Goal: Task Accomplishment & Management: Use online tool/utility

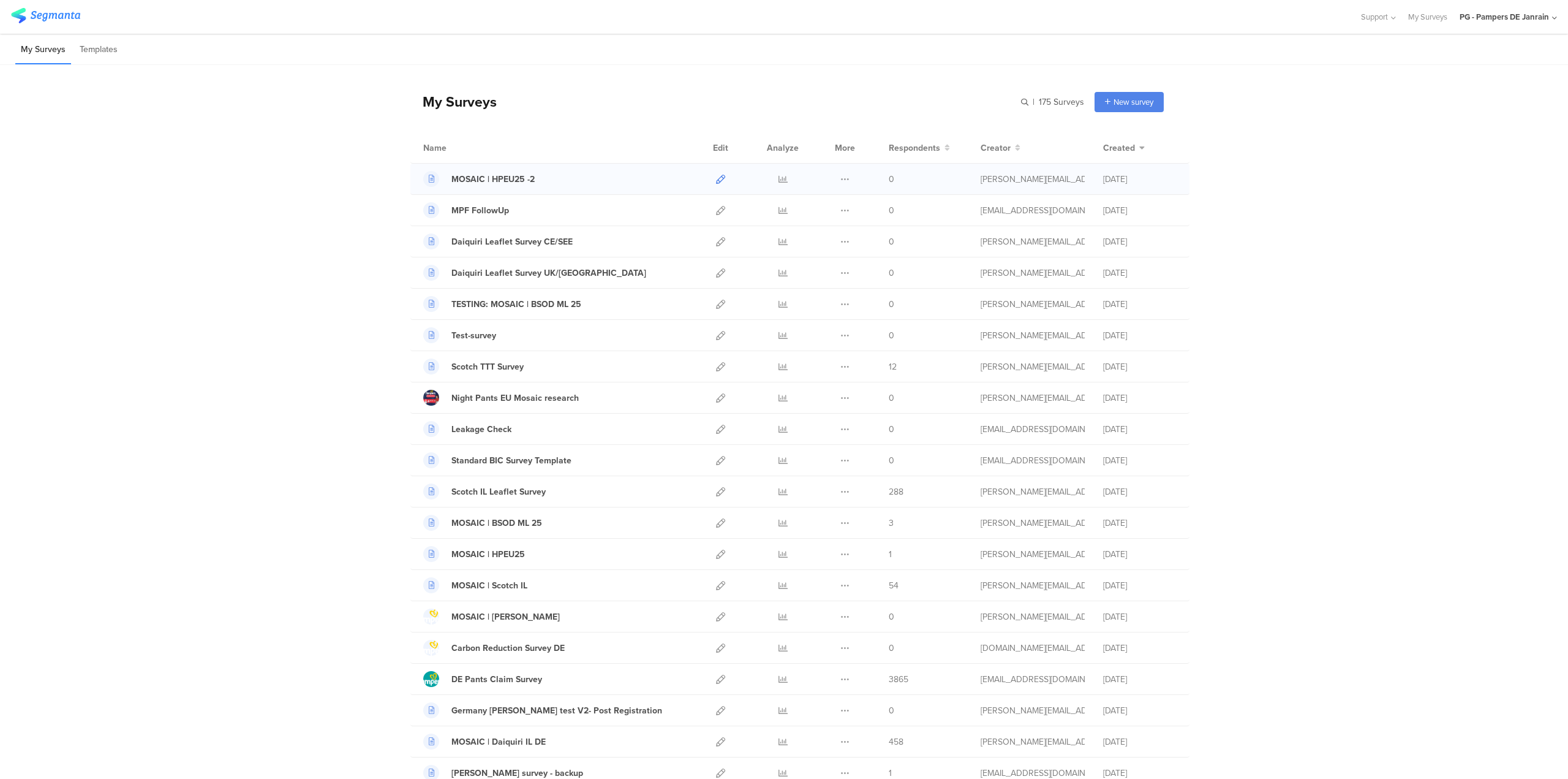
click at [716, 179] on icon at bounding box center [721, 179] width 10 height 10
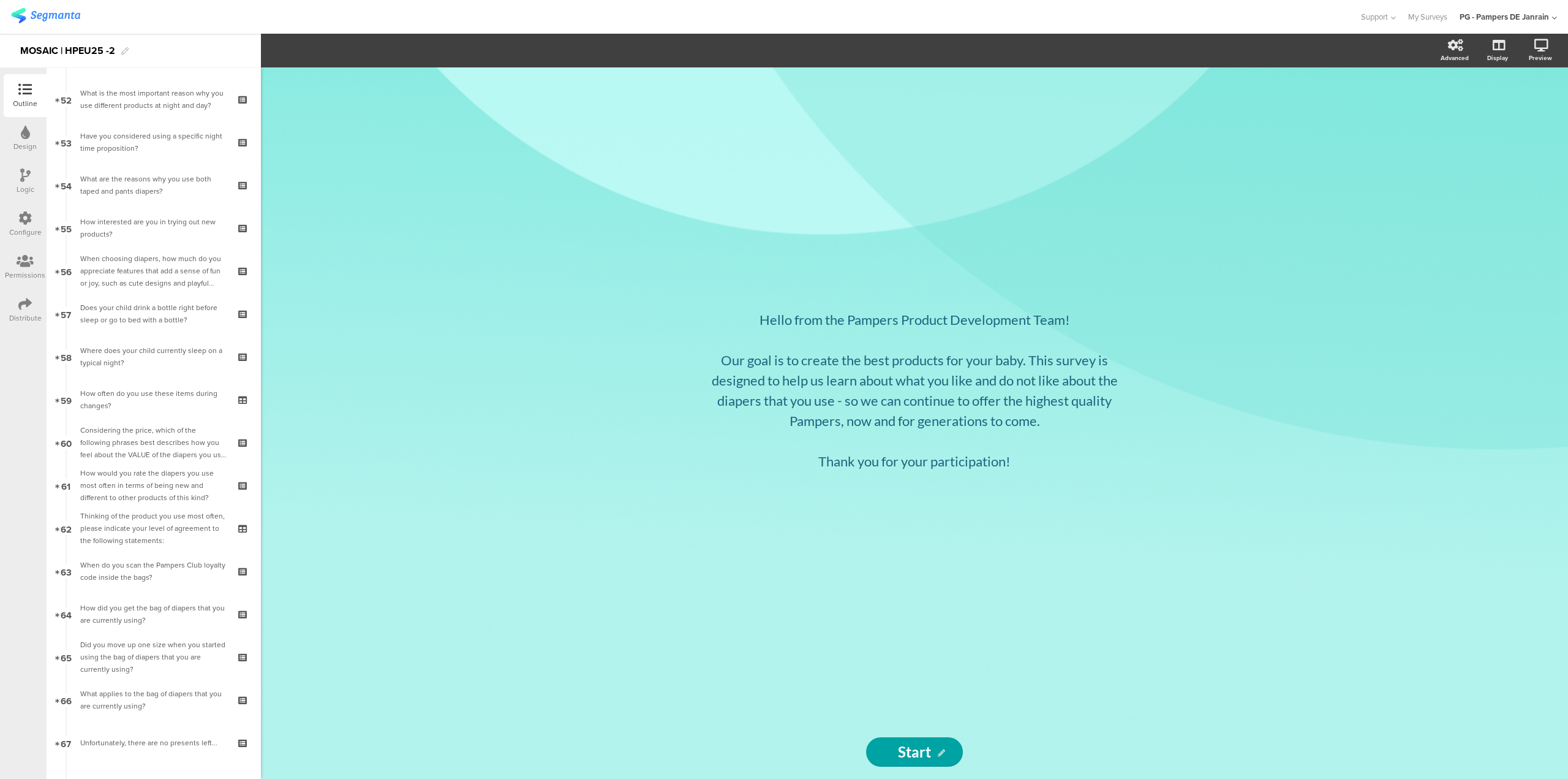
scroll to position [2228, 0]
click at [160, 266] on div "When choosing diapers, how much do you appreciate features that add a sense of …" at bounding box center [153, 270] width 147 height 37
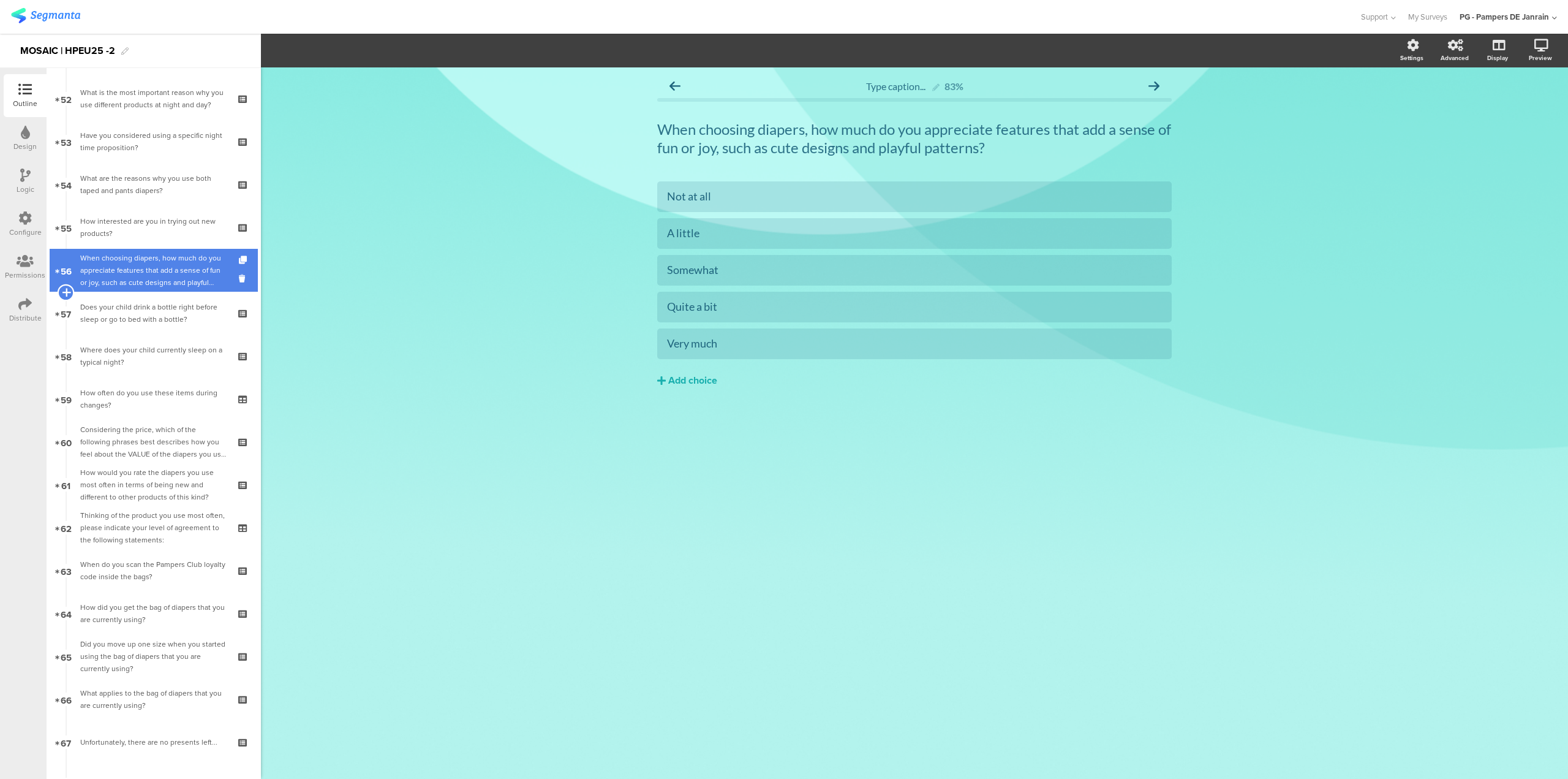
click at [62, 293] on icon at bounding box center [66, 292] width 8 height 11
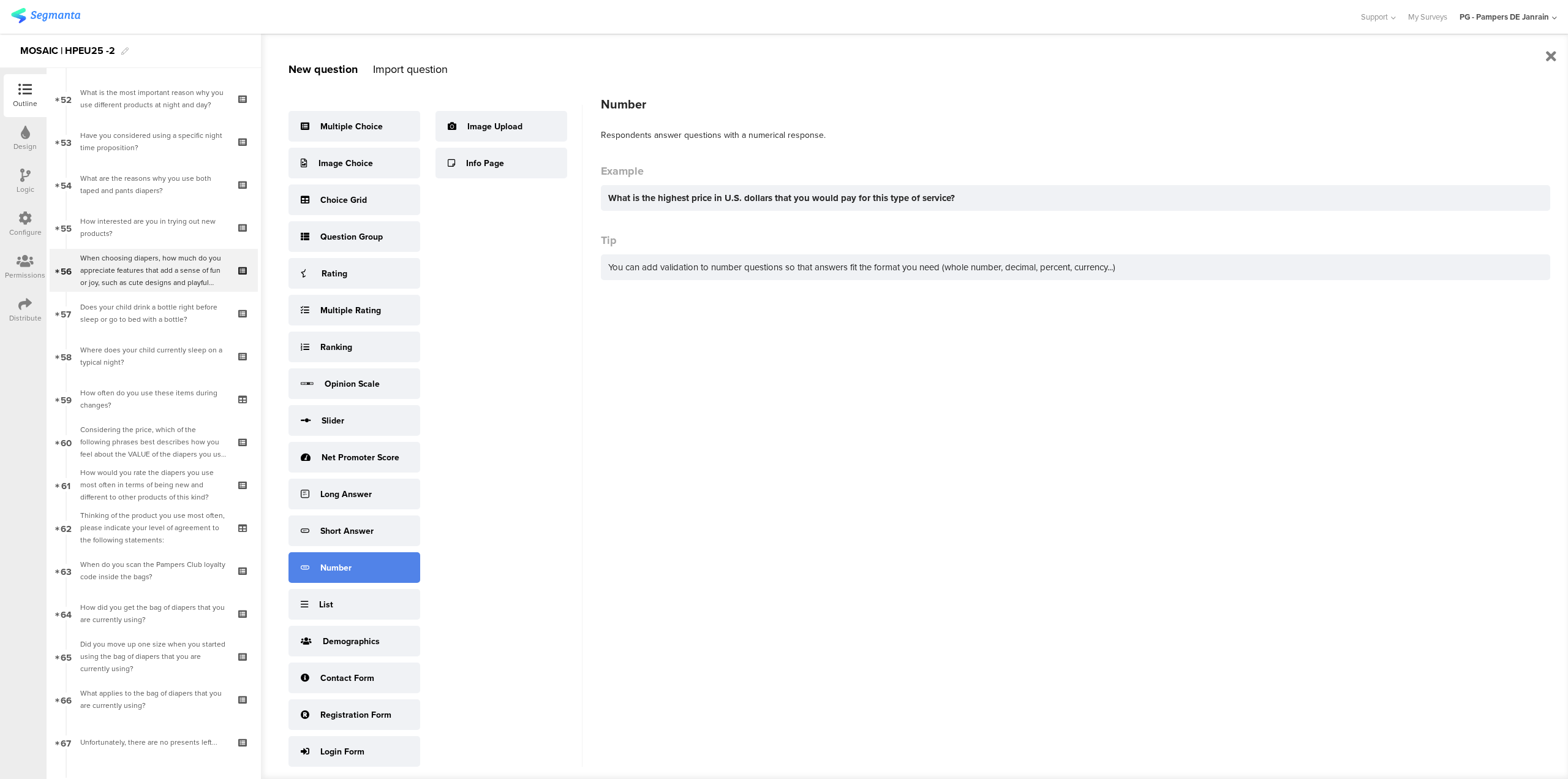
click at [343, 570] on div "Number" at bounding box center [336, 568] width 31 height 13
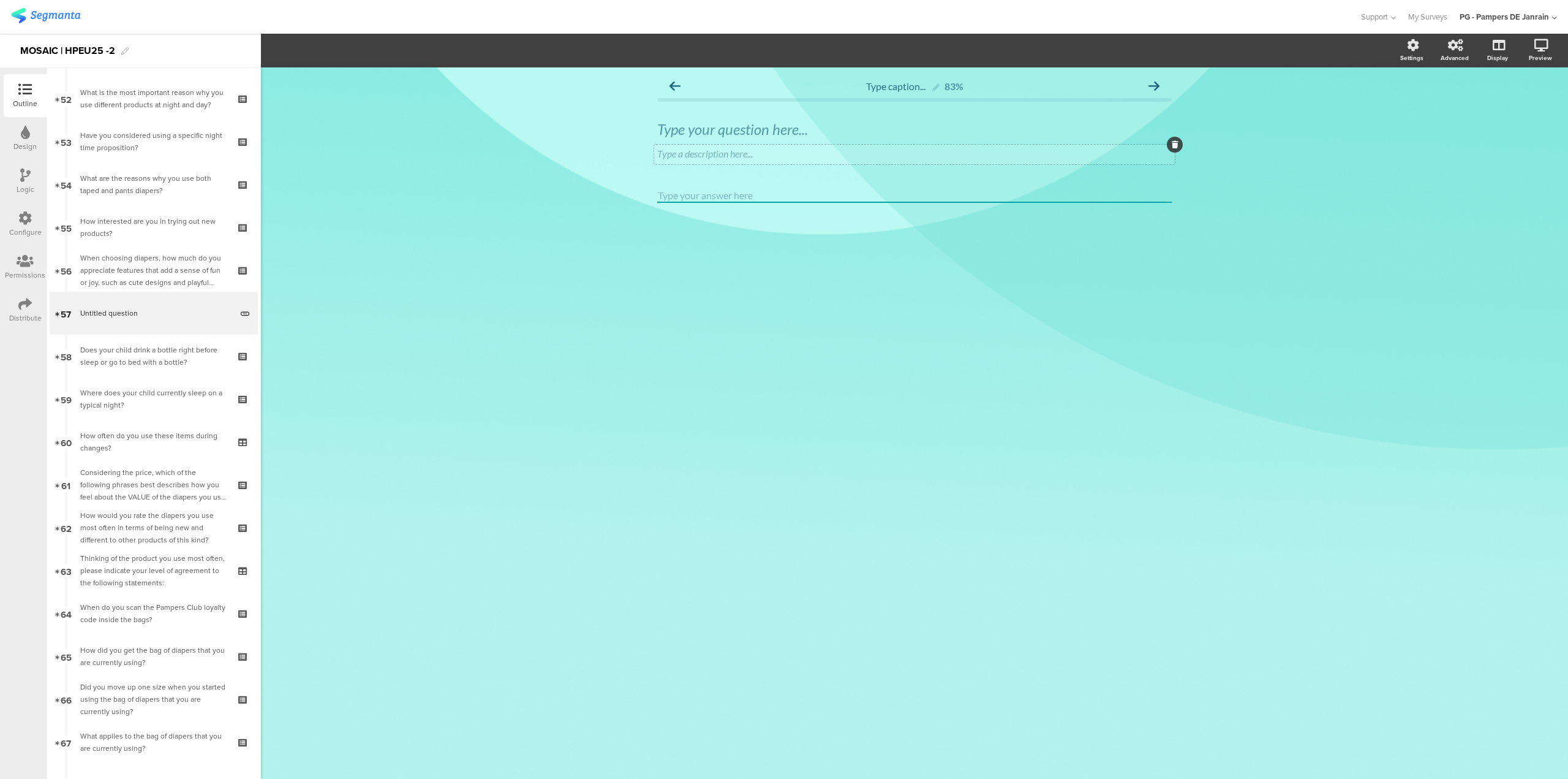
click at [1176, 145] on icon at bounding box center [1175, 145] width 7 height 7
click at [804, 122] on div "Type your question here..." at bounding box center [914, 129] width 515 height 18
drag, startPoint x: 643, startPoint y: 124, endPoint x: 616, endPoint y: 124, distance: 27.0
click at [618, 124] on div "Type caption... 83% What was yo What was yo What was yo" at bounding box center [914, 423] width 1307 height 712
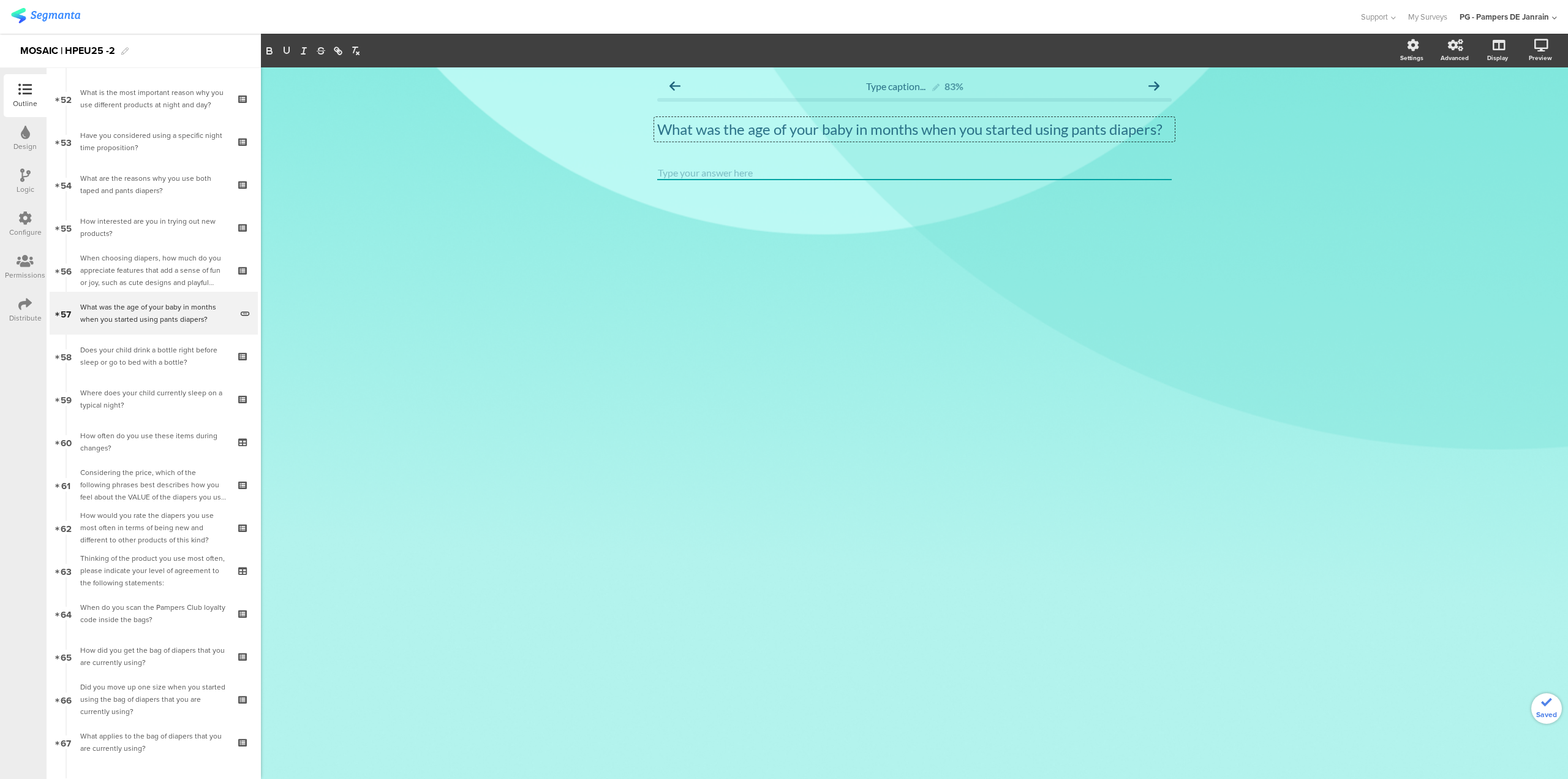
click at [753, 168] on input "number" at bounding box center [914, 173] width 515 height 14
click at [771, 169] on input "number" at bounding box center [914, 173] width 515 height 14
click at [724, 259] on div "Type caption... 83% What was the age of your baby in months when you started us…" at bounding box center [914, 423] width 1307 height 712
click at [757, 137] on div "What was the age of your baby in months when you started using pants diapers? W…" at bounding box center [914, 129] width 521 height 24
click at [753, 169] on input "number" at bounding box center [914, 173] width 515 height 14
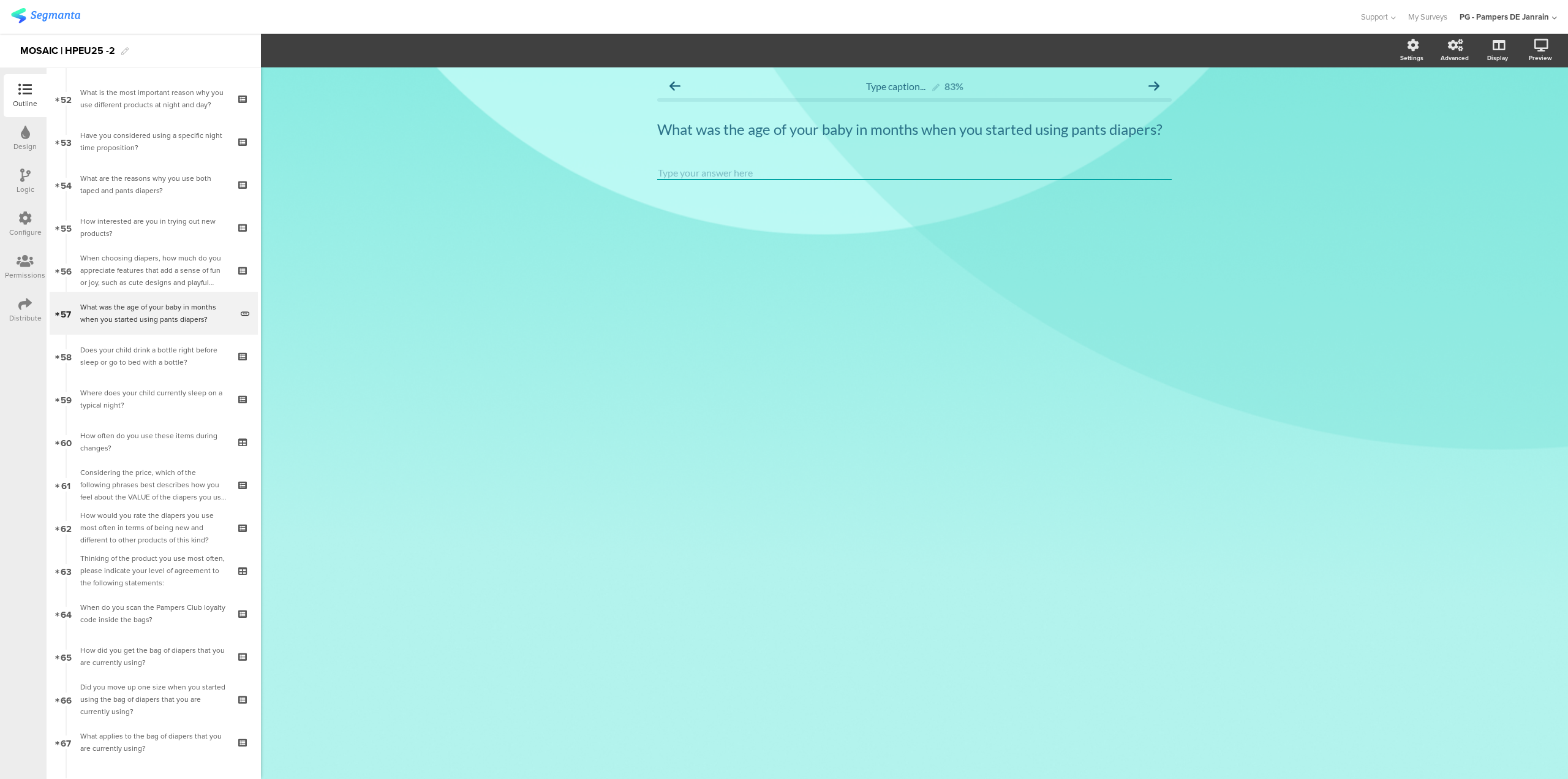
click at [753, 175] on input "number" at bounding box center [914, 173] width 515 height 14
click at [1108, 173] on input "number" at bounding box center [914, 173] width 515 height 14
click at [719, 166] on div "Type caption... 83% What was the age of your baby in months when you started us…" at bounding box center [914, 148] width 515 height 149
click at [1389, 54] on section "Settings Advanced Display [GEOGRAPHIC_DATA]" at bounding box center [914, 51] width 1307 height 34
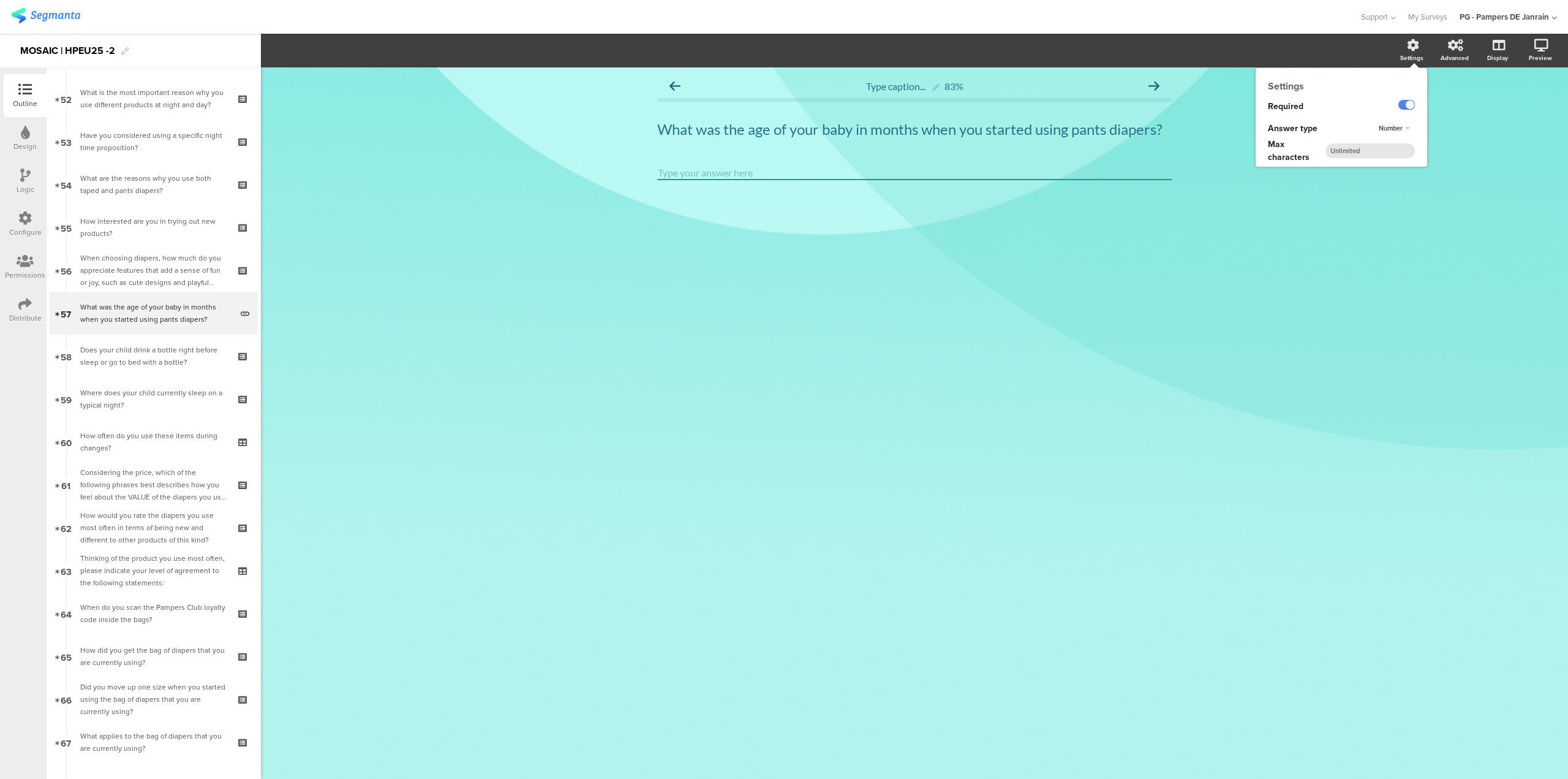
click at [1387, 147] on input "number" at bounding box center [1370, 151] width 90 height 15
type input "2"
click at [1394, 130] on span "Number" at bounding box center [1390, 128] width 24 height 10
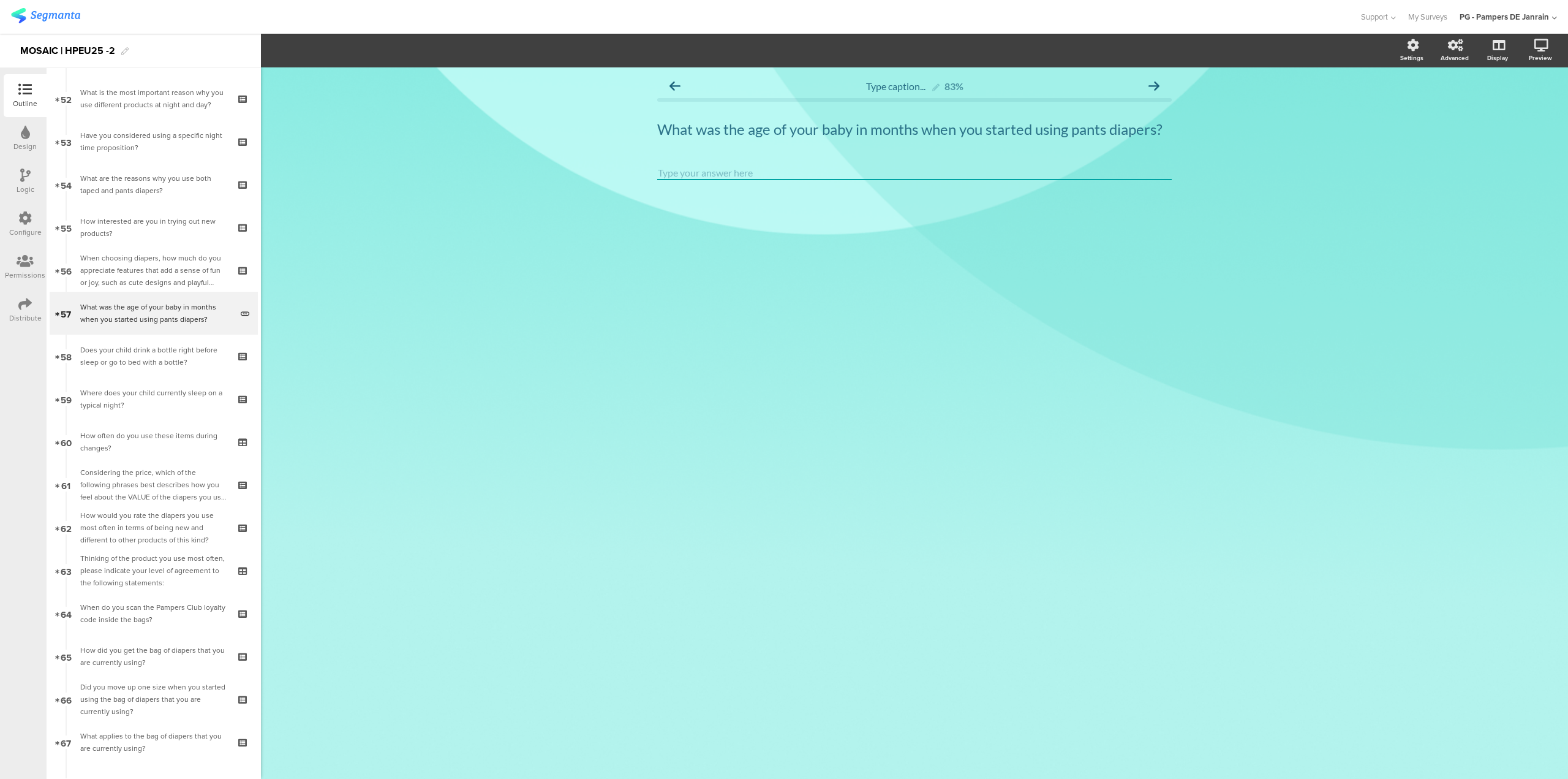
click at [1265, 273] on div "Type caption... 83% What was the age of your baby in months when you started us…" at bounding box center [914, 423] width 1307 height 712
click at [66, 336] on icon at bounding box center [66, 336] width 8 height 11
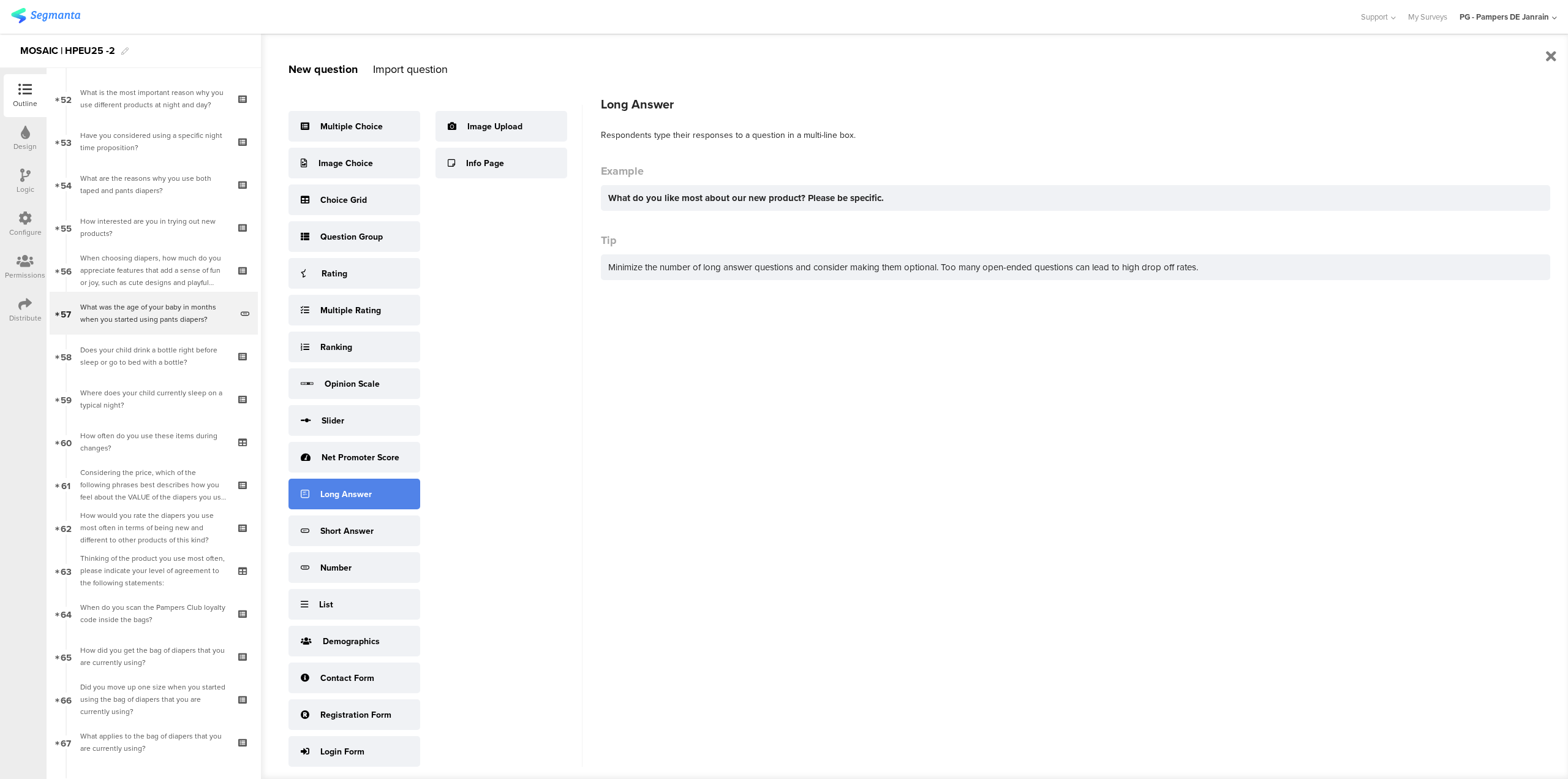
click at [378, 493] on div "Long Answer" at bounding box center [354, 494] width 132 height 31
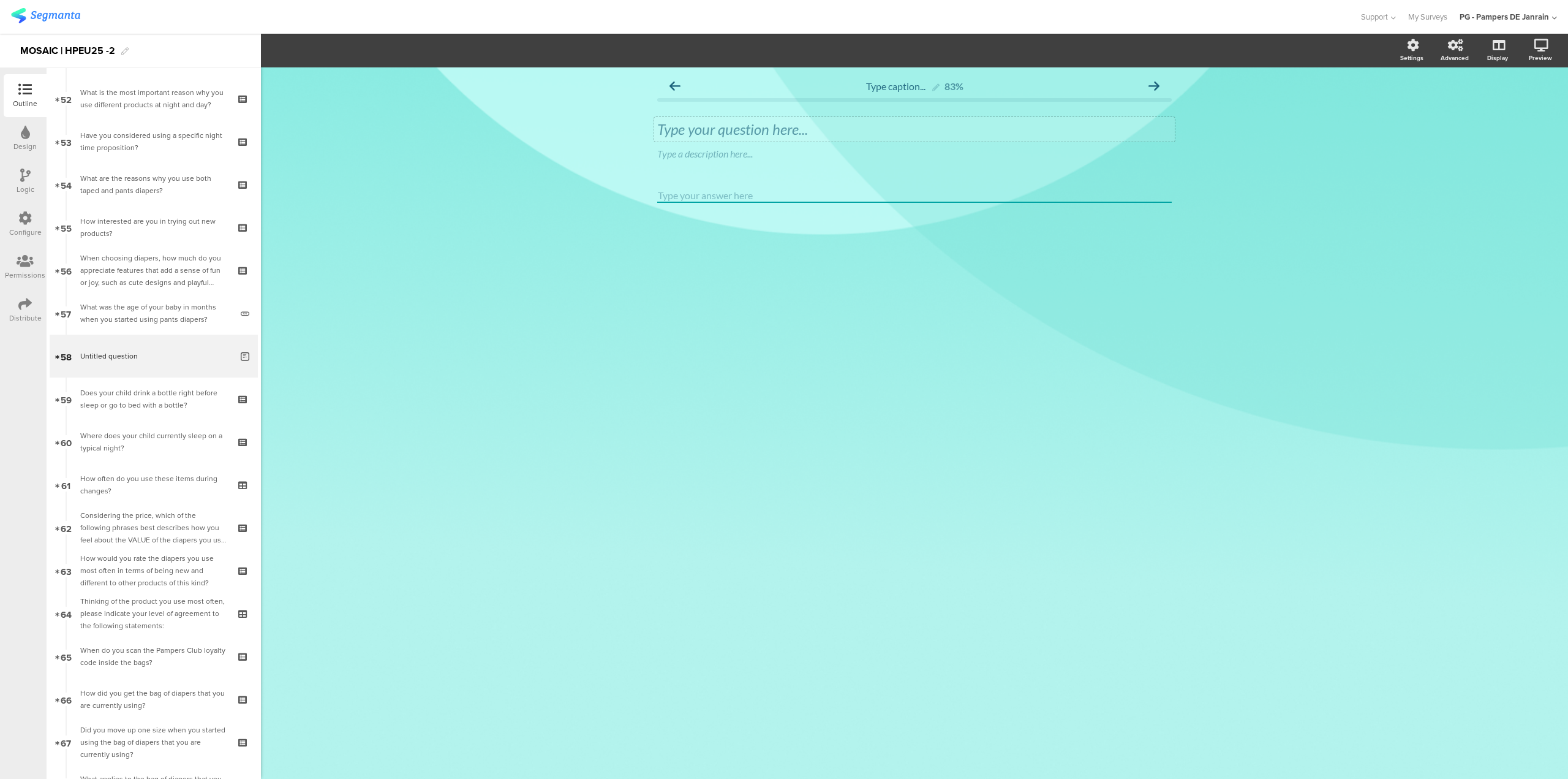
click at [788, 137] on div "Type your question here..." at bounding box center [914, 129] width 515 height 18
click at [1178, 146] on div at bounding box center [1174, 144] width 16 height 16
click at [1177, 144] on icon at bounding box center [1175, 145] width 7 height 7
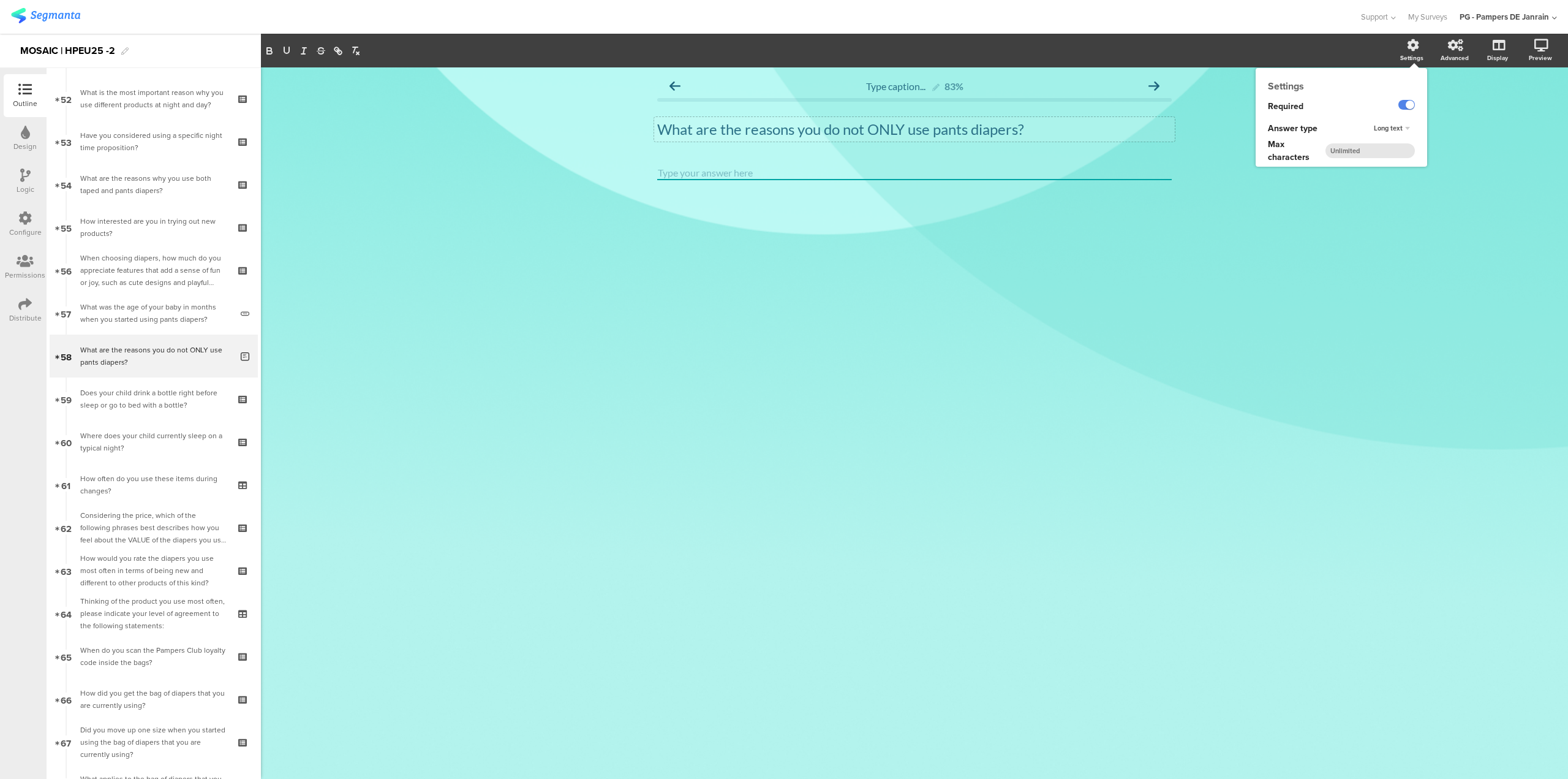
click at [1430, 58] on div "Settings" at bounding box center [1418, 50] width 43 height 31
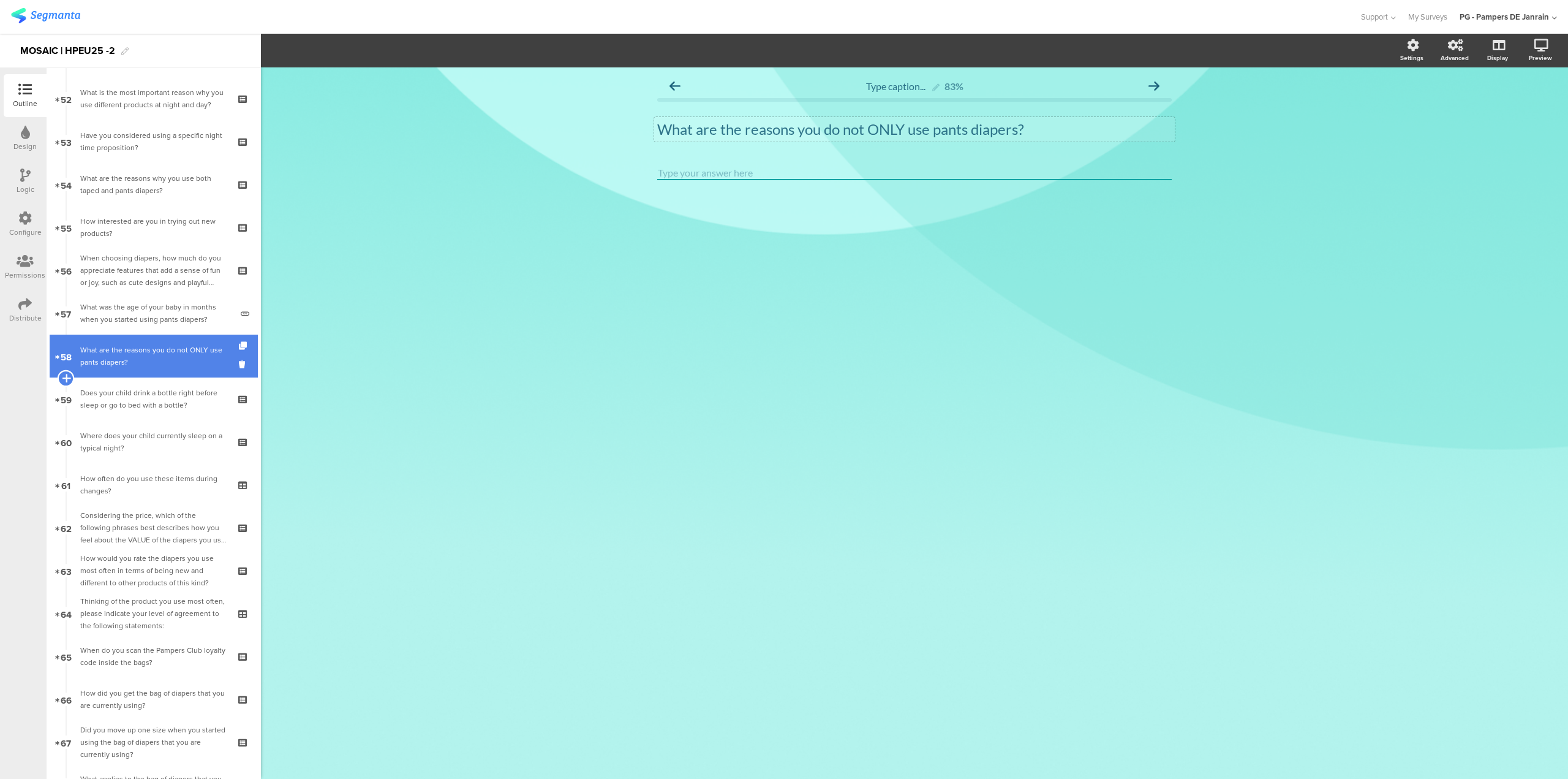
click at [65, 379] on icon at bounding box center [66, 378] width 8 height 11
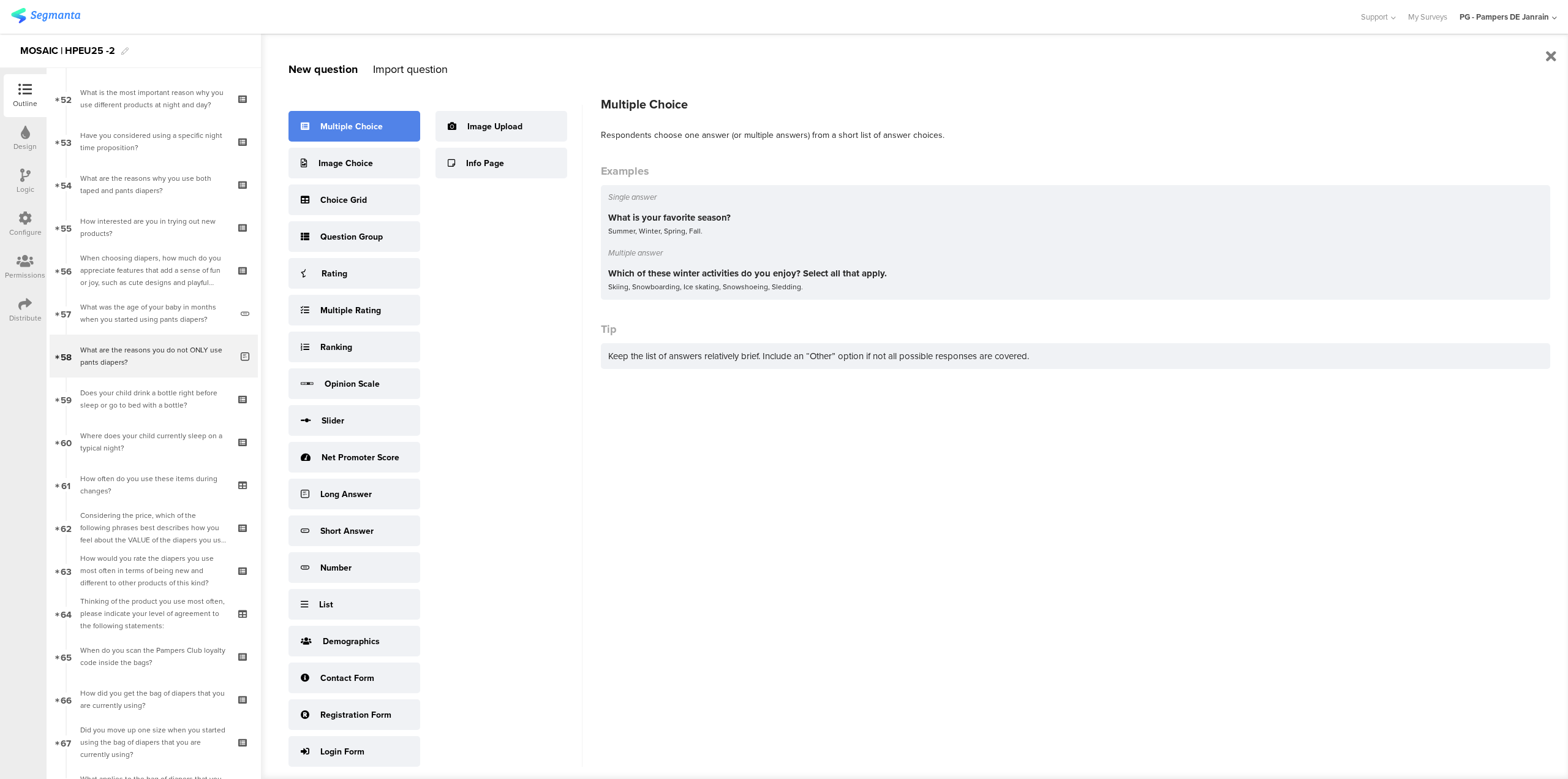
click at [336, 130] on div "Multiple Choice" at bounding box center [352, 126] width 62 height 13
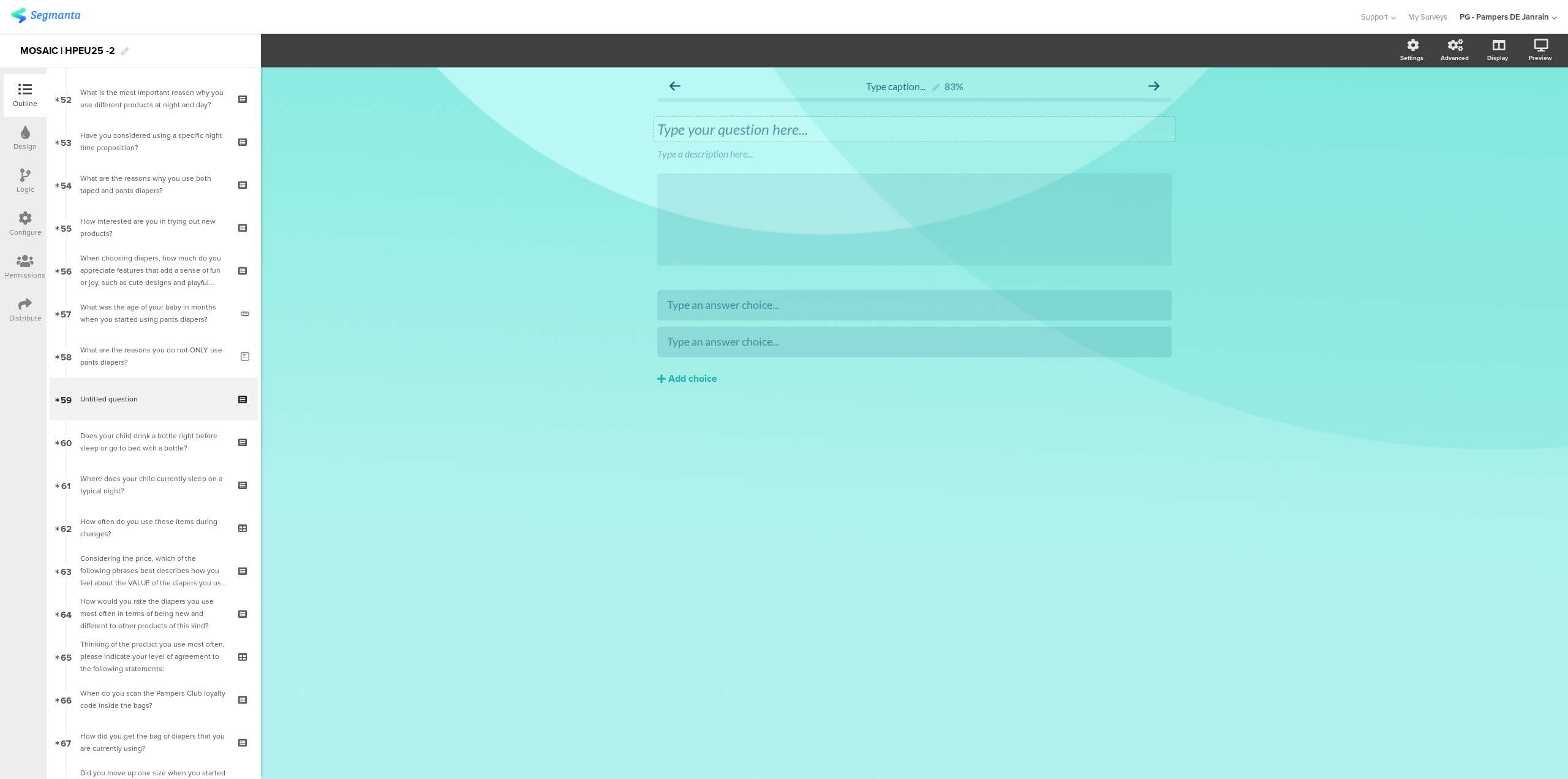
click at [773, 127] on div "Type your question here..." at bounding box center [914, 129] width 521 height 24
click at [757, 149] on div "Type a description here..." at bounding box center [914, 154] width 521 height 20
click at [1178, 145] on icon at bounding box center [1175, 145] width 7 height 7
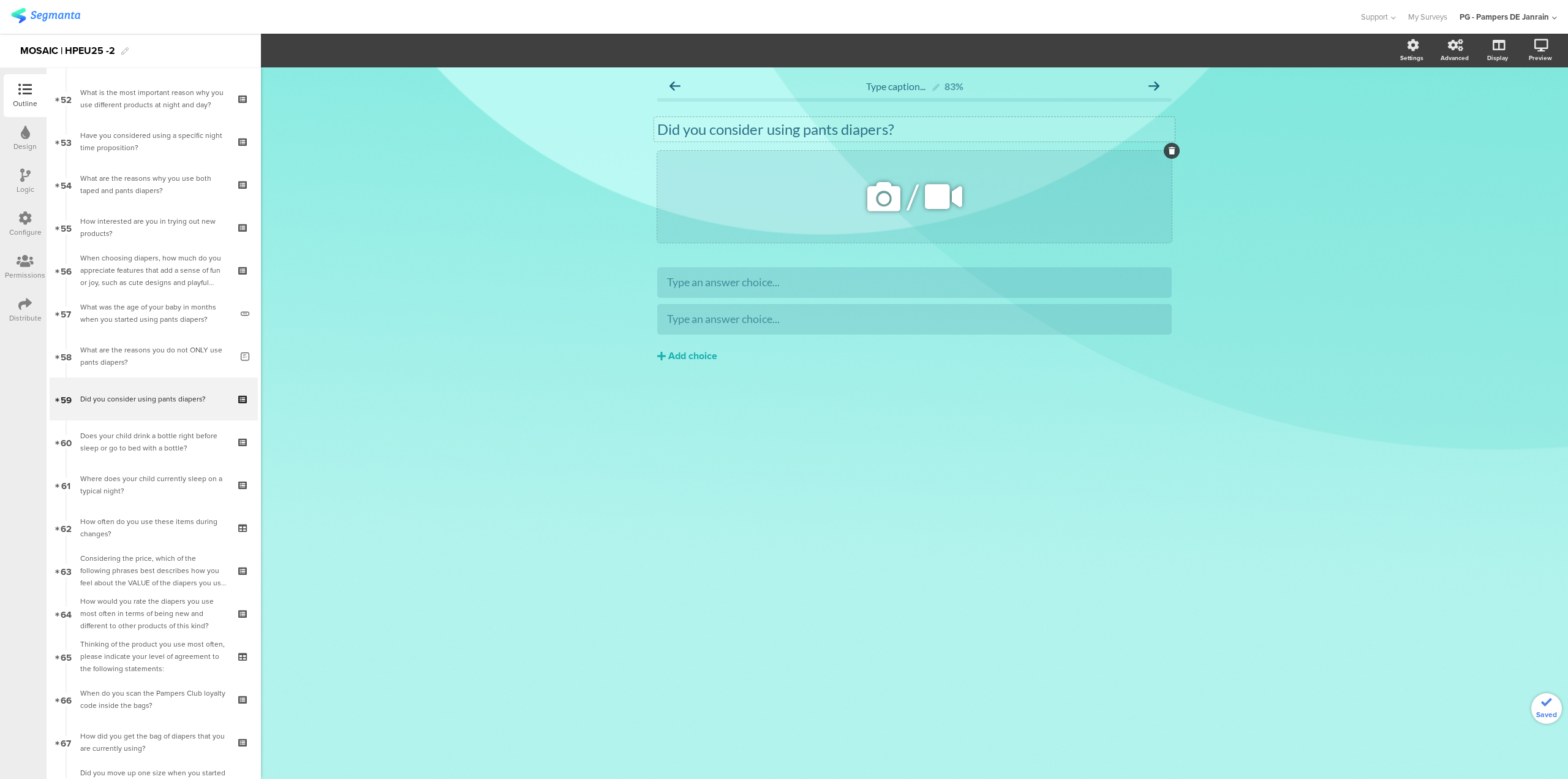
click at [1174, 149] on icon at bounding box center [1172, 151] width 7 height 7
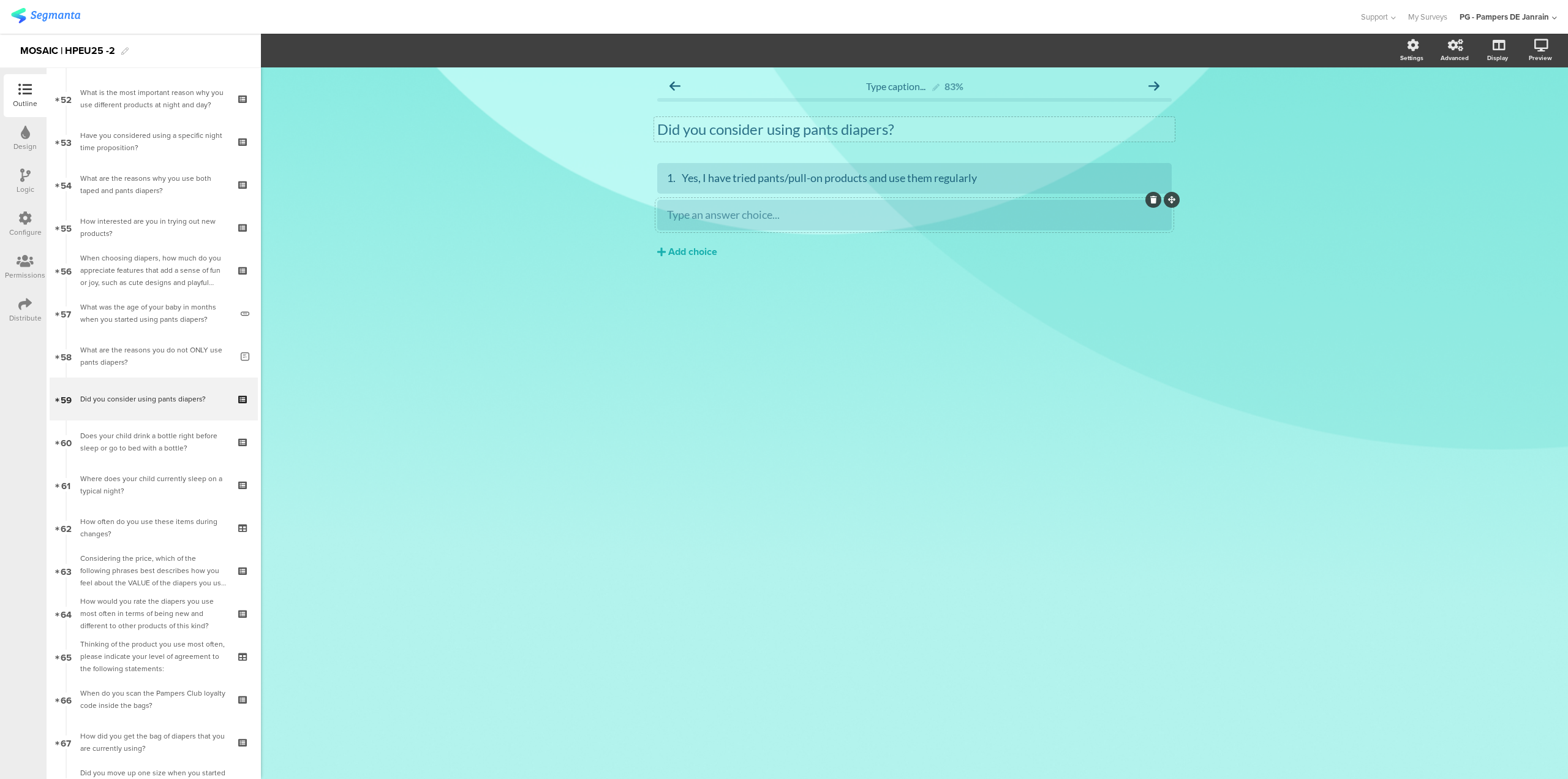
click at [729, 206] on div "Type an answer choice..." at bounding box center [914, 215] width 495 height 20
click at [682, 177] on div "1. Yes, I have tried pants/pull-on products and use them regularly" at bounding box center [914, 178] width 495 height 14
click at [683, 255] on div "Add choice" at bounding box center [693, 252] width 49 height 13
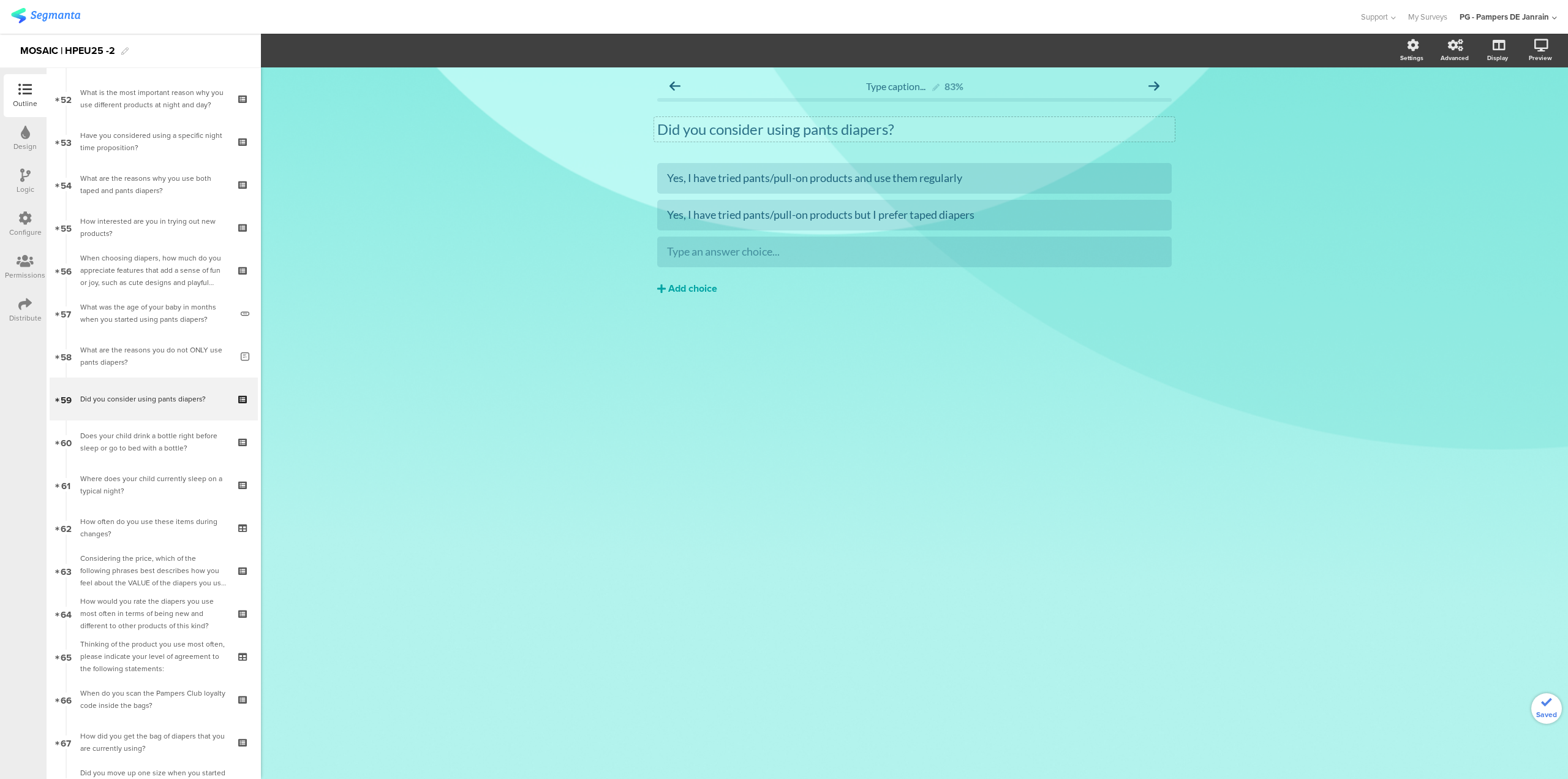
click at [684, 292] on div "Add choice" at bounding box center [693, 289] width 49 height 13
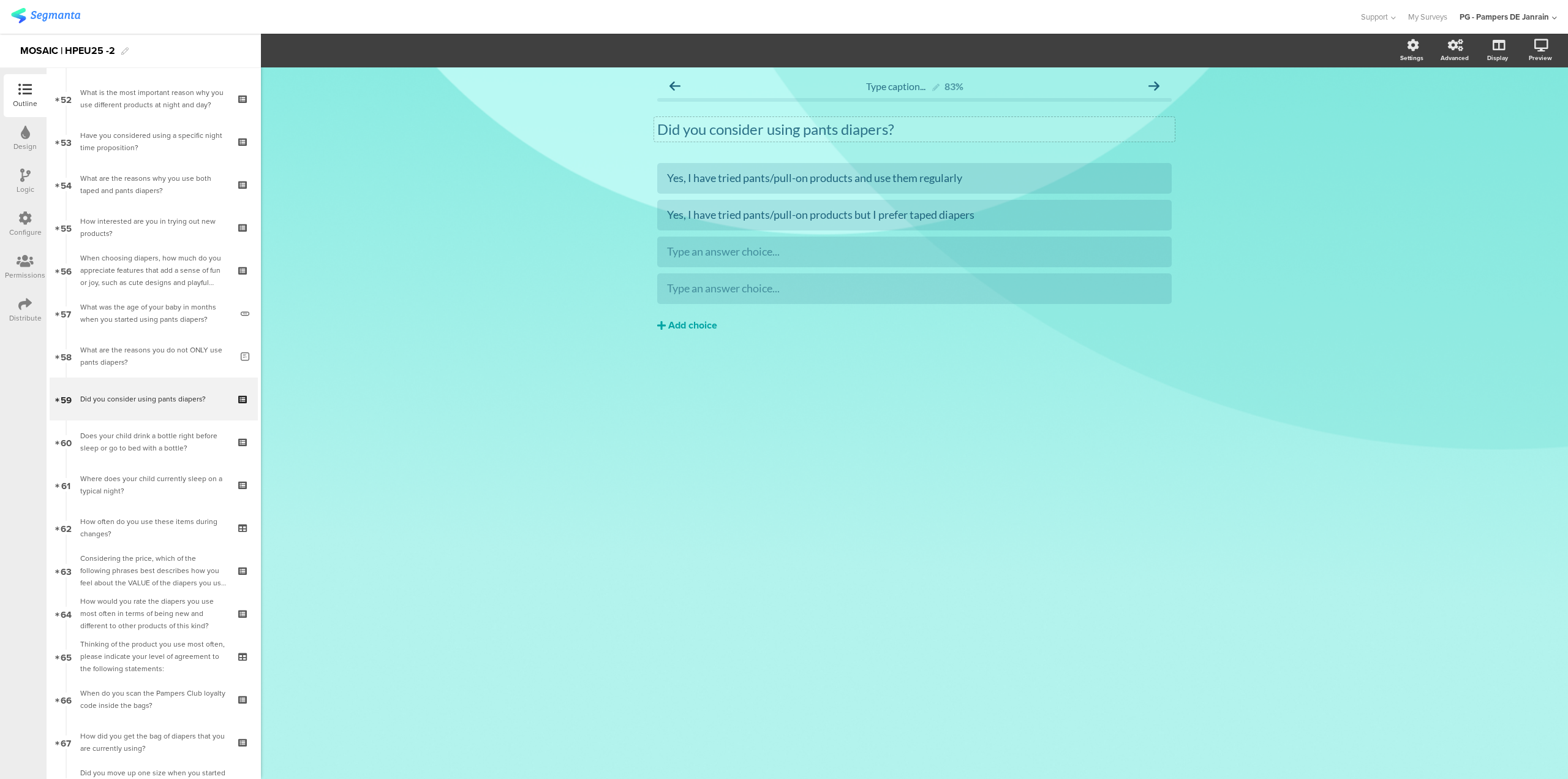
click at [688, 325] on div "Add choice" at bounding box center [693, 325] width 49 height 13
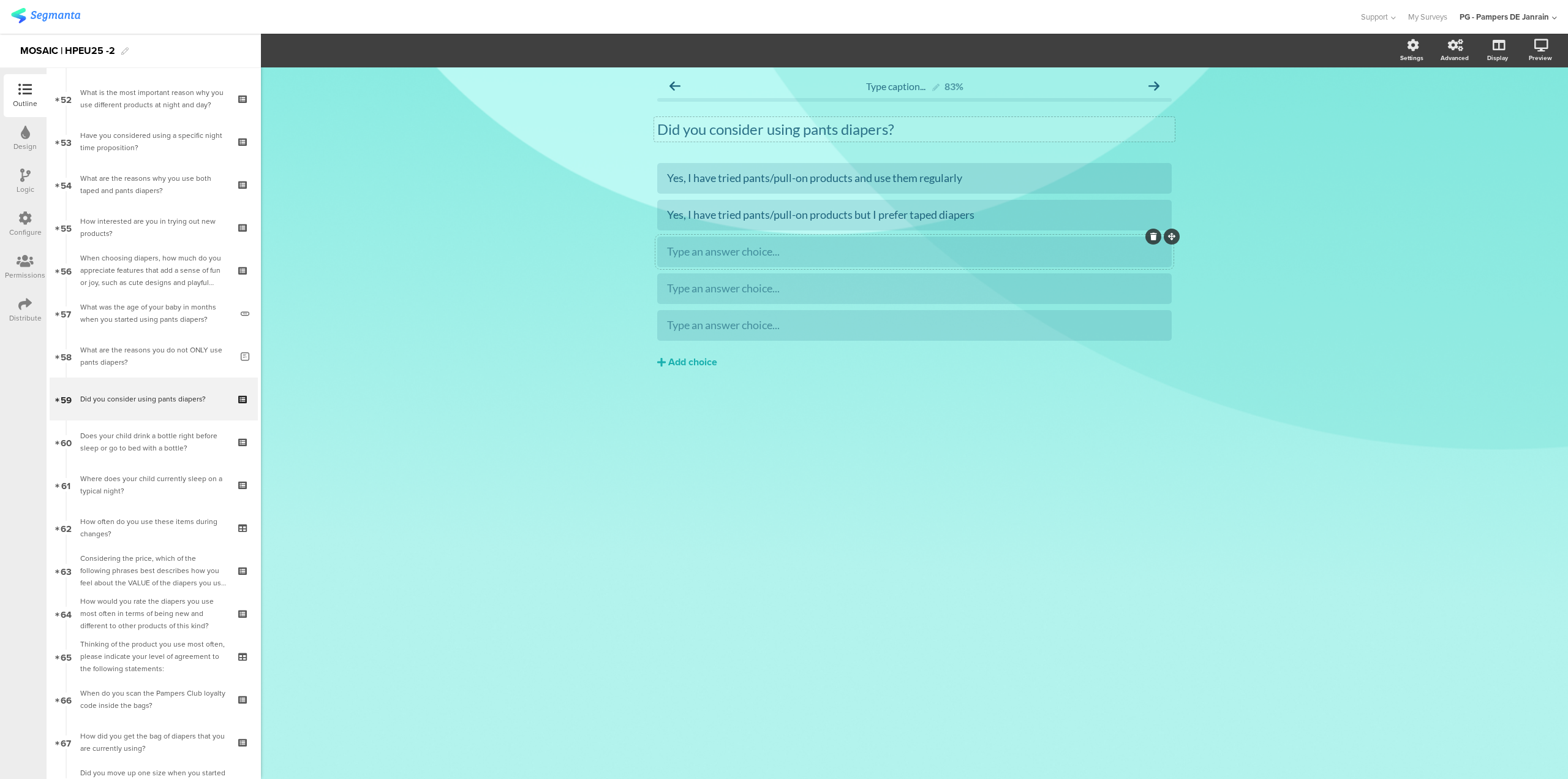
click at [1070, 253] on div "Type an answer choice..." at bounding box center [914, 251] width 495 height 14
click at [933, 575] on div "Type caption... 83% Did you consider using pants diapers? Did you consider usin…" at bounding box center [914, 423] width 1307 height 712
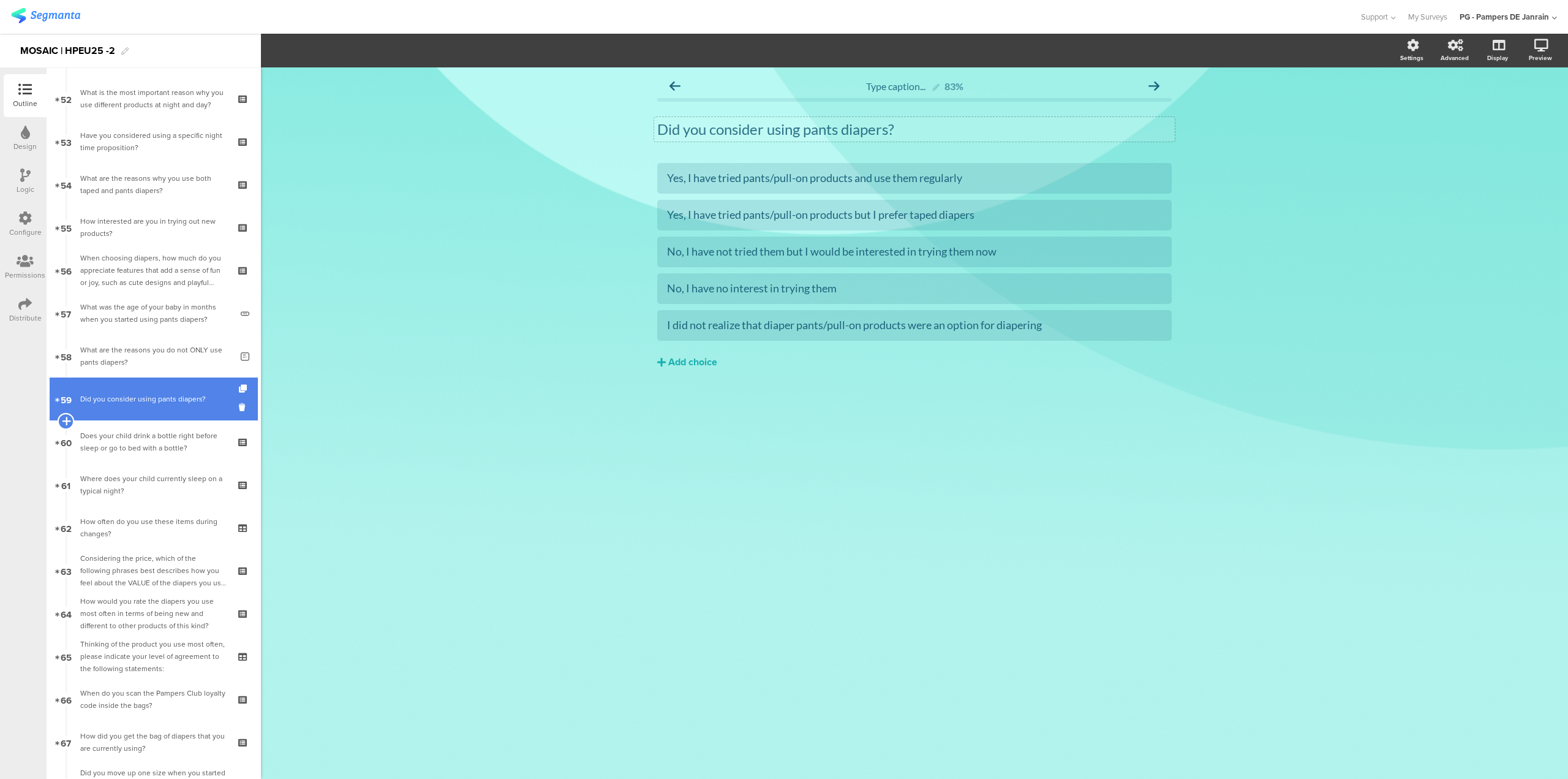
click at [67, 427] on icon at bounding box center [66, 421] width 8 height 11
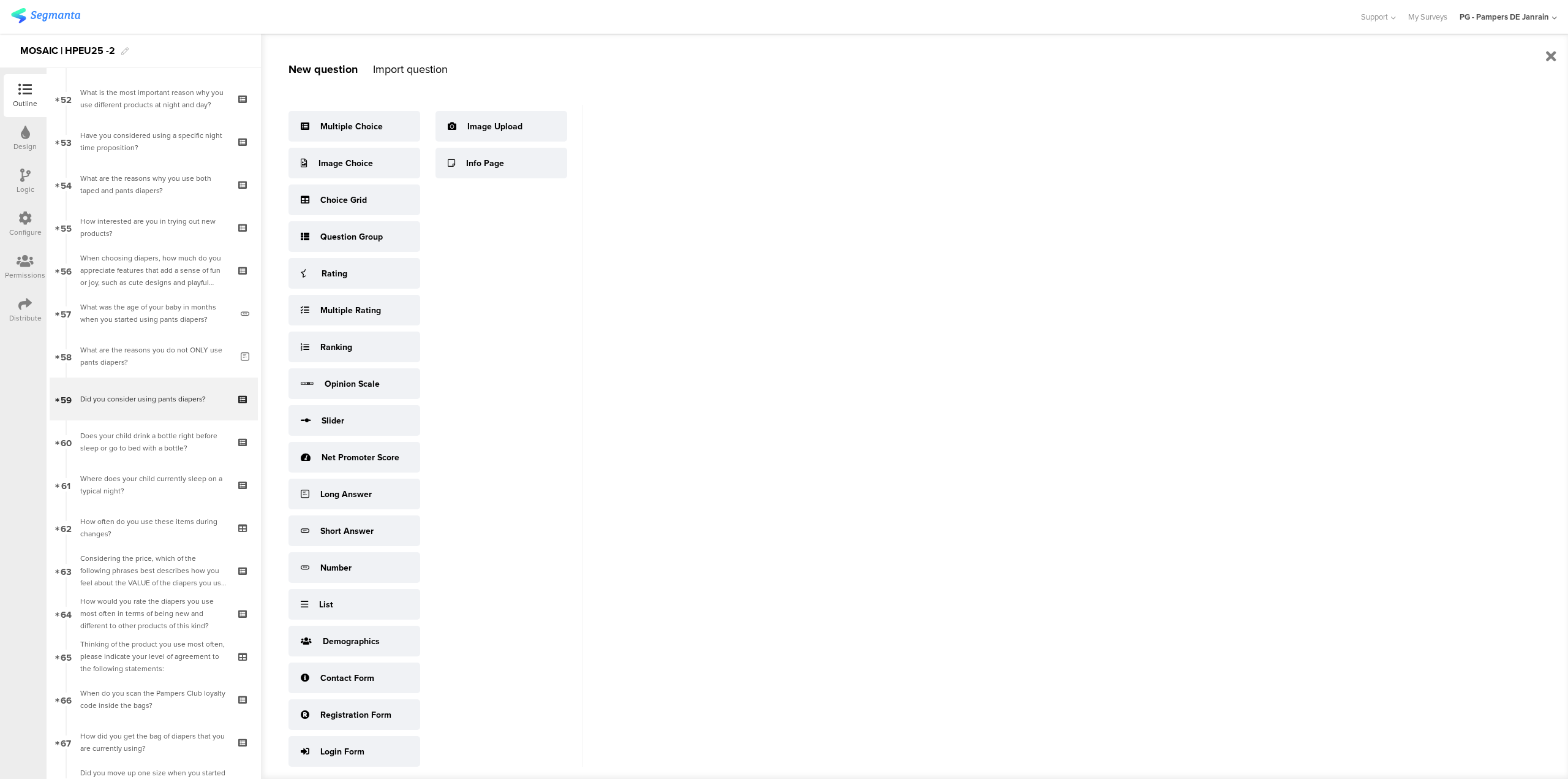
drag, startPoint x: 127, startPoint y: 367, endPoint x: 272, endPoint y: 209, distance: 214.5
drag, startPoint x: 272, startPoint y: 209, endPoint x: 356, endPoint y: 126, distance: 118.1
click at [356, 126] on div "Multiple Choice" at bounding box center [352, 126] width 62 height 13
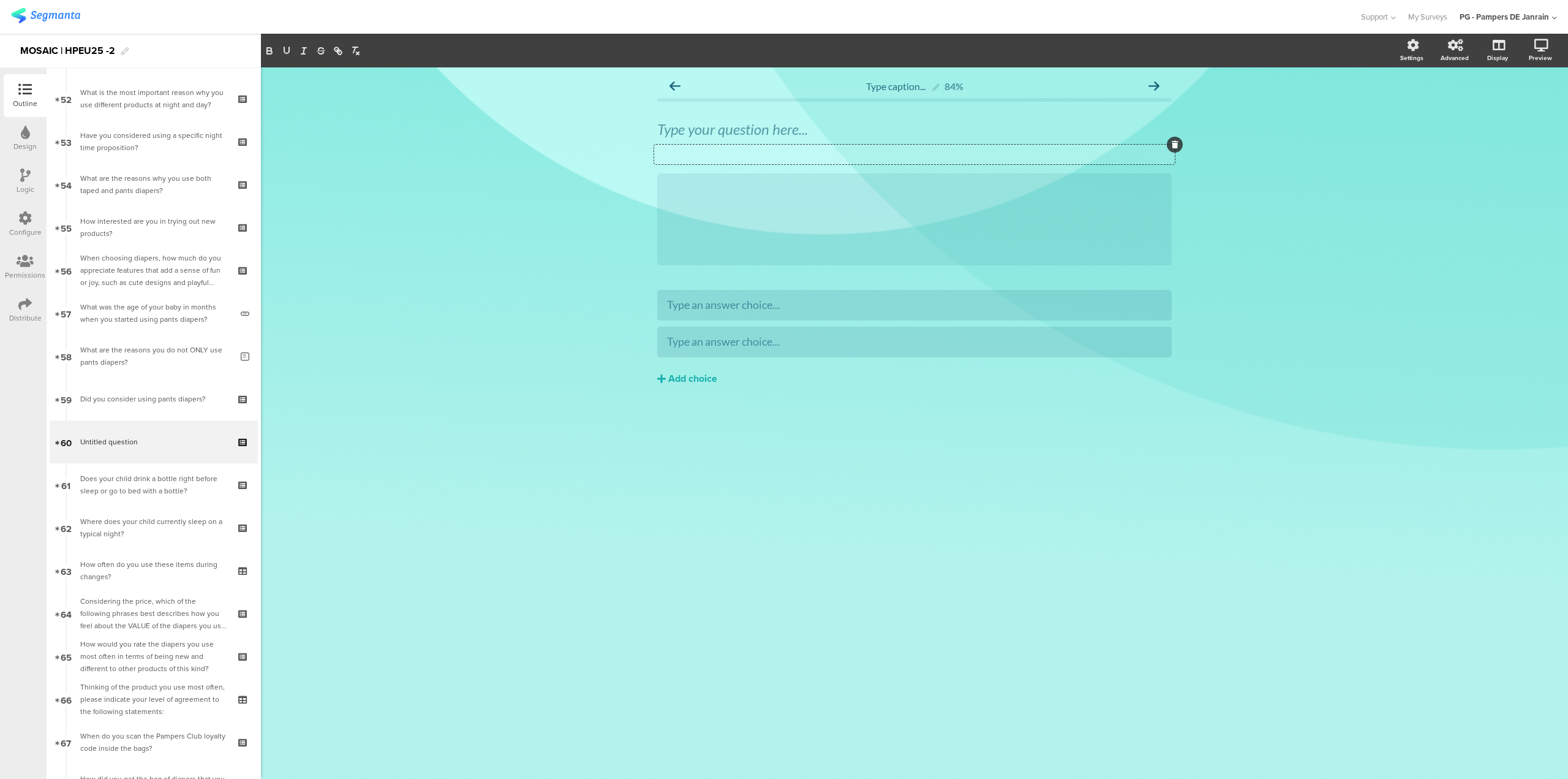
click at [1176, 147] on icon at bounding box center [1175, 145] width 7 height 7
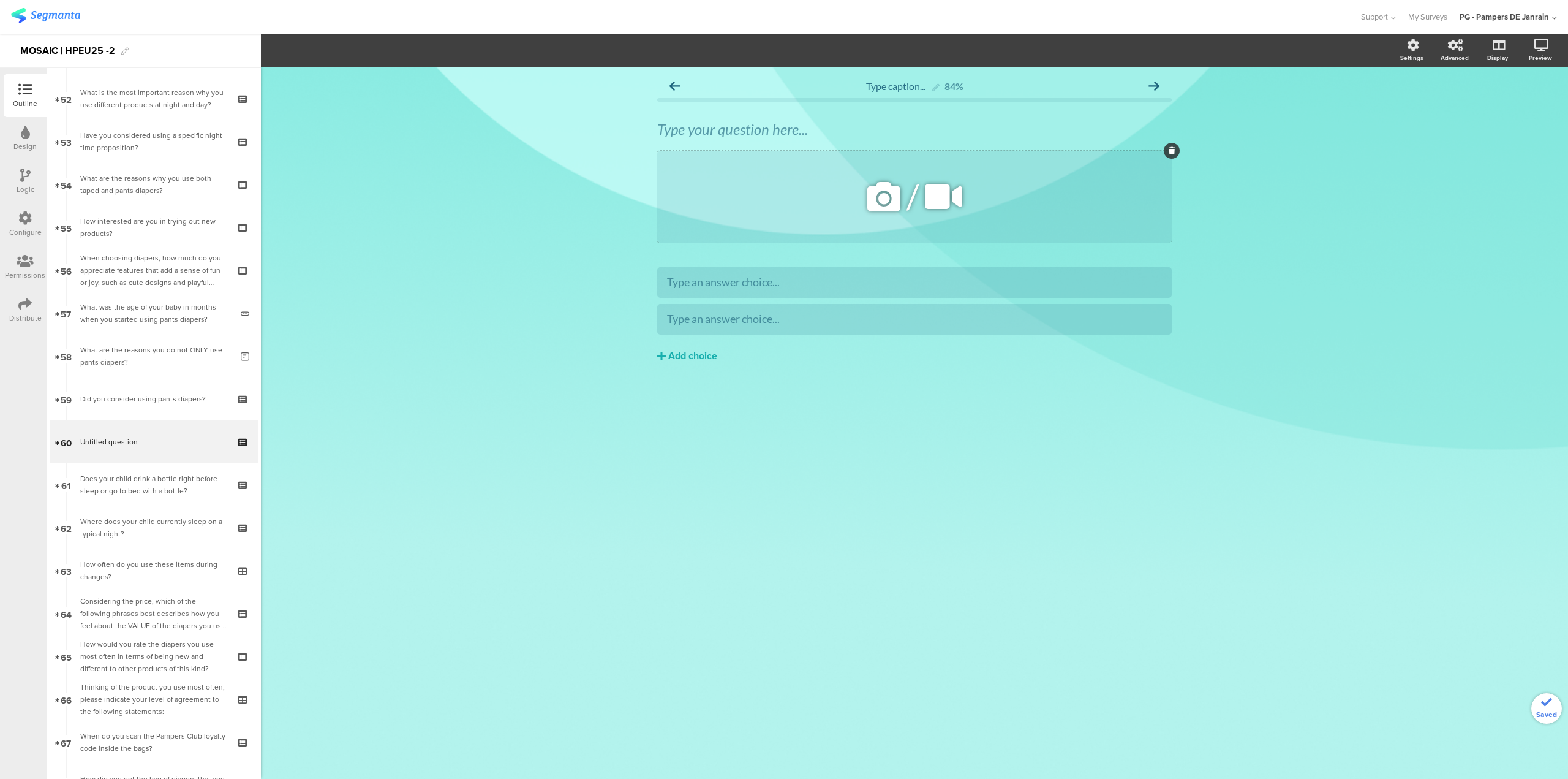
click at [1169, 151] on icon at bounding box center [1172, 151] width 7 height 7
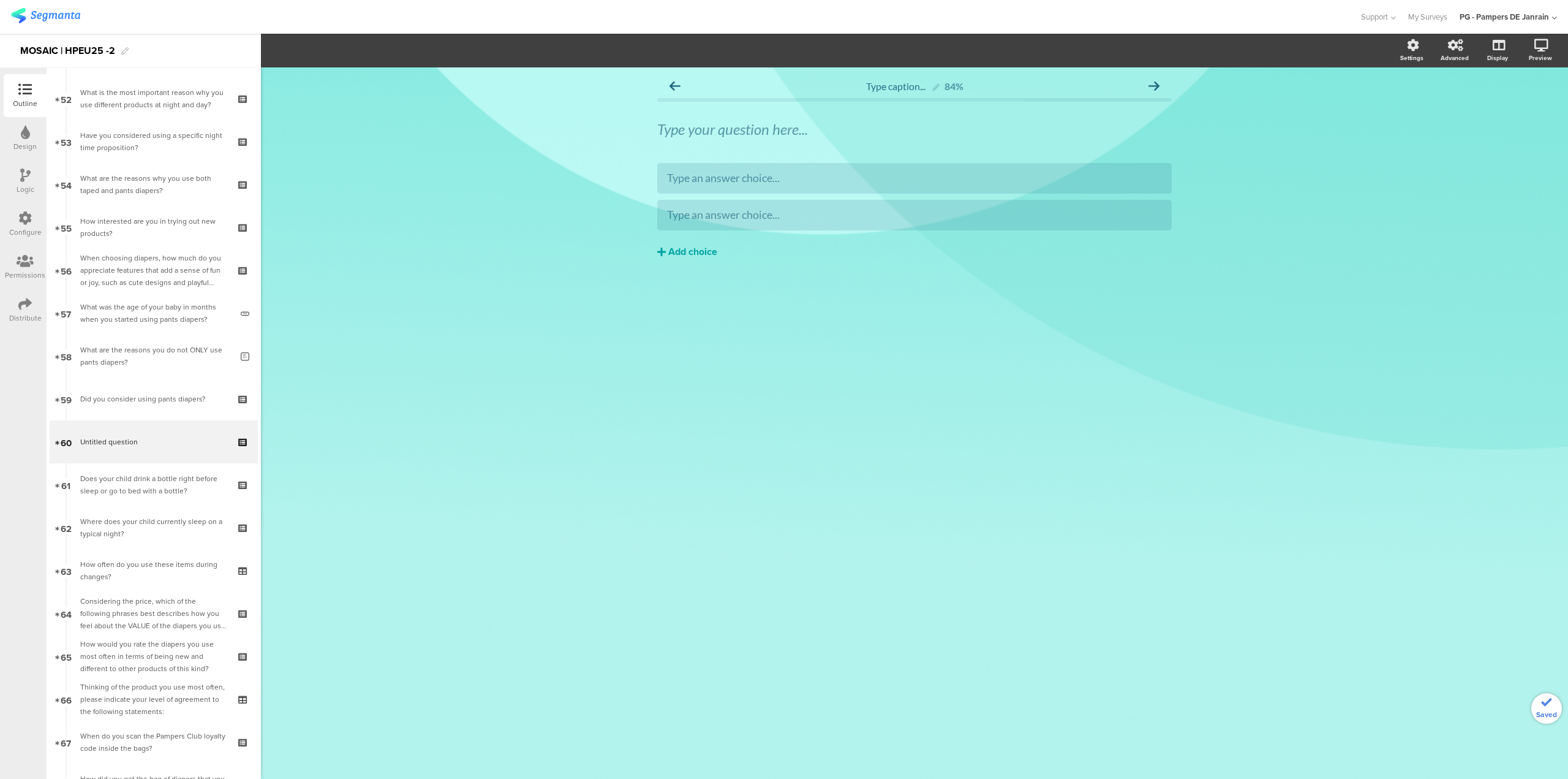
click at [680, 248] on div "Add choice" at bounding box center [693, 252] width 49 height 13
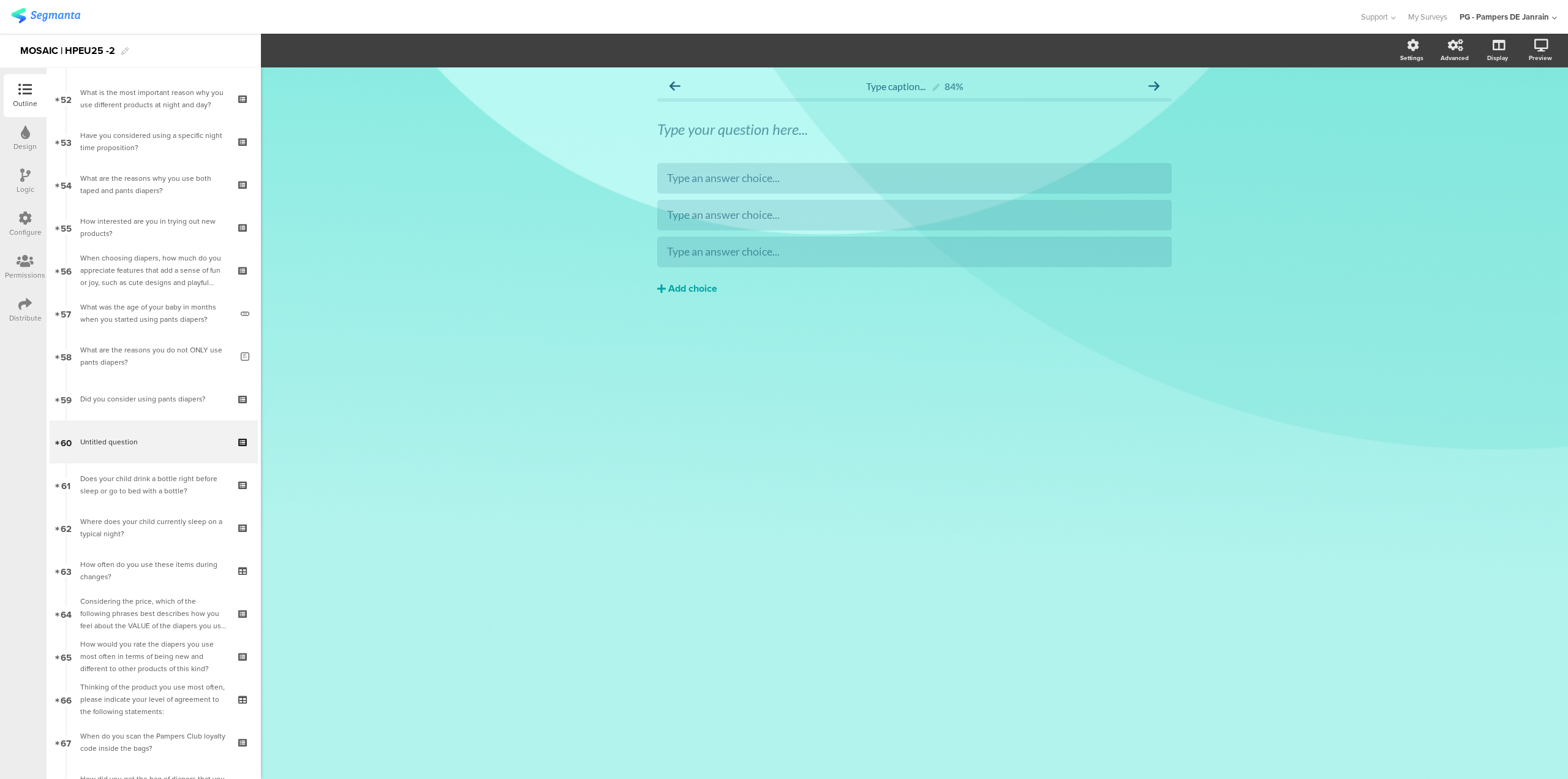
click at [682, 286] on div "Add choice" at bounding box center [693, 289] width 49 height 13
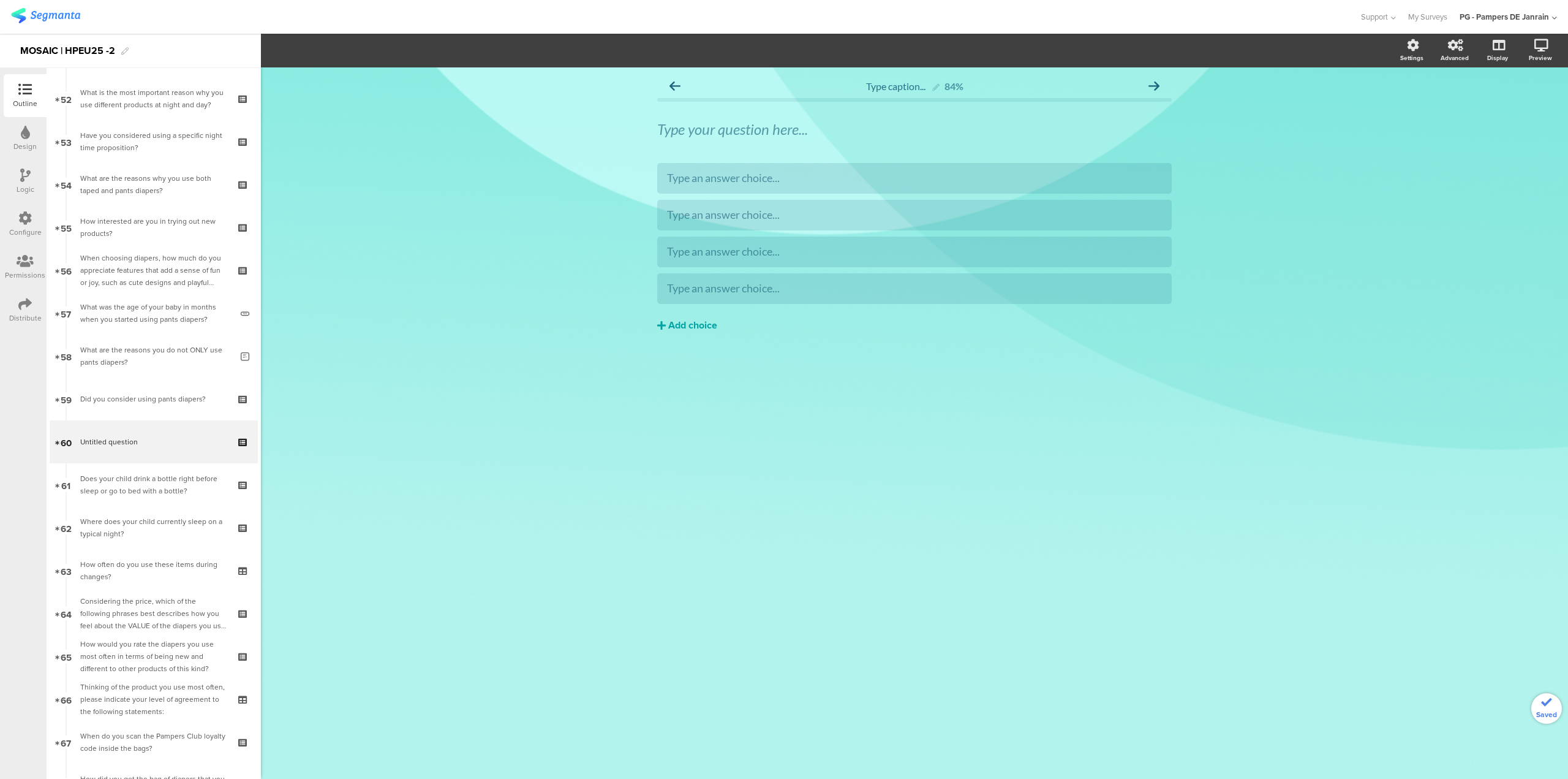
click at [685, 323] on div "Add choice" at bounding box center [693, 325] width 49 height 13
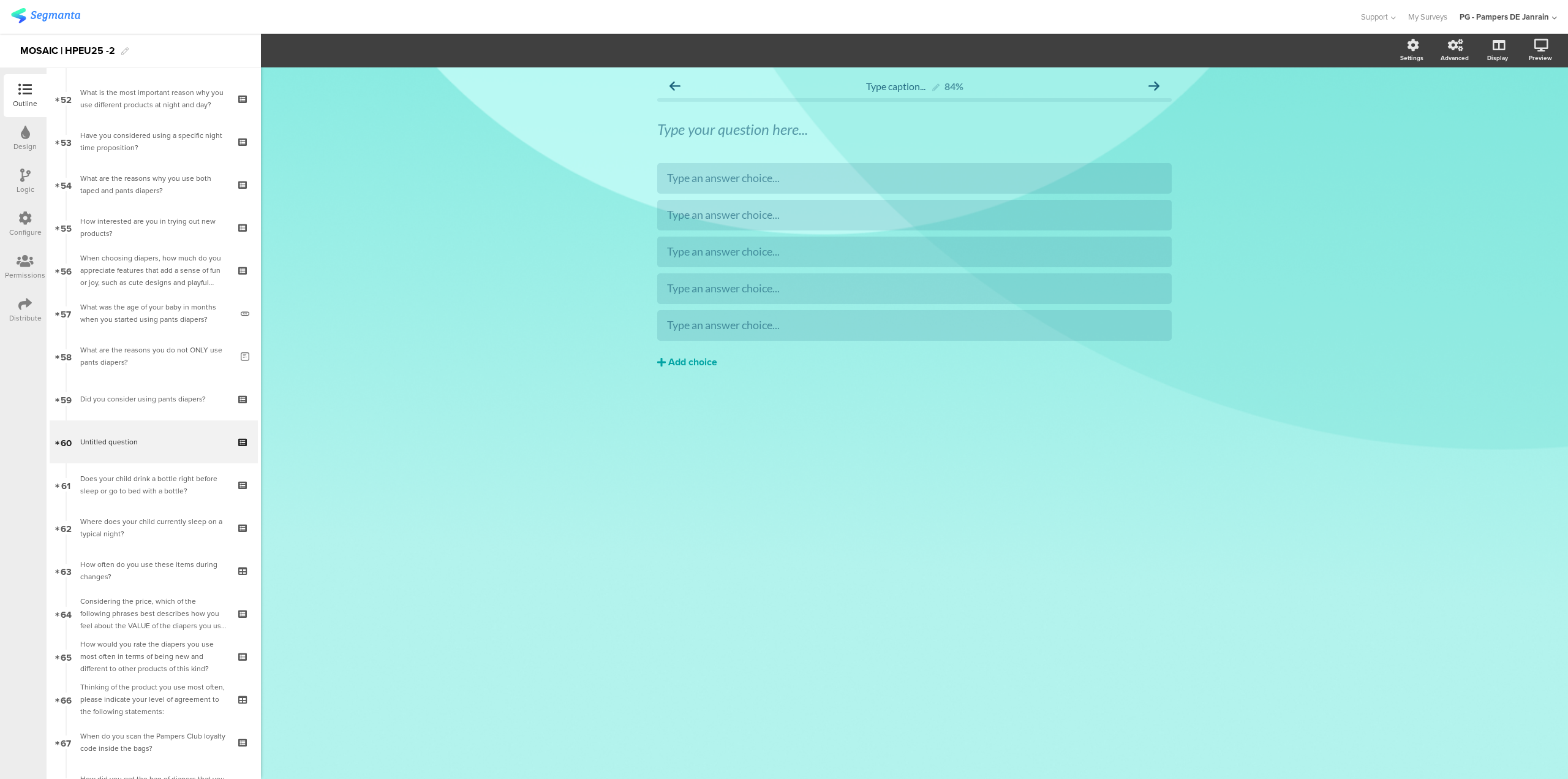
click at [699, 372] on button "Add choice" at bounding box center [914, 362] width 515 height 31
click at [696, 400] on div "Add choice" at bounding box center [693, 399] width 49 height 13
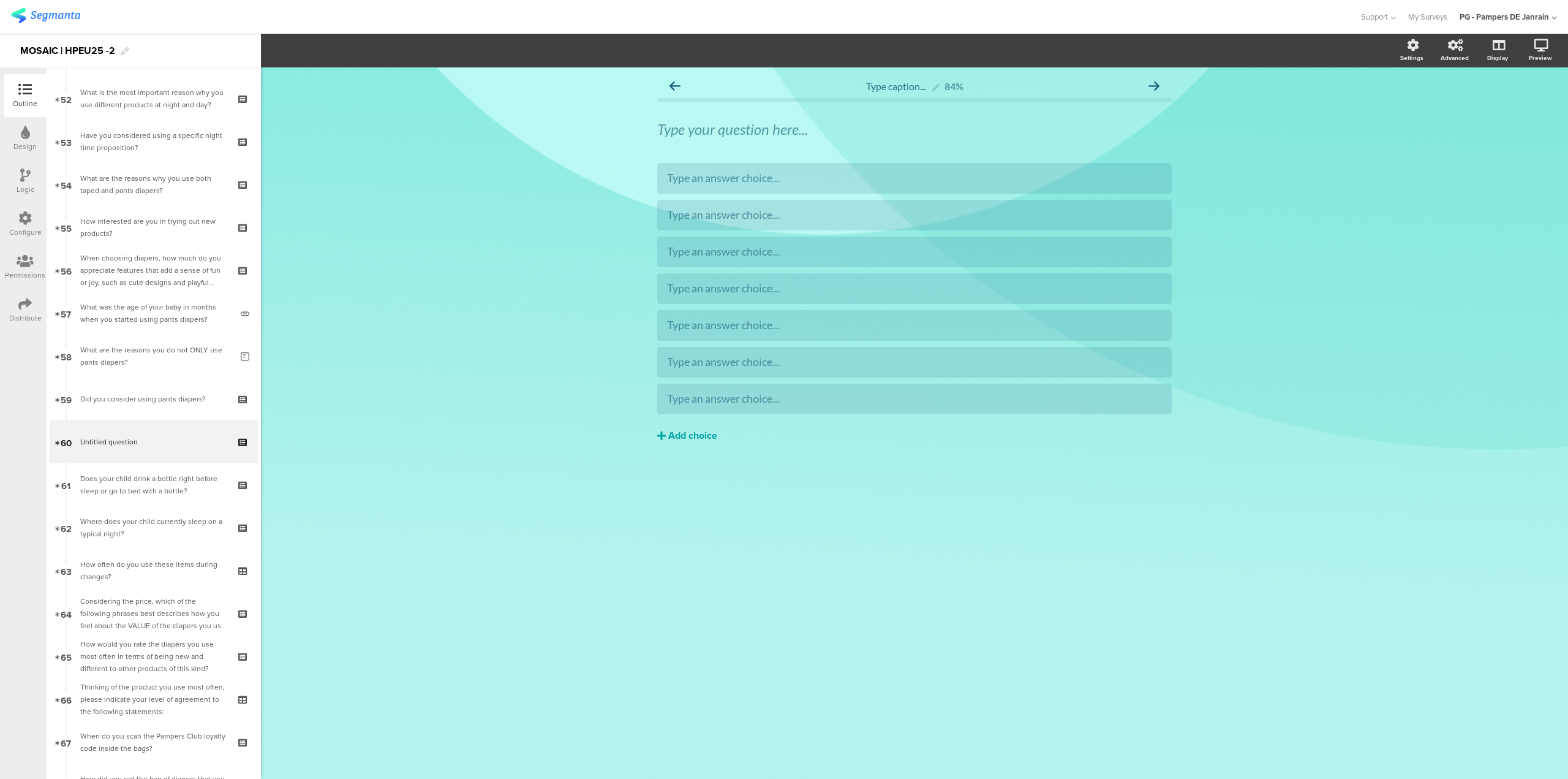
click at [690, 435] on div "Add choice" at bounding box center [693, 436] width 49 height 13
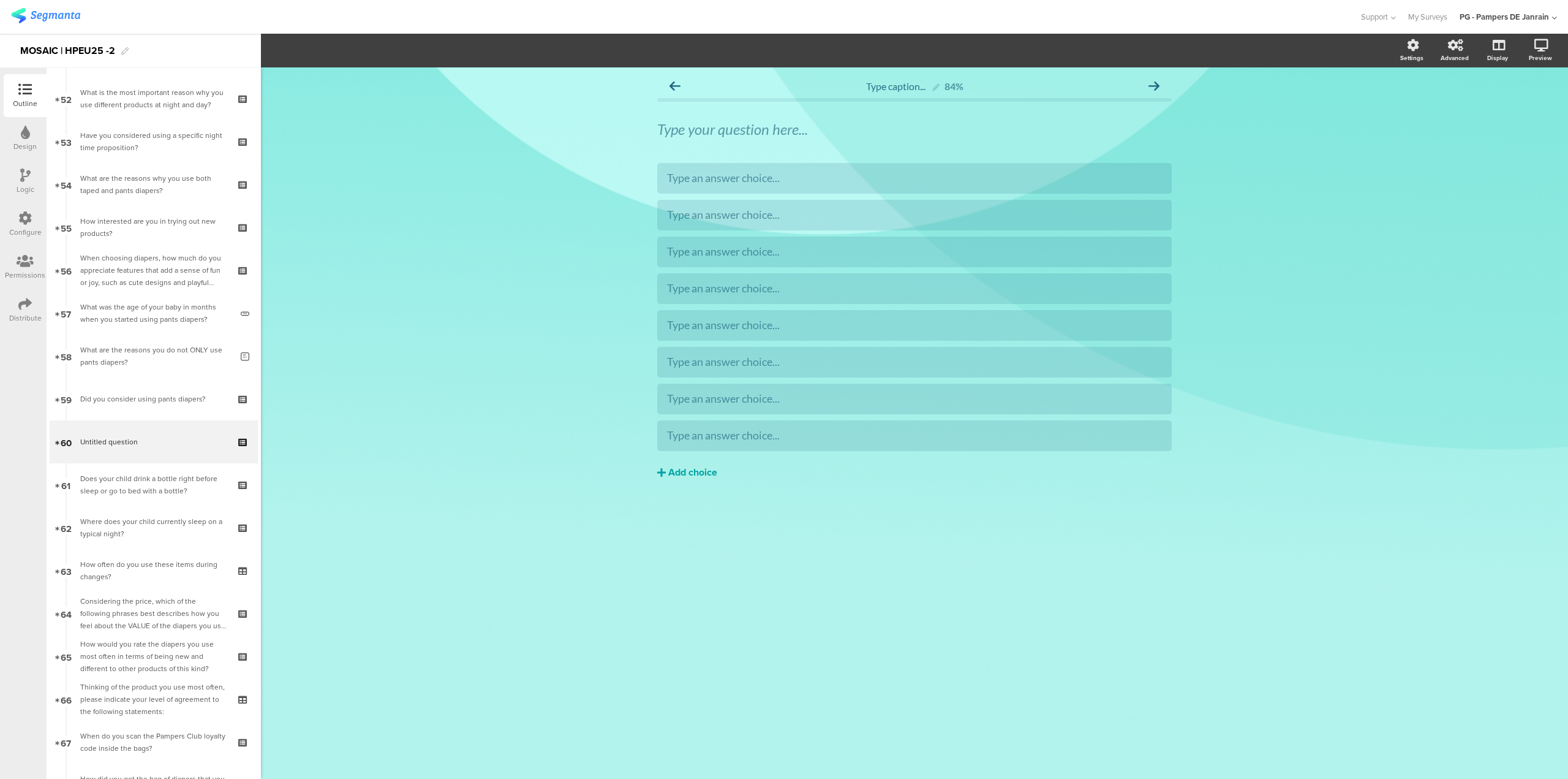
click at [692, 473] on div "Add choice" at bounding box center [693, 473] width 49 height 13
click at [895, 124] on div "Type your question here..." at bounding box center [914, 129] width 515 height 18
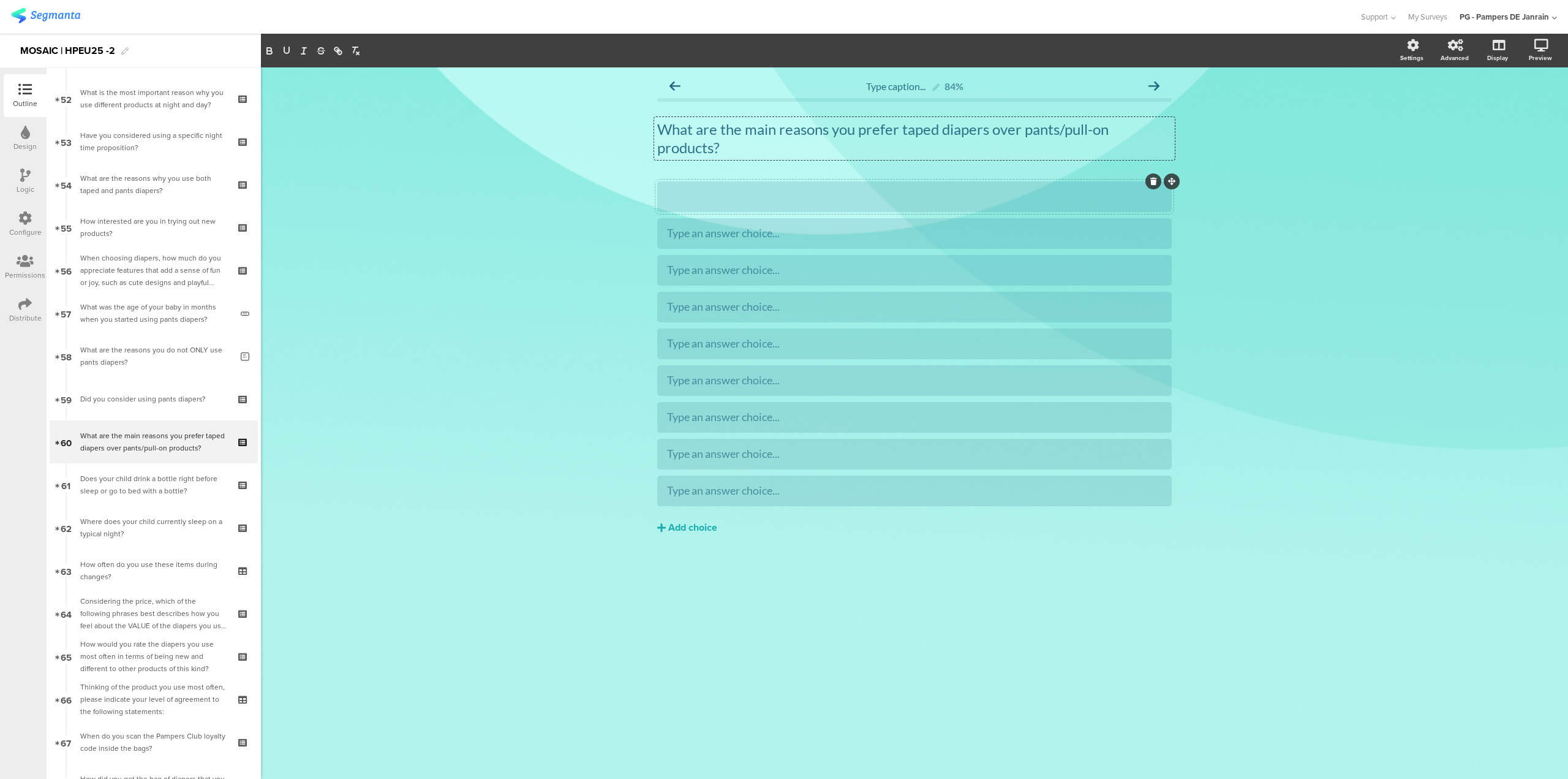
click at [912, 189] on div at bounding box center [914, 196] width 495 height 14
click at [1129, 452] on div "Other..." at bounding box center [914, 454] width 495 height 14
click at [330, 48] on span "Choice options" at bounding box center [329, 50] width 66 height 14
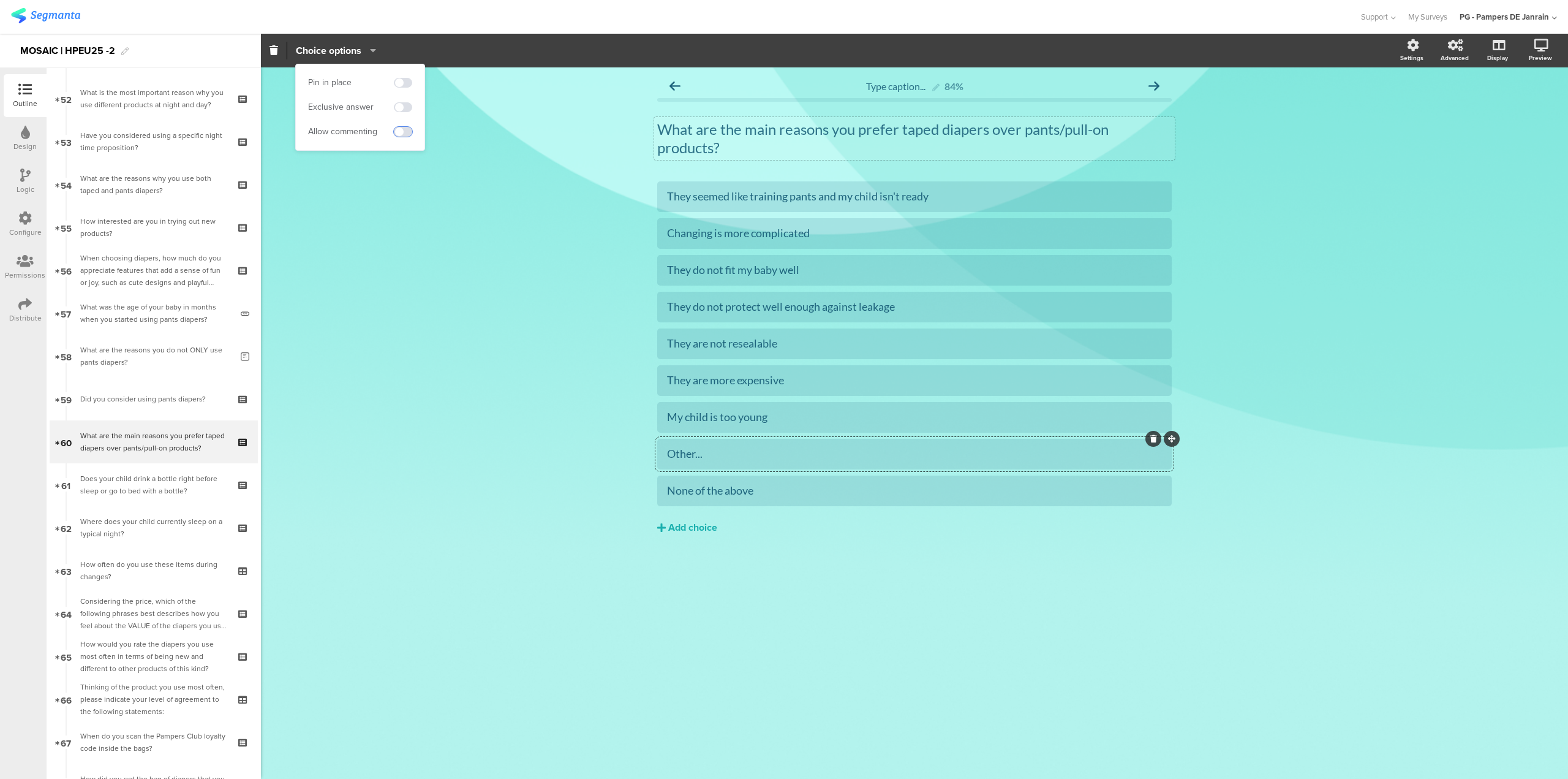
click at [403, 135] on span at bounding box center [403, 132] width 18 height 10
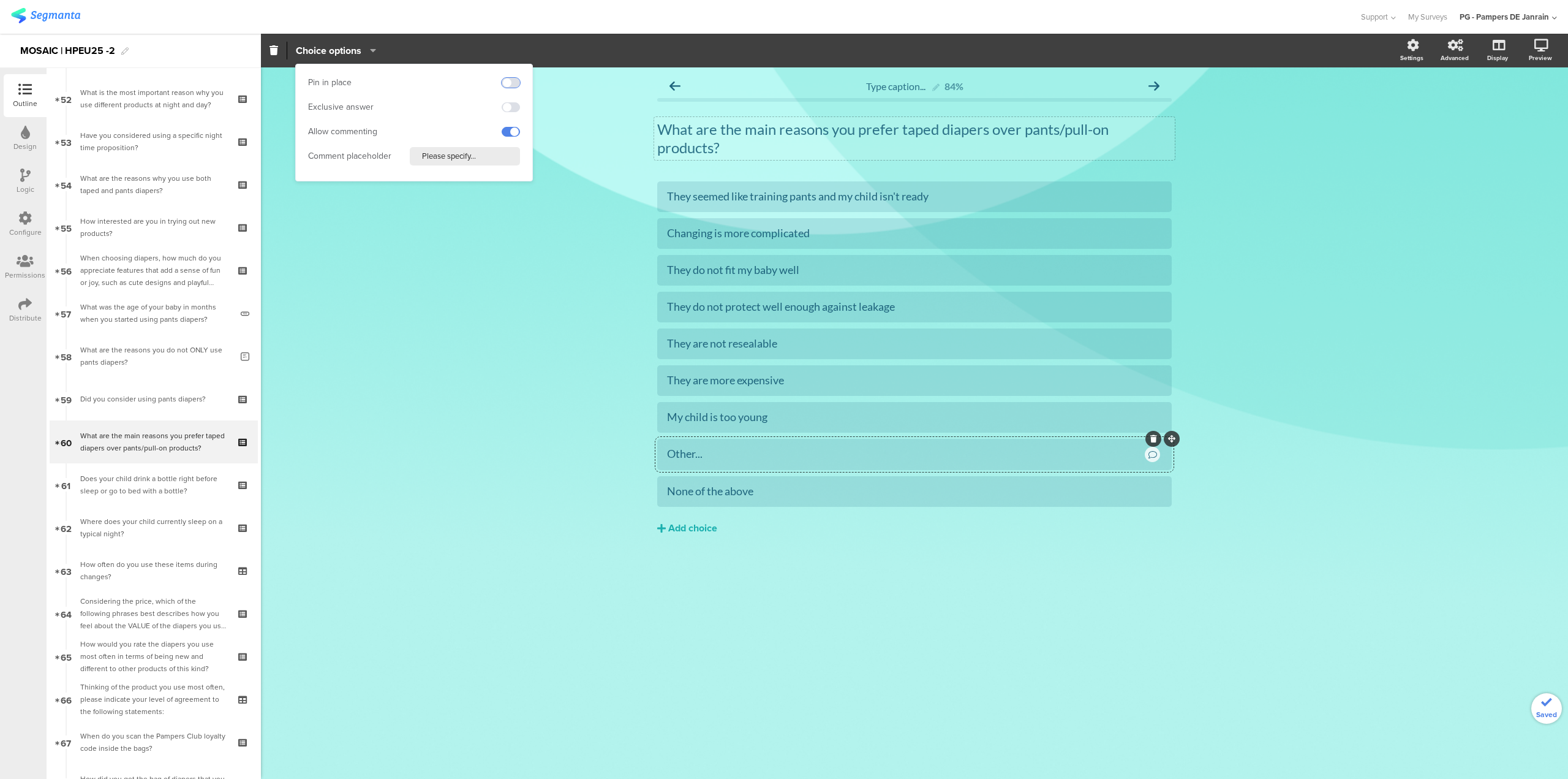
click at [506, 80] on span at bounding box center [510, 83] width 18 height 10
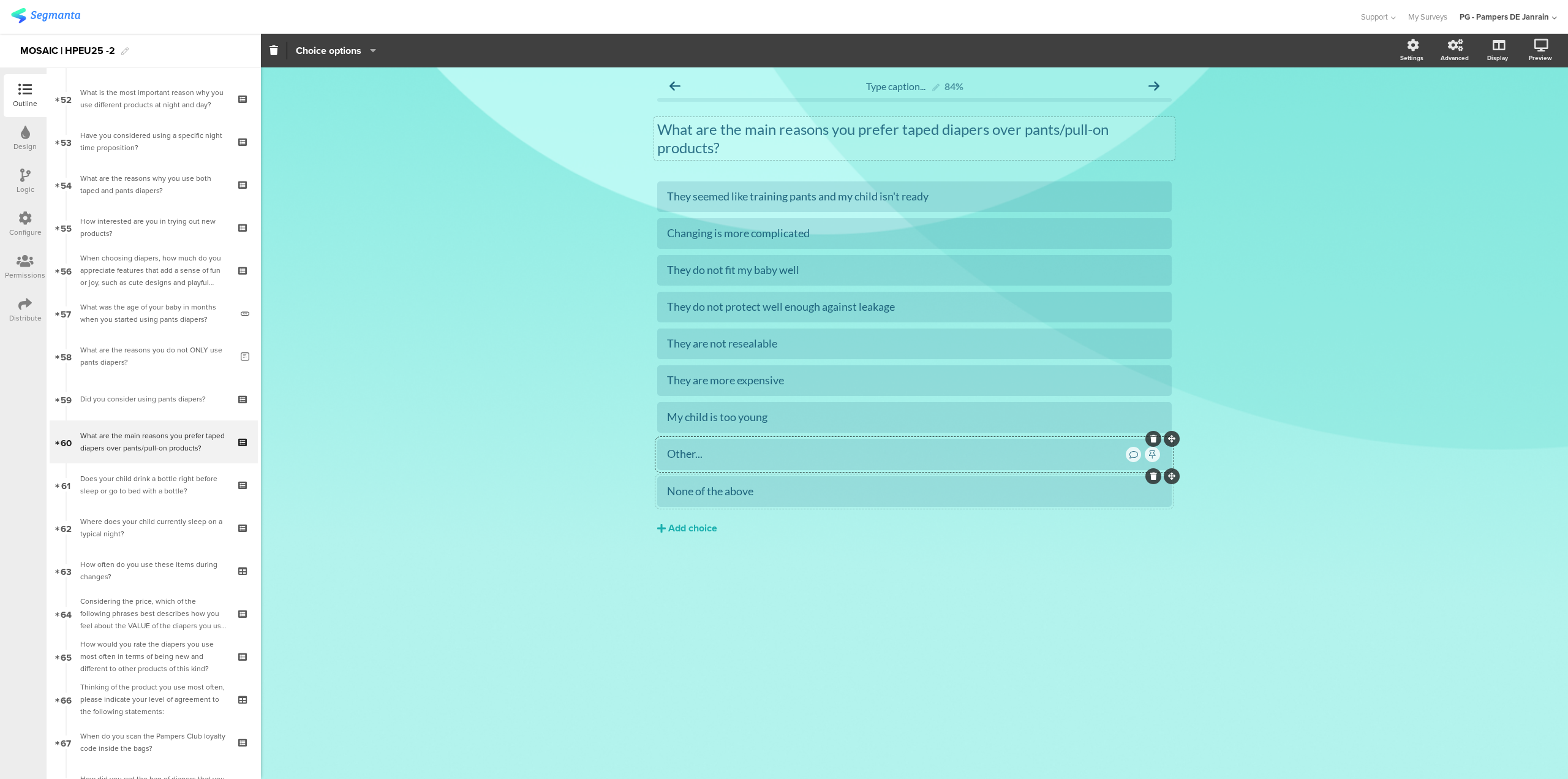
click at [715, 491] on div "None of the above" at bounding box center [914, 491] width 495 height 14
click at [366, 48] on icon "button" at bounding box center [370, 50] width 12 height 10
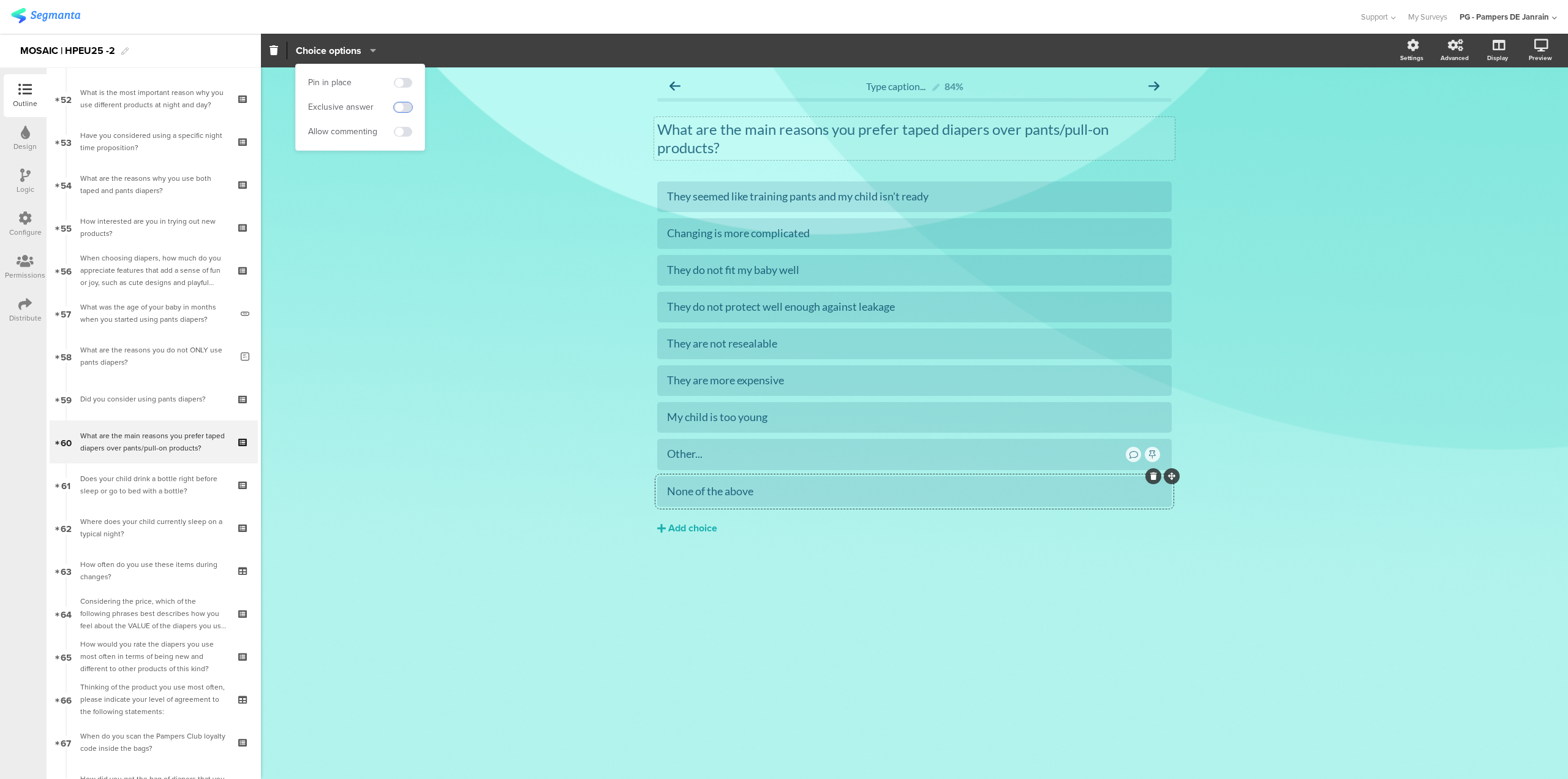
click at [405, 104] on span at bounding box center [403, 107] width 18 height 10
click at [409, 84] on span at bounding box center [403, 83] width 18 height 10
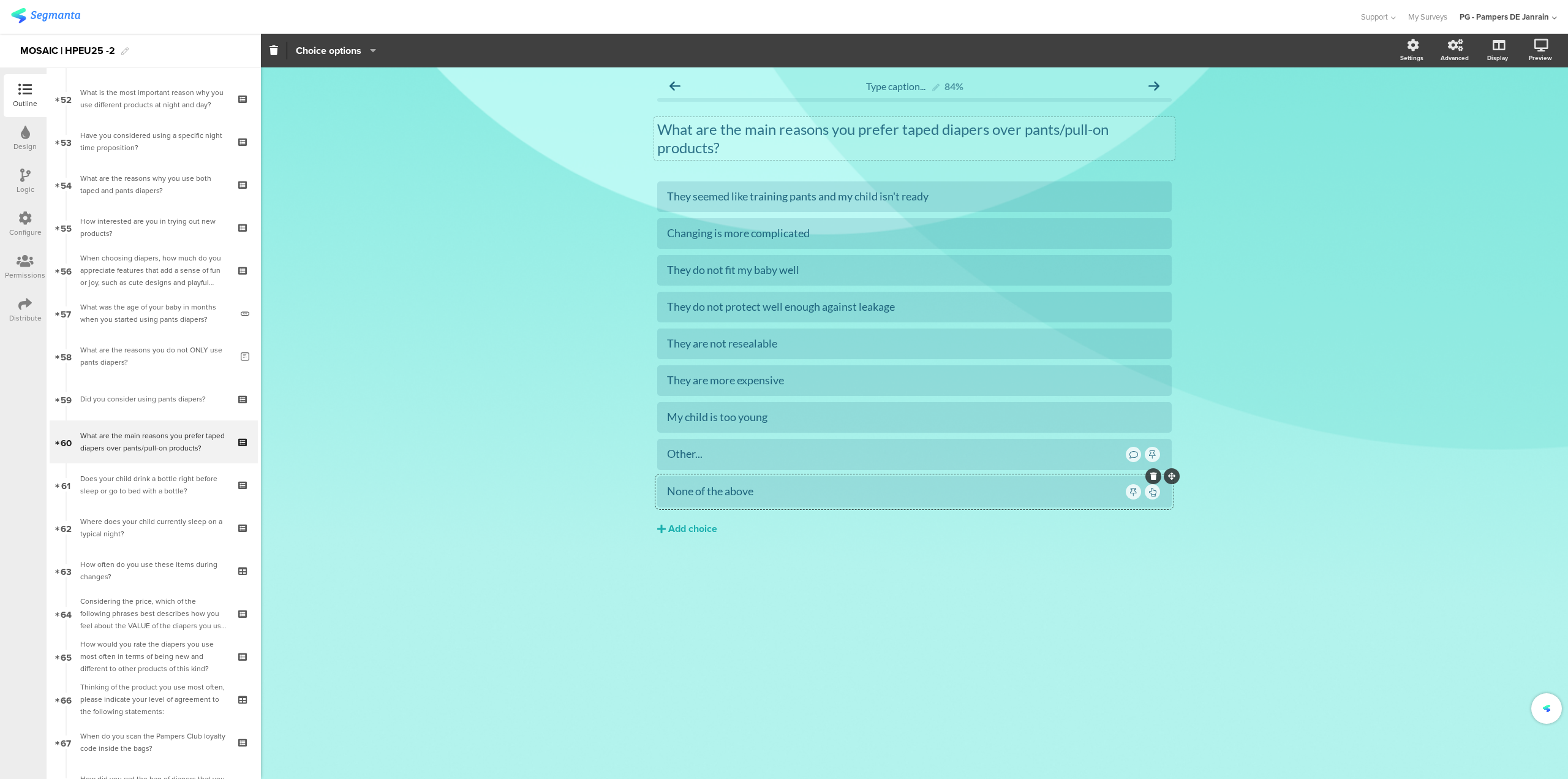
click at [1265, 336] on div "Type caption... 84% What are the main reasons you prefer taped diapers over pan…" at bounding box center [914, 423] width 1307 height 712
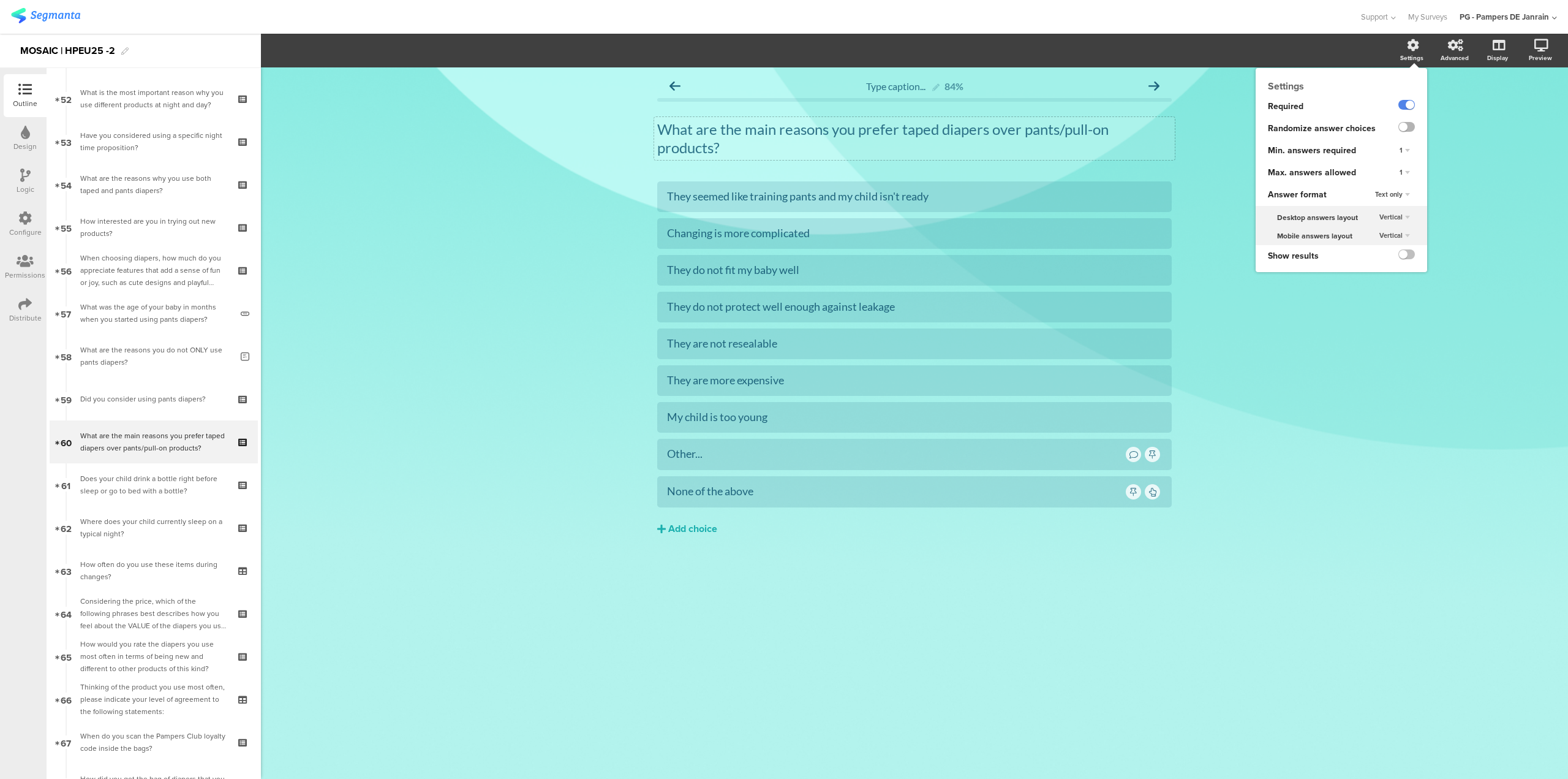
click at [1407, 131] on label at bounding box center [1406, 127] width 16 height 10
click at [0, 0] on input "checkbox" at bounding box center [0, 0] width 0 height 0
click at [1406, 173] on div "1" at bounding box center [1405, 173] width 20 height 15
click at [1371, 225] on div "3" at bounding box center [1387, 223] width 72 height 13
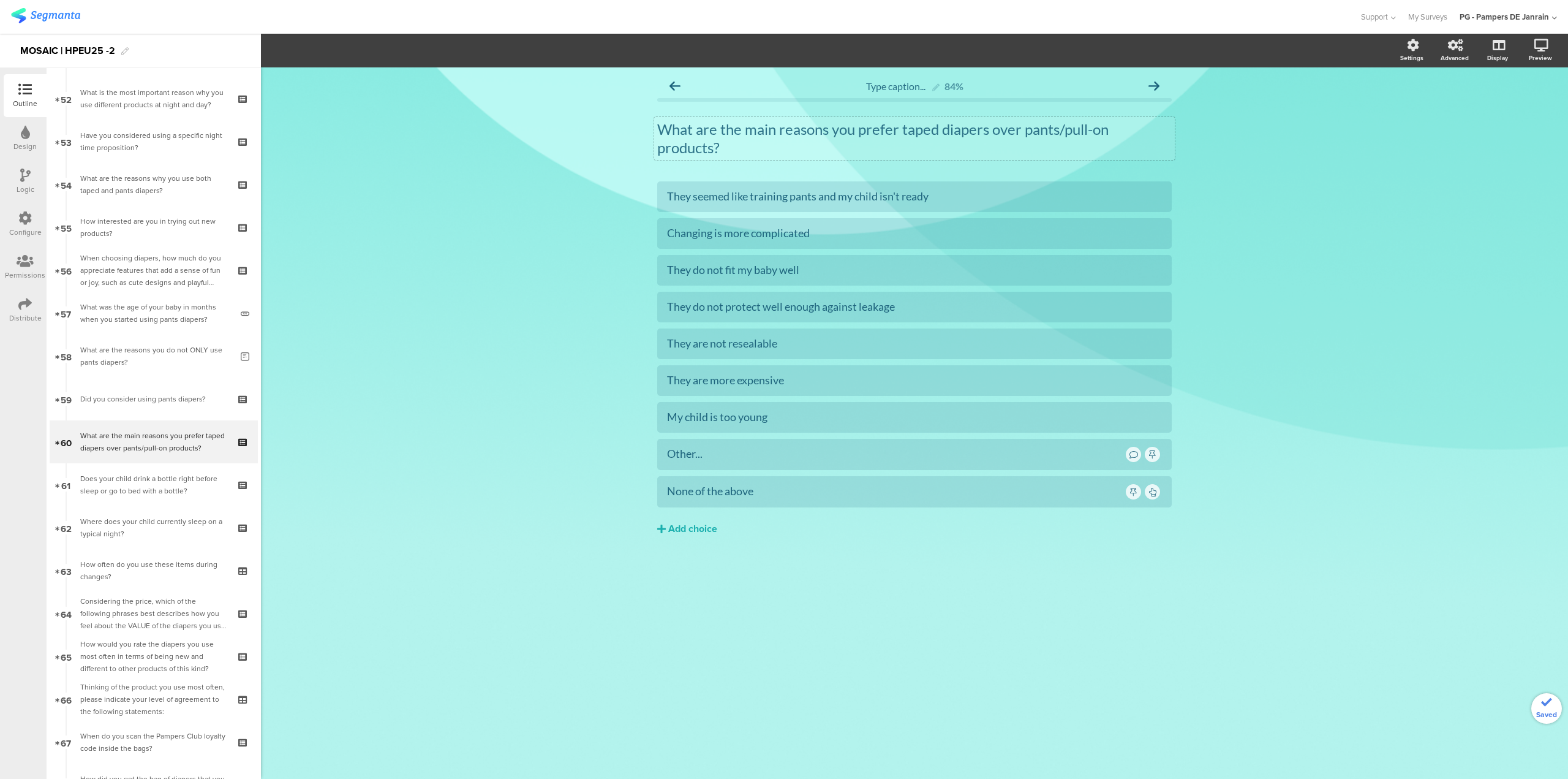
click at [1315, 394] on div "Type caption... 84% What are the main reasons you prefer taped diapers over pan…" at bounding box center [914, 423] width 1307 height 712
click at [746, 140] on div "What are the main reasons you prefer taped diapers over pants/pull-on products?…" at bounding box center [914, 138] width 521 height 43
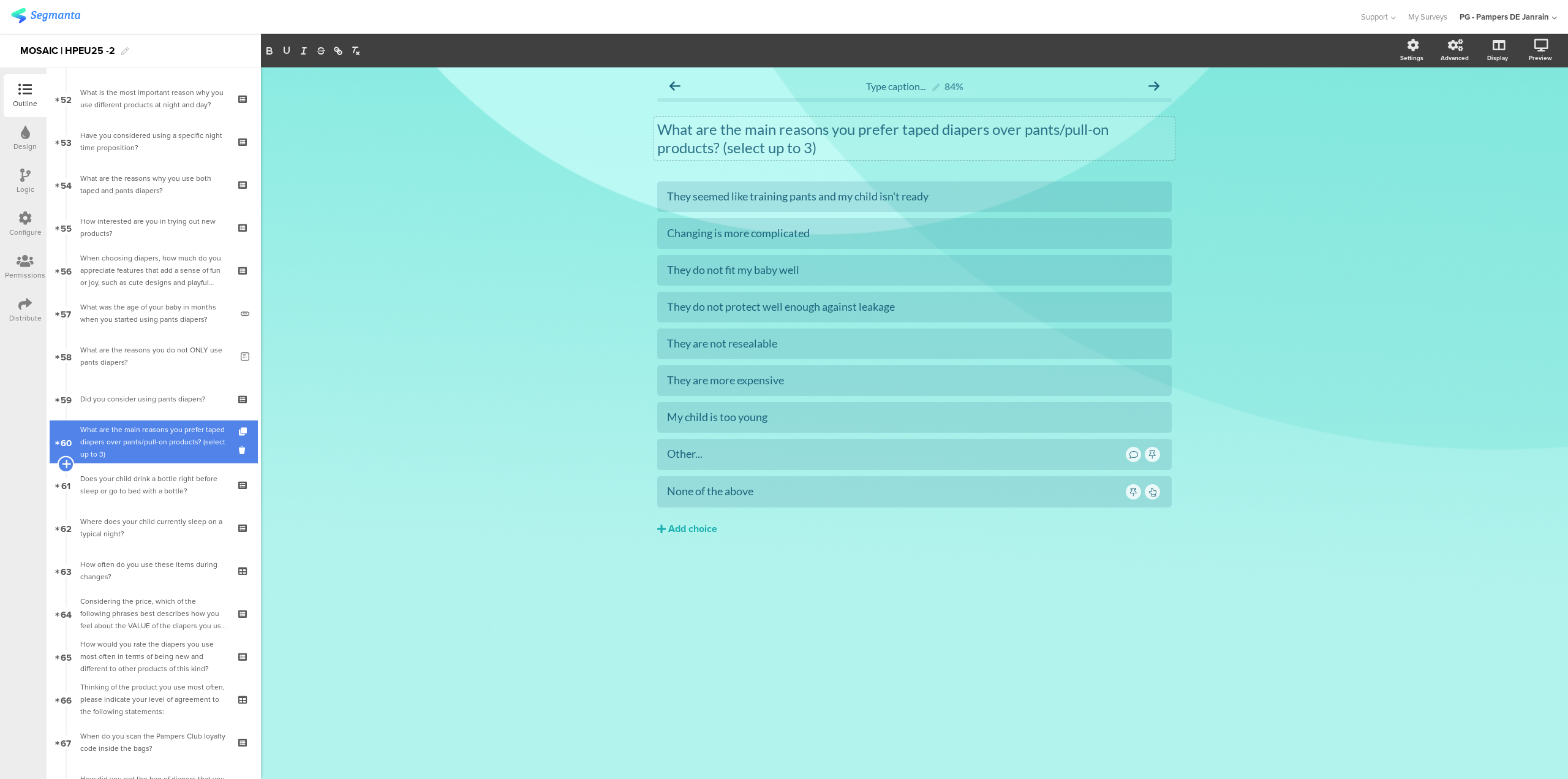
click at [66, 463] on icon at bounding box center [66, 464] width 8 height 11
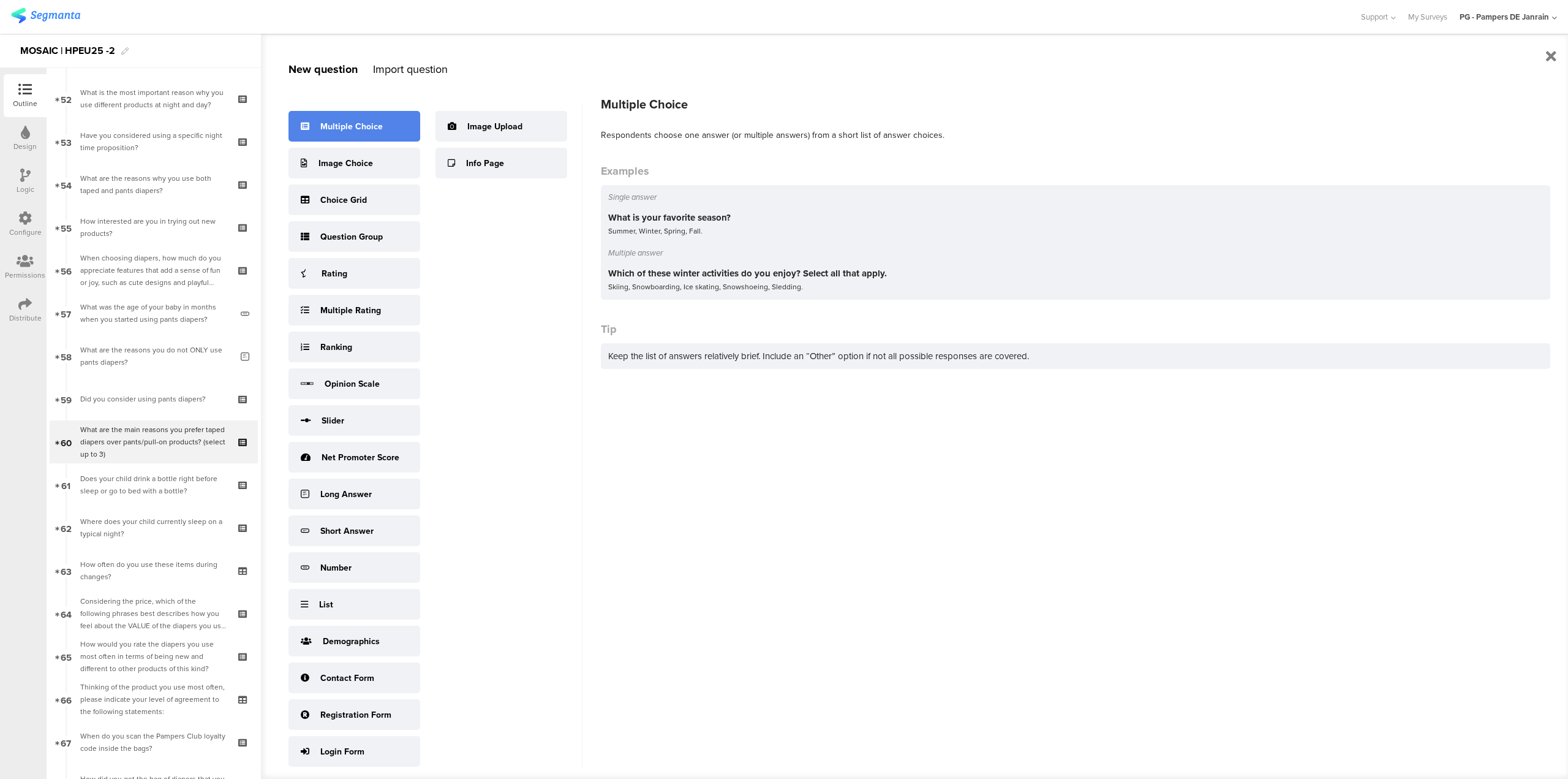
click at [341, 124] on div "Multiple Choice" at bounding box center [352, 126] width 62 height 13
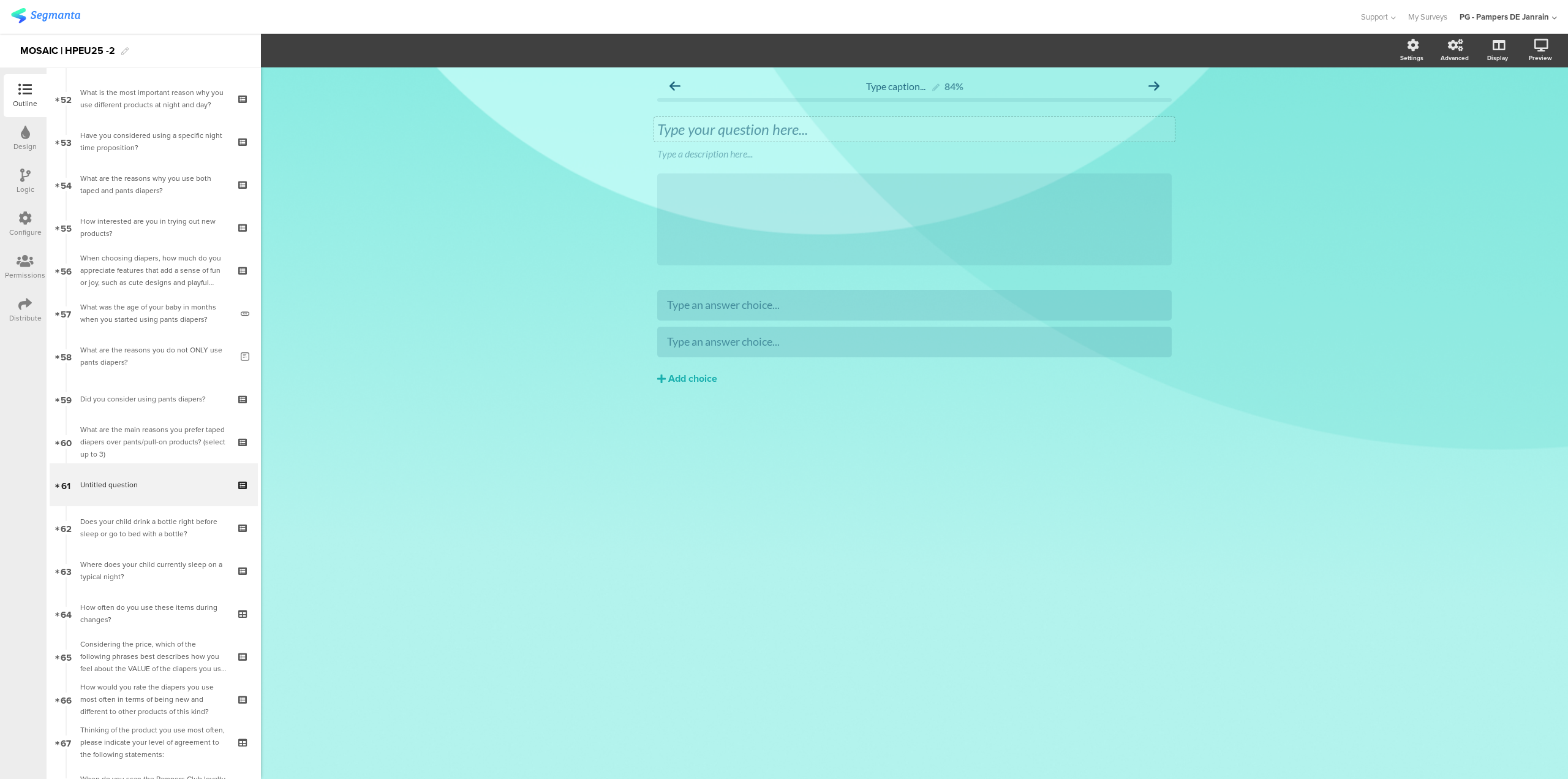
drag, startPoint x: 806, startPoint y: 136, endPoint x: 819, endPoint y: 140, distance: 13.6
click at [806, 136] on div "Type your question here..." at bounding box center [914, 129] width 515 height 18
click at [1172, 143] on icon at bounding box center [1175, 145] width 7 height 7
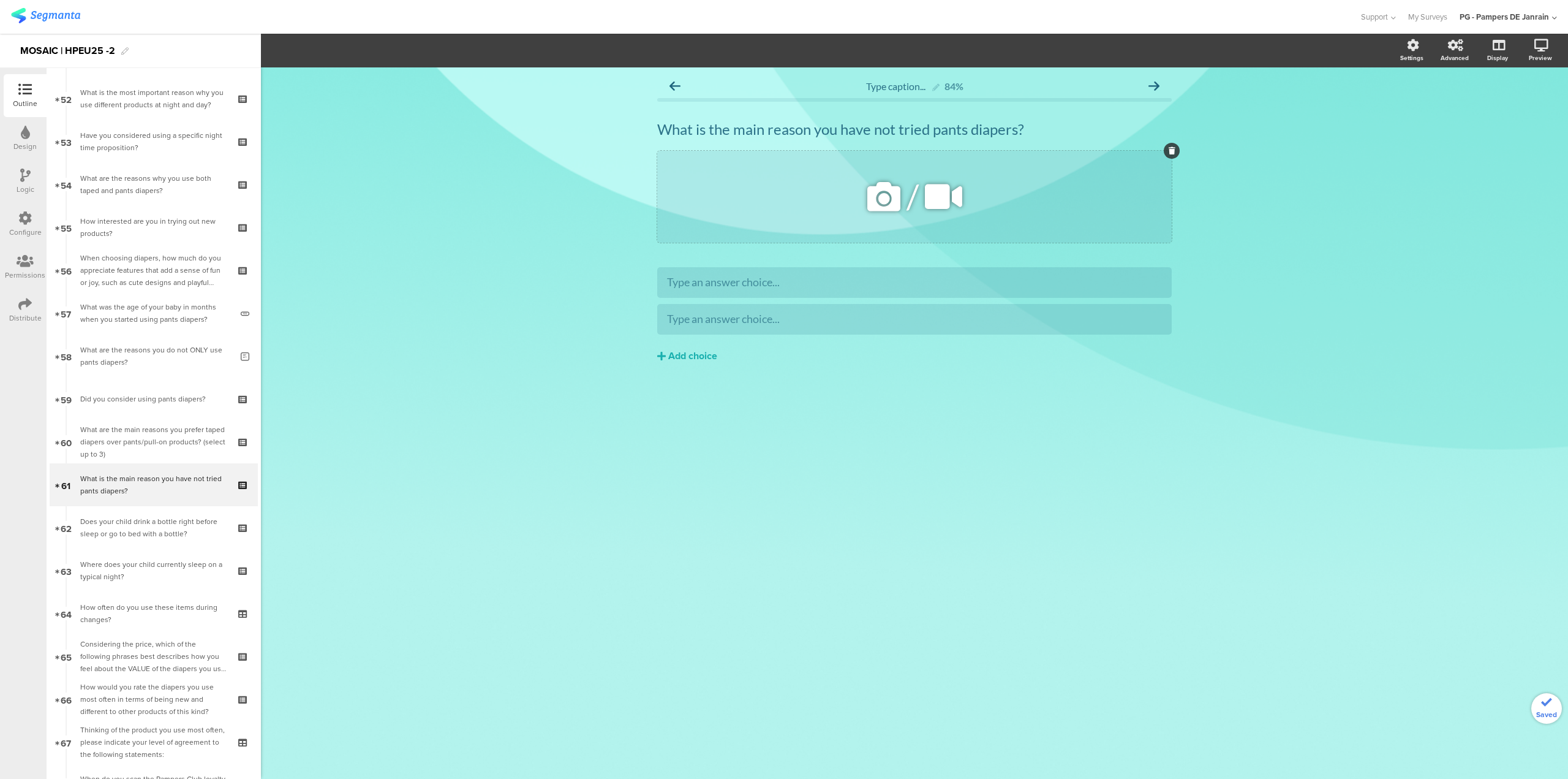
click at [1170, 149] on icon at bounding box center [1172, 151] width 7 height 7
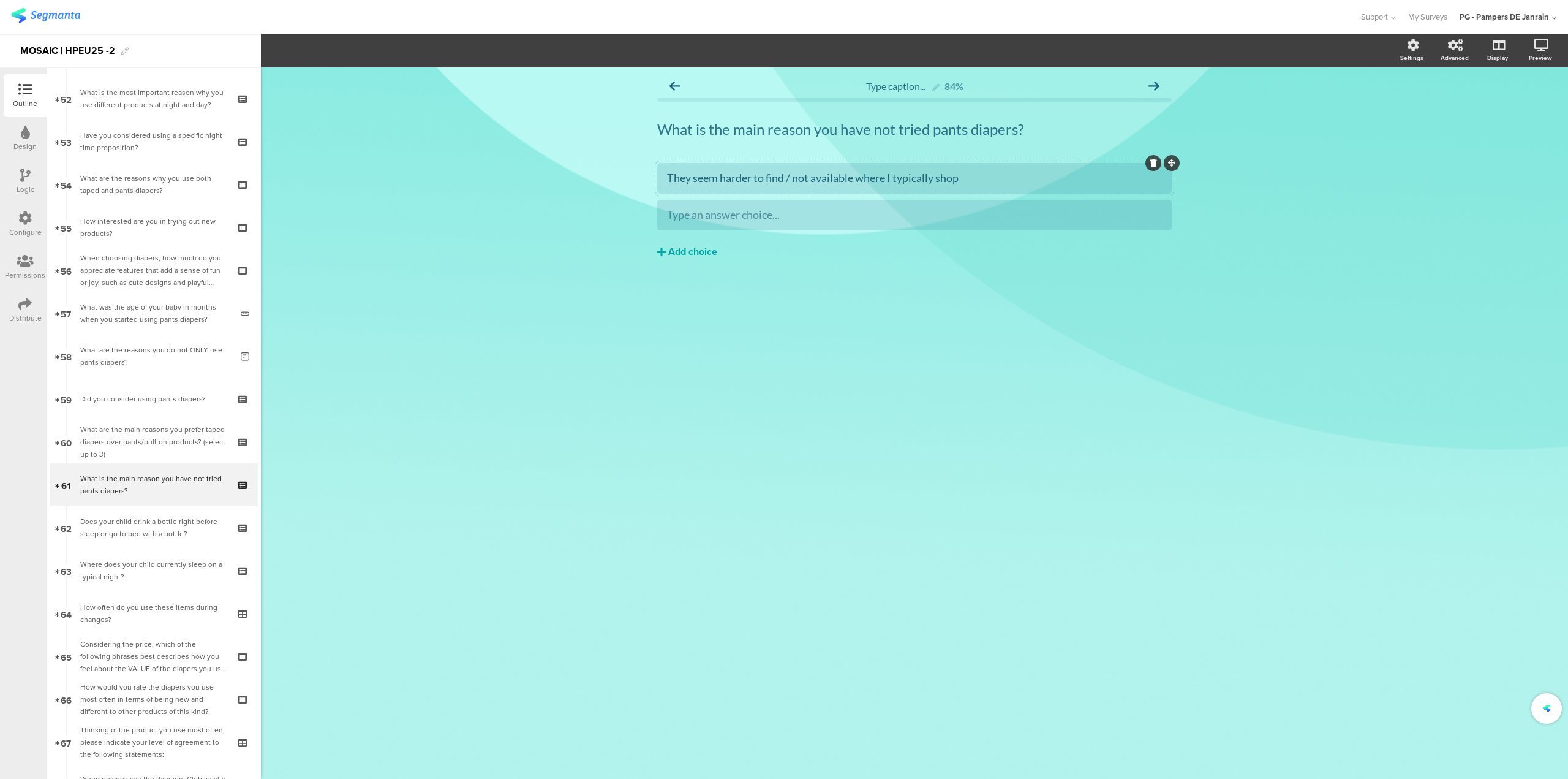
click at [705, 256] on div "Add choice" at bounding box center [693, 252] width 49 height 13
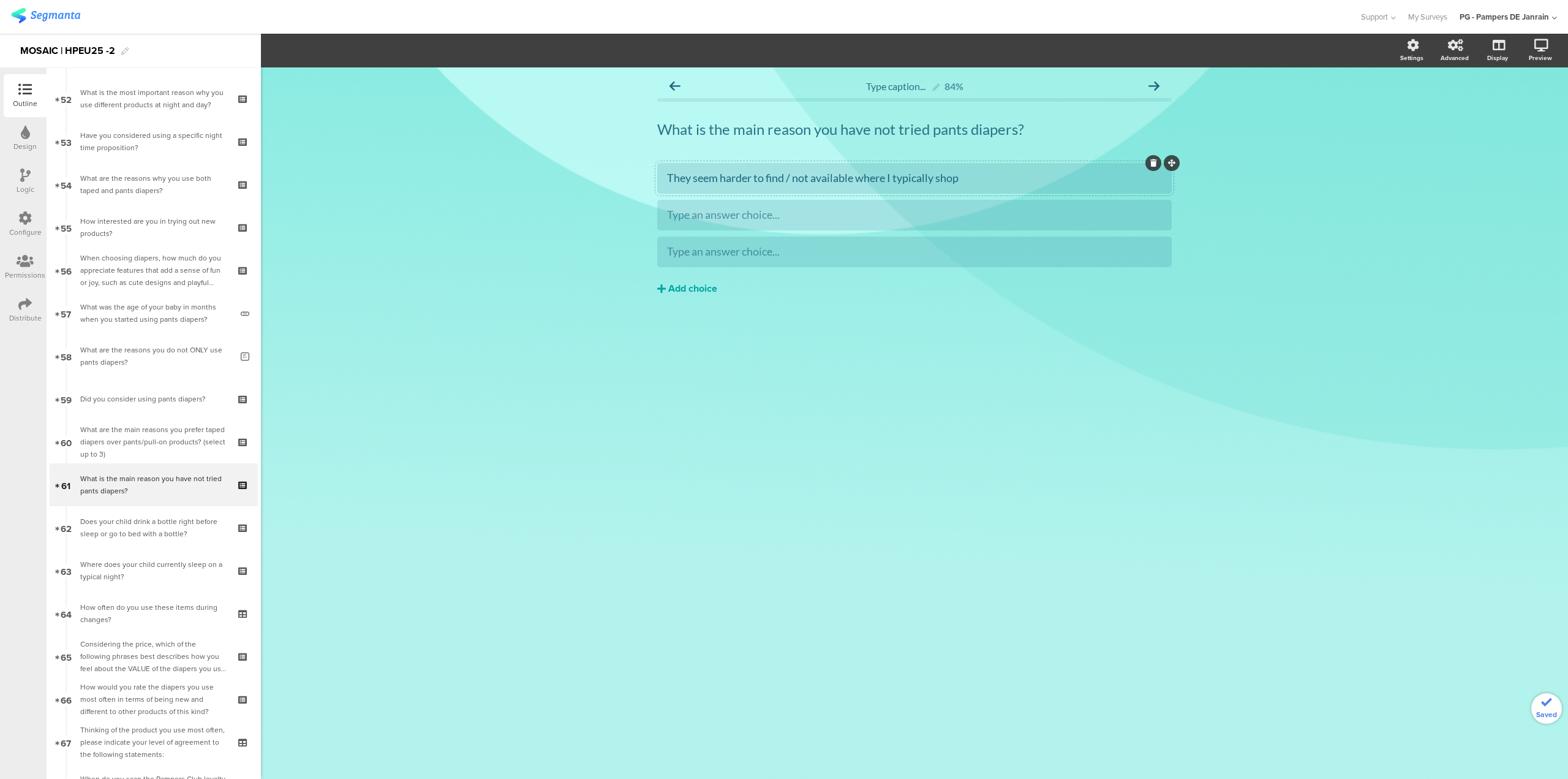
click at [691, 294] on div "Add choice" at bounding box center [693, 289] width 49 height 13
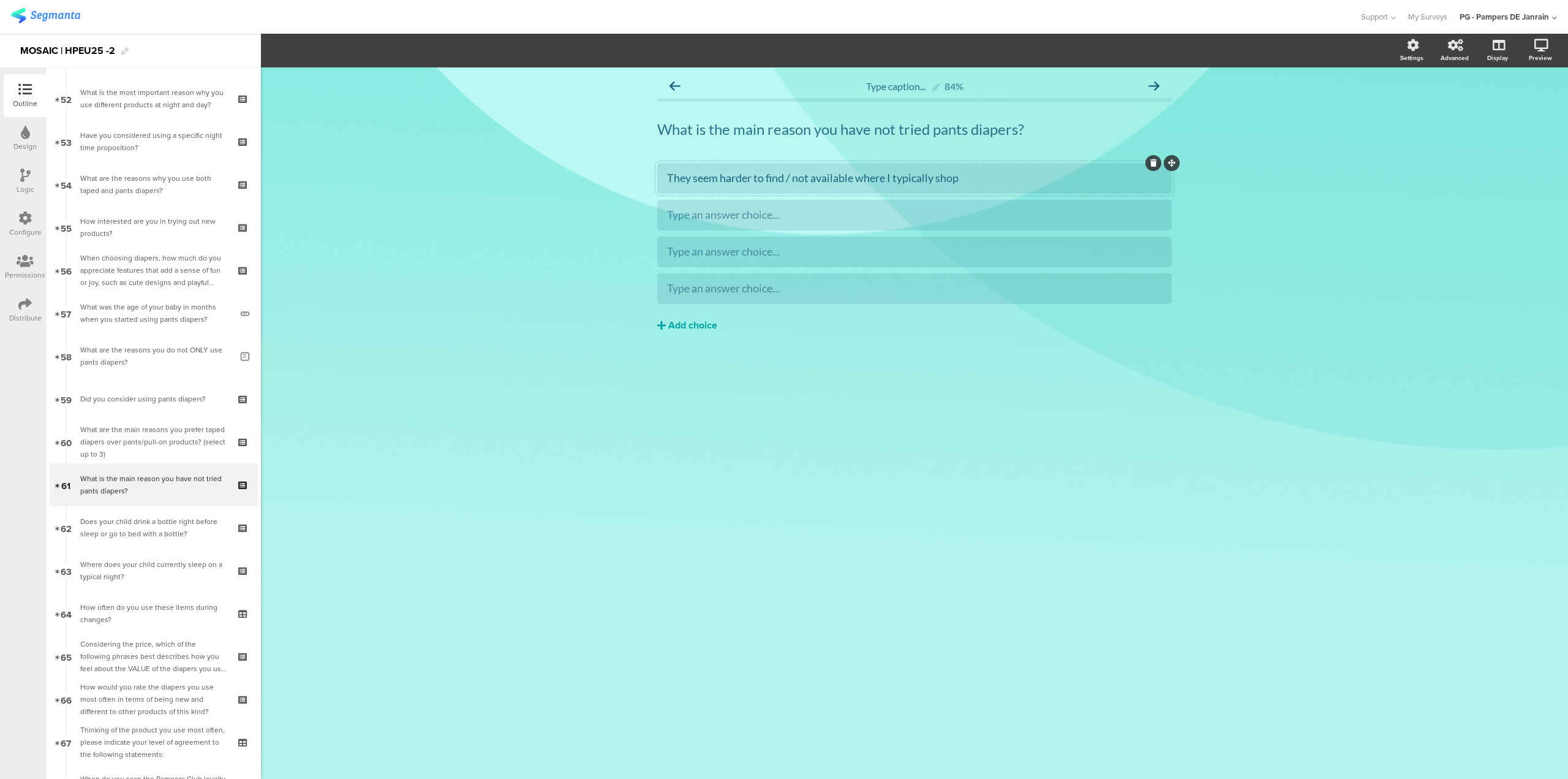
click at [691, 338] on button "Add choice" at bounding box center [914, 325] width 515 height 31
click at [692, 374] on button "Add choice" at bounding box center [914, 362] width 515 height 31
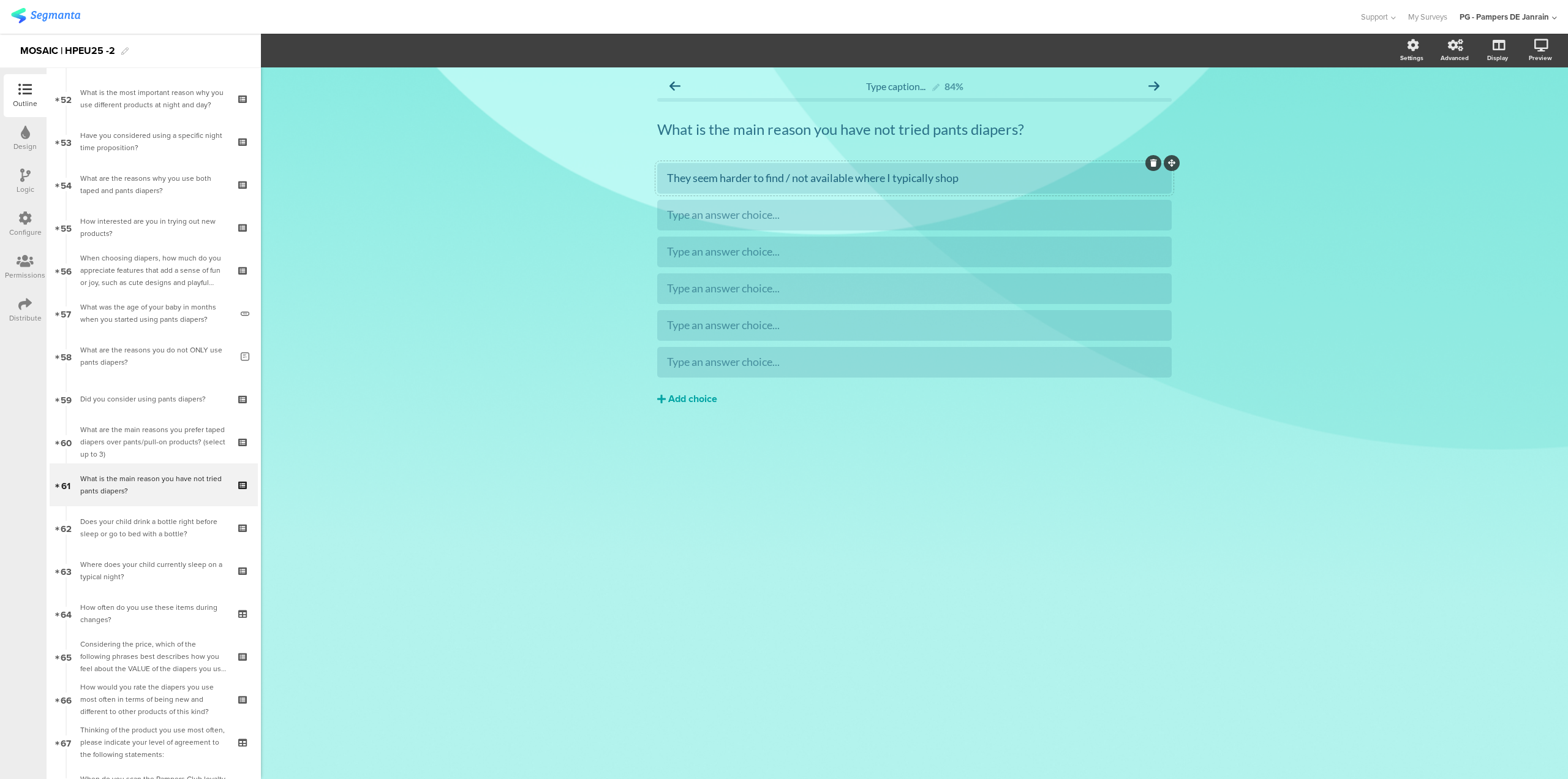
click at [688, 403] on div "Add choice" at bounding box center [693, 399] width 49 height 13
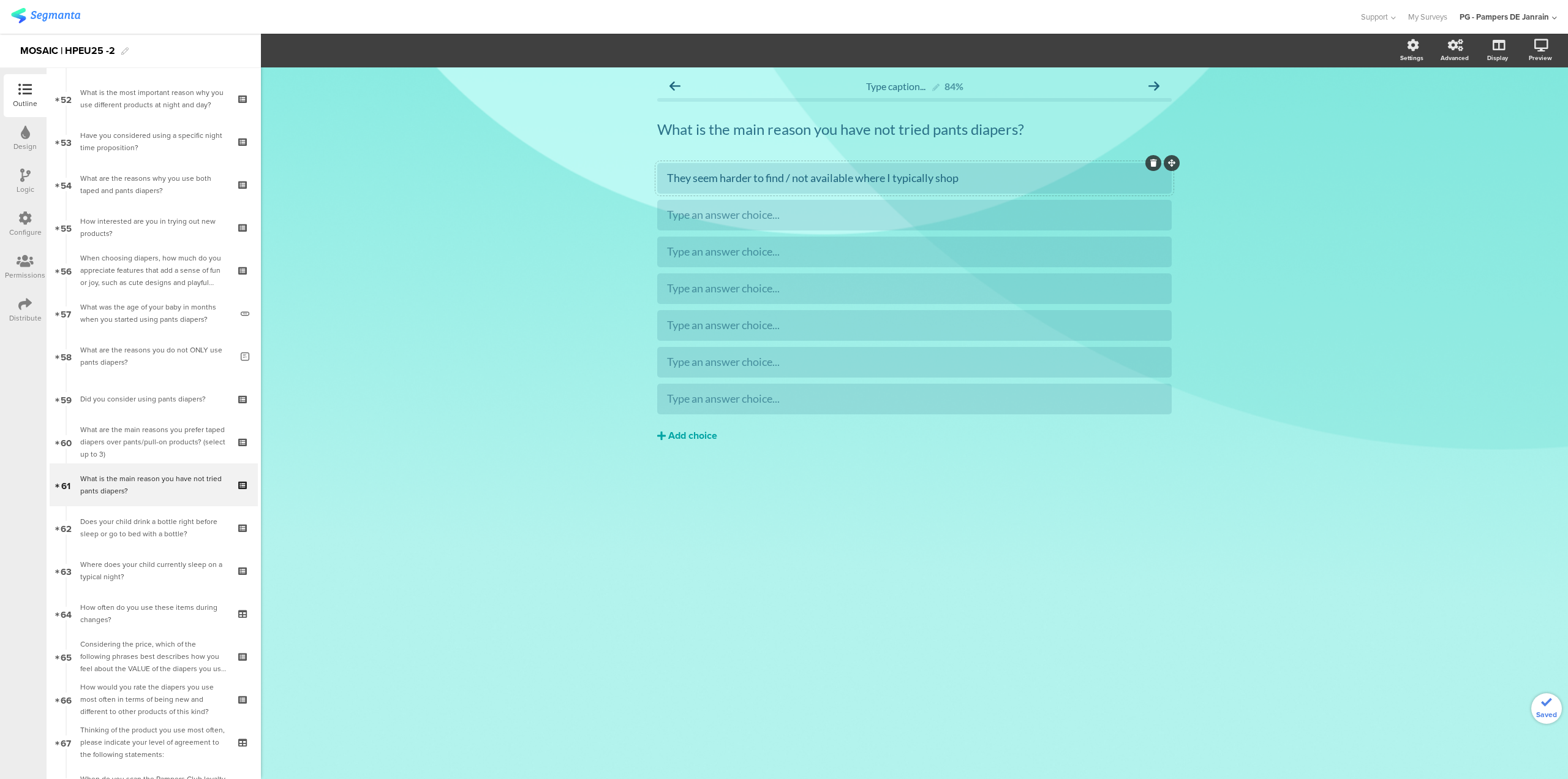
click at [688, 441] on div "Add choice" at bounding box center [693, 436] width 49 height 13
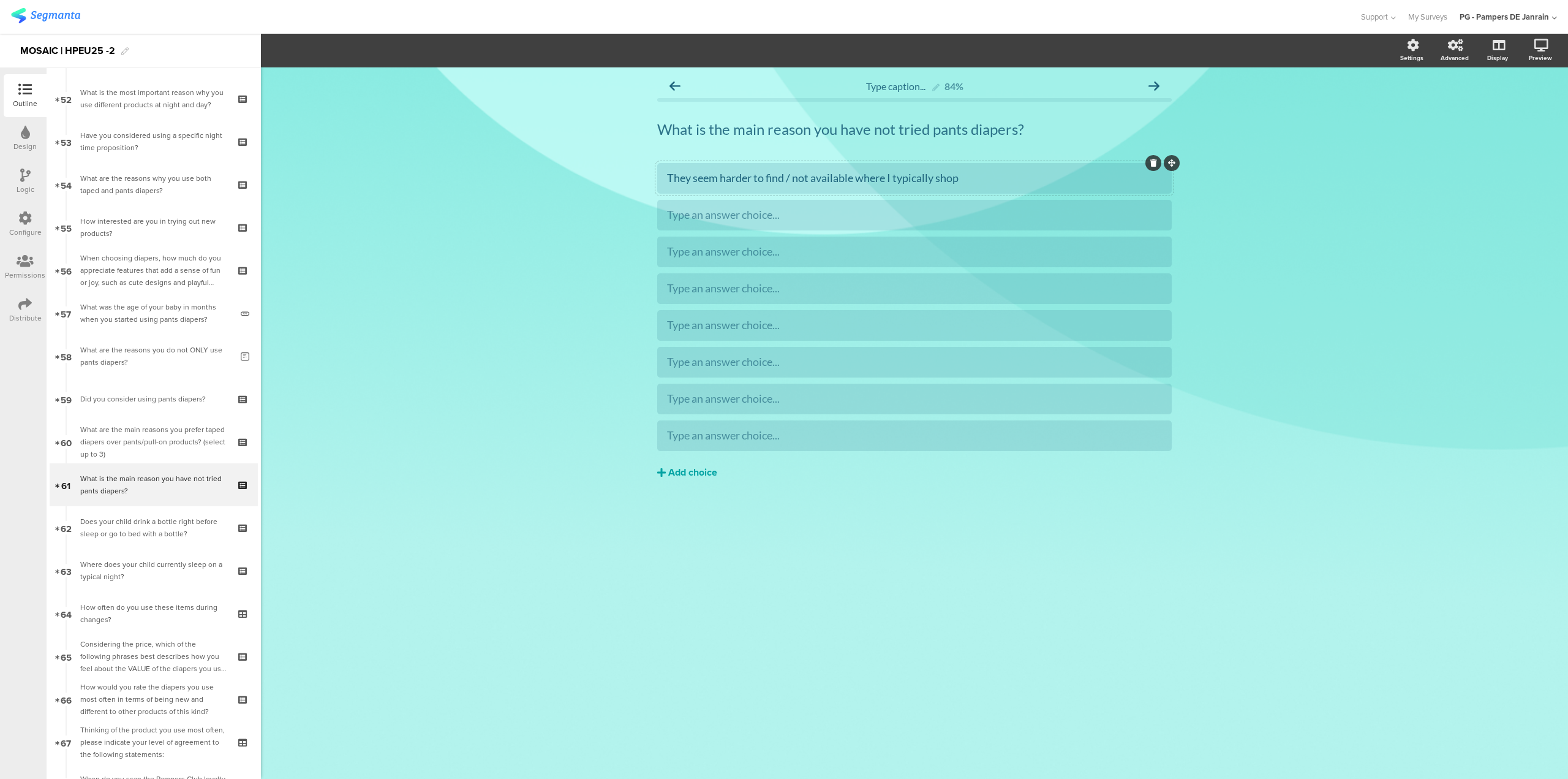
click at [690, 480] on button "Add choice" at bounding box center [914, 472] width 515 height 31
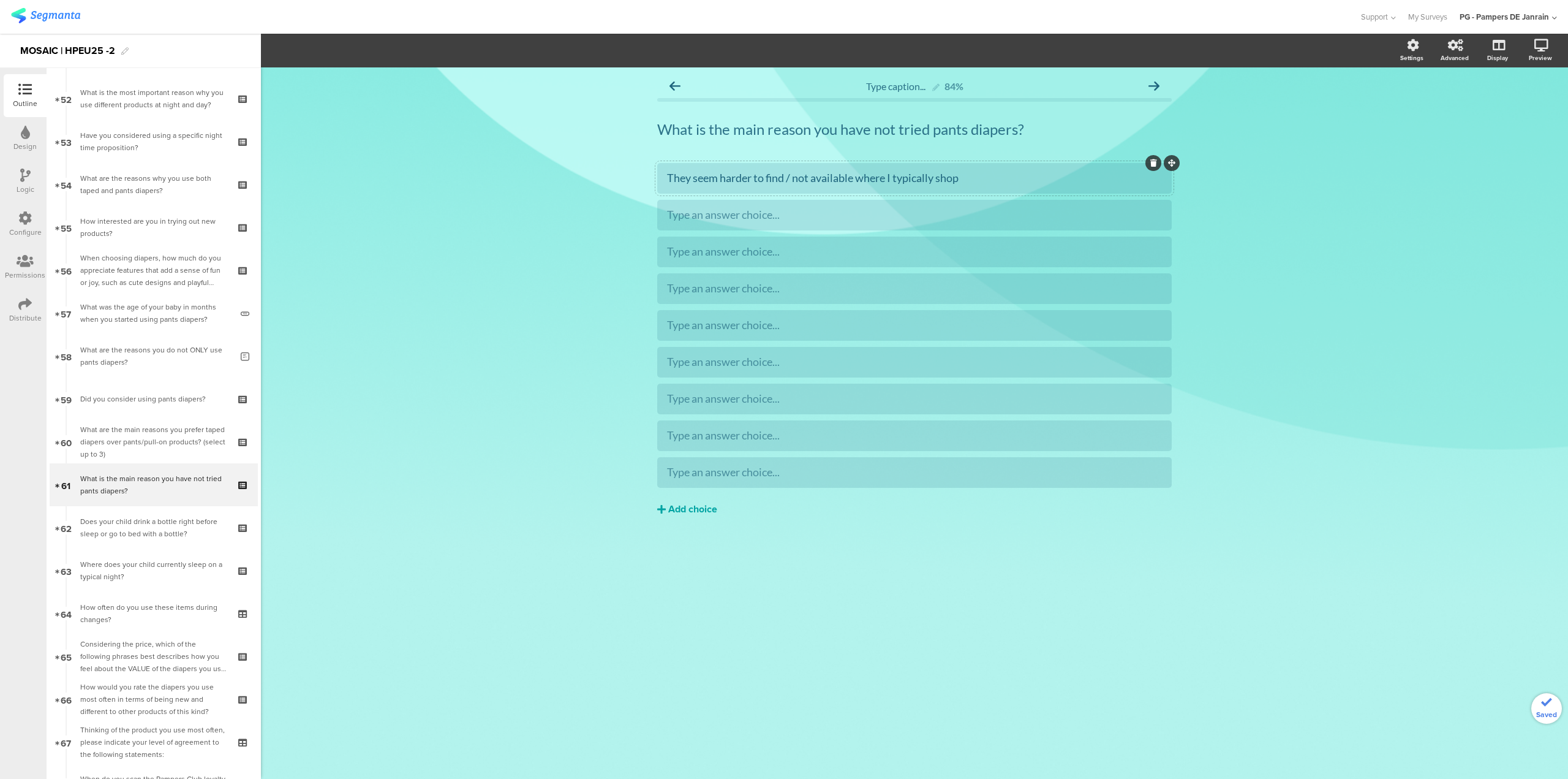
click at [683, 509] on div "Add choice" at bounding box center [693, 509] width 49 height 13
click at [680, 543] on div "Add choice" at bounding box center [693, 546] width 49 height 13
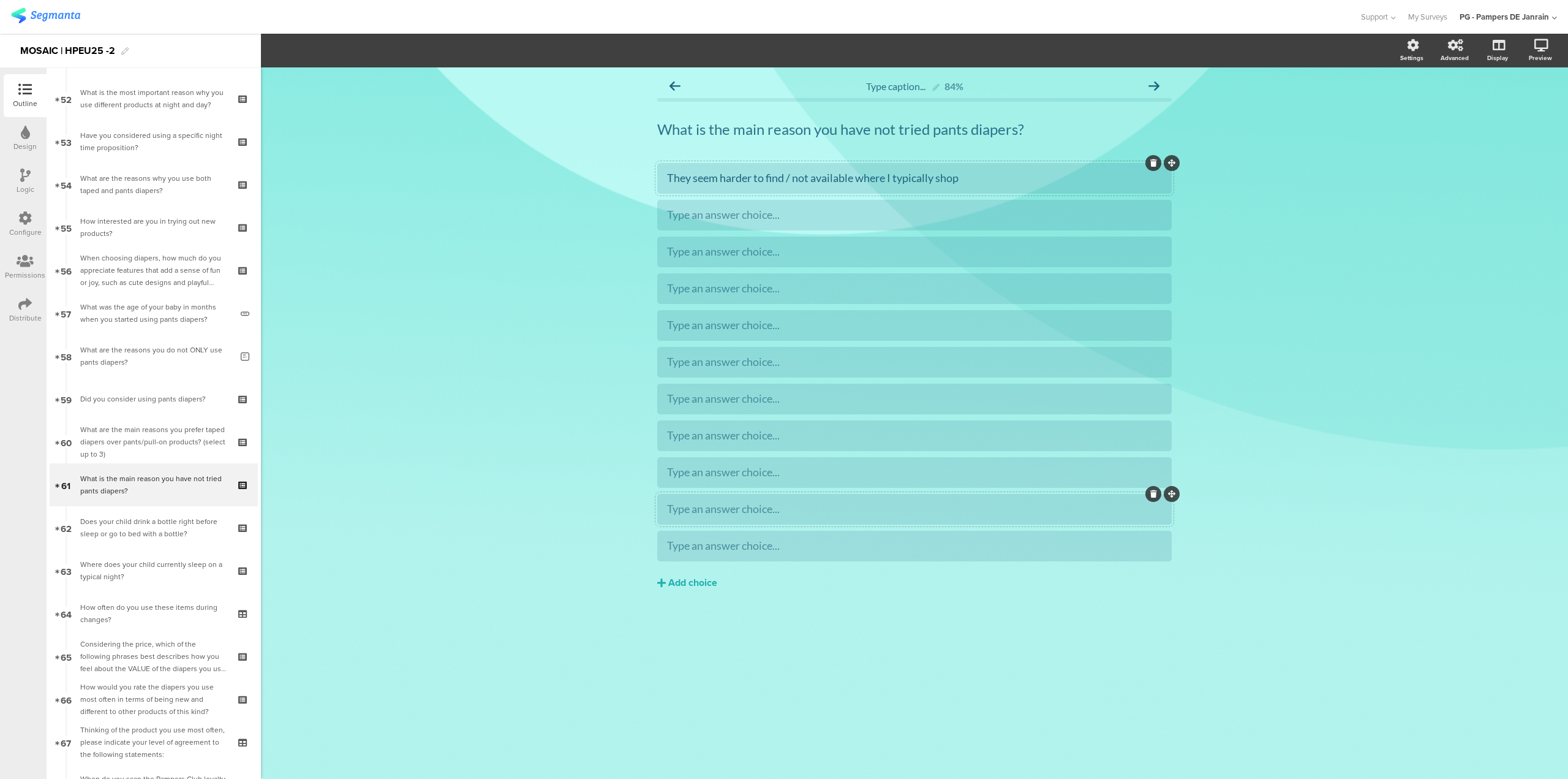
click at [731, 521] on div at bounding box center [914, 509] width 515 height 31
click at [1051, 477] on div "I look at these as training pants and my child is not ready" at bounding box center [914, 472] width 495 height 14
click at [343, 46] on span "Choice options" at bounding box center [329, 50] width 66 height 14
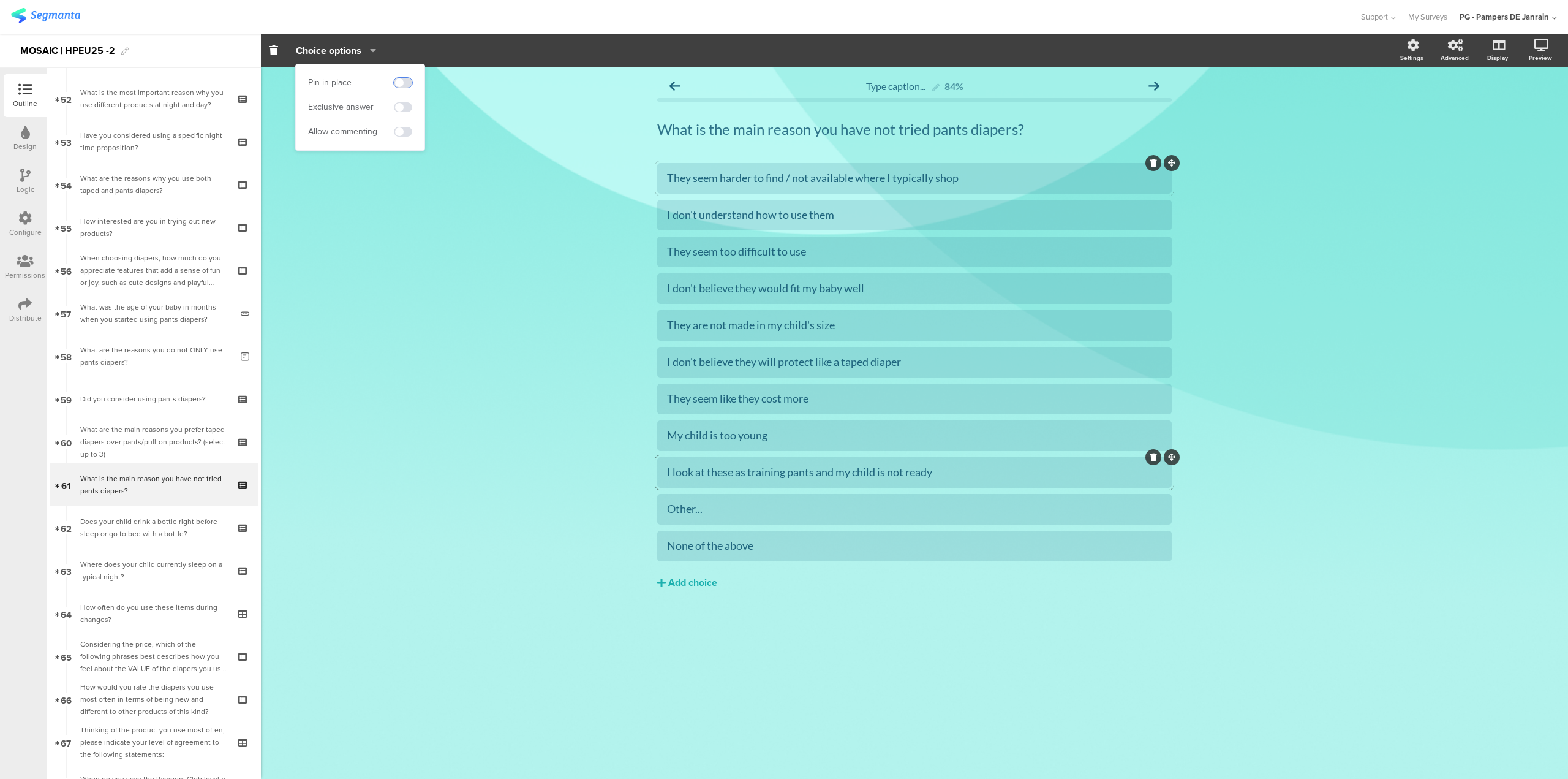
click at [407, 85] on span at bounding box center [403, 83] width 18 height 10
click at [918, 503] on div "Other..." at bounding box center [914, 509] width 495 height 14
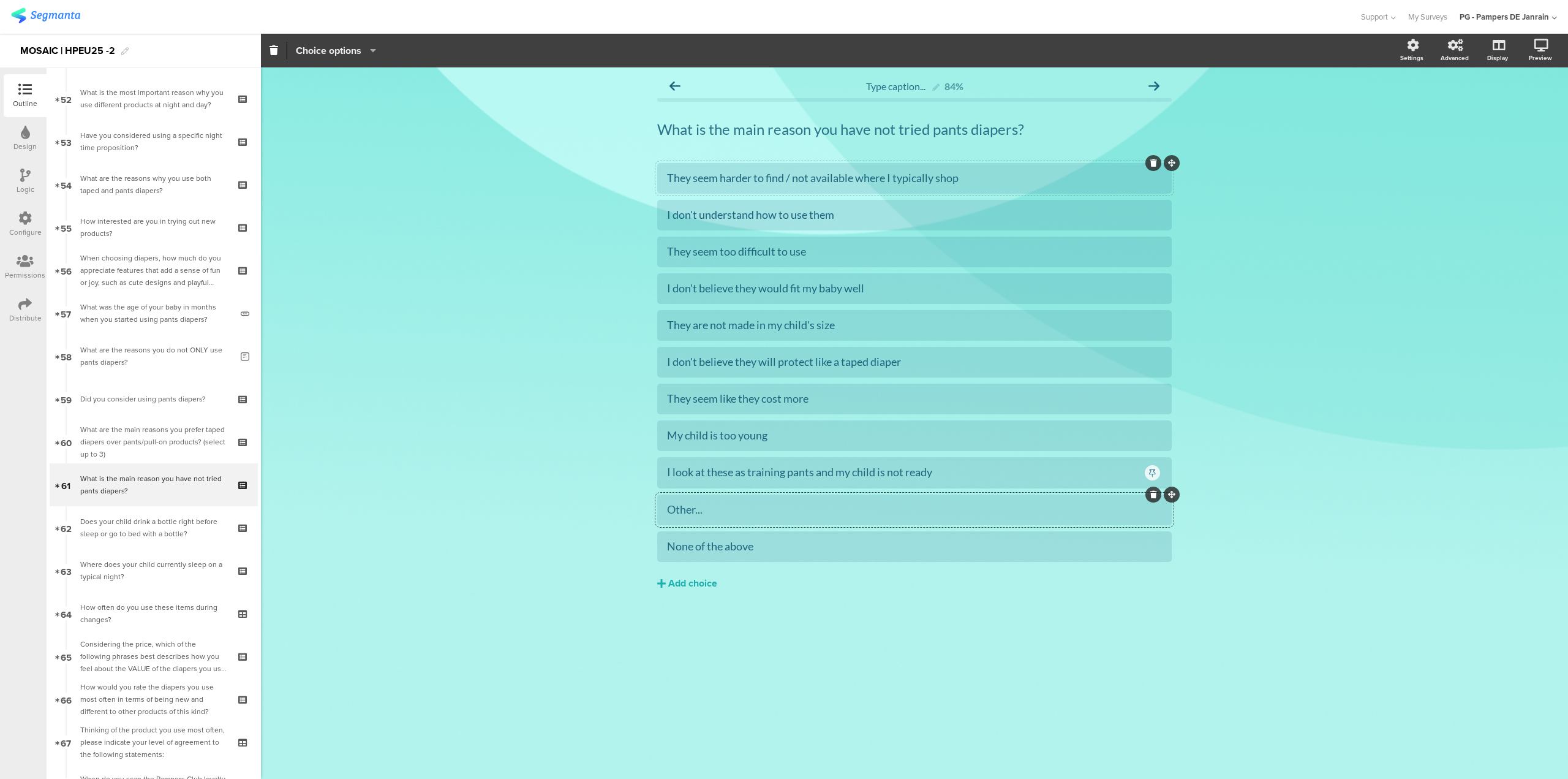
click at [323, 47] on span "Choice options" at bounding box center [329, 50] width 66 height 14
click at [403, 79] on span at bounding box center [403, 83] width 18 height 10
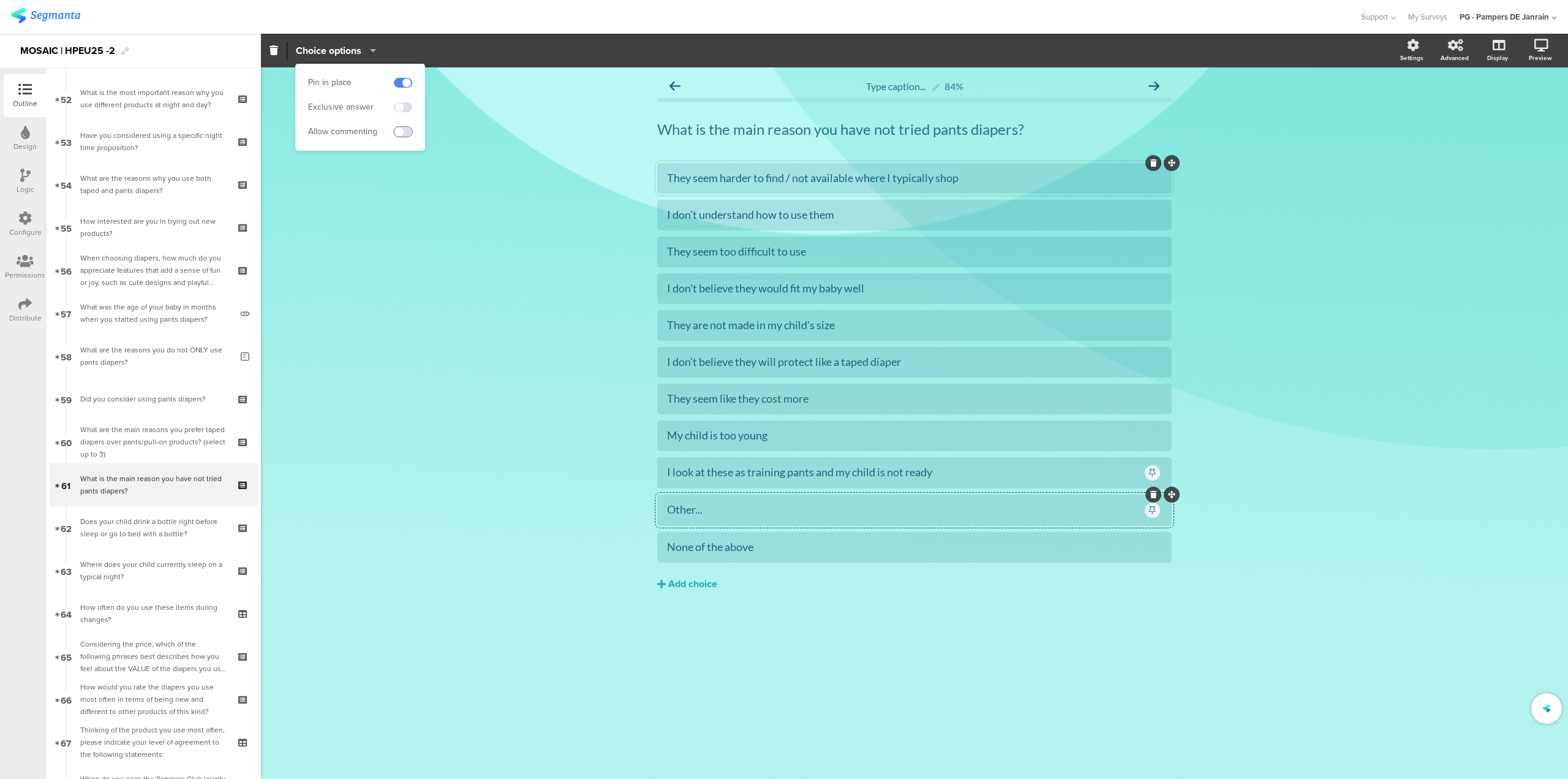
click at [406, 130] on span at bounding box center [403, 132] width 18 height 10
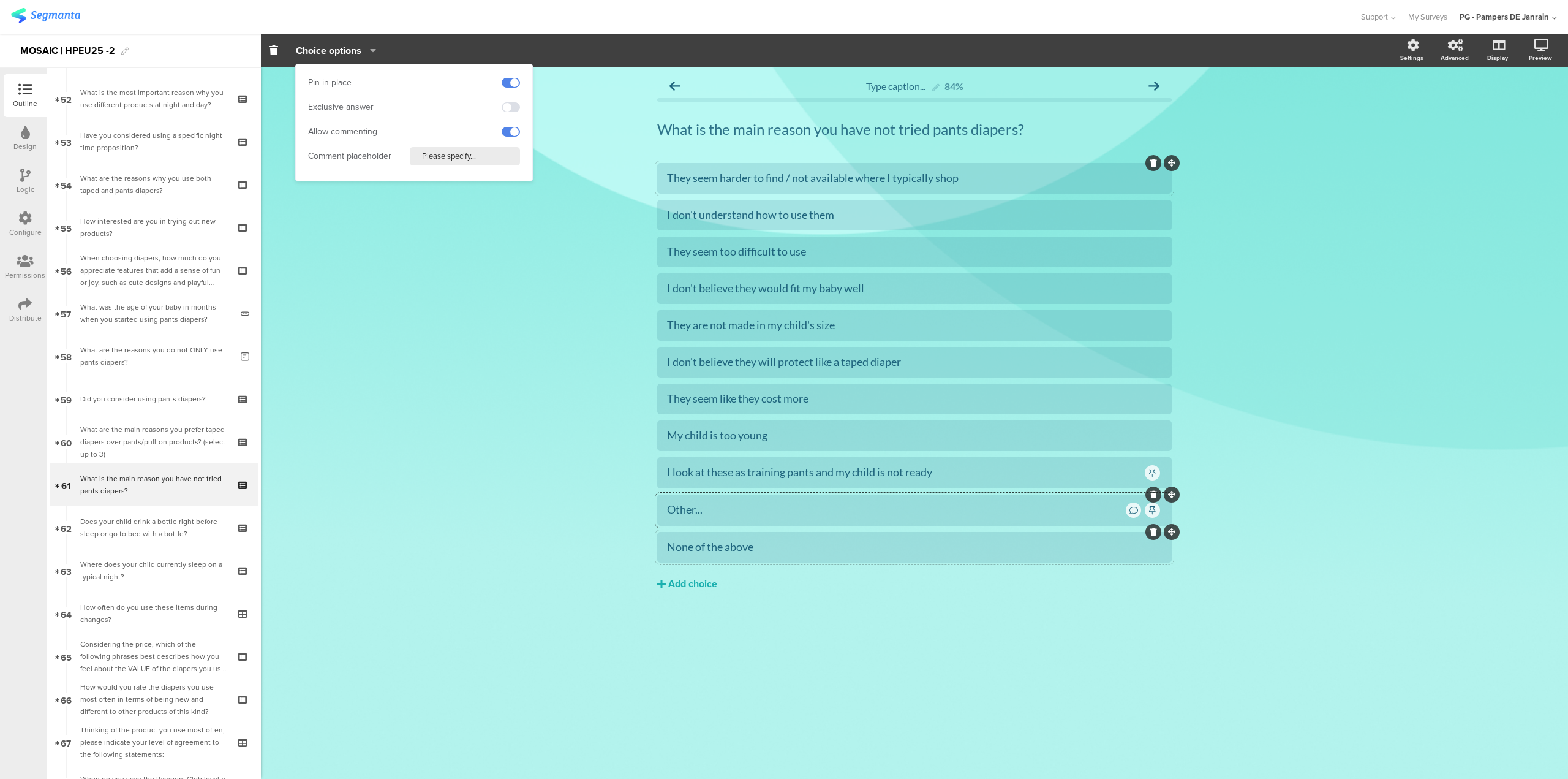
click at [781, 540] on div "None of the above" at bounding box center [914, 547] width 495 height 14
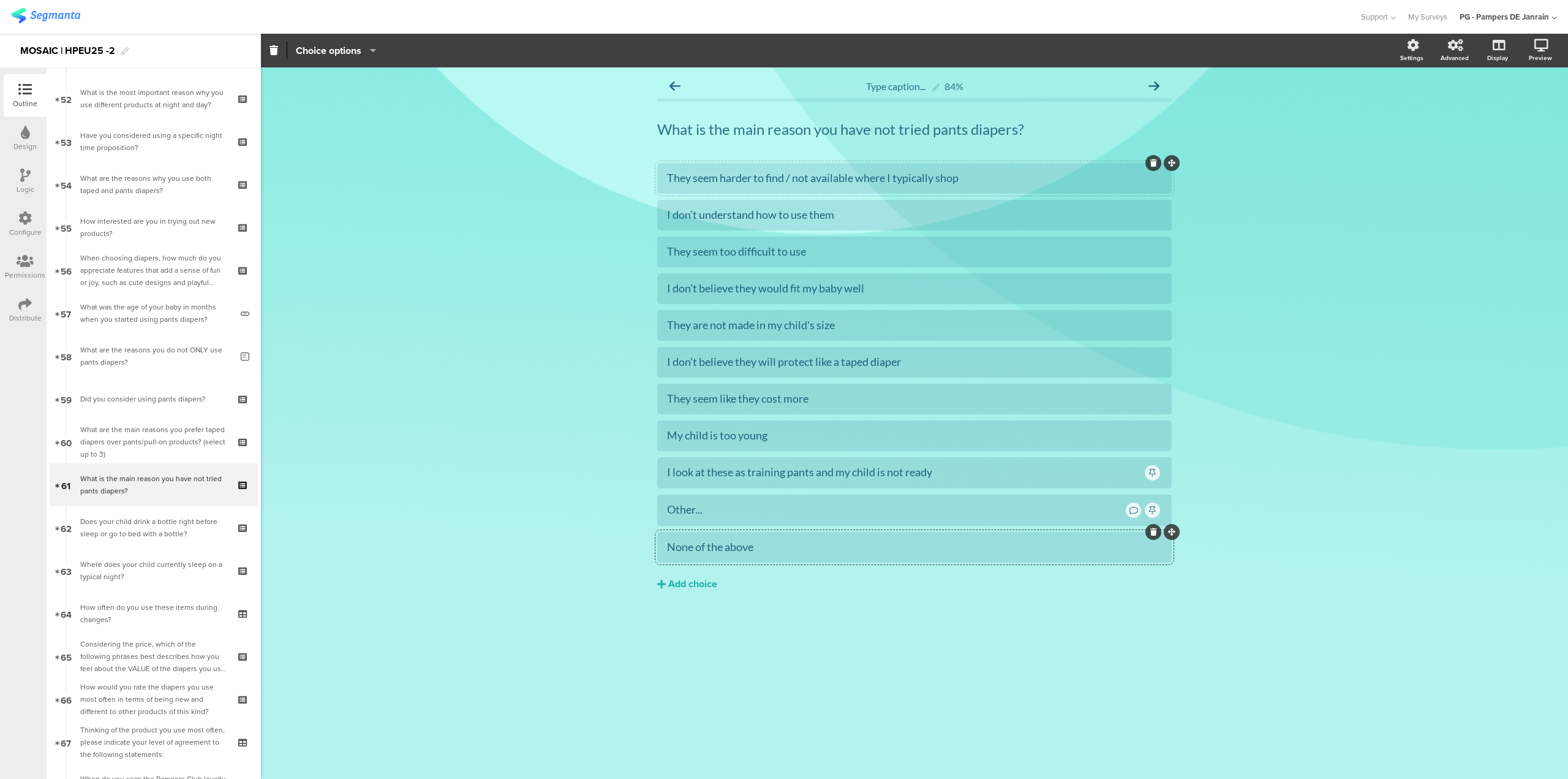
click at [375, 54] on icon "button" at bounding box center [370, 50] width 12 height 10
click at [400, 107] on span at bounding box center [403, 107] width 18 height 10
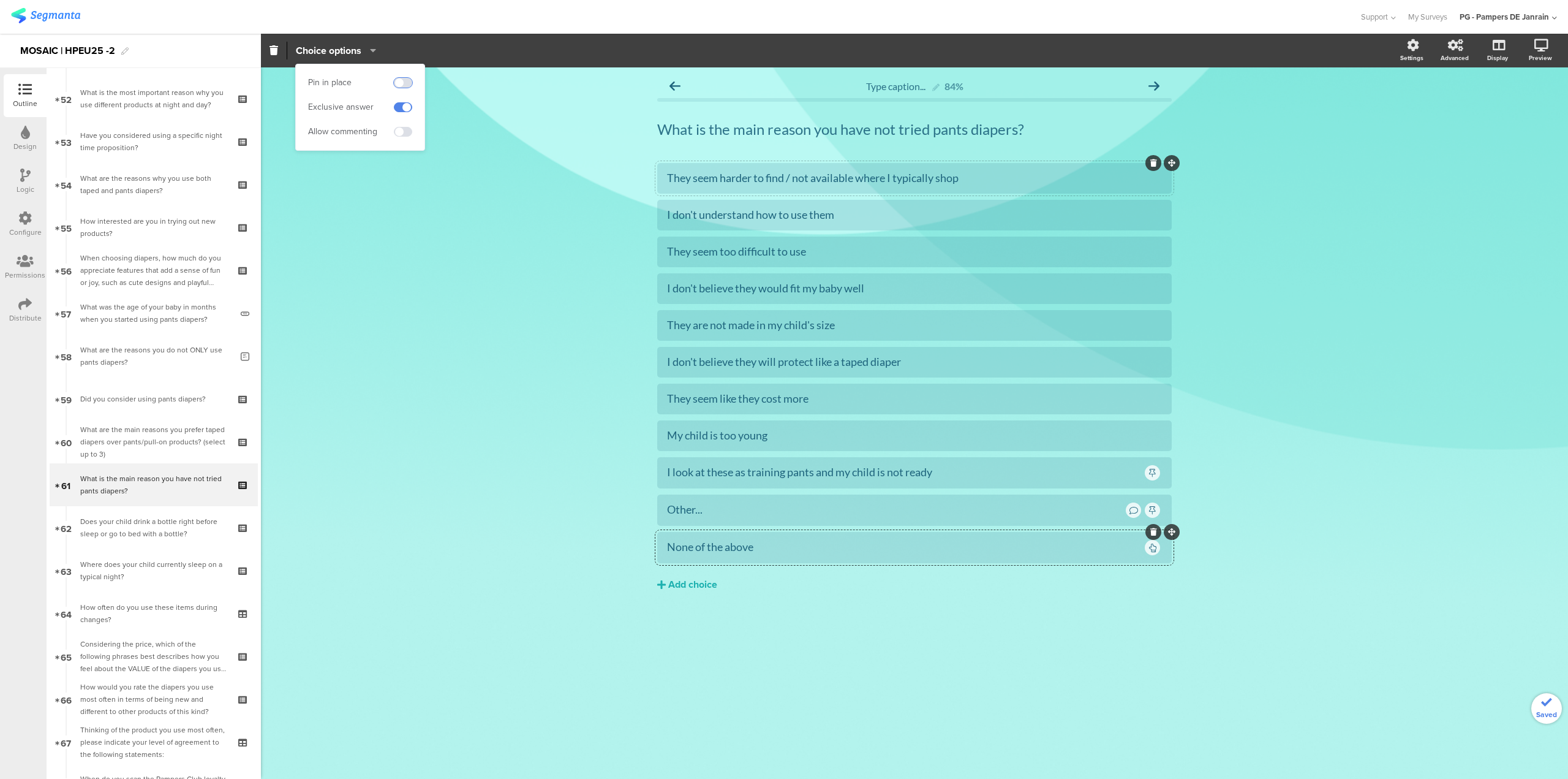
click at [405, 86] on span at bounding box center [403, 83] width 18 height 10
click at [1309, 367] on div "Type caption... 84% What is the main reason you have not tried pants diapers? W…" at bounding box center [914, 423] width 1307 height 712
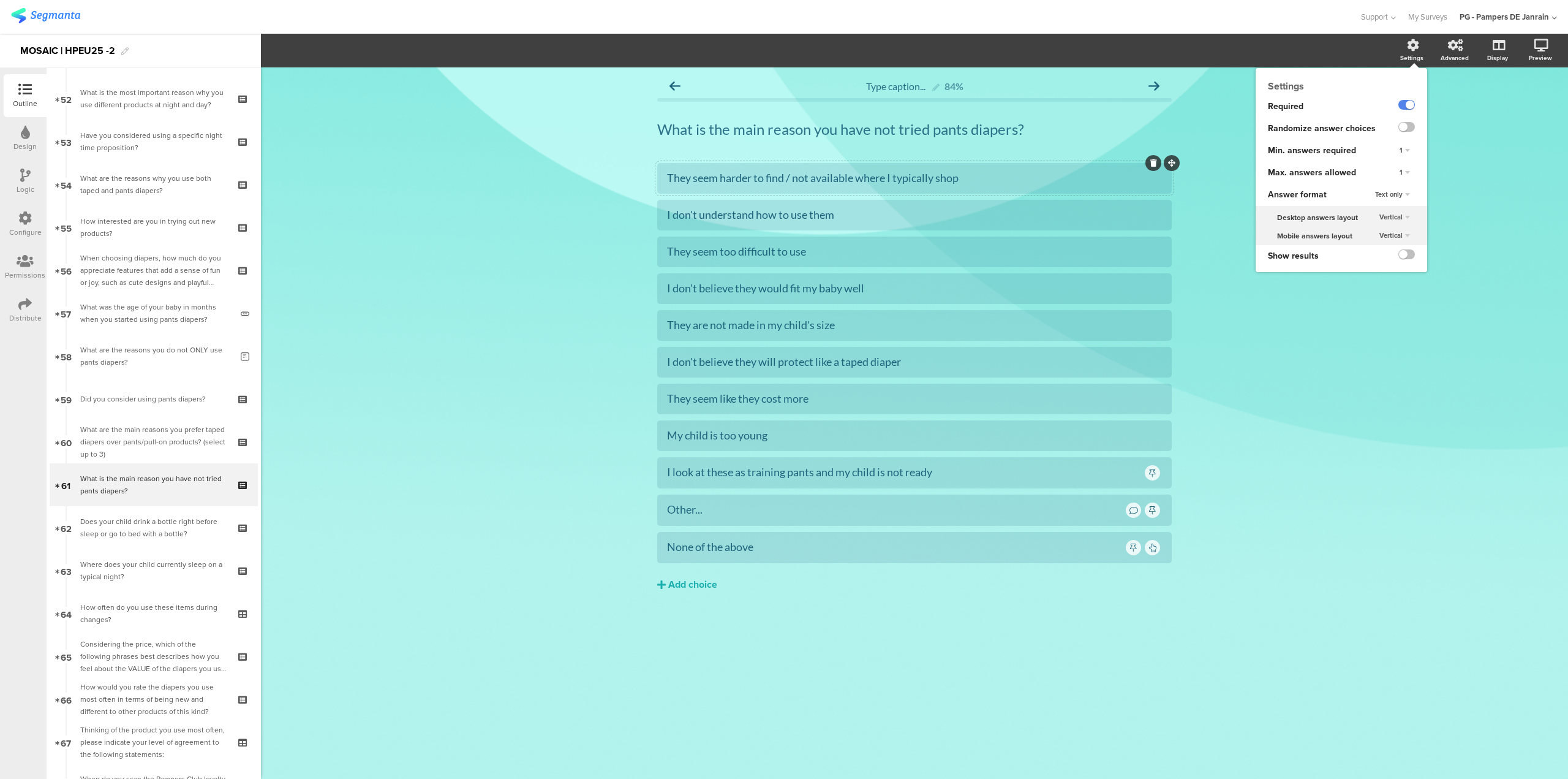
click at [1396, 169] on div "1" at bounding box center [1405, 173] width 20 height 15
click at [1384, 223] on div "3" at bounding box center [1387, 223] width 72 height 13
click at [1404, 167] on div "3" at bounding box center [1404, 173] width 21 height 15
click at [1385, 199] on div "1" at bounding box center [1387, 197] width 72 height 13
click at [1410, 124] on label at bounding box center [1406, 127] width 16 height 10
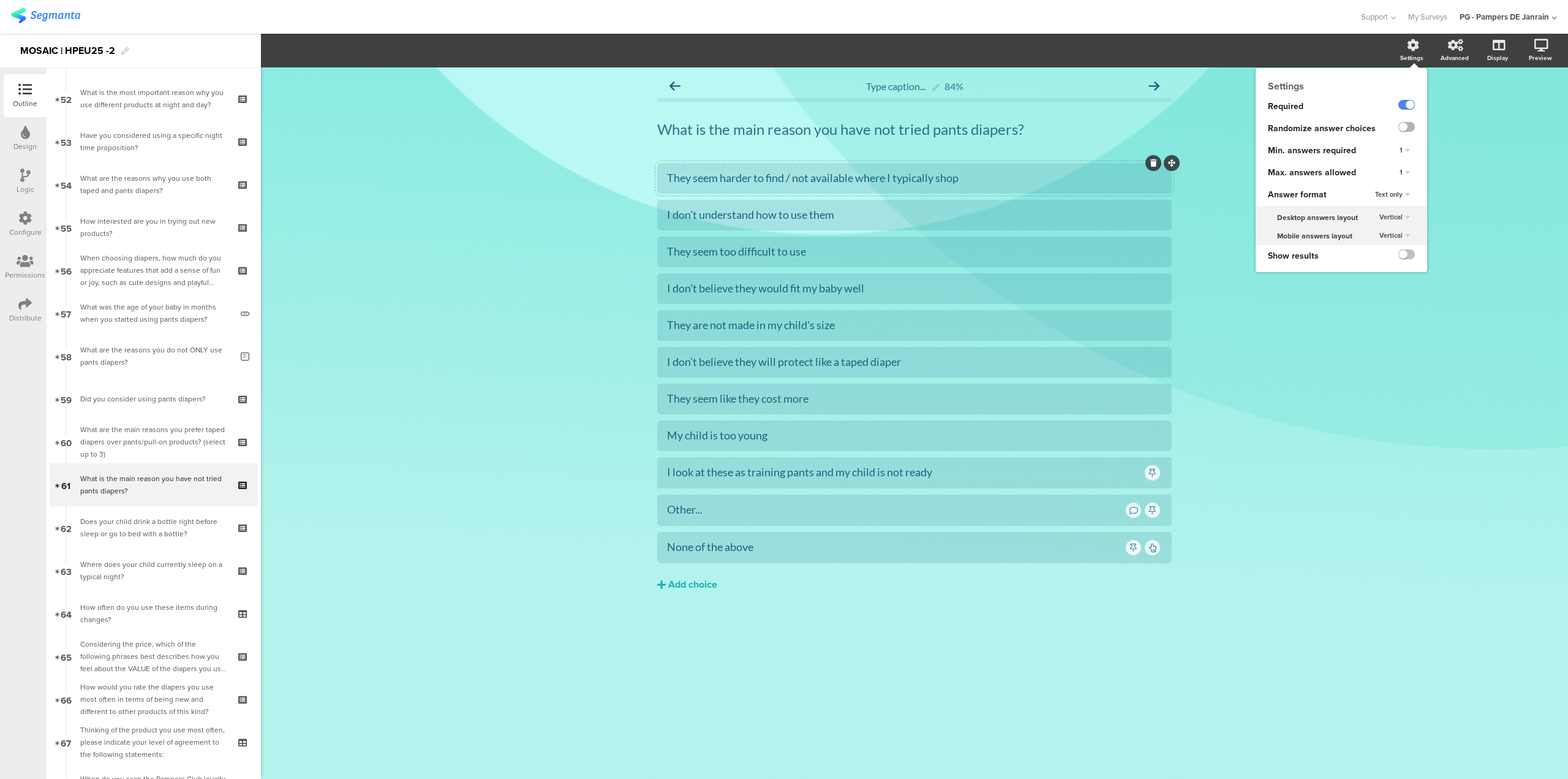
click at [0, 0] on input "checkbox" at bounding box center [0, 0] width 0 height 0
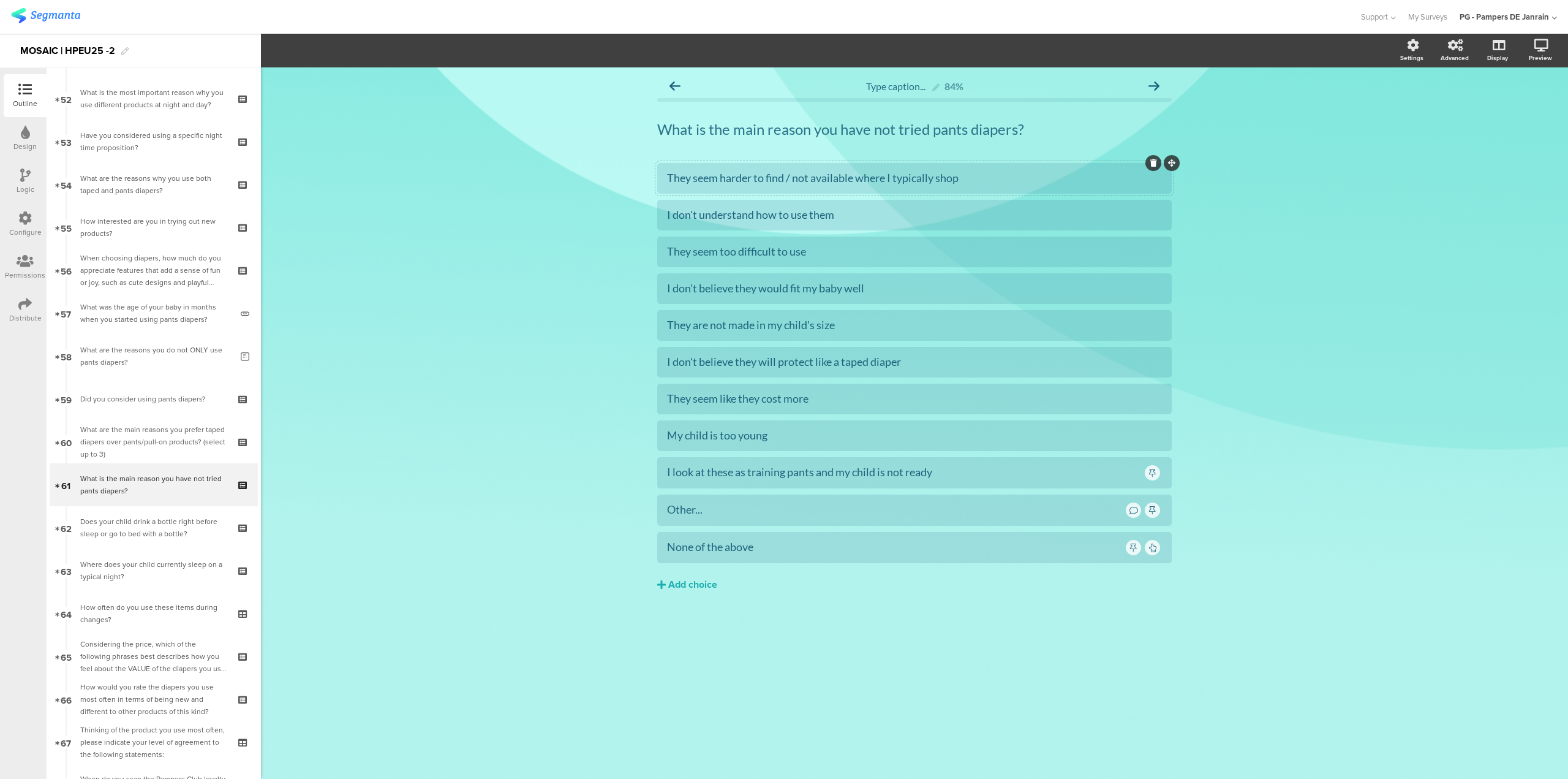
drag, startPoint x: 1408, startPoint y: 311, endPoint x: 1399, endPoint y: 311, distance: 9.0
click at [1406, 311] on div "Type caption... 84% What is the main reason you have not tried pants diapers? W…" at bounding box center [914, 423] width 1307 height 712
drag, startPoint x: 154, startPoint y: 612, endPoint x: 150, endPoint y: 526, distance: 86.1
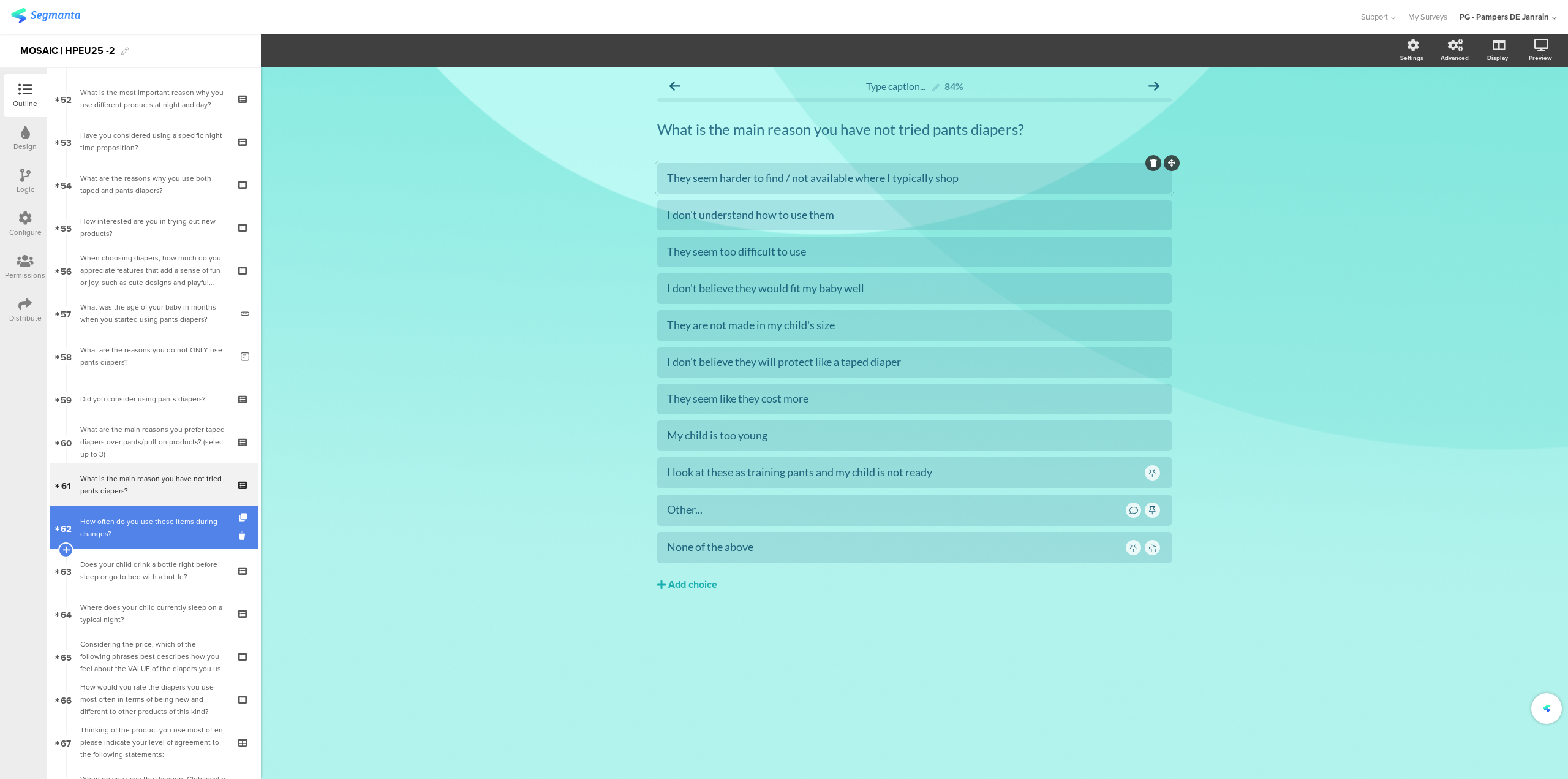
click at [148, 527] on div "How often do you use these items during changes?" at bounding box center [153, 528] width 147 height 24
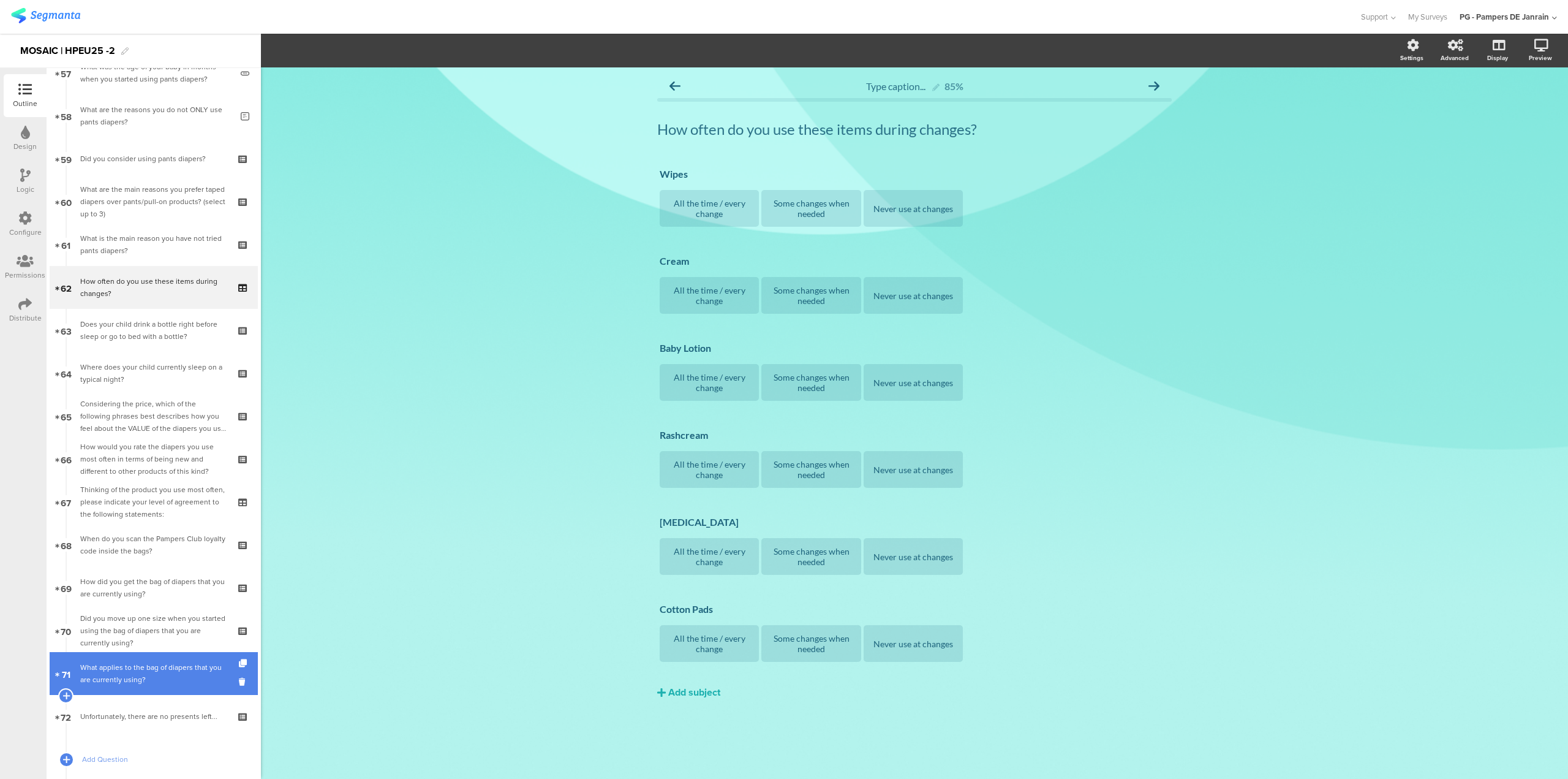
scroll to position [2473, 0]
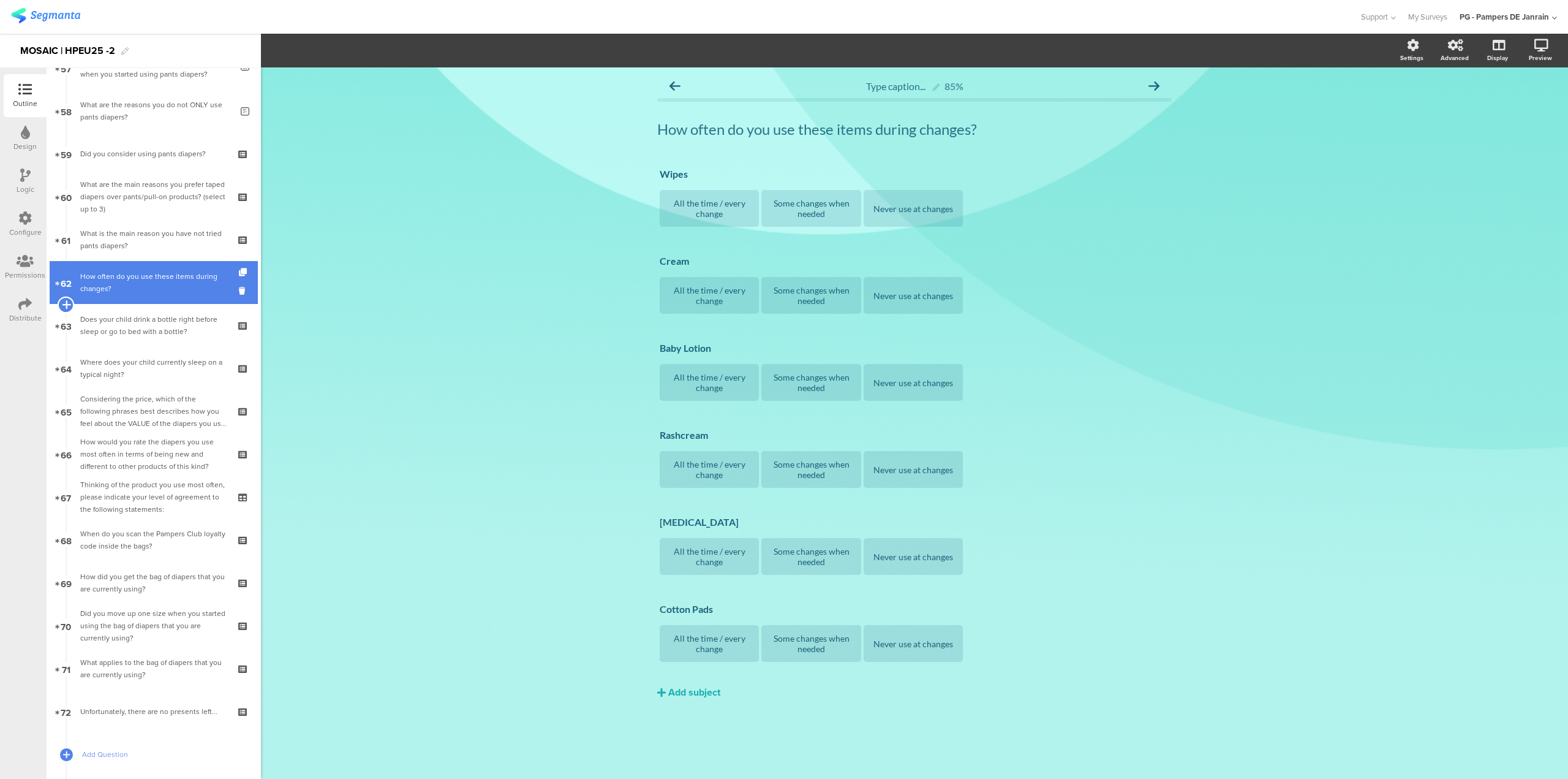
click at [65, 302] on icon at bounding box center [66, 304] width 8 height 11
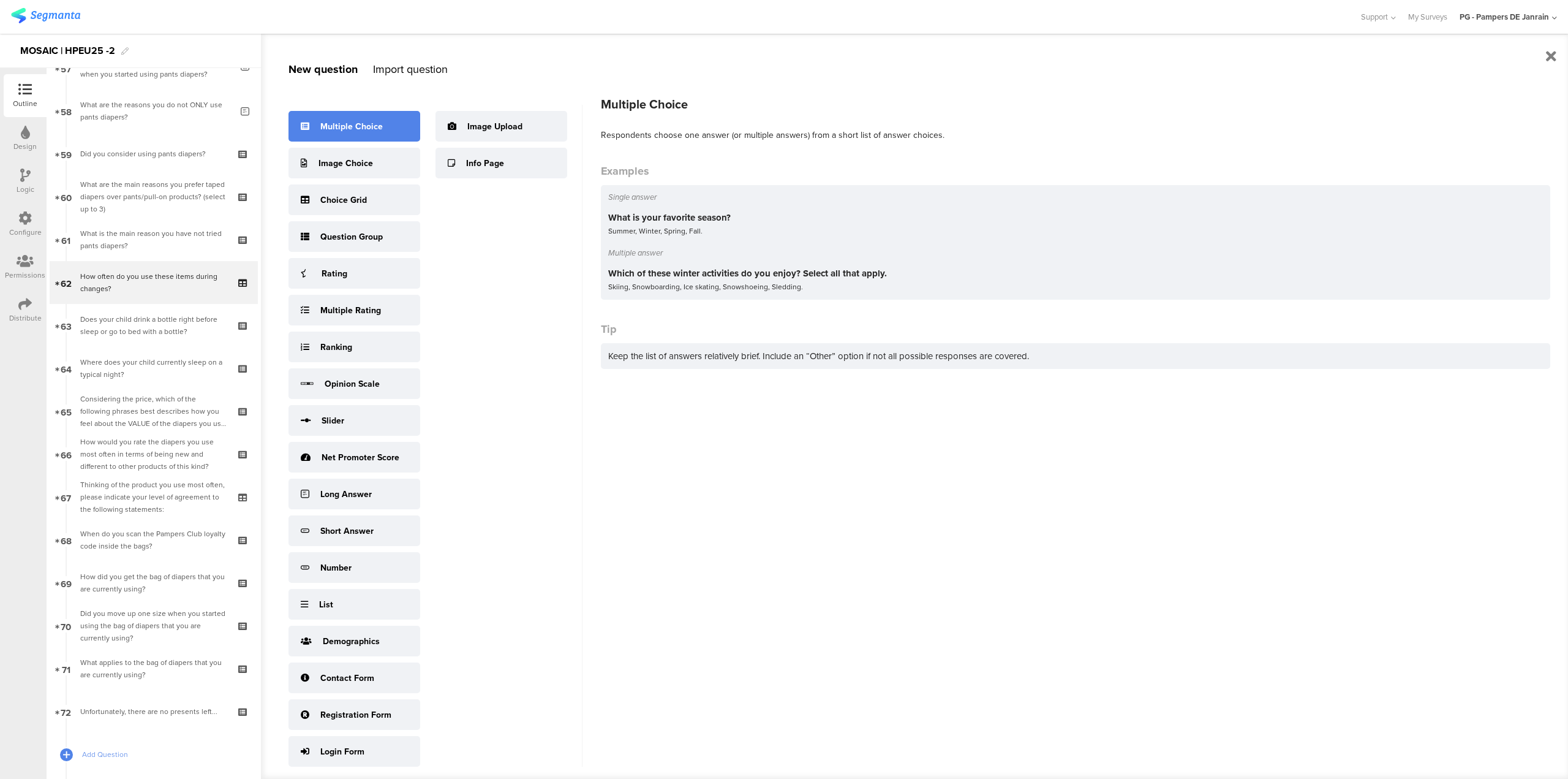
click at [352, 125] on div "Multiple Choice" at bounding box center [352, 126] width 62 height 13
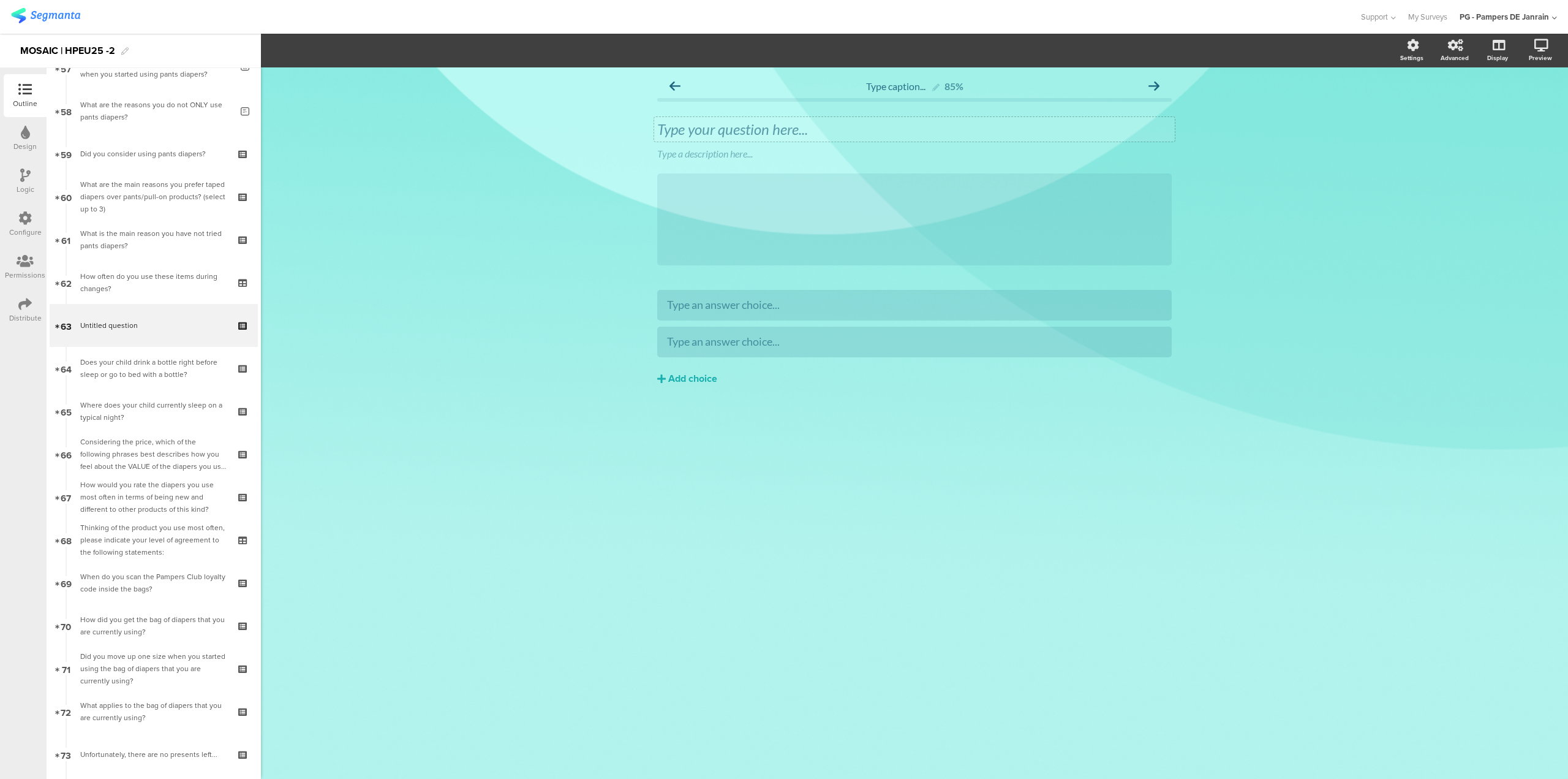
click at [800, 141] on div "Type your question here..." at bounding box center [914, 129] width 521 height 24
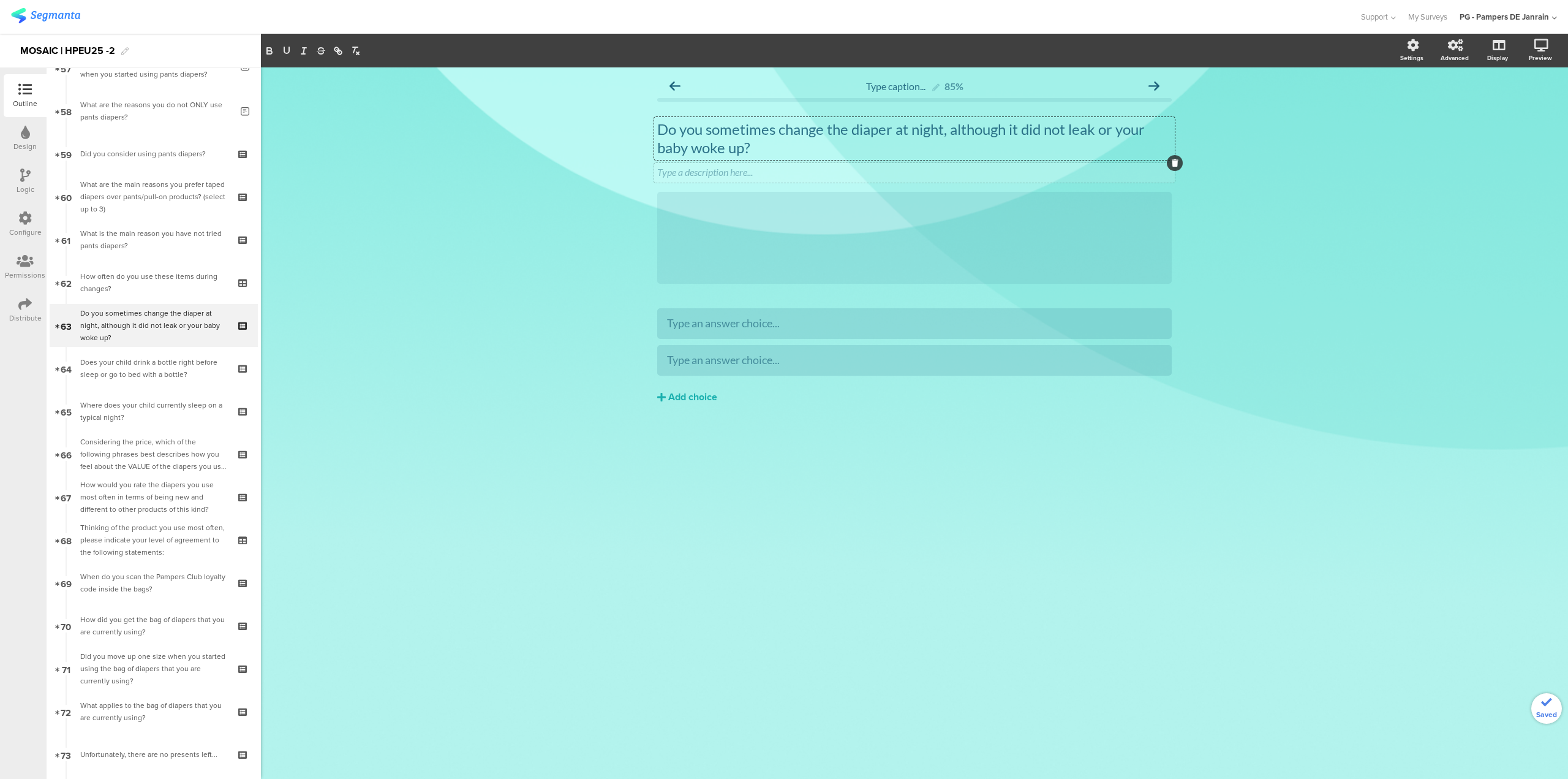
click at [1176, 165] on icon at bounding box center [1175, 163] width 7 height 7
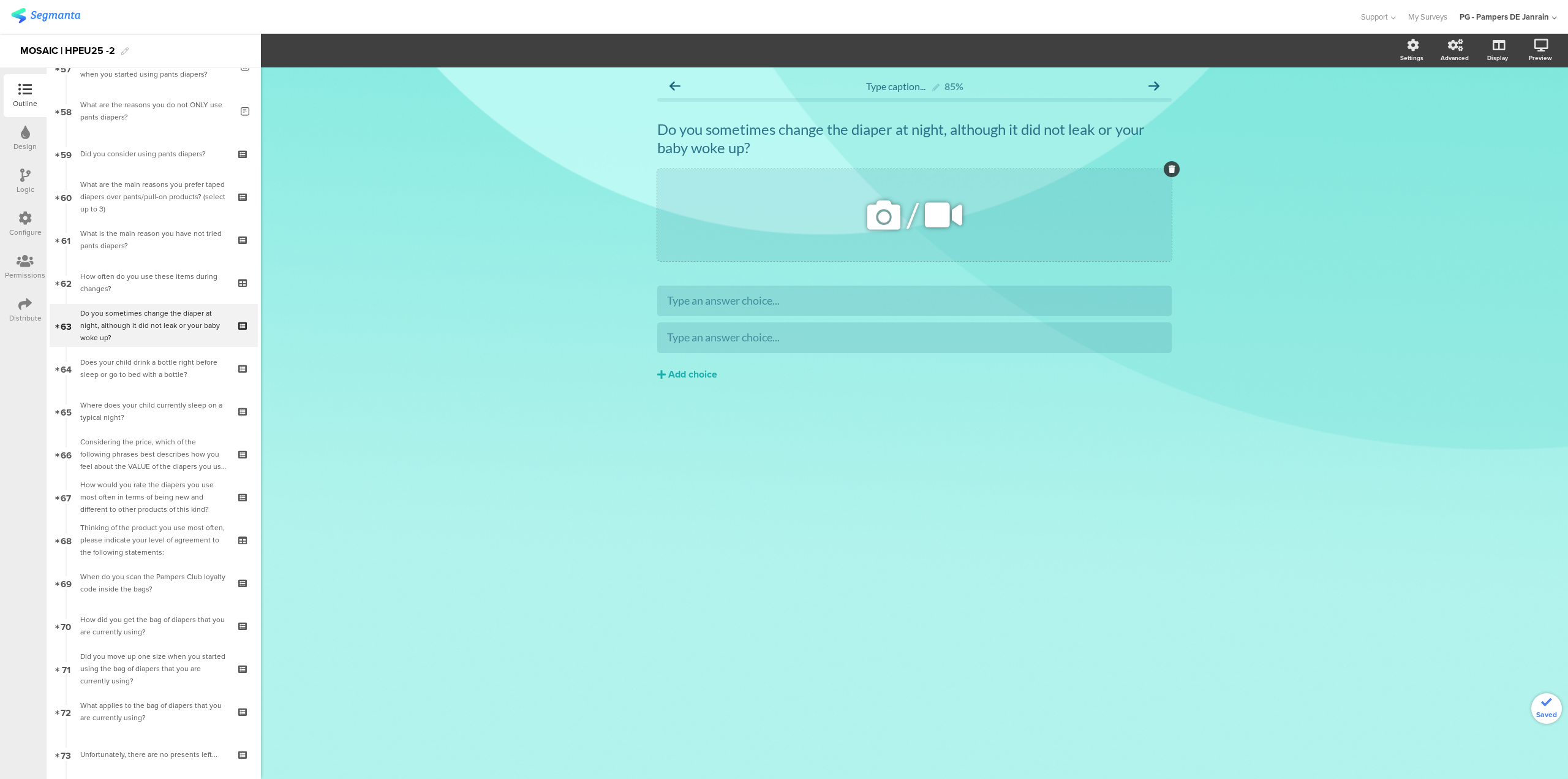
click at [1170, 169] on icon at bounding box center [1172, 169] width 7 height 7
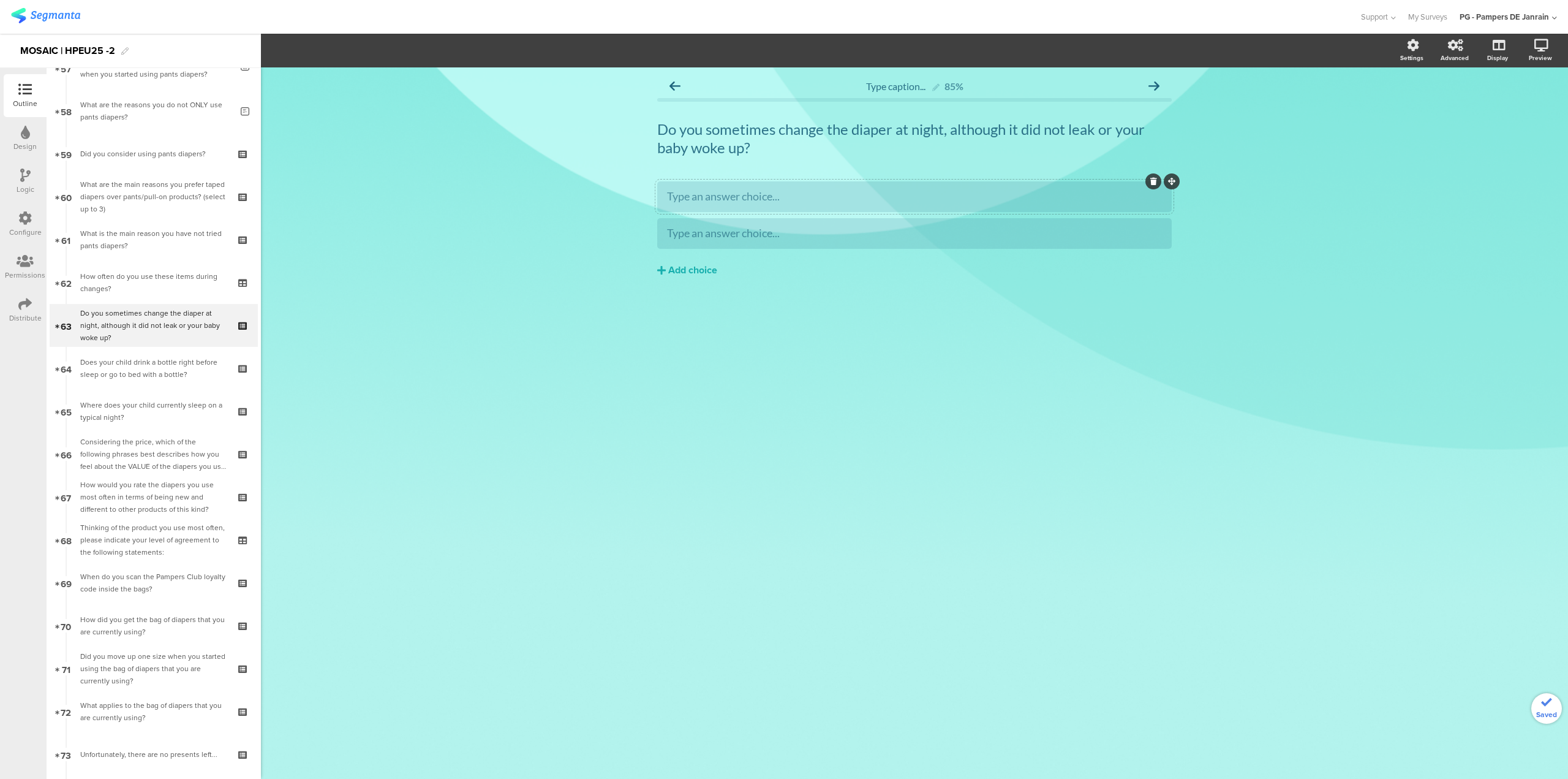
click at [1028, 208] on div at bounding box center [914, 196] width 515 height 31
click at [1028, 204] on div "Type an answer choice..." at bounding box center [914, 196] width 495 height 20
click at [895, 223] on div "Type an answer choice..." at bounding box center [914, 233] width 495 height 20
click at [625, 646] on div "Type caption... 85% Do you sometimes change the diaper at night, although it di…" at bounding box center [914, 423] width 1307 height 712
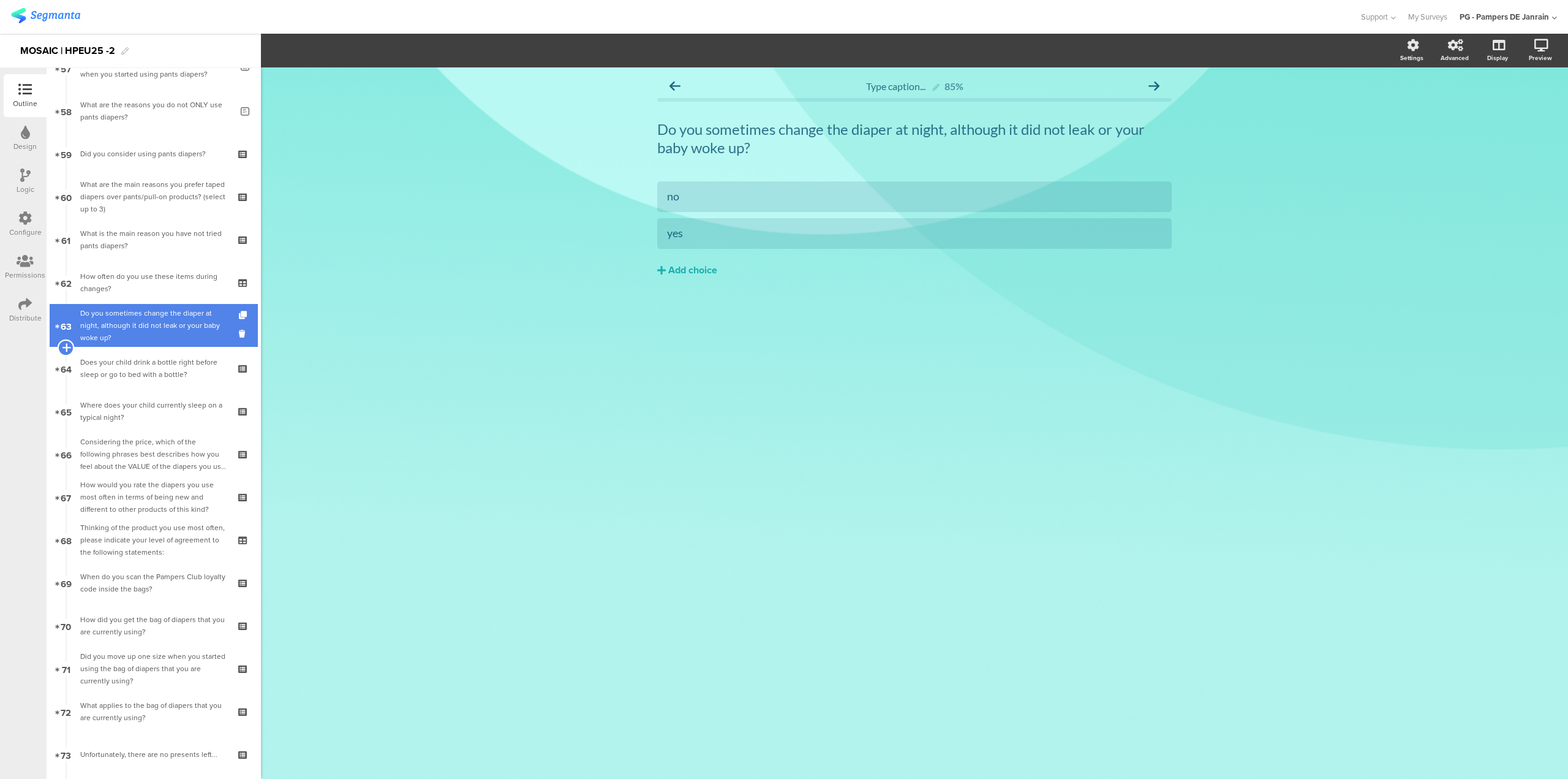
click at [66, 346] on icon at bounding box center [66, 348] width 8 height 11
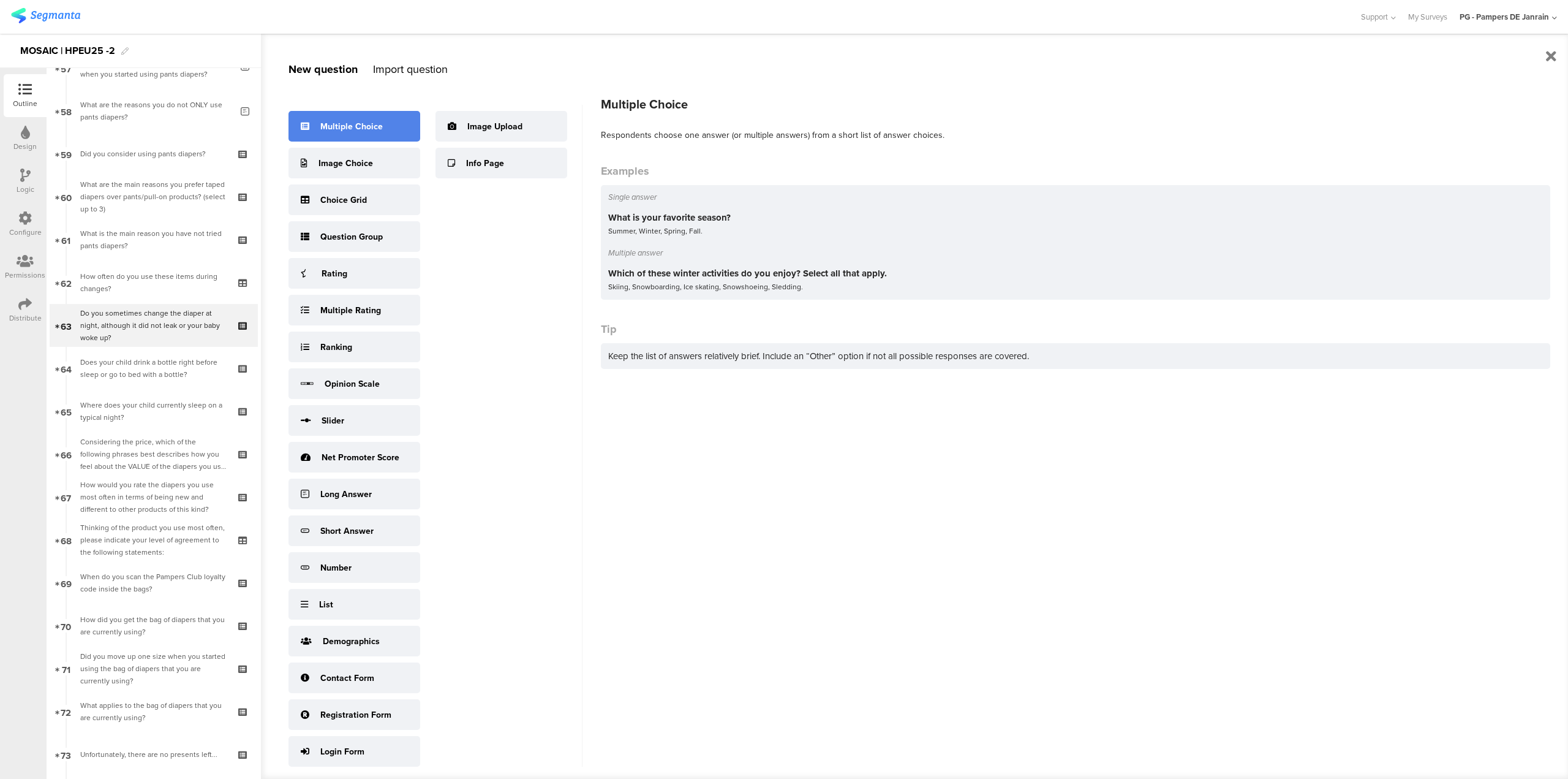
click at [330, 117] on div "Multiple Choice" at bounding box center [354, 126] width 132 height 31
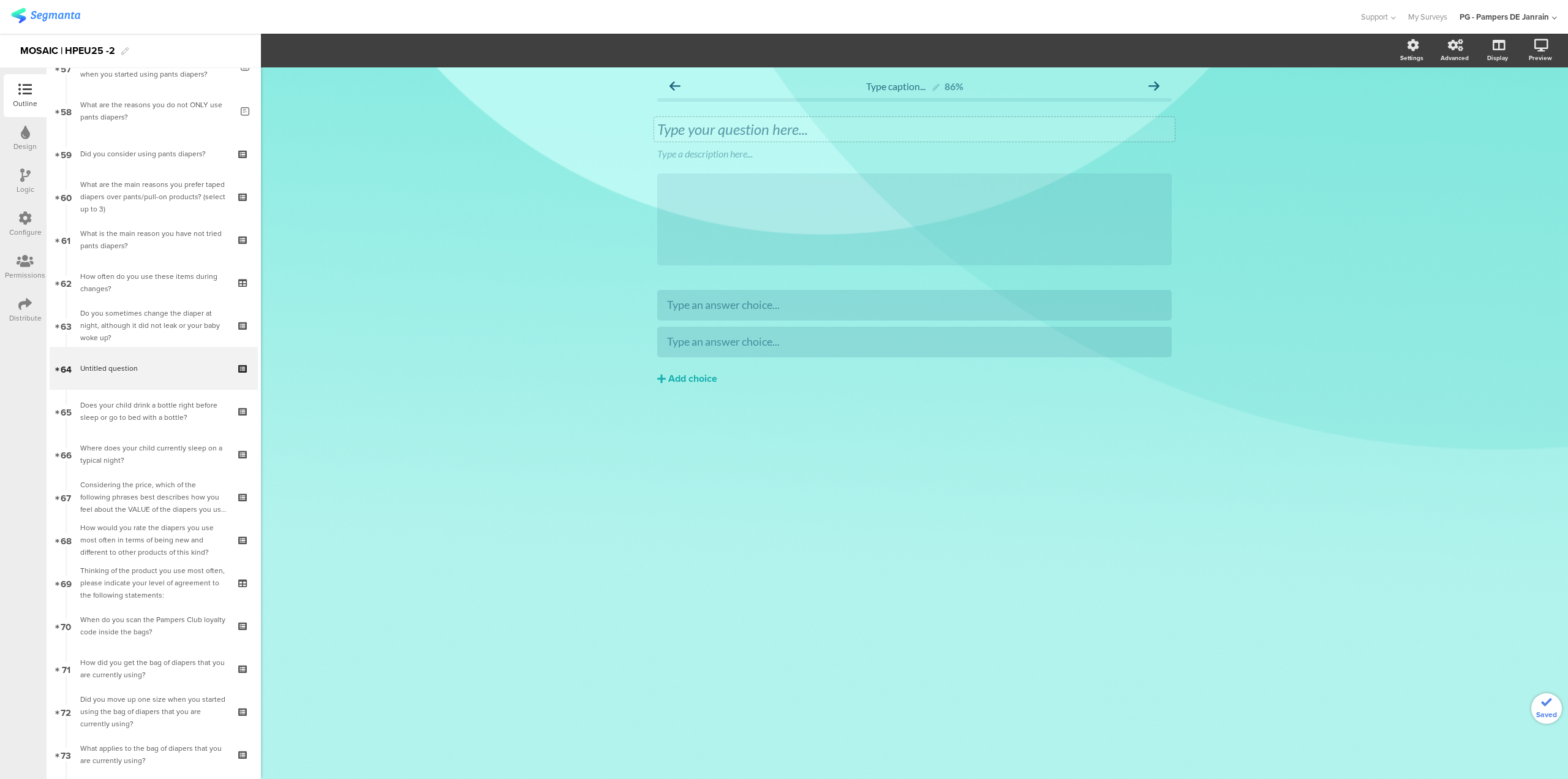
click at [736, 128] on div "Type your question here..." at bounding box center [914, 129] width 521 height 24
click at [812, 134] on p at bounding box center [914, 129] width 515 height 18
click at [1175, 146] on icon at bounding box center [1175, 145] width 7 height 7
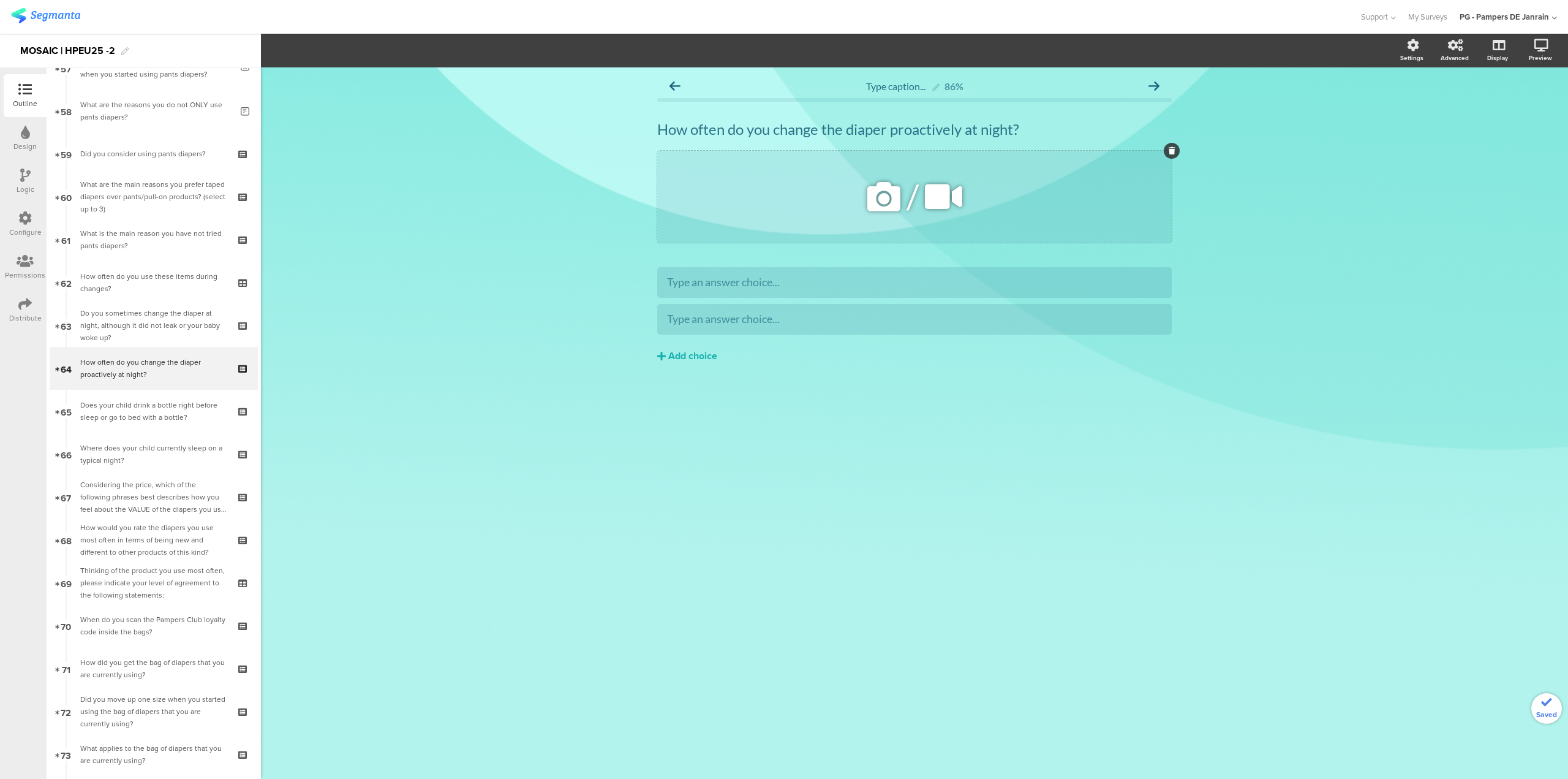
click at [1171, 149] on icon at bounding box center [1172, 151] width 7 height 7
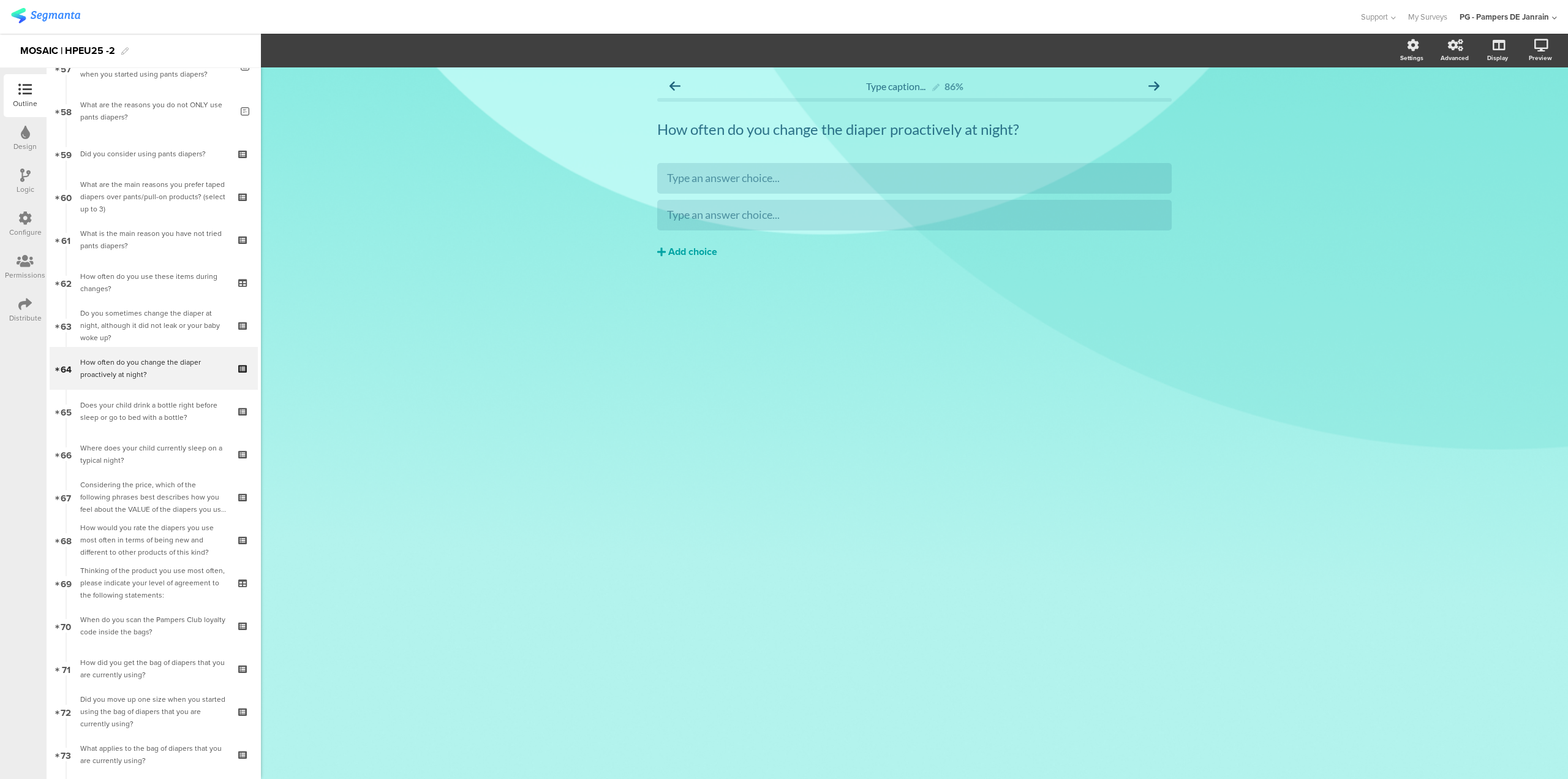
click at [687, 247] on div "Add choice" at bounding box center [693, 252] width 49 height 13
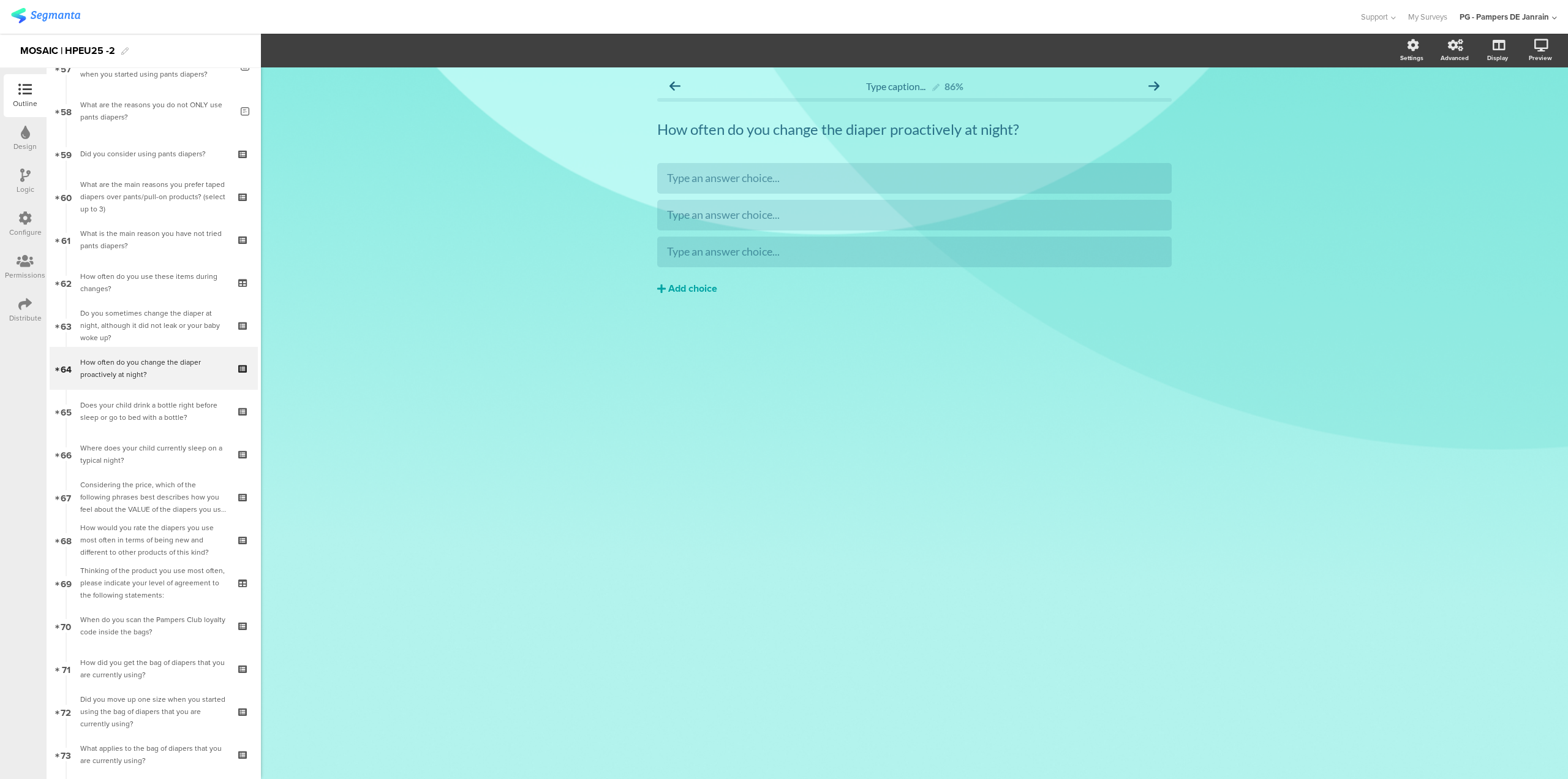
click at [682, 276] on button "Add choice" at bounding box center [914, 288] width 515 height 31
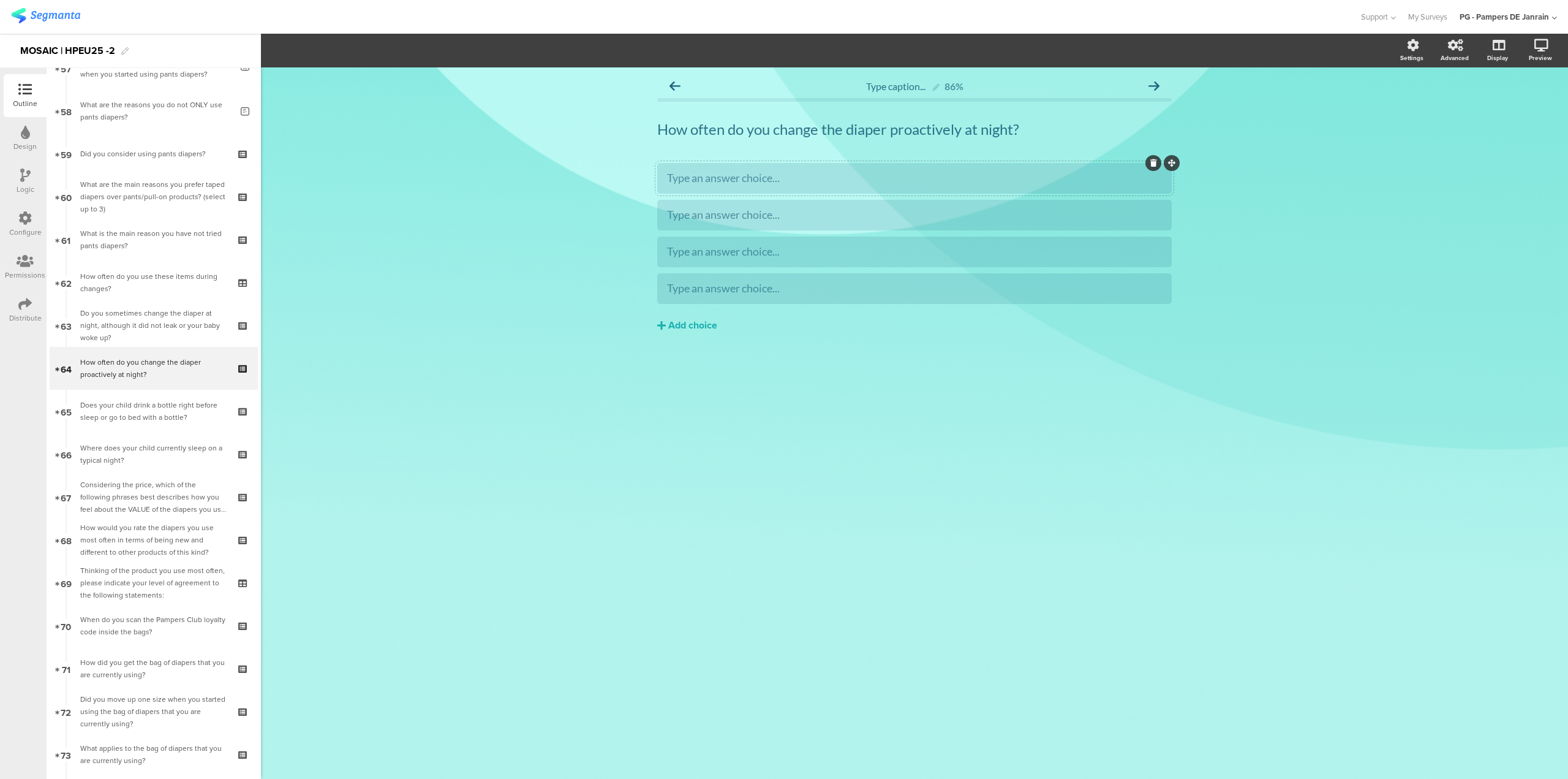
click at [985, 176] on div "Type an answer choice..." at bounding box center [914, 178] width 495 height 14
click at [870, 297] on div "Type an answer choice..." at bounding box center [914, 289] width 495 height 20
click at [568, 437] on div "Type caption... 86% How often do you change the diaper proactively at night? Ho…" at bounding box center [914, 423] width 1307 height 712
click at [66, 391] on icon at bounding box center [66, 391] width 8 height 11
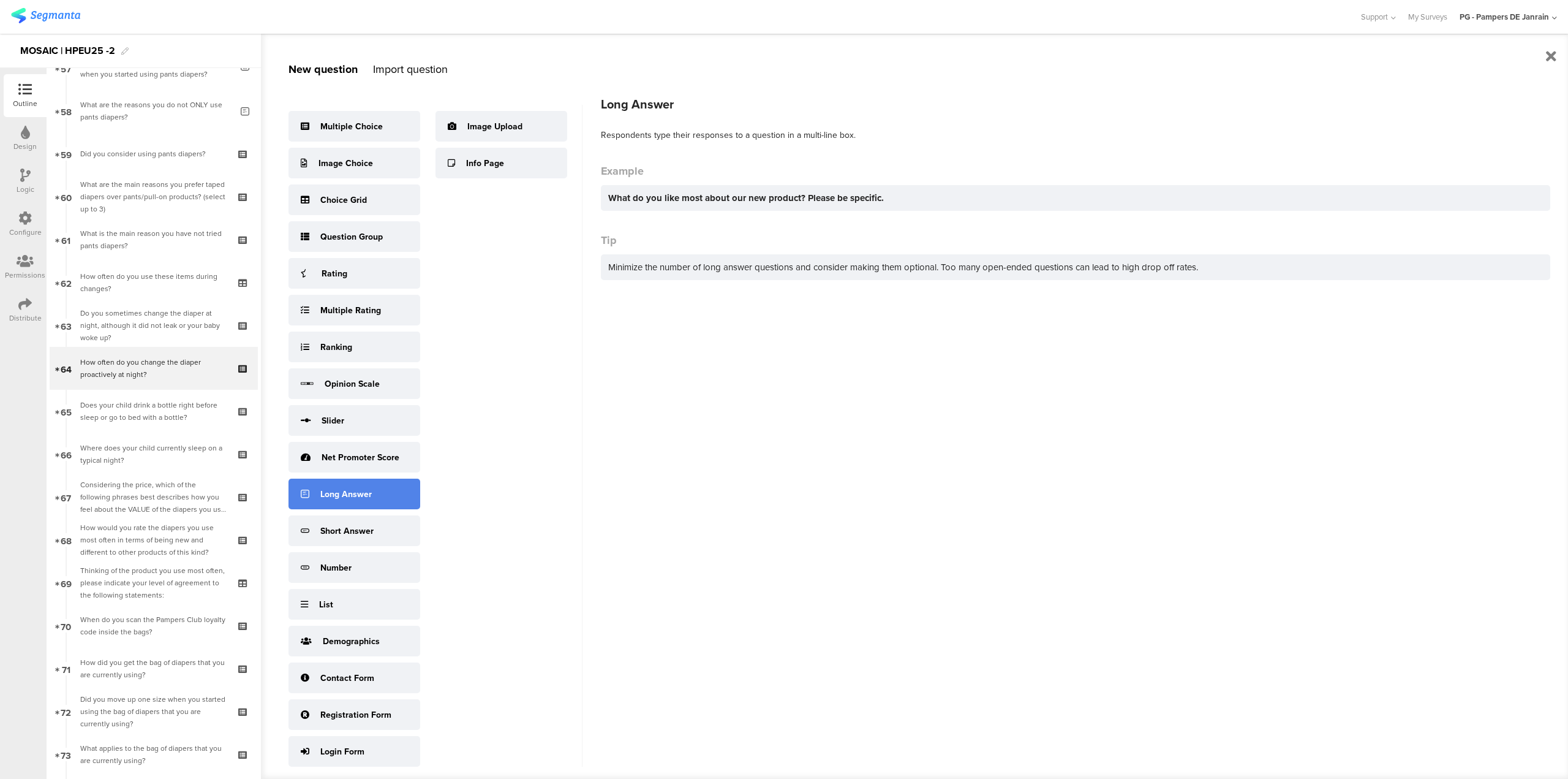
click at [385, 484] on div "Long Answer" at bounding box center [354, 494] width 132 height 31
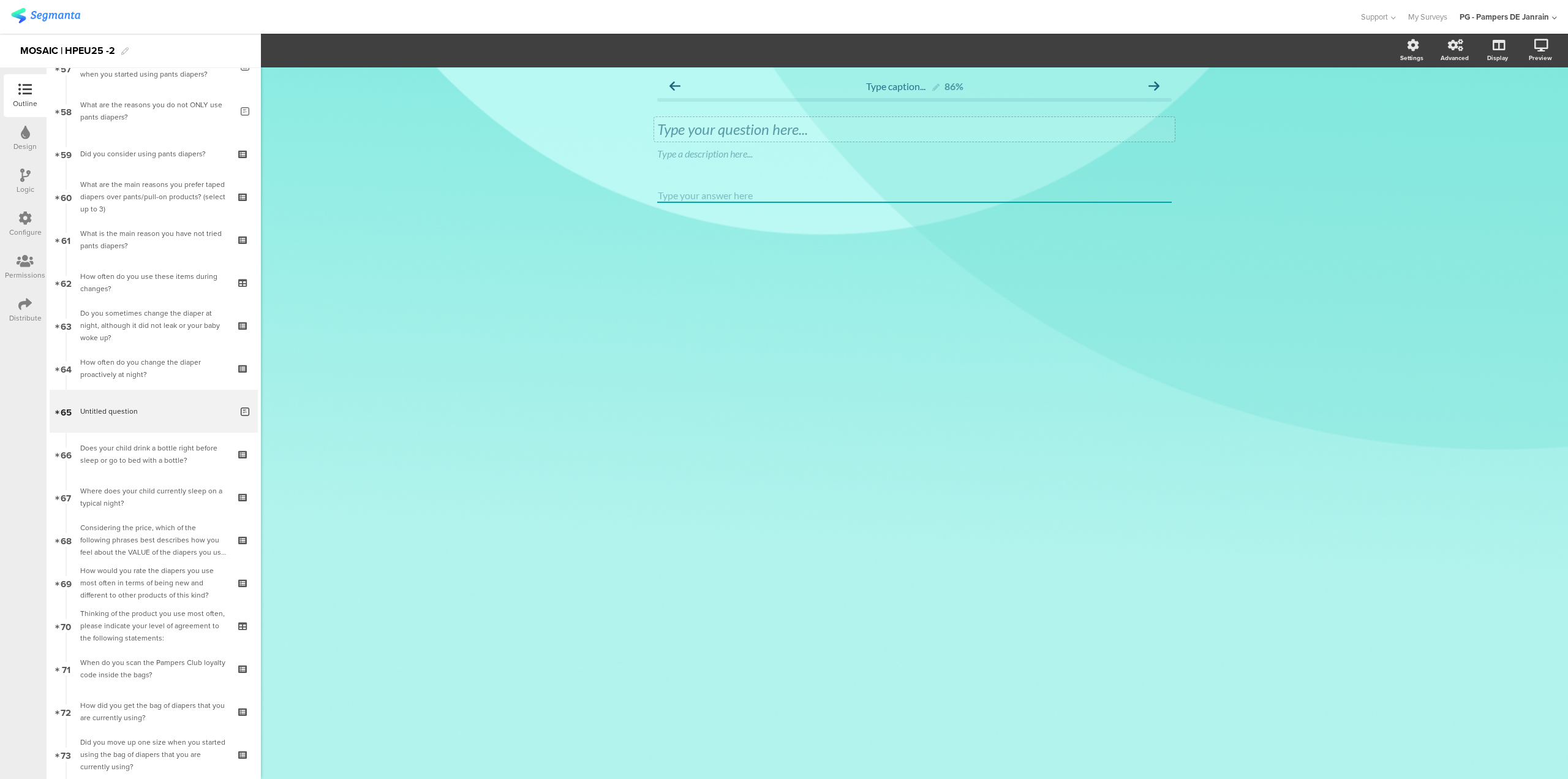
click at [996, 134] on div "Type your question here..." at bounding box center [914, 129] width 515 height 18
click at [1174, 143] on icon at bounding box center [1175, 145] width 7 height 7
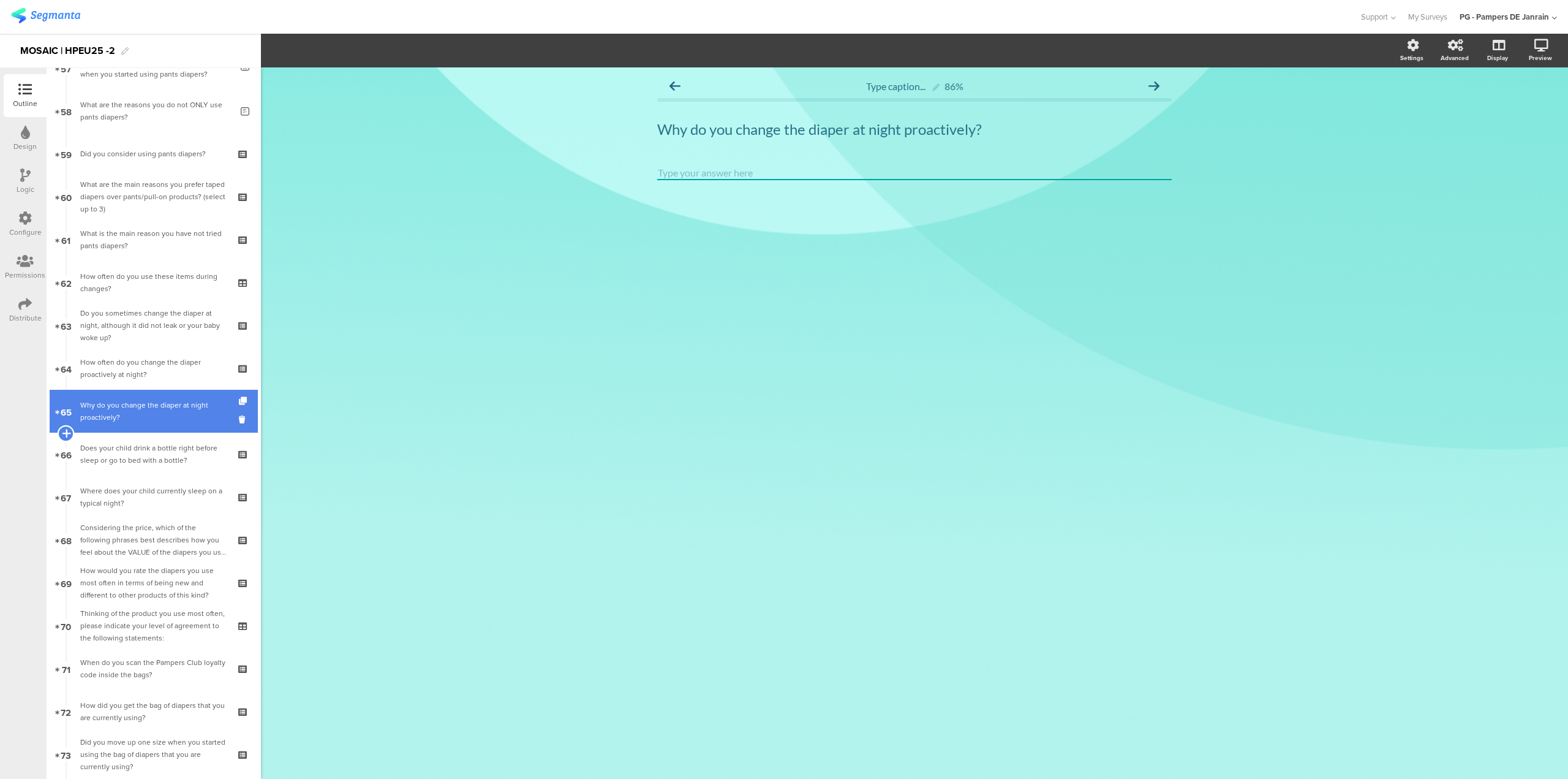
click at [69, 431] on icon at bounding box center [66, 433] width 8 height 11
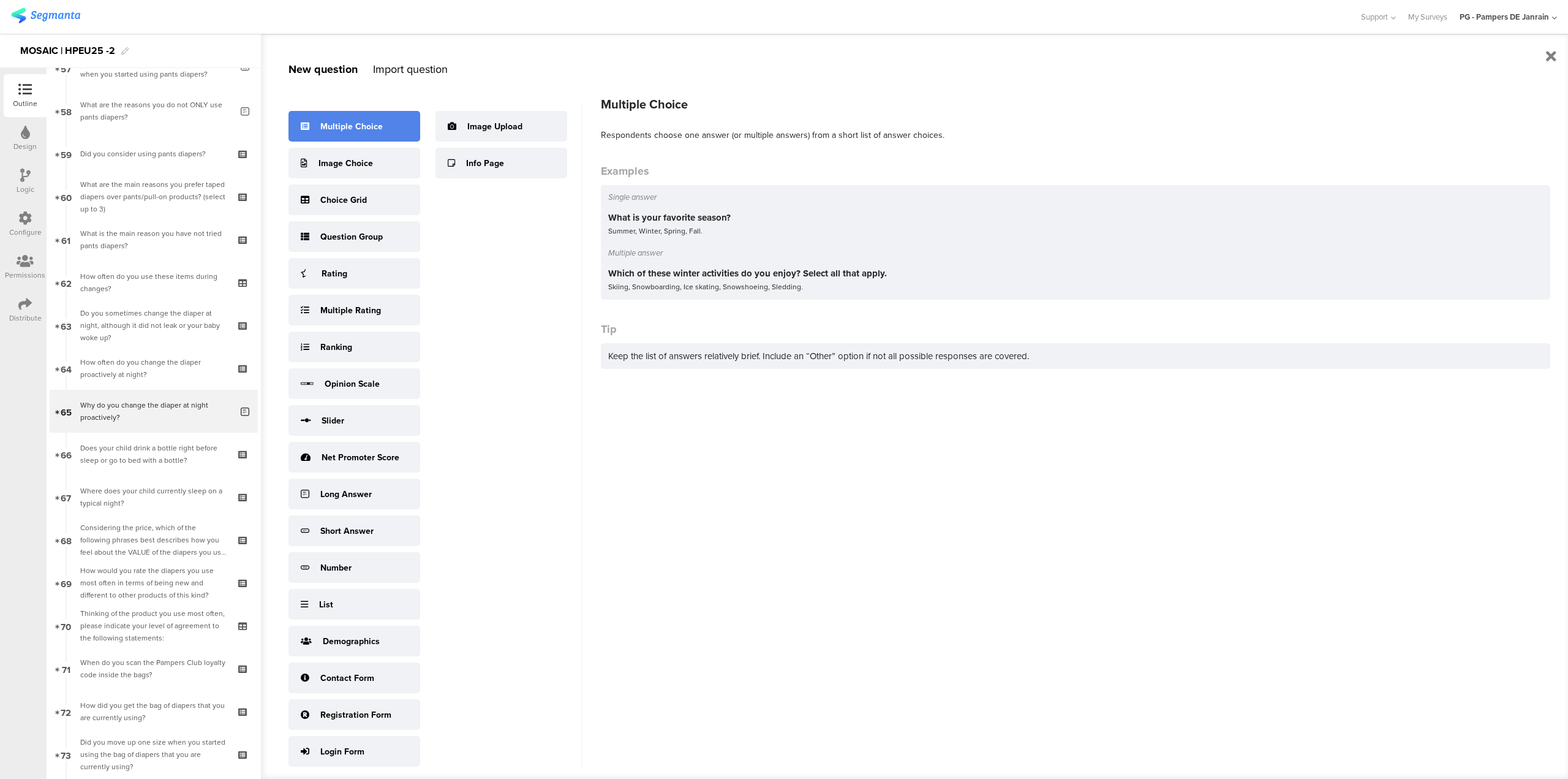
click at [365, 134] on div "Multiple Choice" at bounding box center [354, 126] width 132 height 31
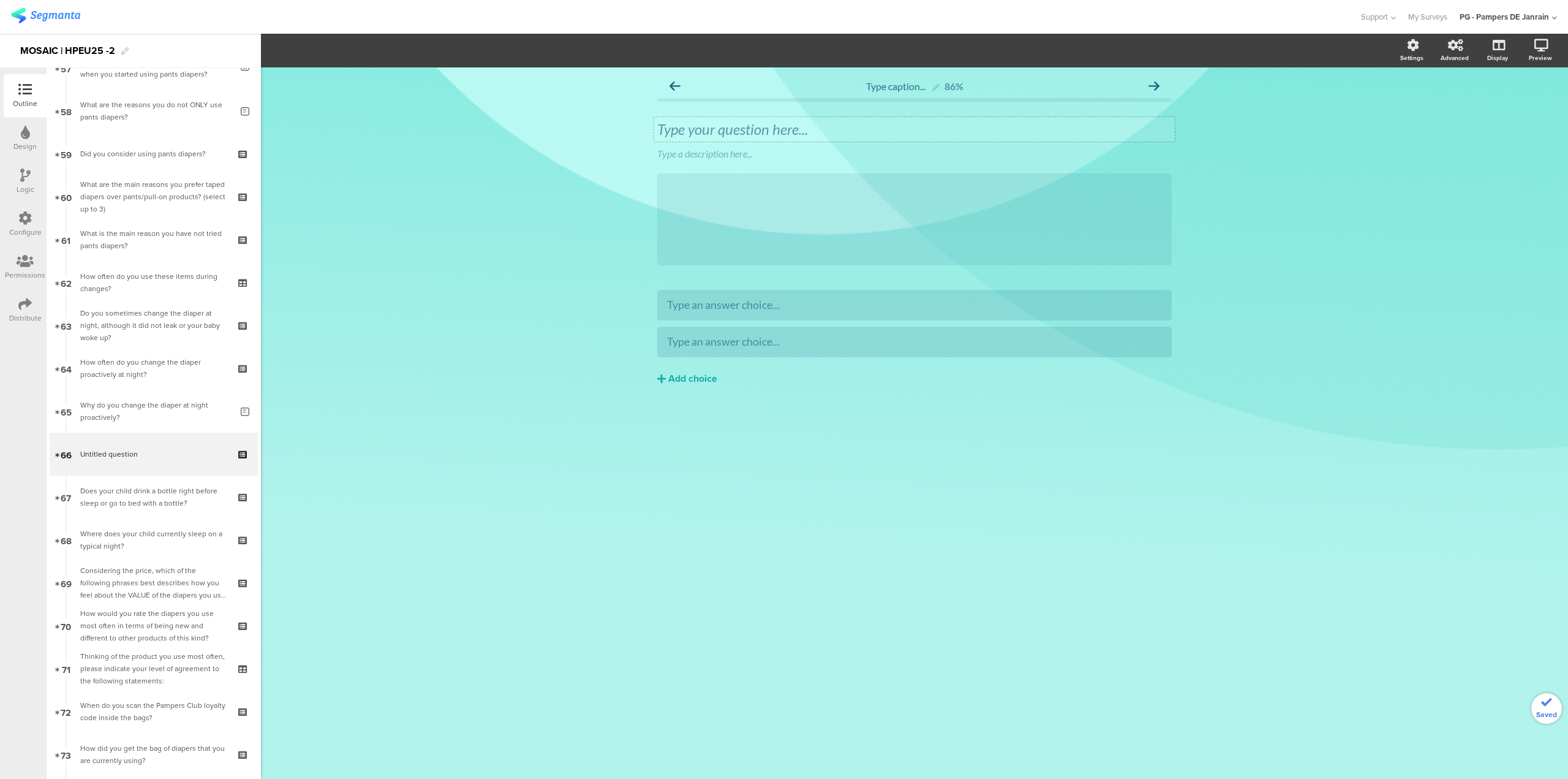
click at [846, 117] on div "Type your question here..." at bounding box center [914, 129] width 521 height 24
drag, startPoint x: 846, startPoint y: 117, endPoint x: 846, endPoint y: 132, distance: 15.0
click at [846, 132] on p at bounding box center [914, 129] width 515 height 18
click at [1174, 147] on div at bounding box center [1174, 144] width 16 height 16
click at [1174, 146] on icon at bounding box center [1175, 145] width 7 height 7
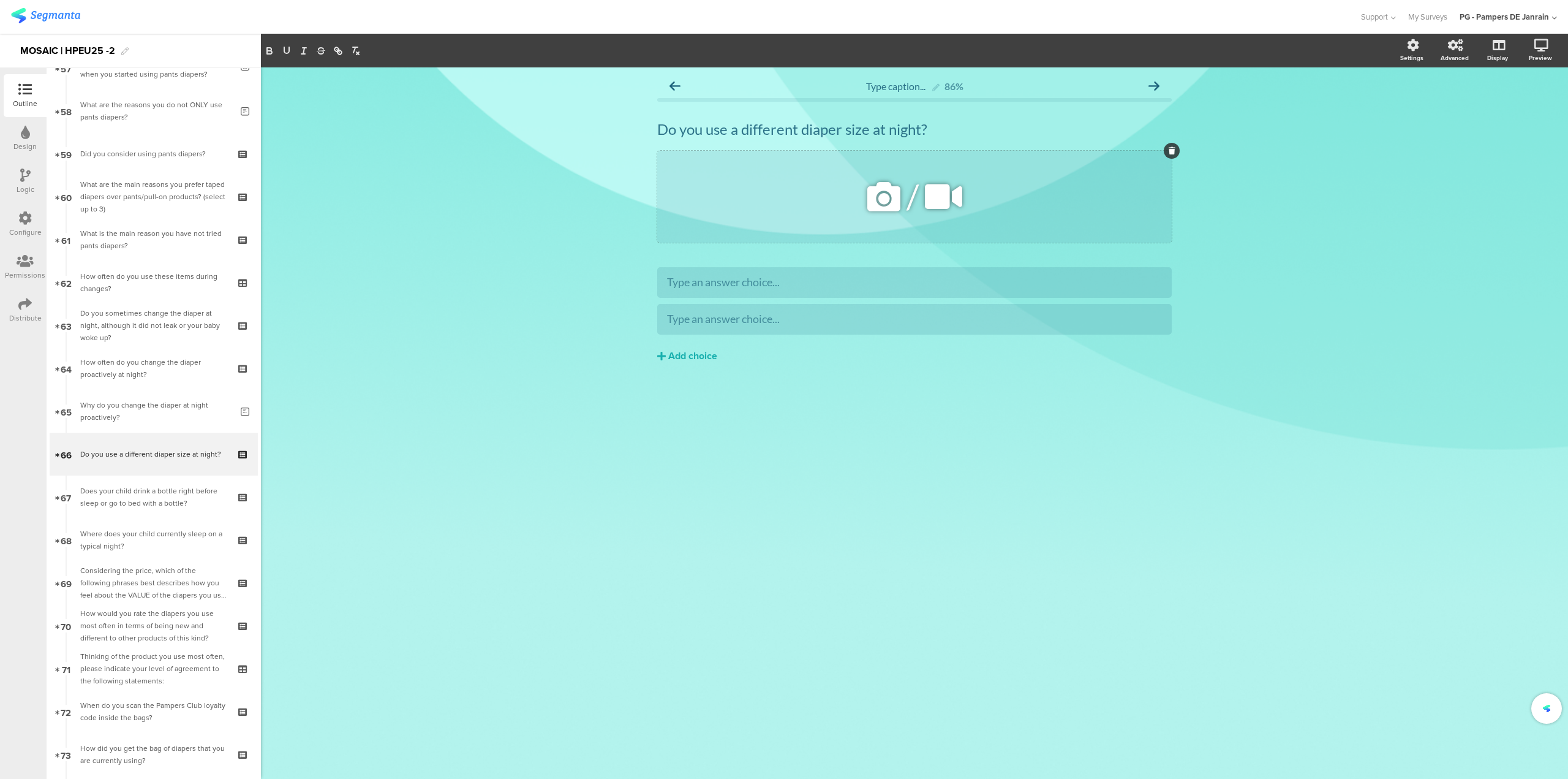
click at [1171, 153] on icon at bounding box center [1172, 151] width 7 height 7
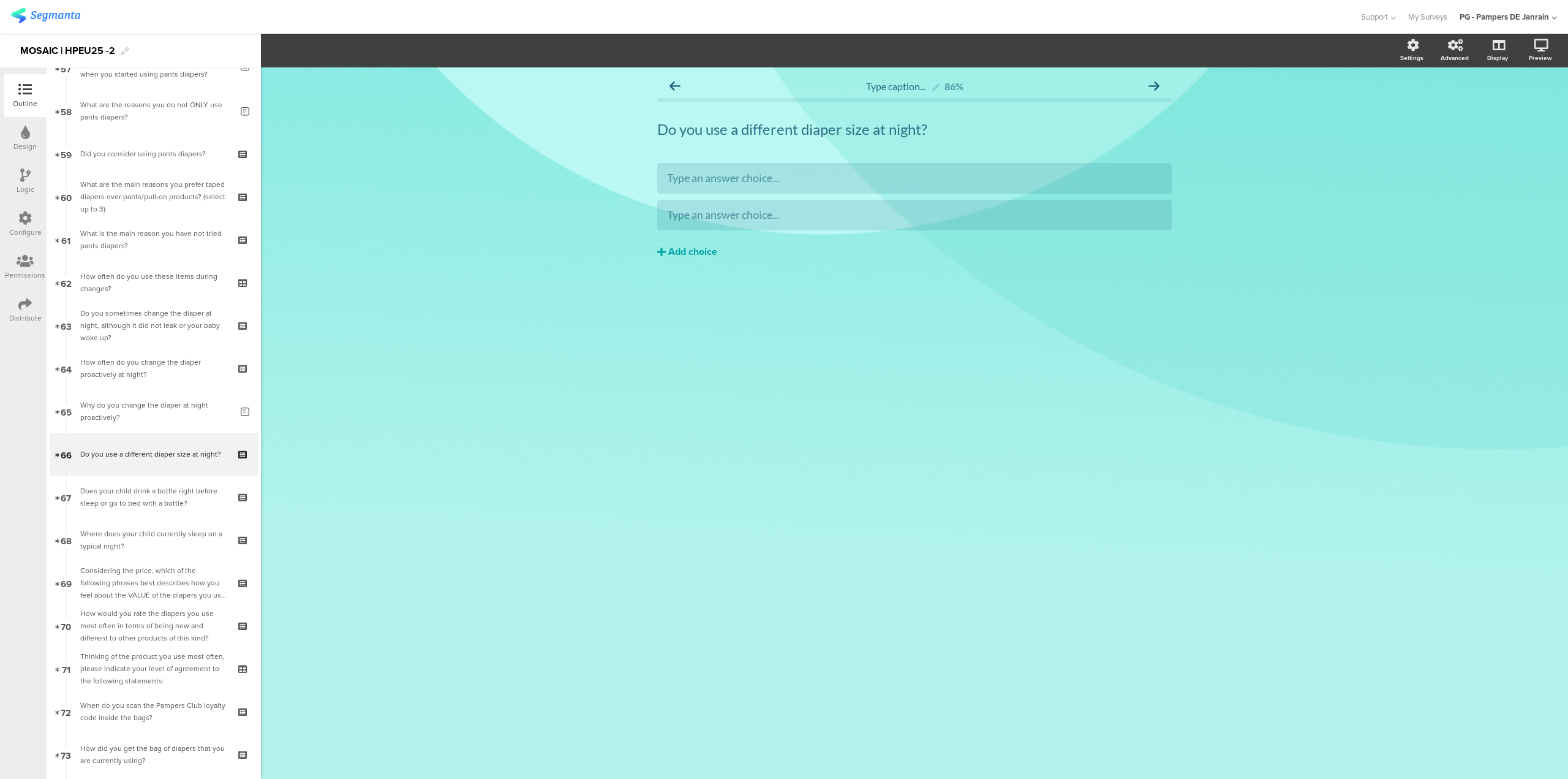
click at [722, 255] on button "Add choice" at bounding box center [914, 251] width 515 height 31
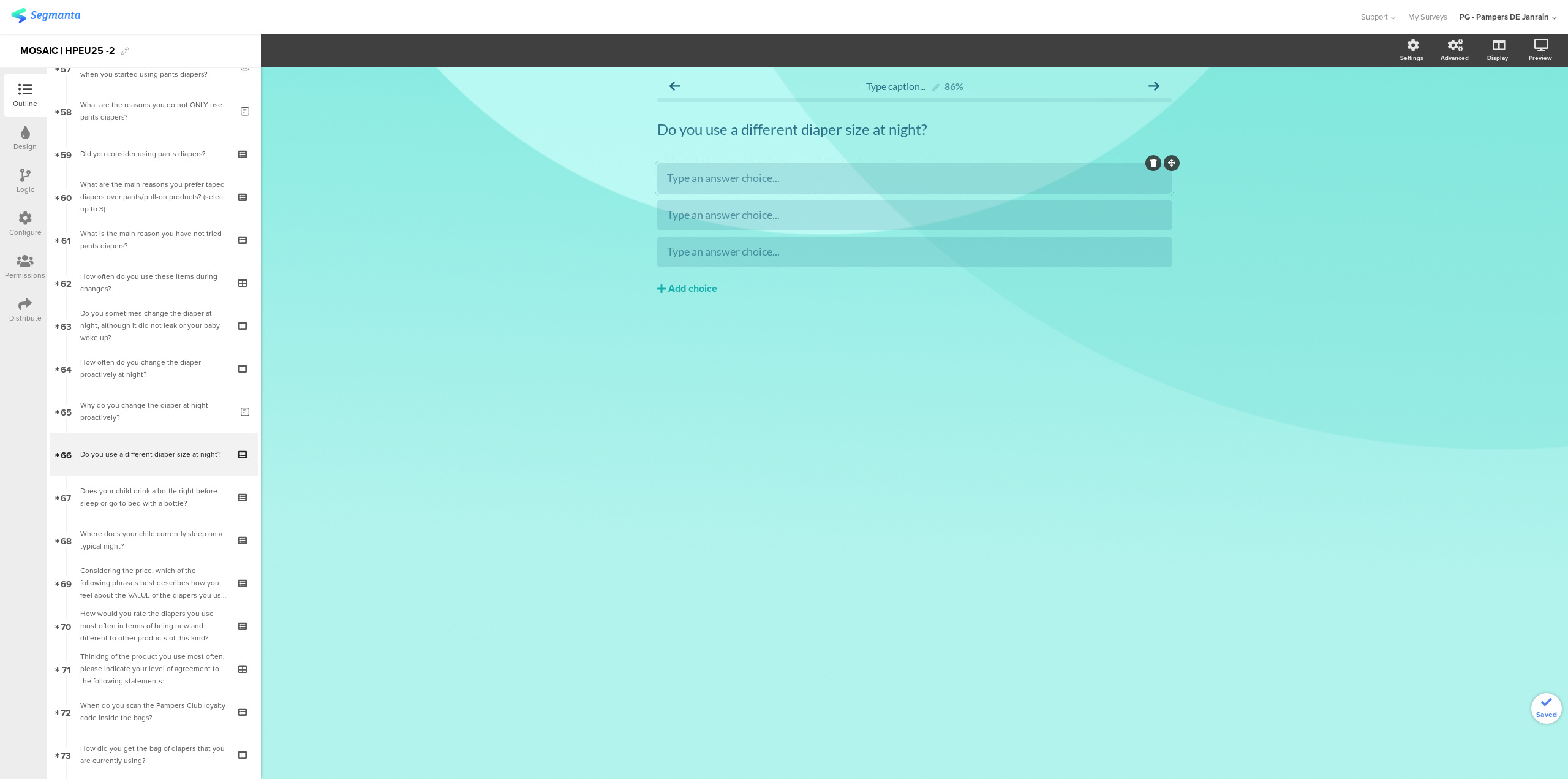
click at [1003, 189] on div at bounding box center [914, 178] width 515 height 31
click at [1009, 186] on div "Type an answer choice..." at bounding box center [914, 178] width 495 height 20
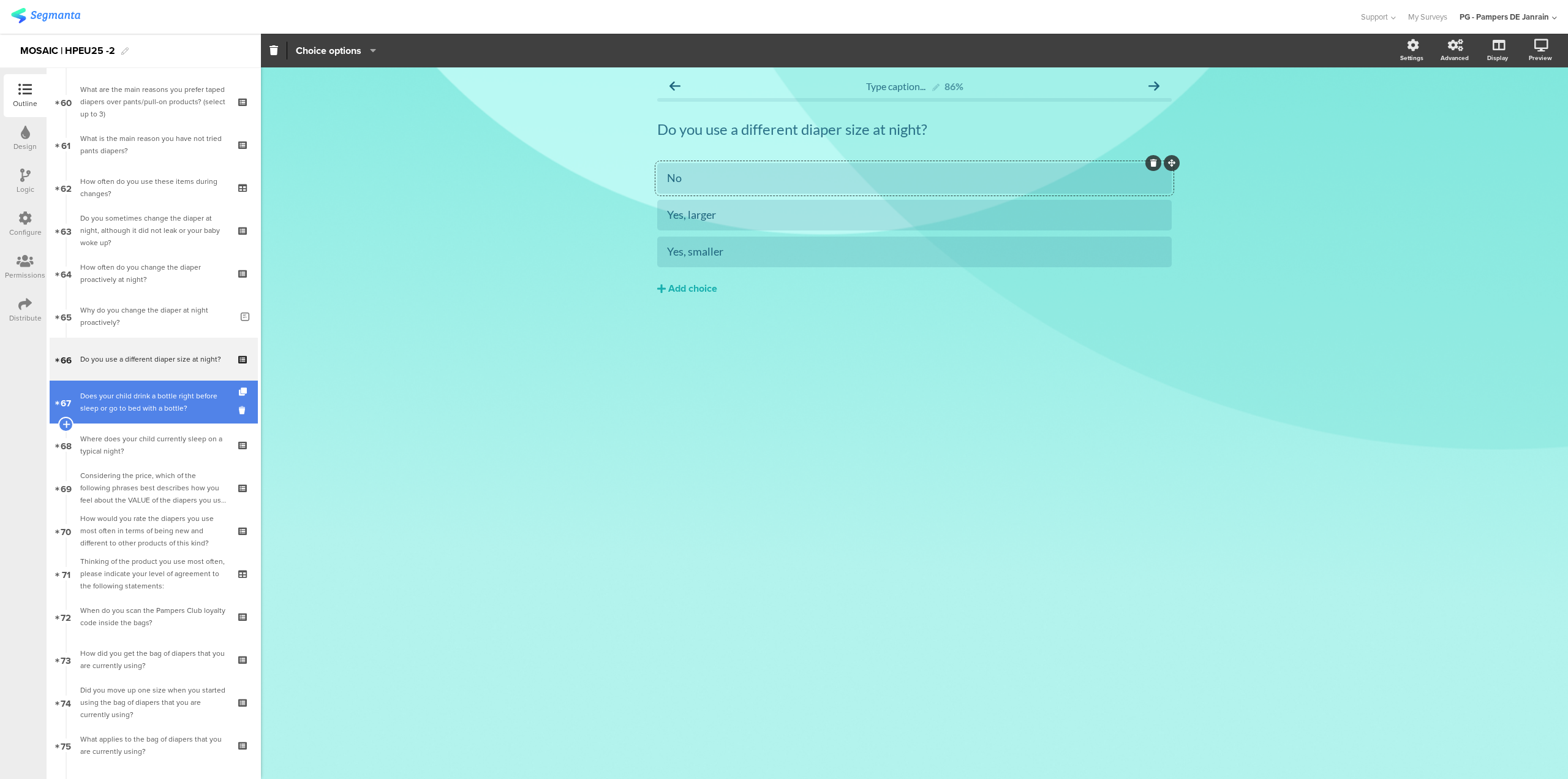
scroll to position [2596, 0]
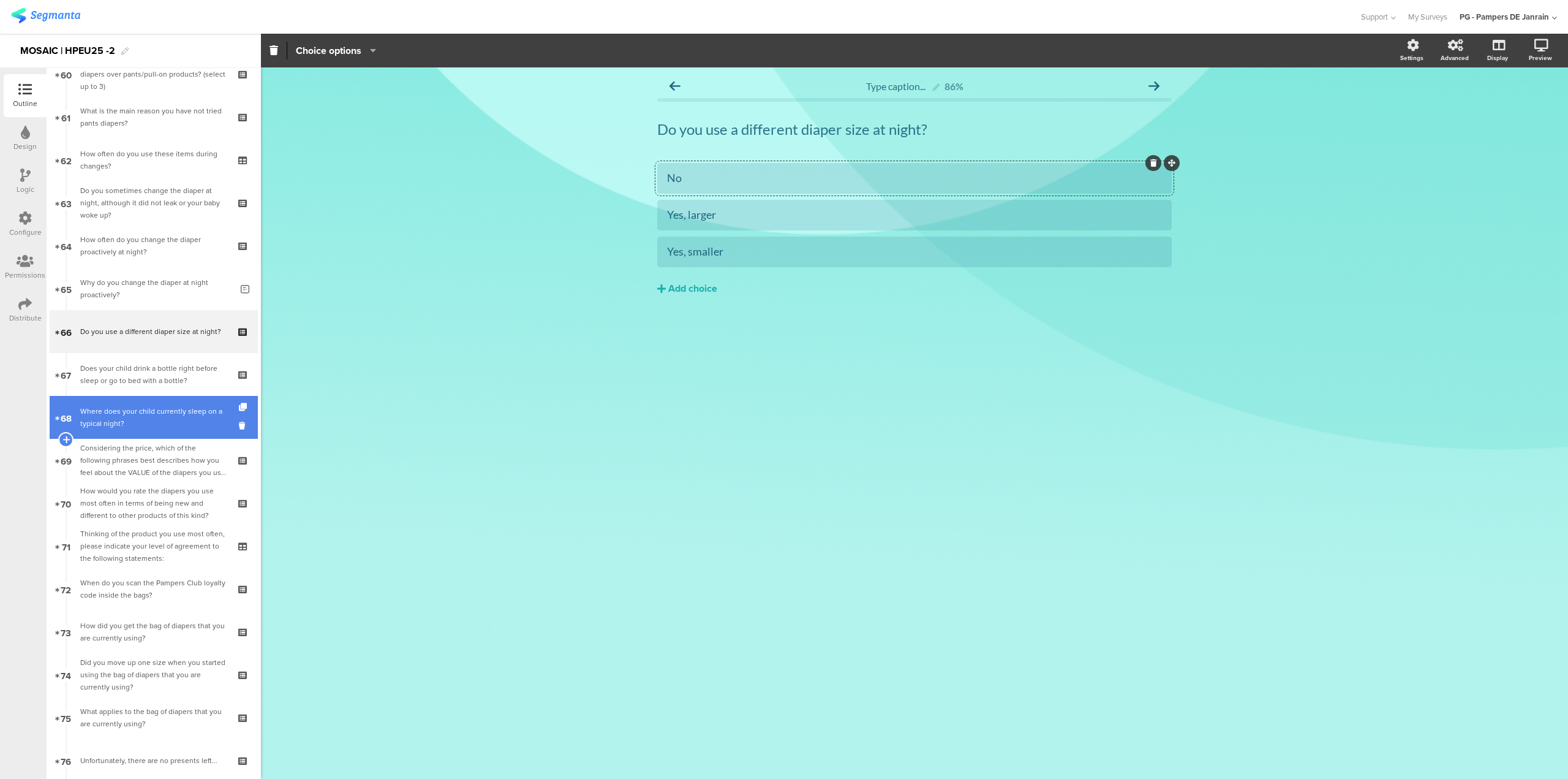
click at [141, 424] on div "Where does your child currently sleep on a typical night?" at bounding box center [153, 418] width 147 height 24
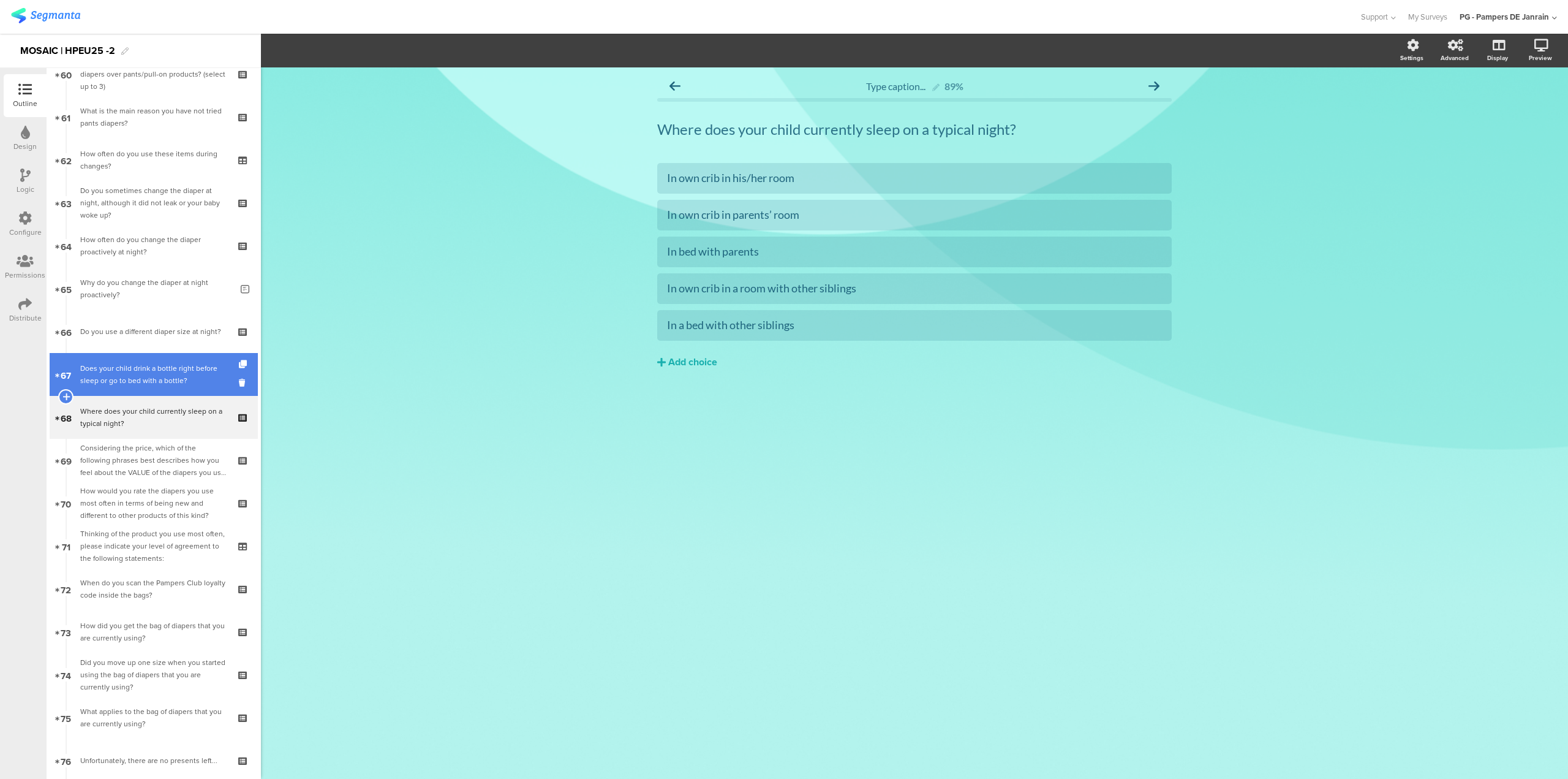
click at [161, 370] on div "Does your child drink a bottle right before sleep or go to bed with a bottle?" at bounding box center [153, 374] width 147 height 24
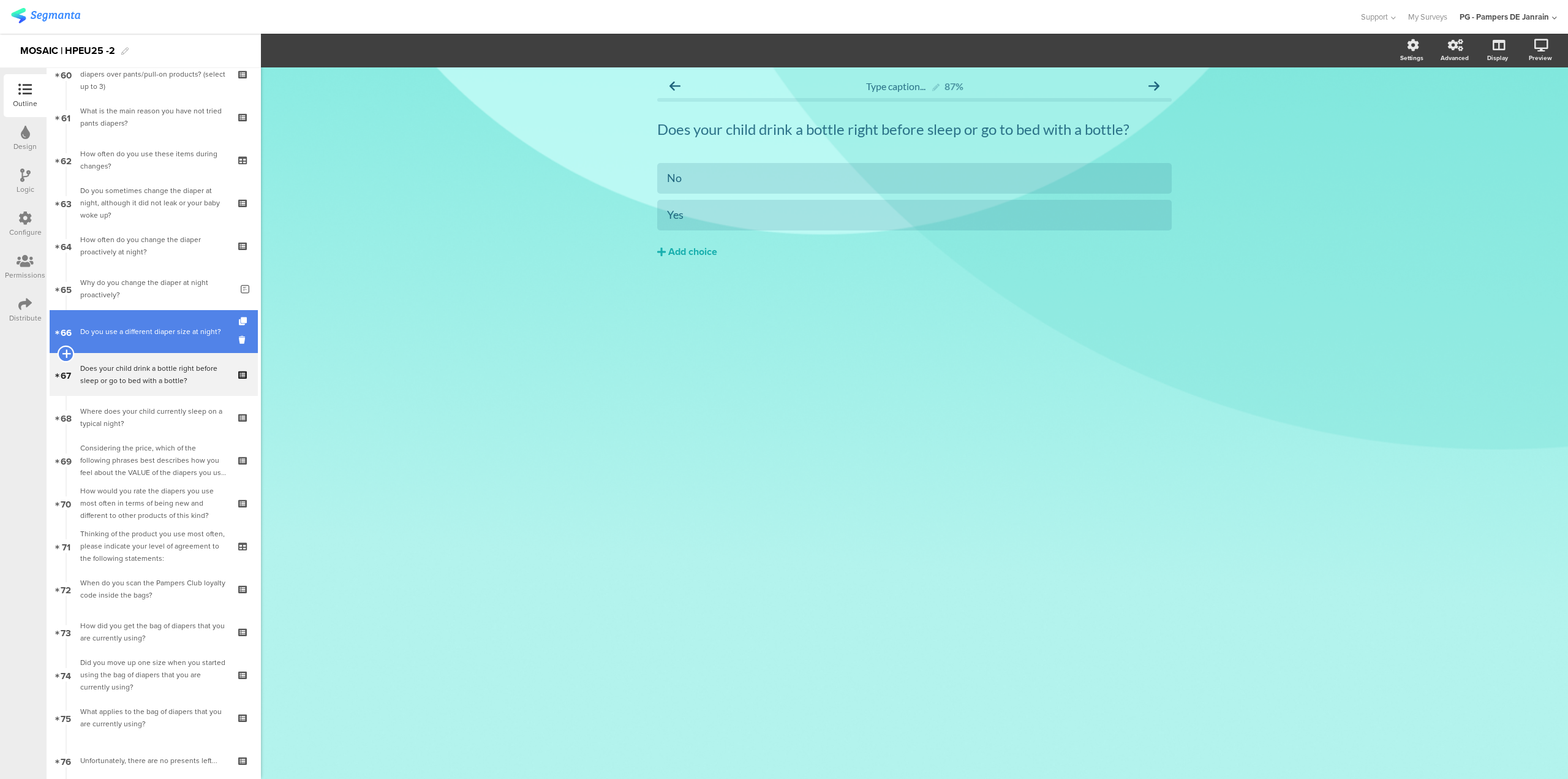
click at [66, 352] on icon at bounding box center [66, 354] width 8 height 11
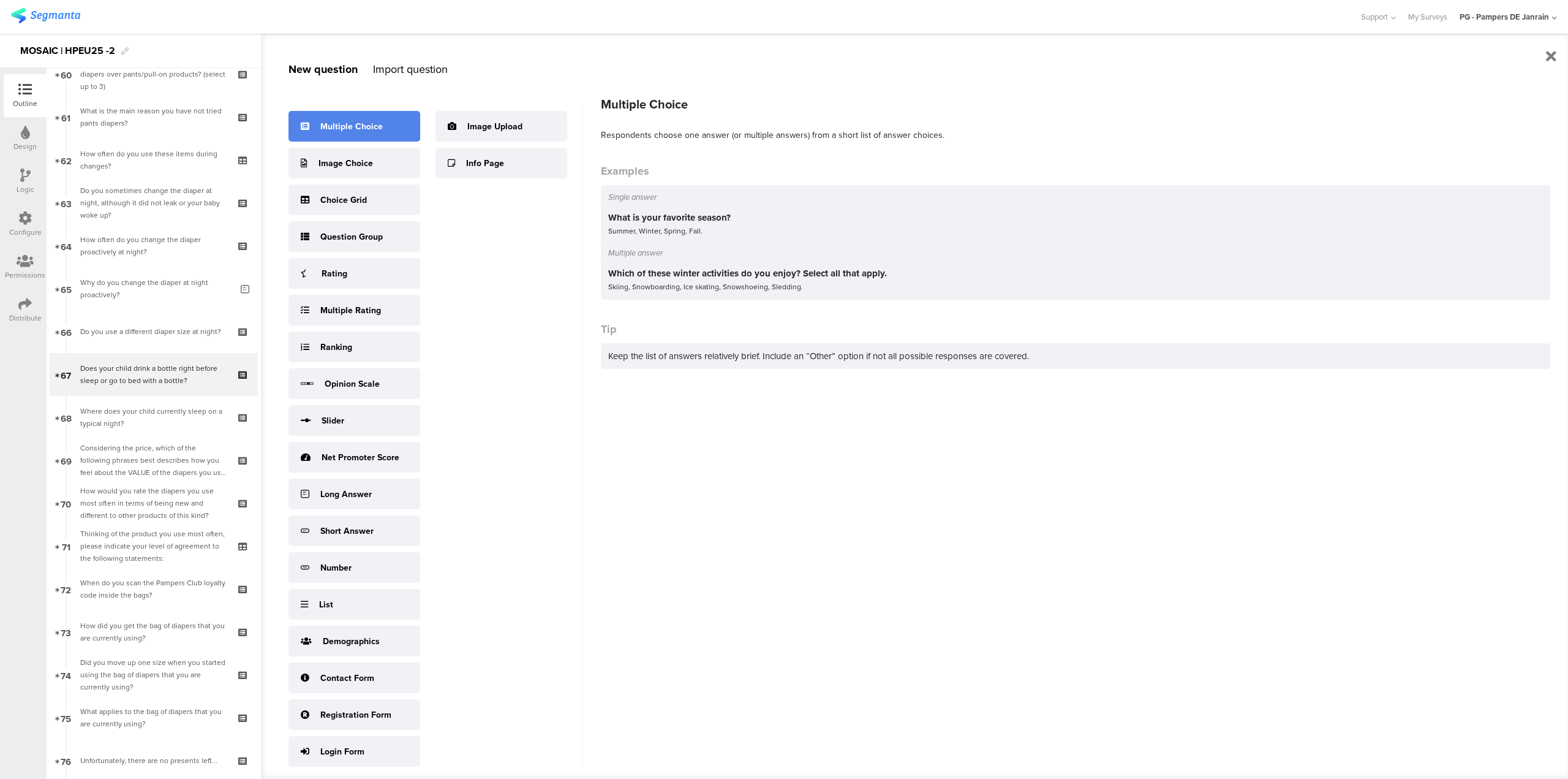
click at [334, 129] on div "Multiple Choice" at bounding box center [352, 126] width 62 height 13
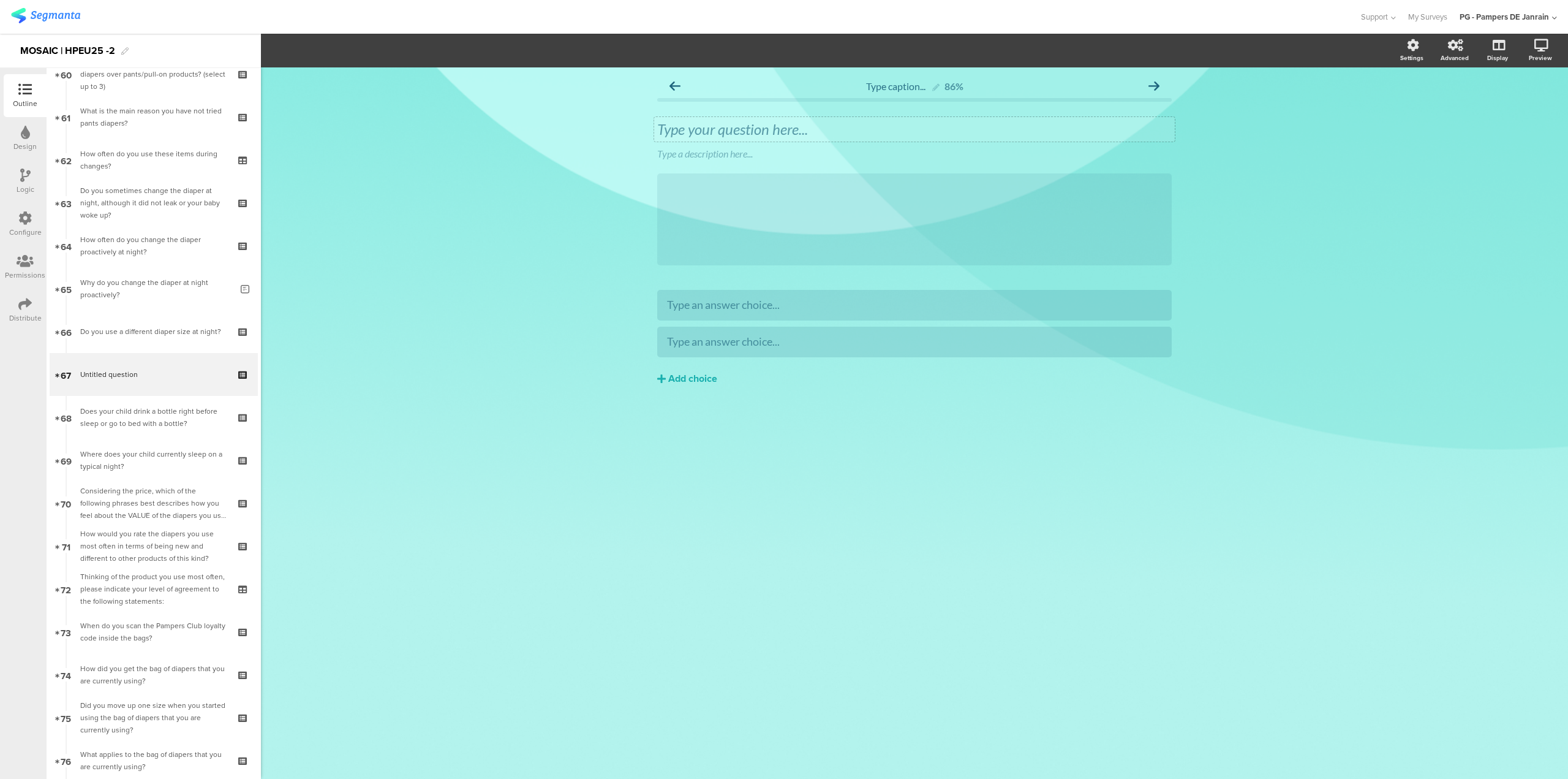
click at [683, 132] on div "Type your question here..." at bounding box center [914, 129] width 515 height 18
click at [1174, 145] on icon at bounding box center [1175, 145] width 7 height 7
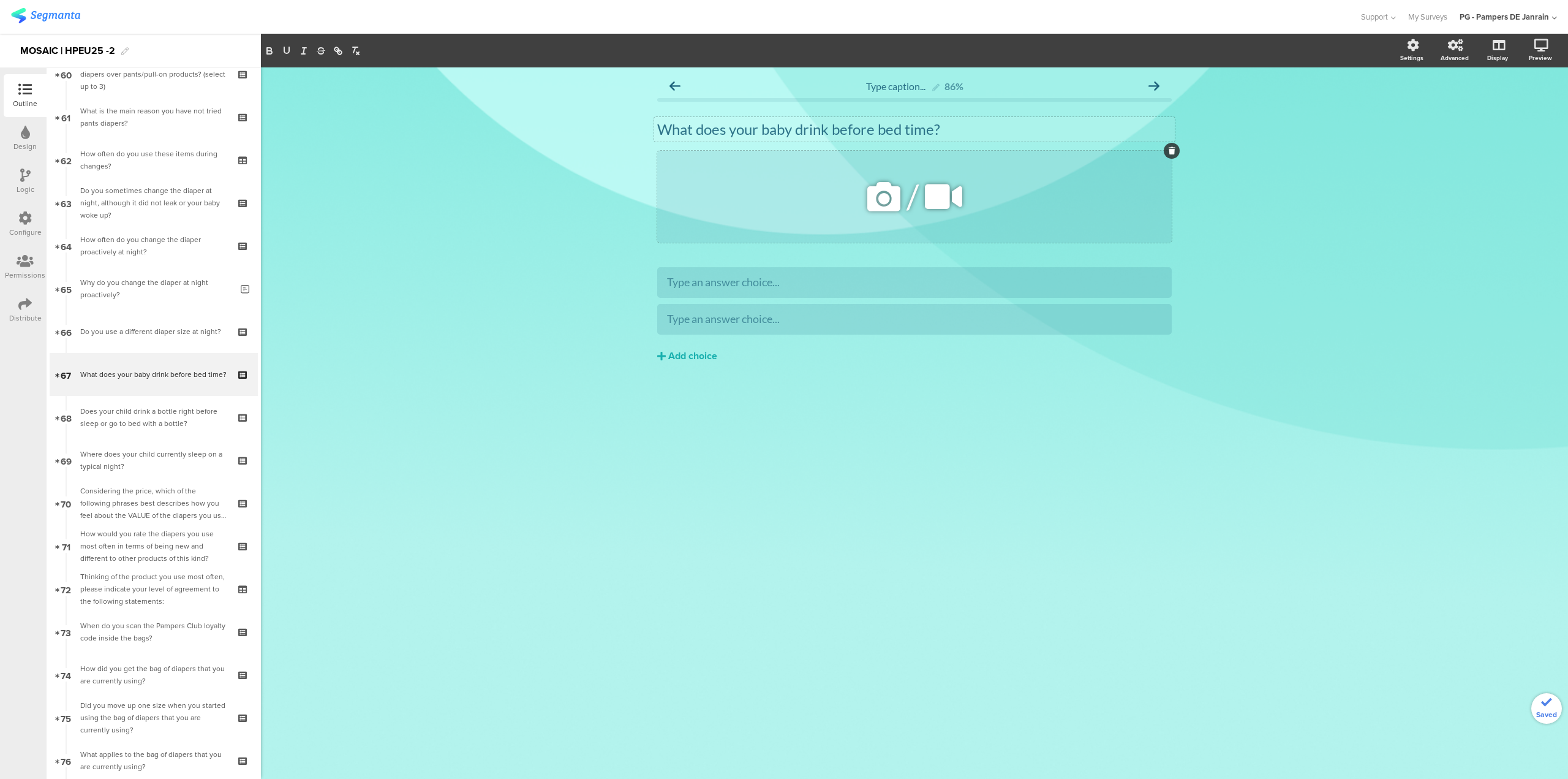
click at [1170, 154] on icon at bounding box center [1172, 151] width 7 height 7
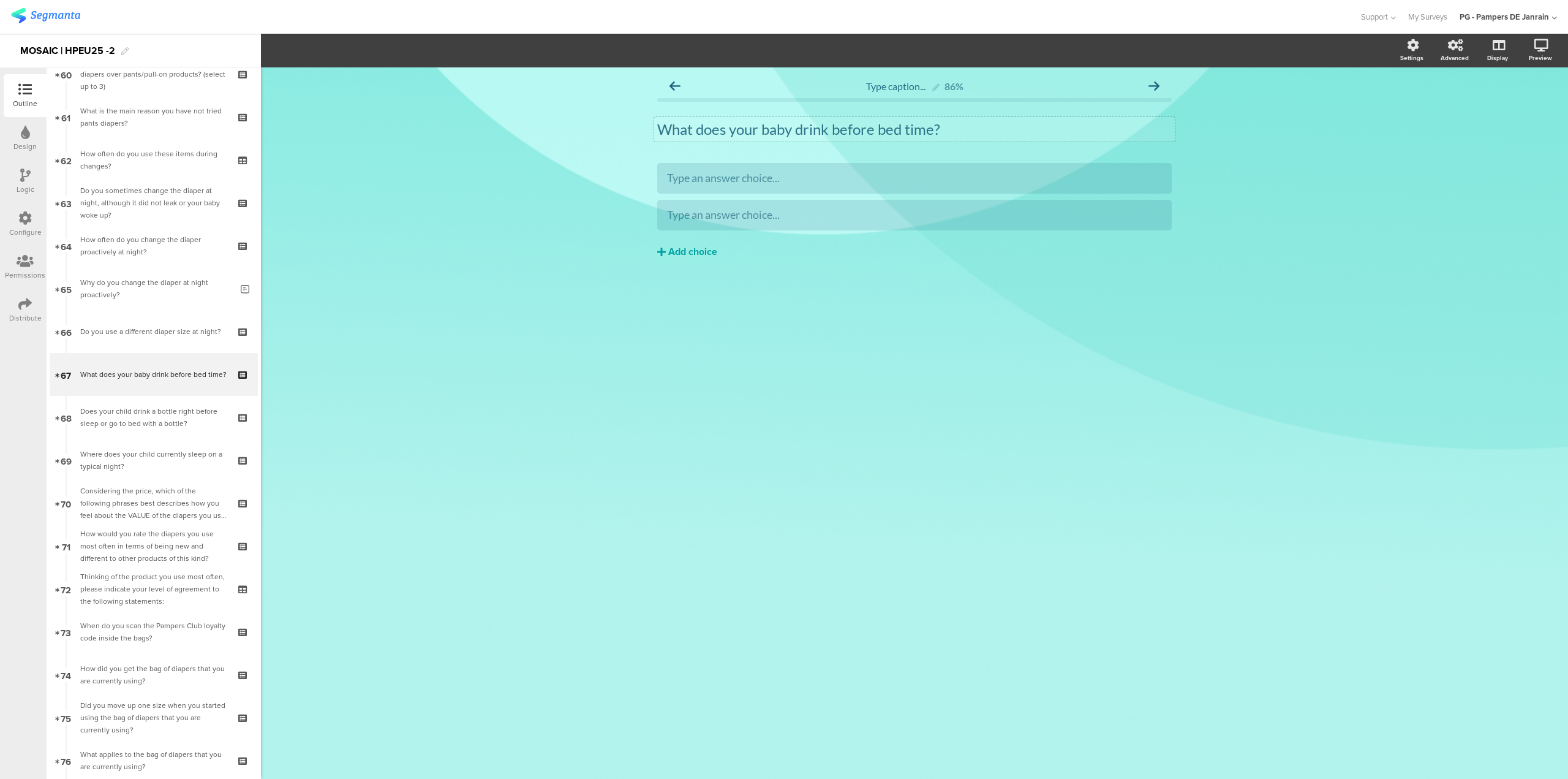
click at [694, 252] on div "Add choice" at bounding box center [693, 252] width 49 height 13
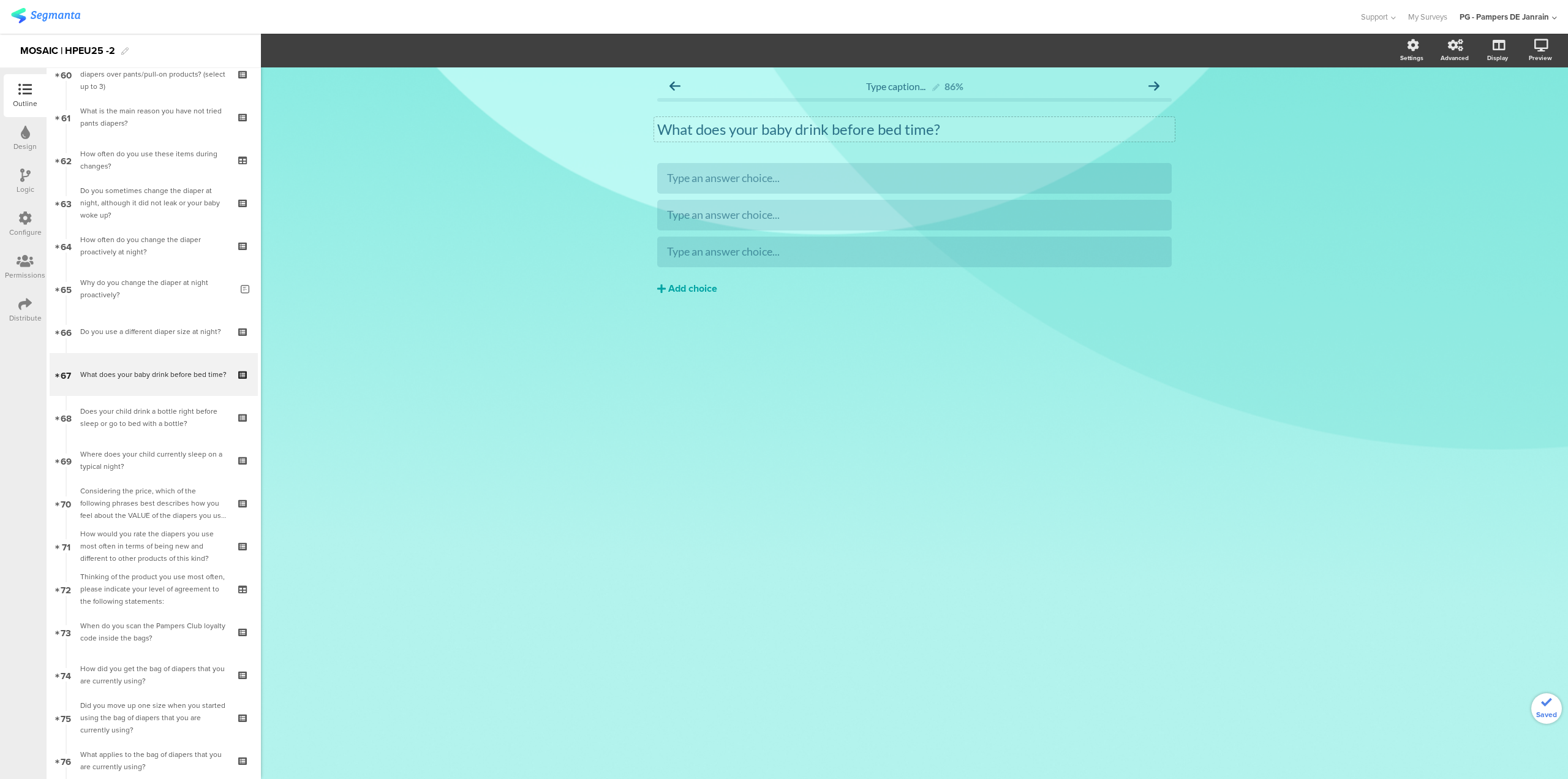
click at [680, 291] on div "Add choice" at bounding box center [693, 289] width 49 height 13
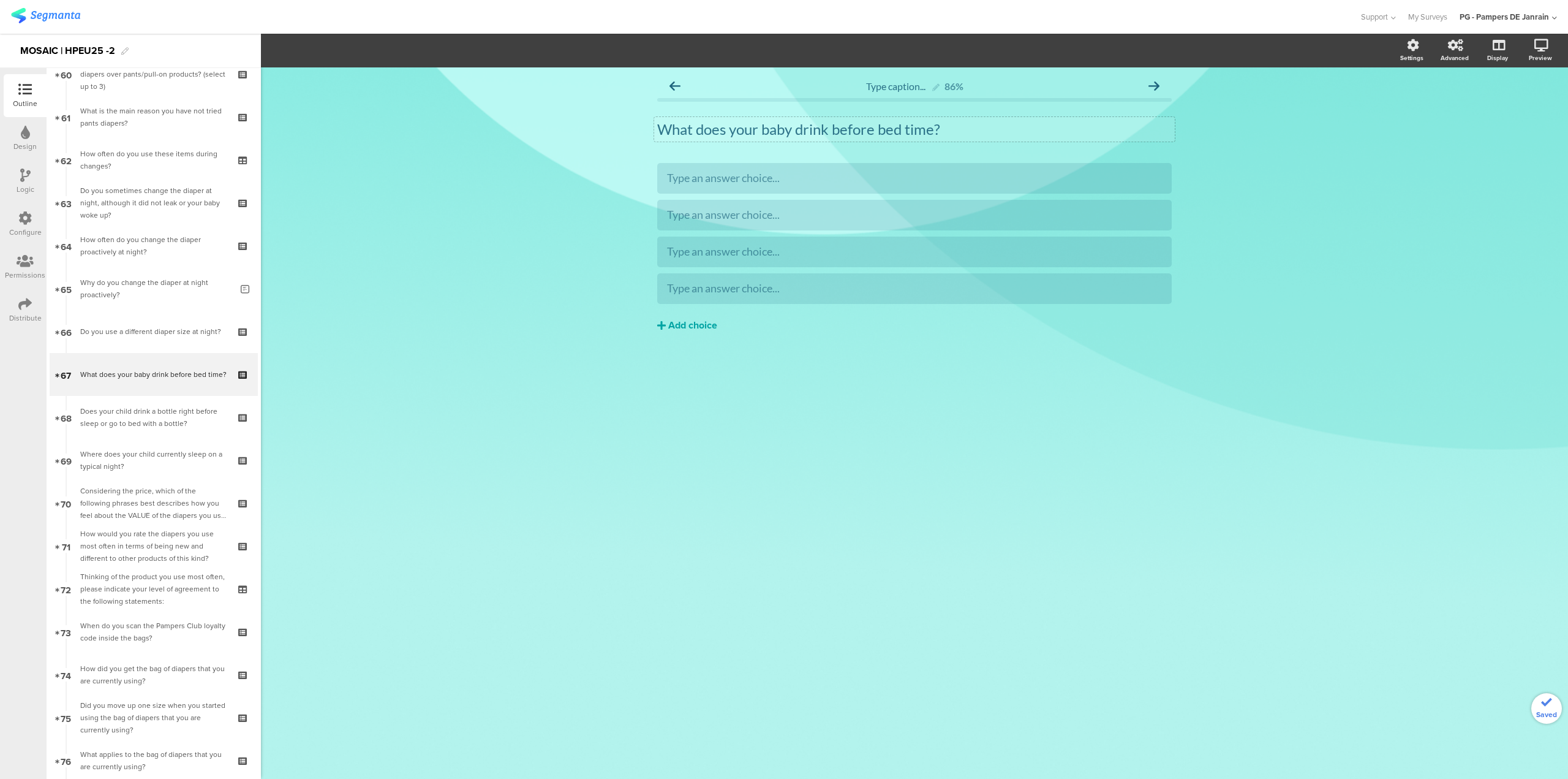
click at [676, 323] on div "Add choice" at bounding box center [693, 325] width 49 height 13
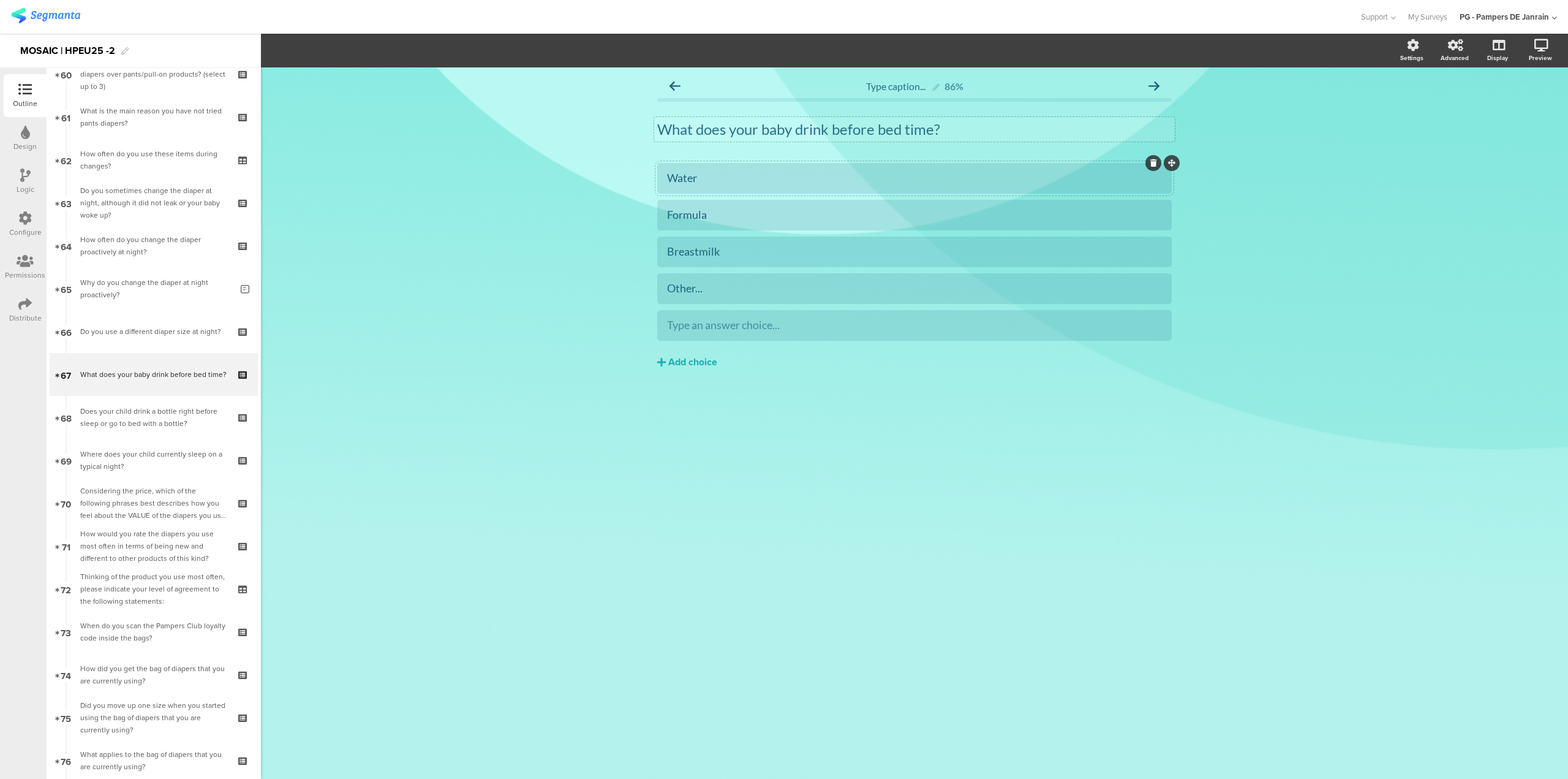
click at [780, 425] on div "Type caption... 86% What does your baby drink before bed time? What does your b…" at bounding box center [914, 247] width 539 height 359
click at [779, 299] on div at bounding box center [914, 288] width 515 height 31
click at [345, 35] on section "Pin in place Exclusive answer Allow commenting Choice options Settings Advanced…" at bounding box center [914, 51] width 1307 height 34
click at [766, 286] on div "Other..." at bounding box center [914, 288] width 495 height 14
click at [335, 19] on div at bounding box center [679, 17] width 1337 height 20
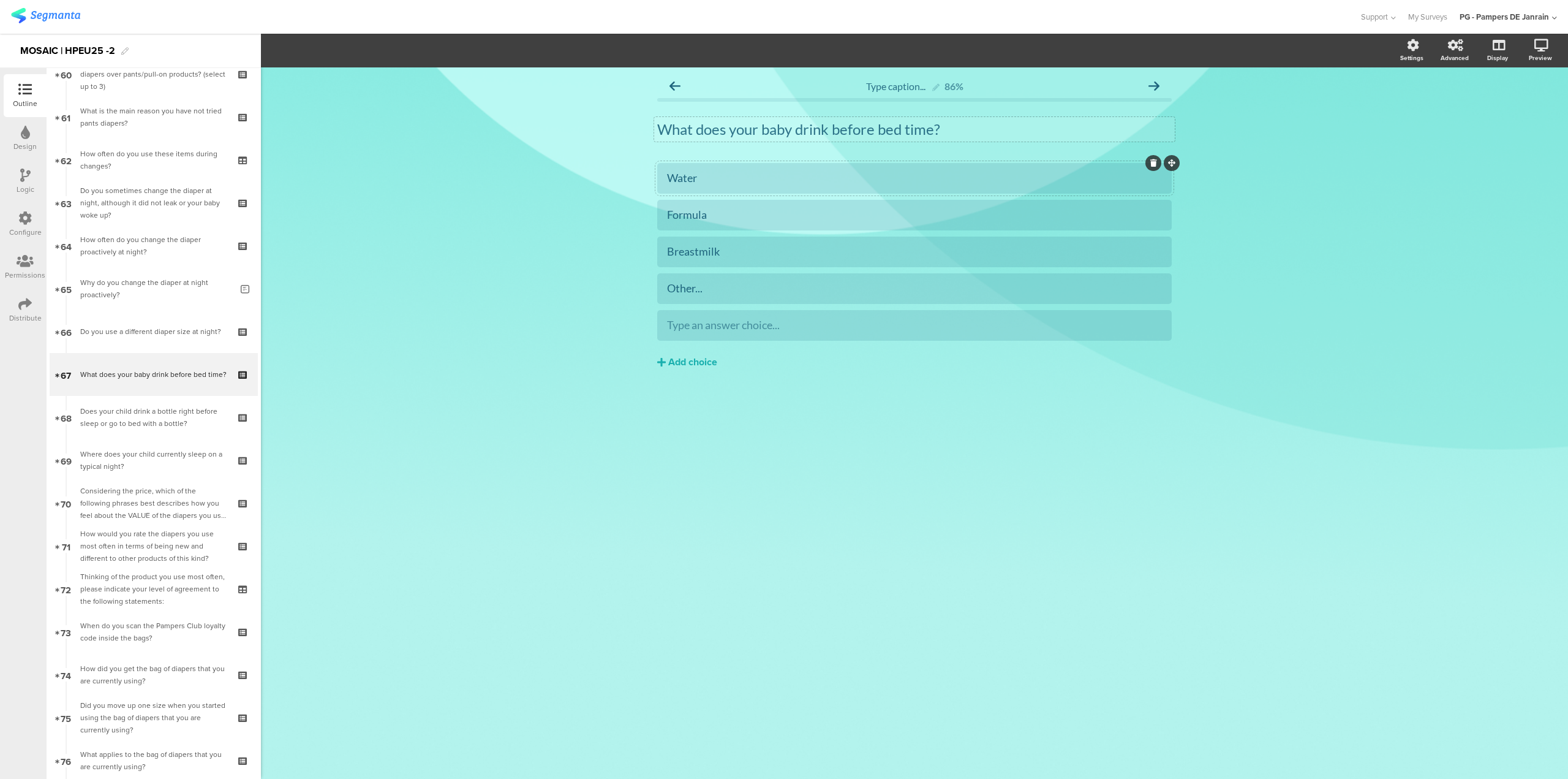
drag, startPoint x: 711, startPoint y: 286, endPoint x: 631, endPoint y: 225, distance: 100.6
click at [711, 286] on div "Other..." at bounding box center [914, 288] width 495 height 14
click at [367, 43] on button "Choice options" at bounding box center [336, 50] width 81 height 26
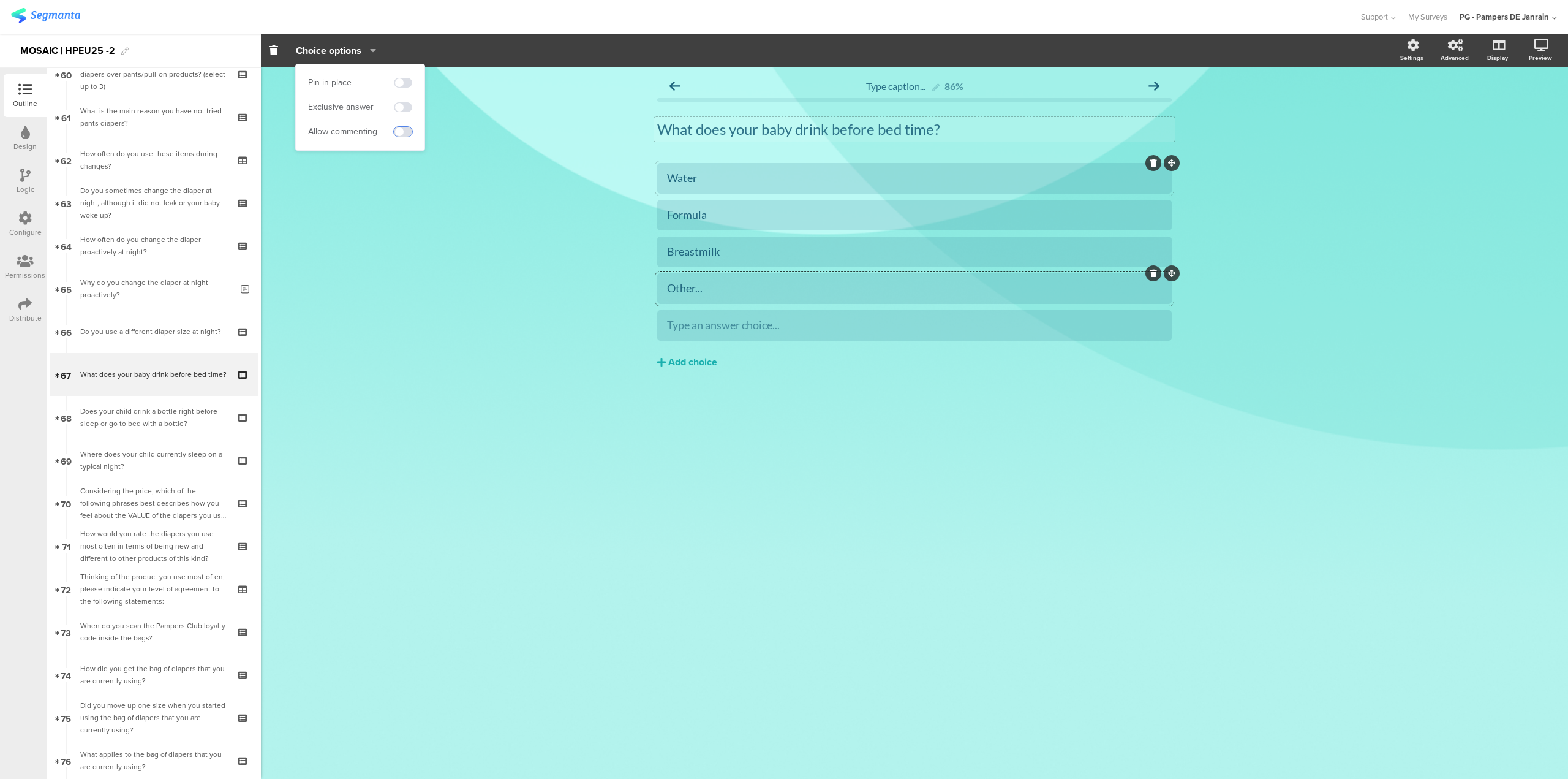
click at [399, 130] on span at bounding box center [403, 132] width 18 height 10
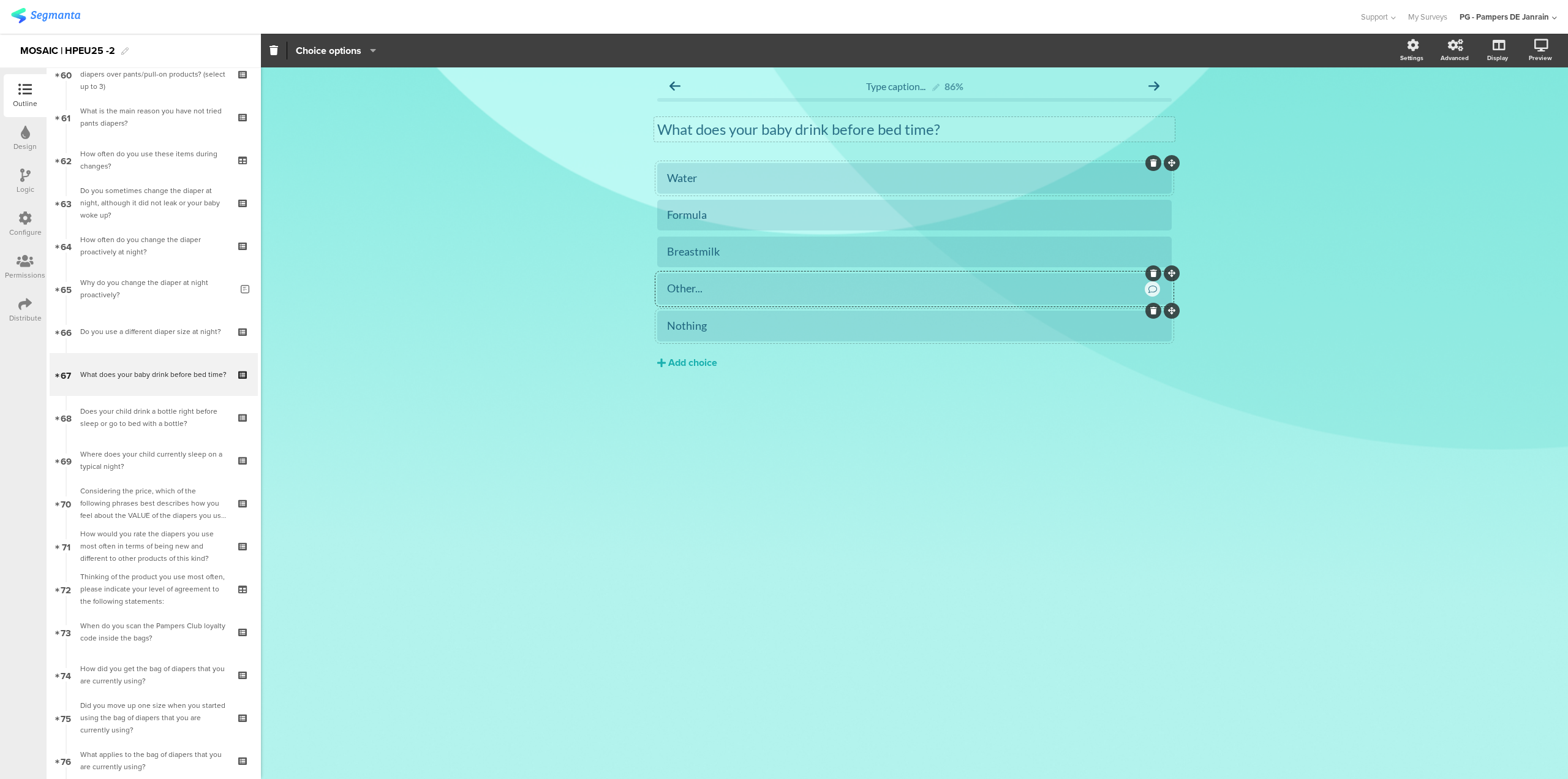
click at [852, 137] on p "What does your baby drink before bed time?" at bounding box center [914, 129] width 515 height 18
click at [288, 47] on icon "button" at bounding box center [286, 51] width 11 height 11
click at [847, 122] on p "What does your baby drink bef ﻿ ore bed time?" at bounding box center [914, 129] width 515 height 18
click at [286, 46] on icon "button" at bounding box center [286, 51] width 11 height 11
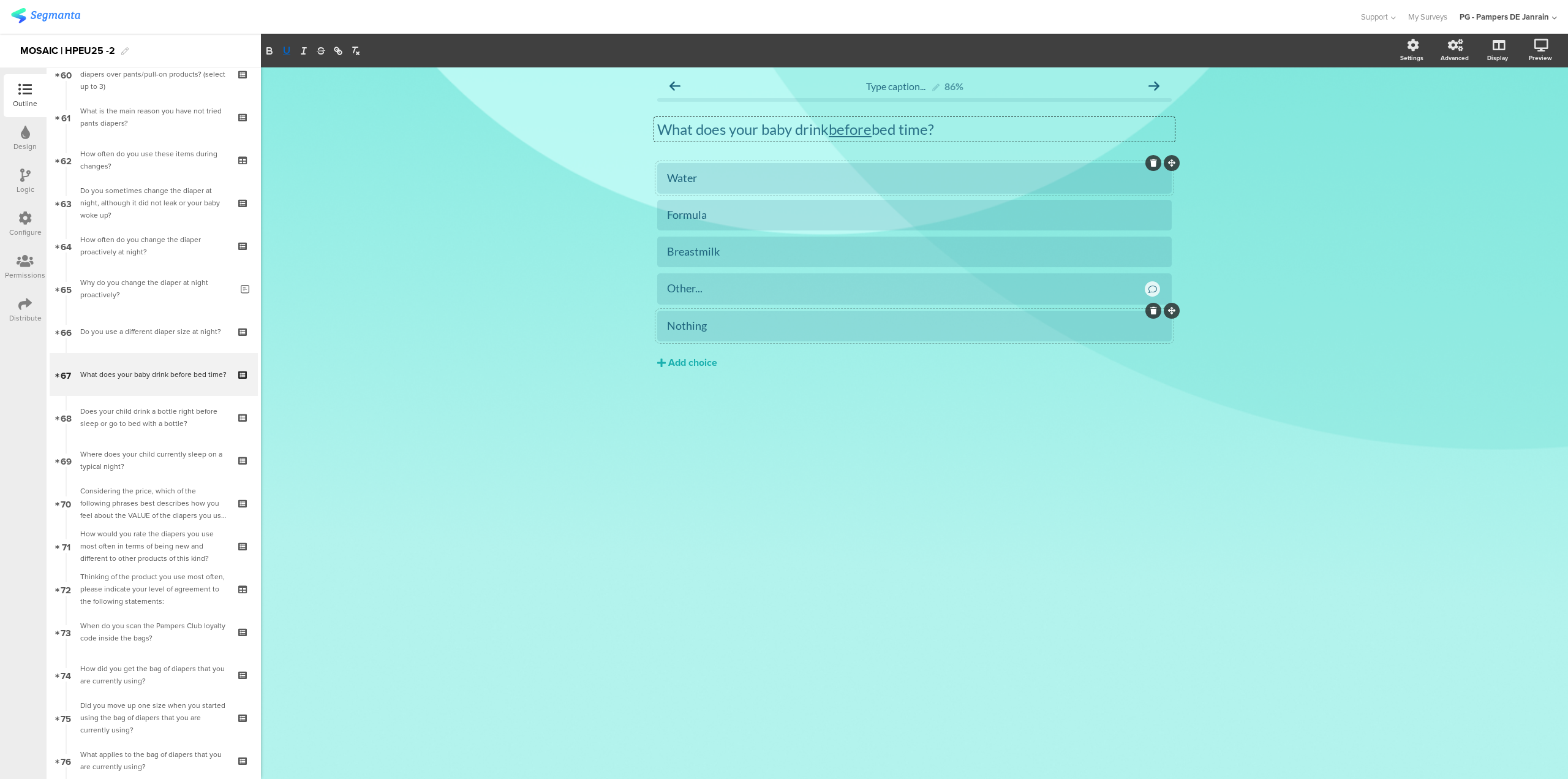
click at [403, 498] on div "Type caption... 86% What does your baby drink before bed time? What does your b…" at bounding box center [914, 423] width 1307 height 712
click at [66, 394] on icon at bounding box center [66, 397] width 8 height 11
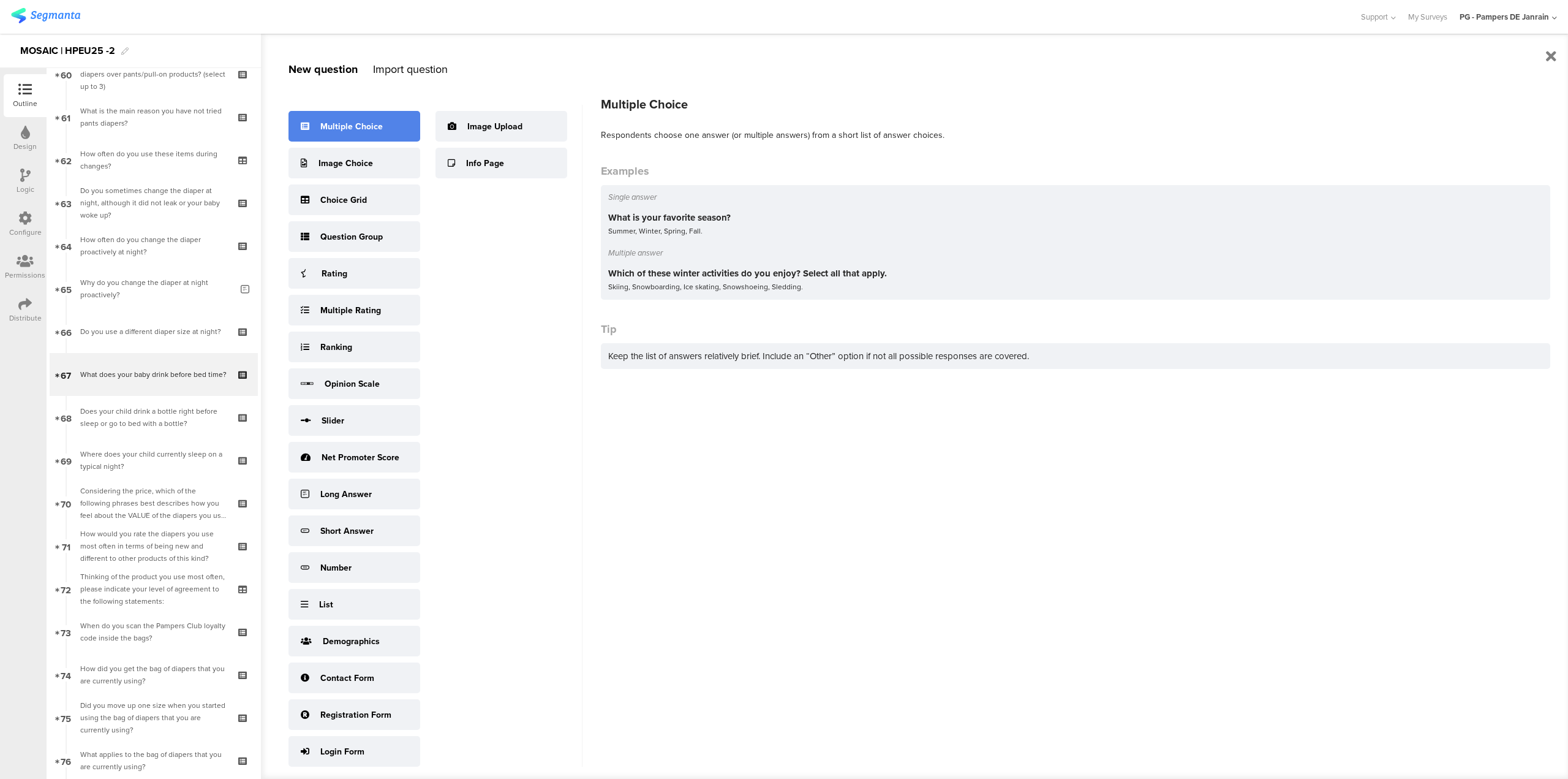
click at [359, 124] on div "Multiple Choice" at bounding box center [352, 126] width 62 height 13
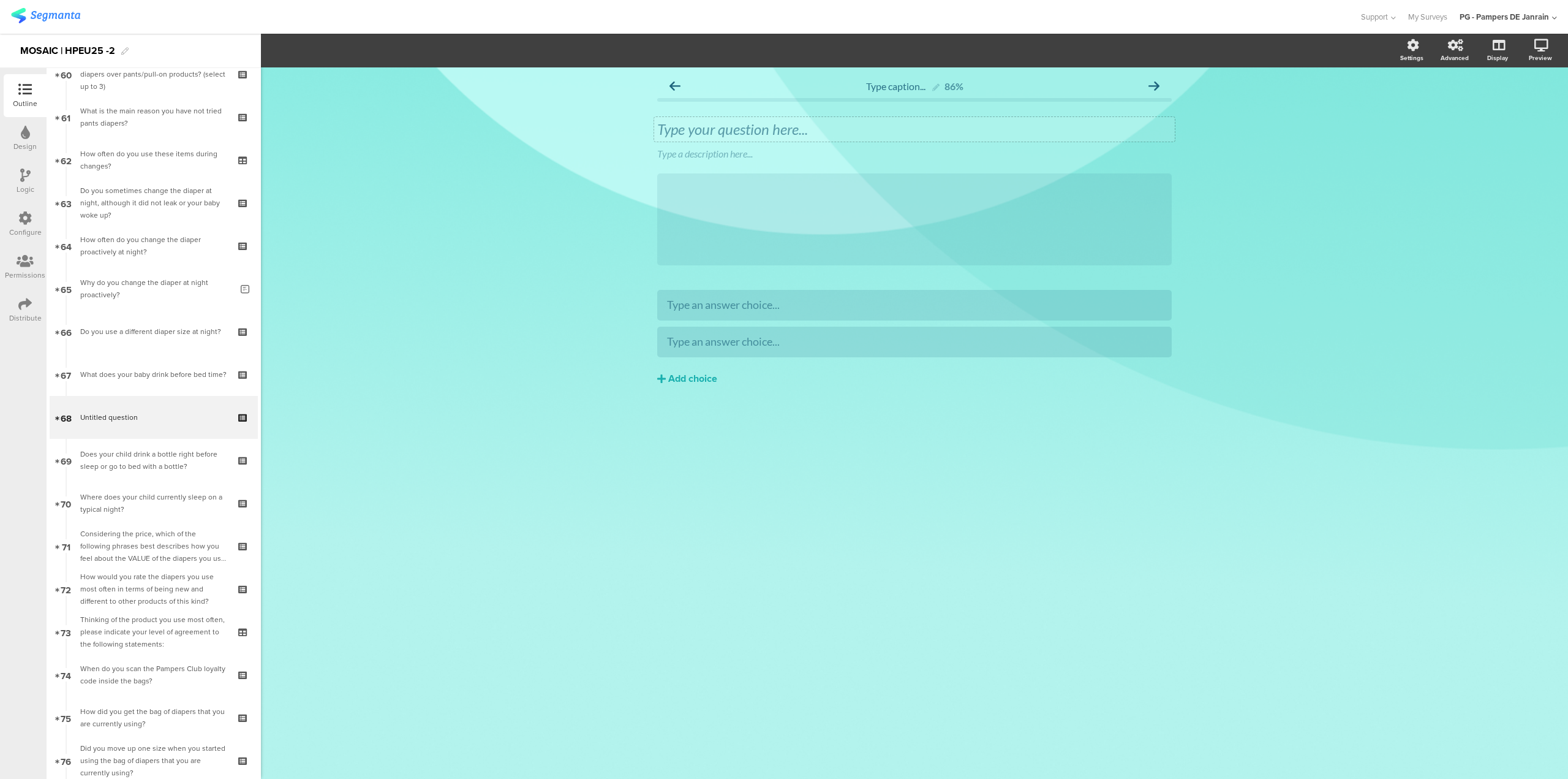
click at [1047, 128] on div "Type your question here..." at bounding box center [914, 129] width 515 height 18
click at [1174, 145] on icon at bounding box center [1175, 145] width 7 height 7
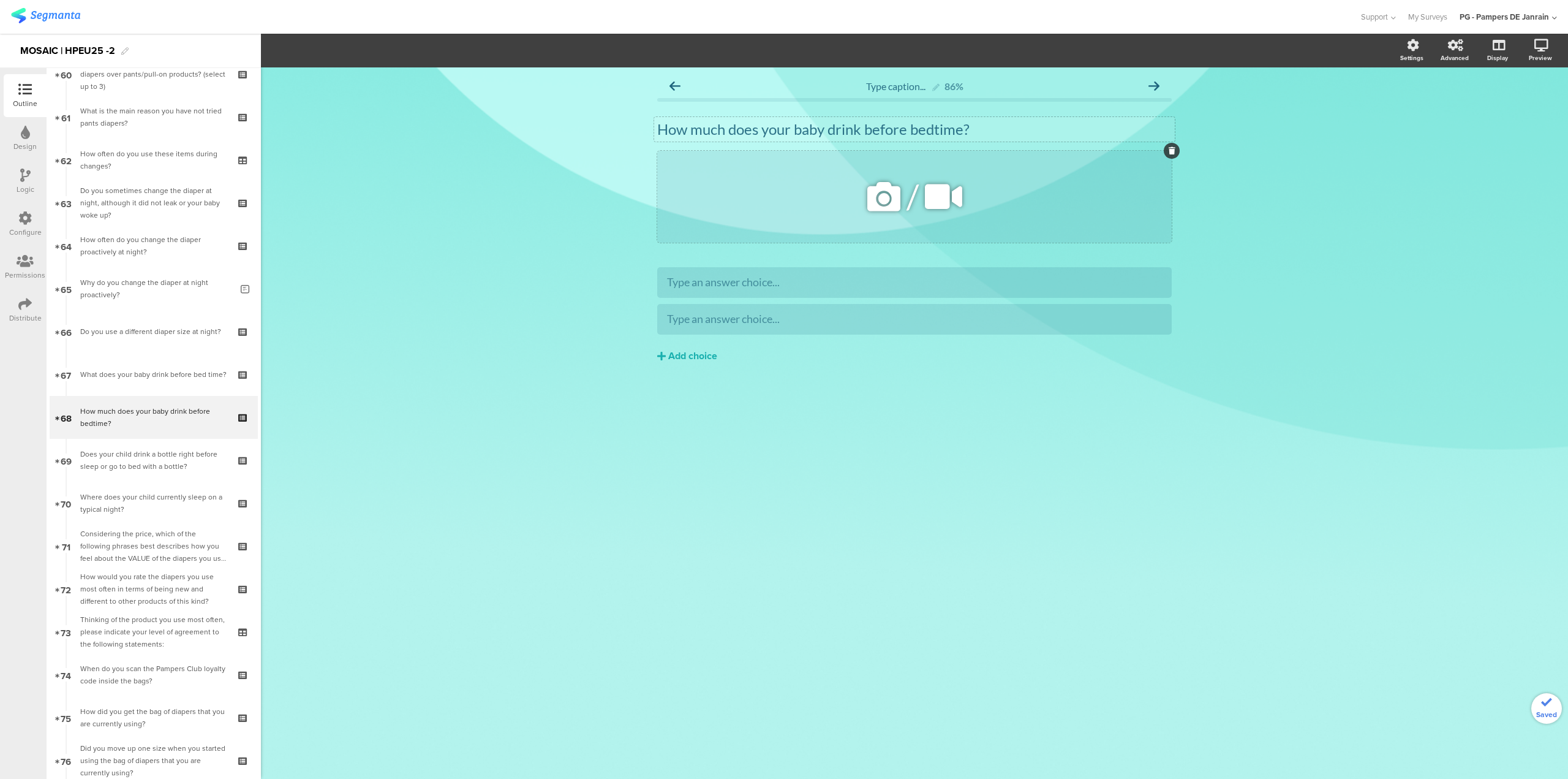
click at [1166, 147] on div at bounding box center [1172, 150] width 16 height 16
click at [1168, 147] on div at bounding box center [1172, 150] width 16 height 16
click at [1172, 152] on icon at bounding box center [1172, 151] width 7 height 7
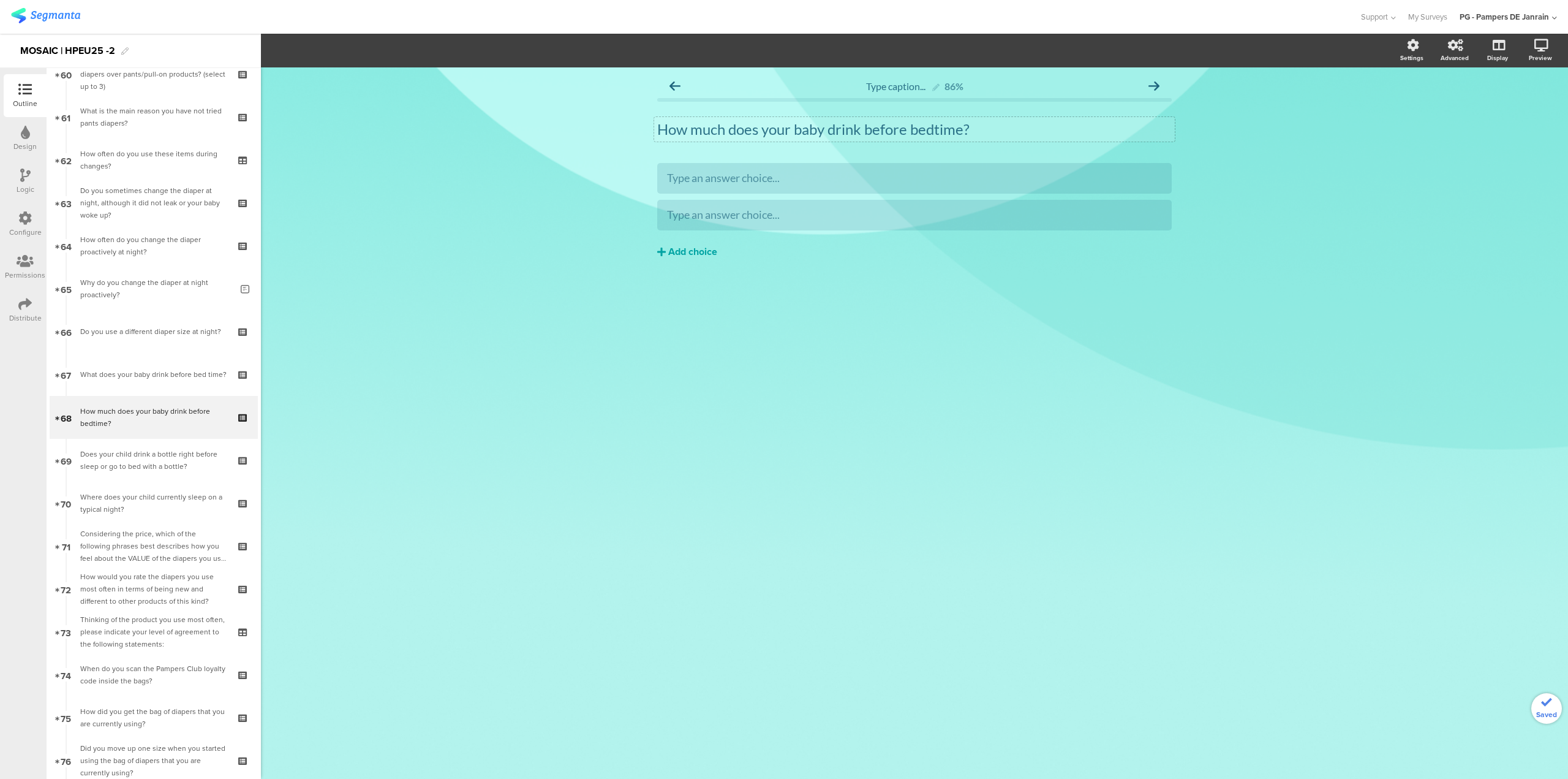
click at [703, 251] on div "Add choice" at bounding box center [693, 252] width 49 height 13
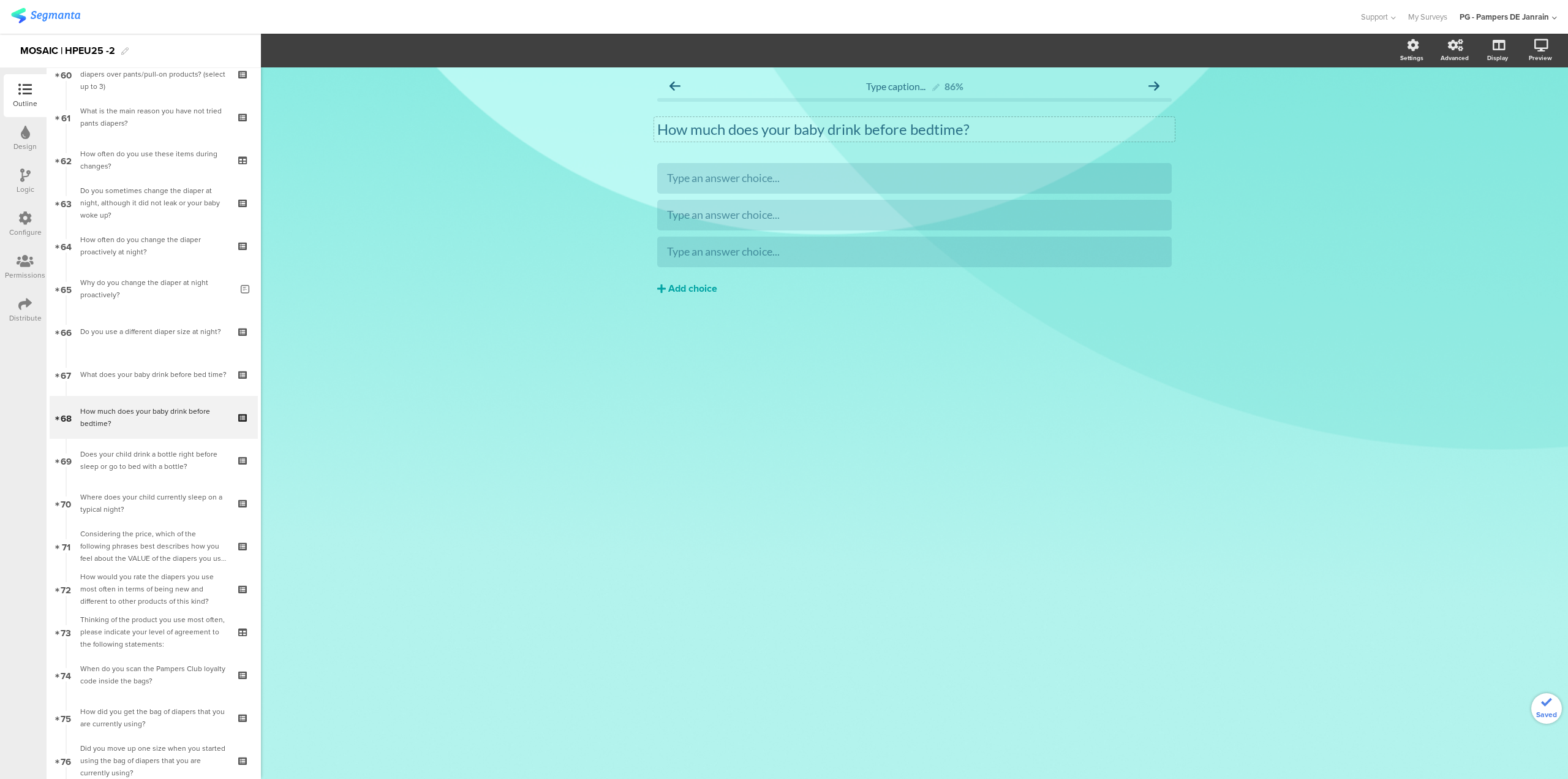
click at [681, 286] on div "Add choice" at bounding box center [693, 289] width 49 height 13
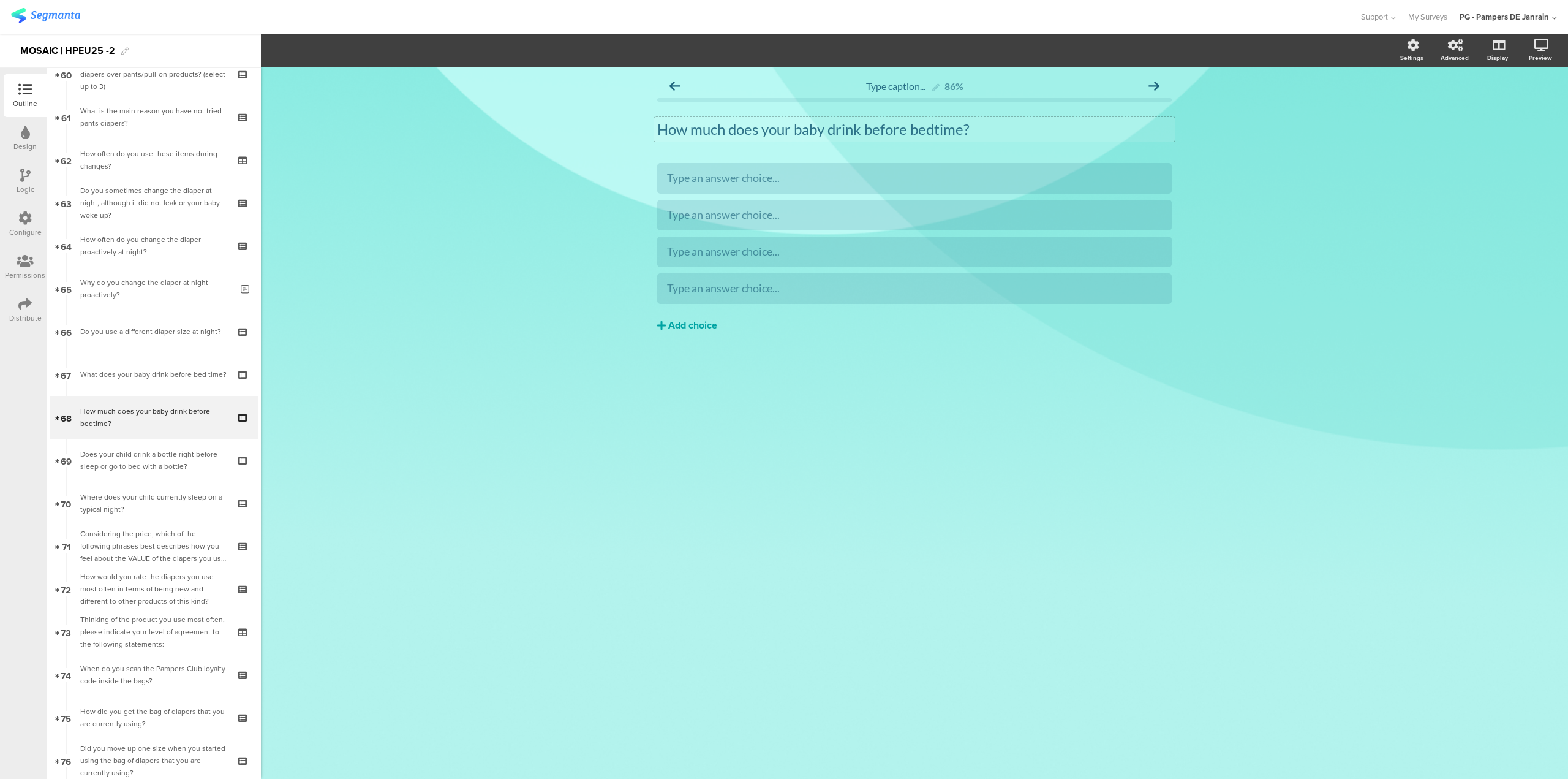
click at [681, 323] on div "Add choice" at bounding box center [693, 325] width 49 height 13
click at [721, 356] on button "Add choice" at bounding box center [914, 362] width 515 height 31
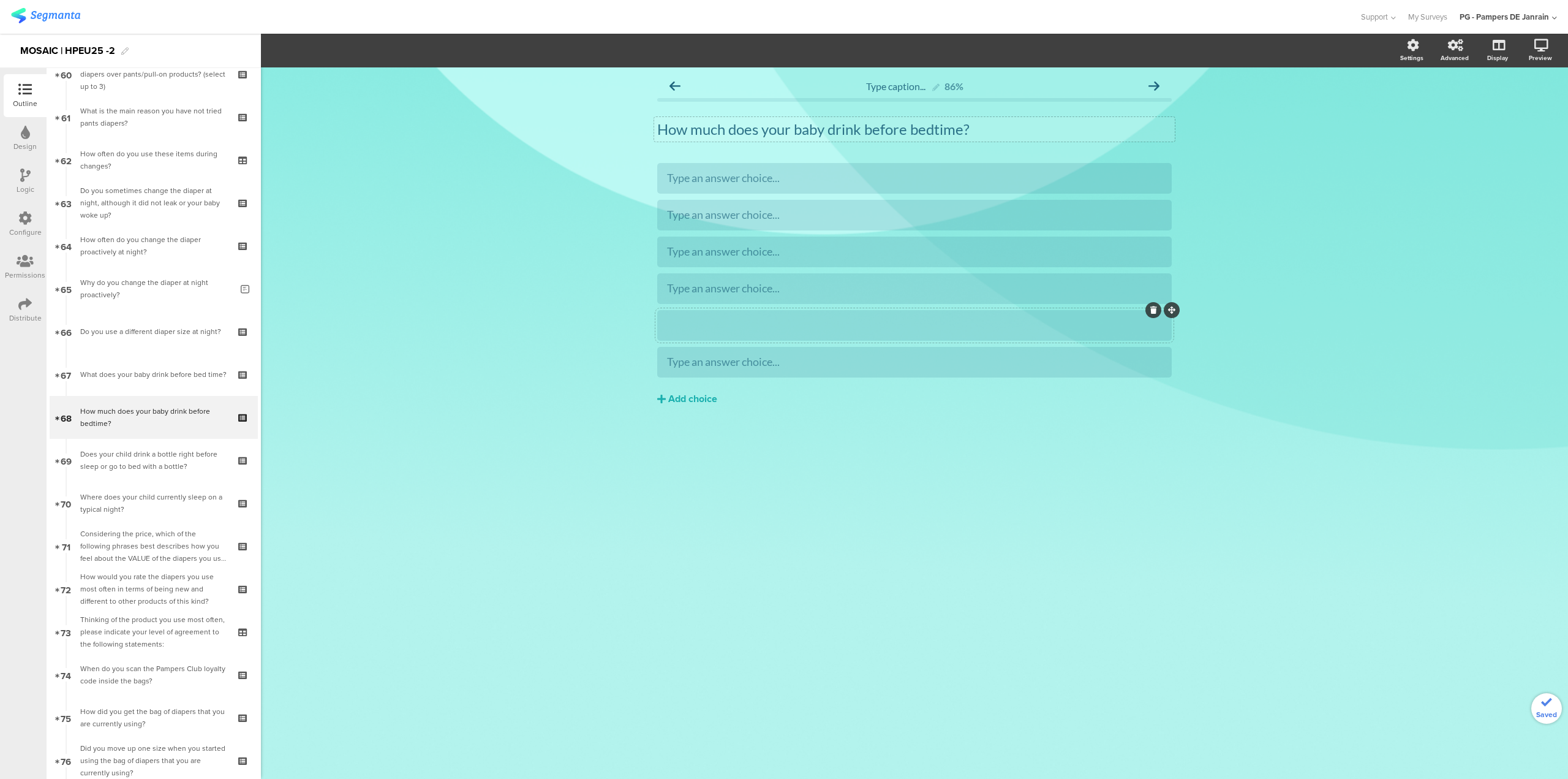
click at [720, 333] on div at bounding box center [914, 325] width 495 height 20
click at [821, 501] on div "Type caption... 86% How much does your baby drink before bedtime? How much does…" at bounding box center [914, 423] width 1307 height 712
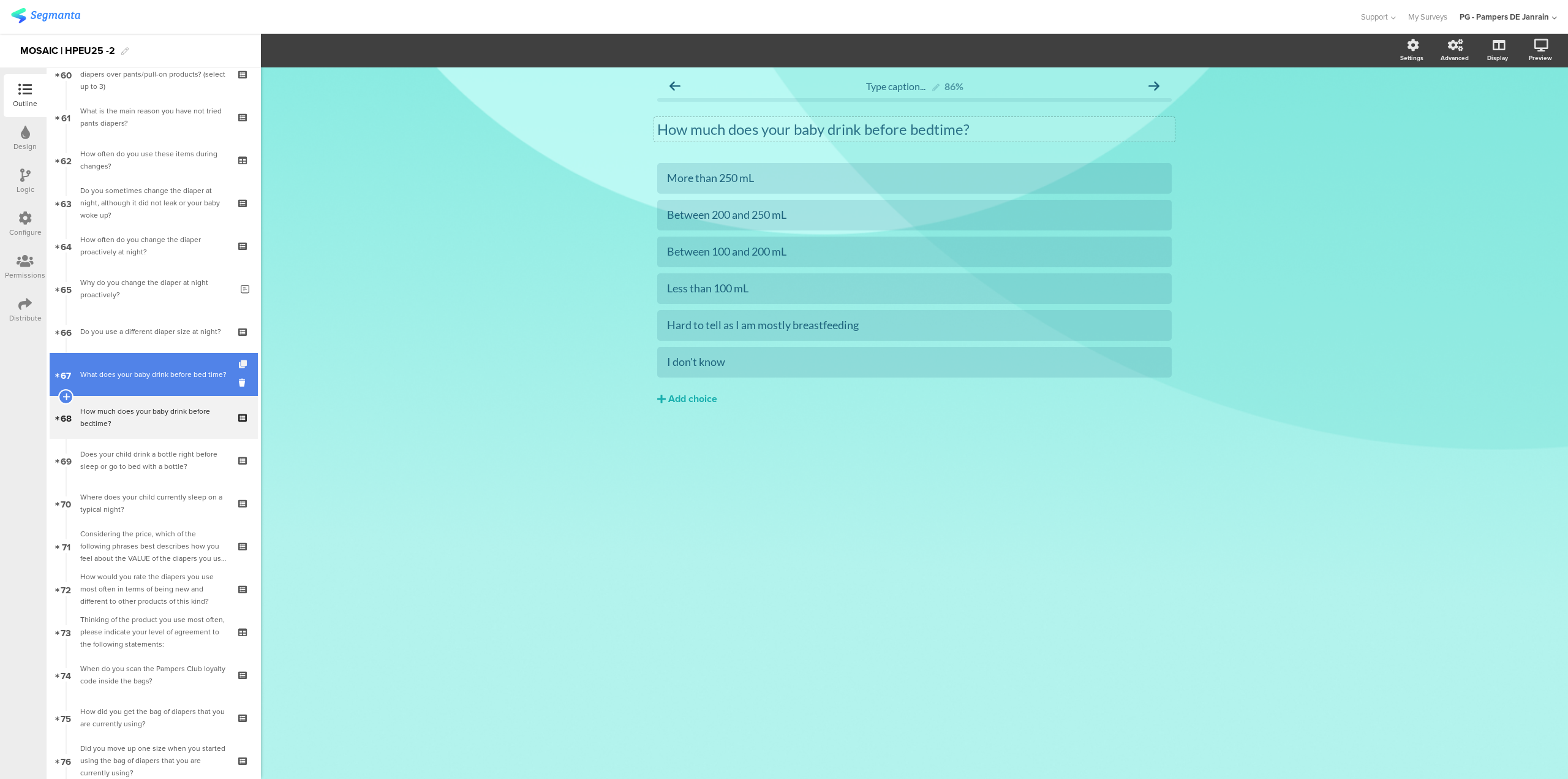
click at [239, 365] on icon at bounding box center [244, 365] width 10 height 8
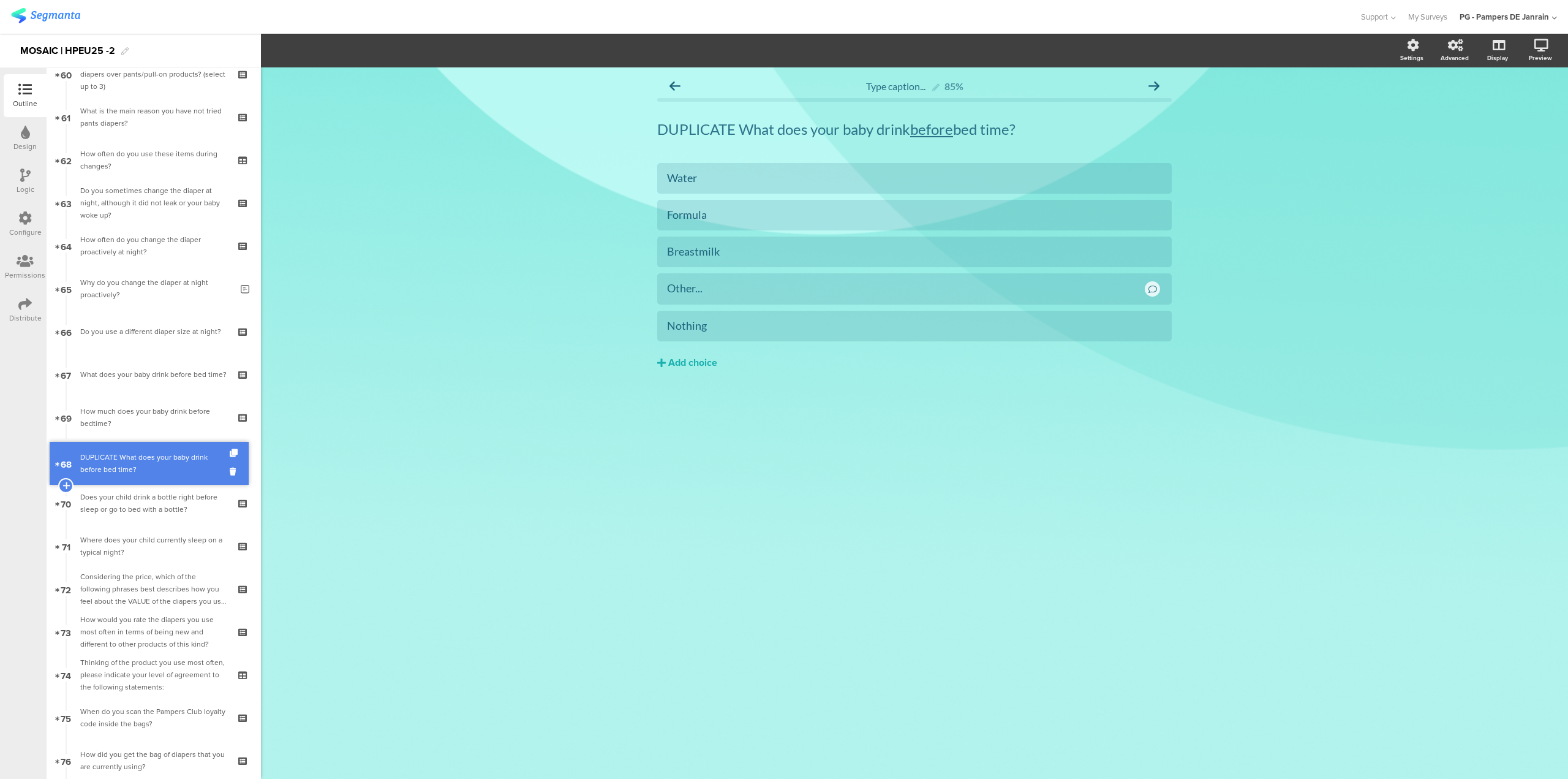
drag, startPoint x: 174, startPoint y: 416, endPoint x: 177, endPoint y: 454, distance: 38.1
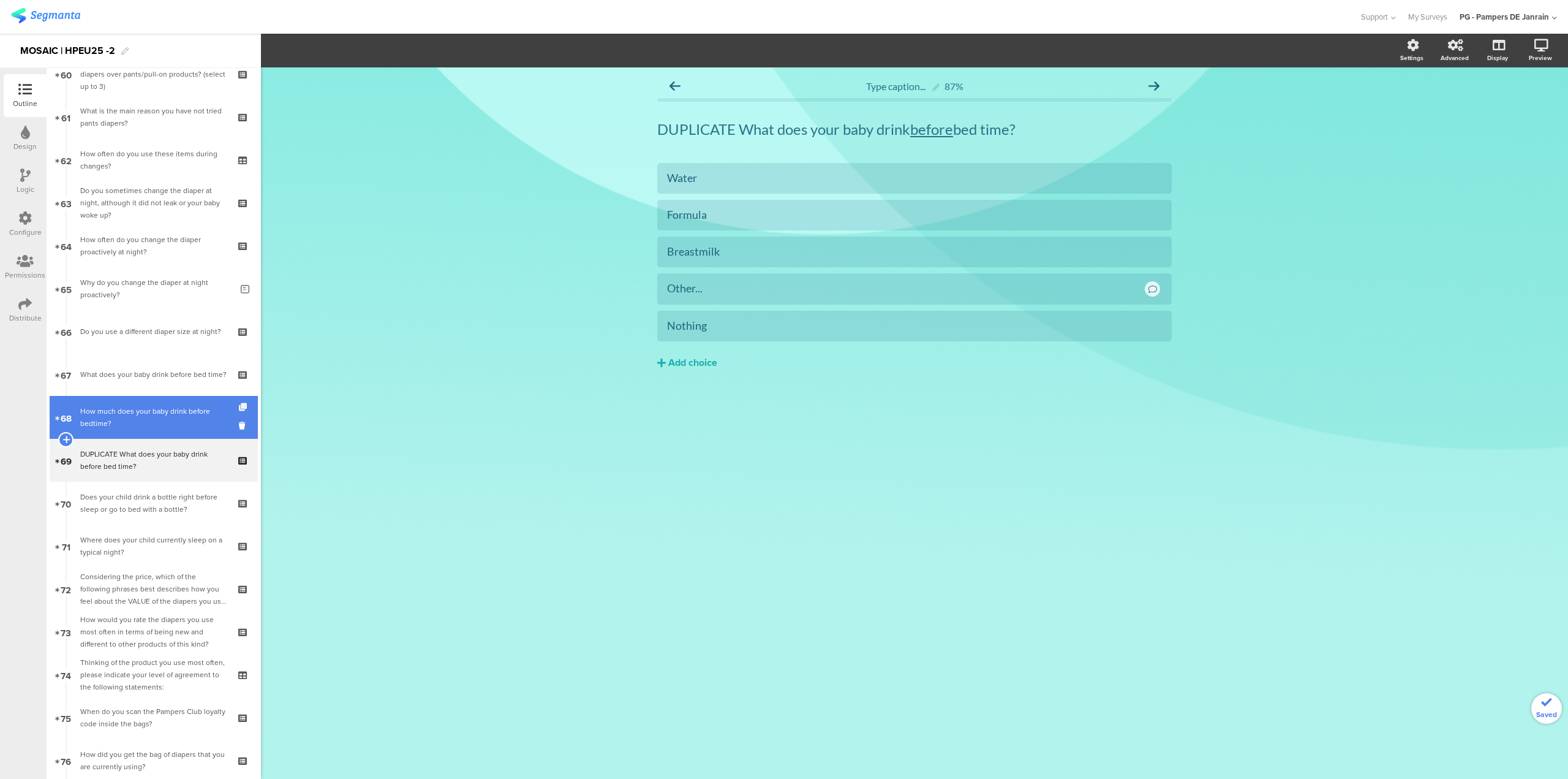
click at [239, 406] on icon at bounding box center [244, 407] width 10 height 8
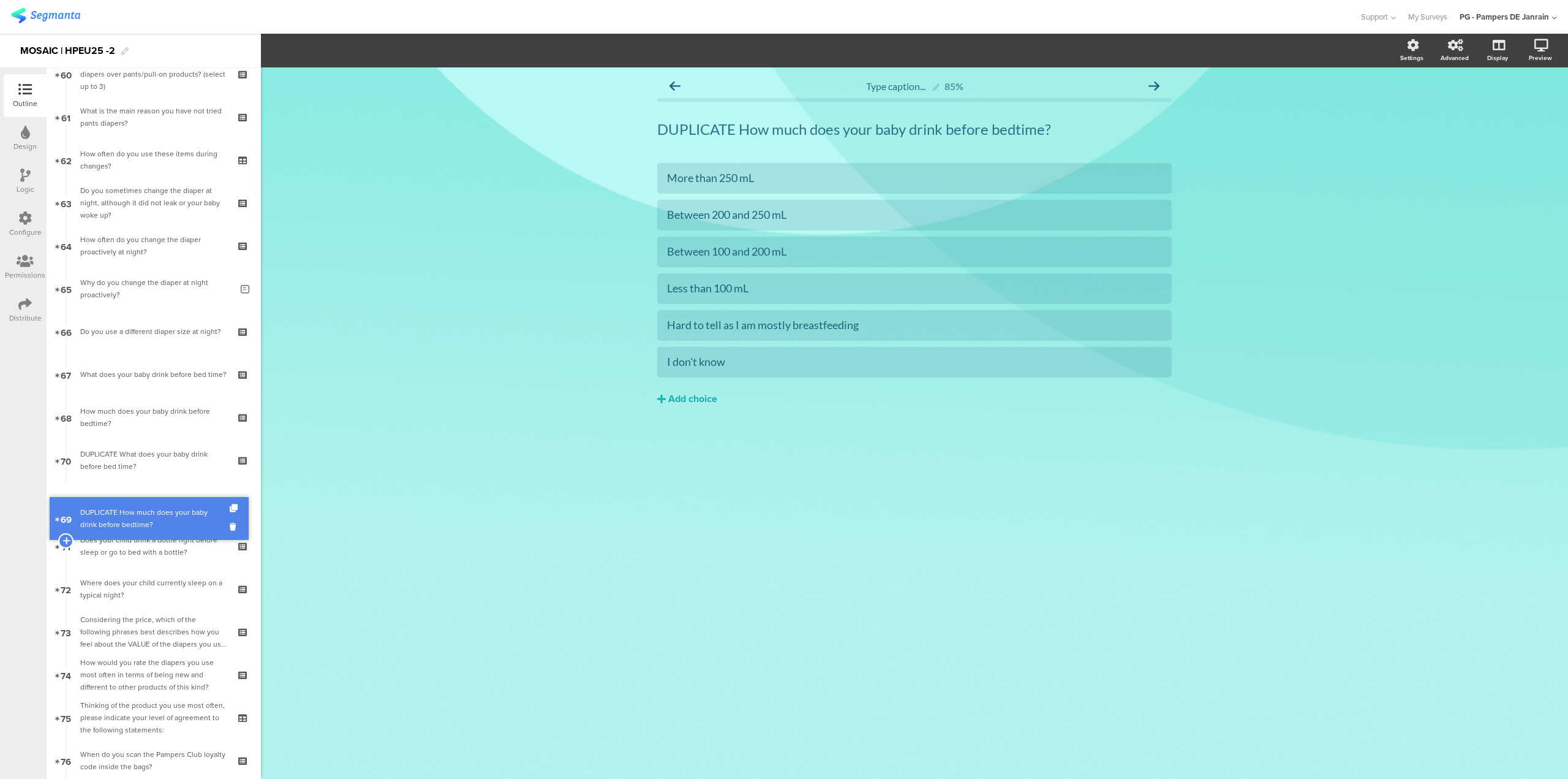
drag, startPoint x: 187, startPoint y: 458, endPoint x: 190, endPoint y: 517, distance: 59.1
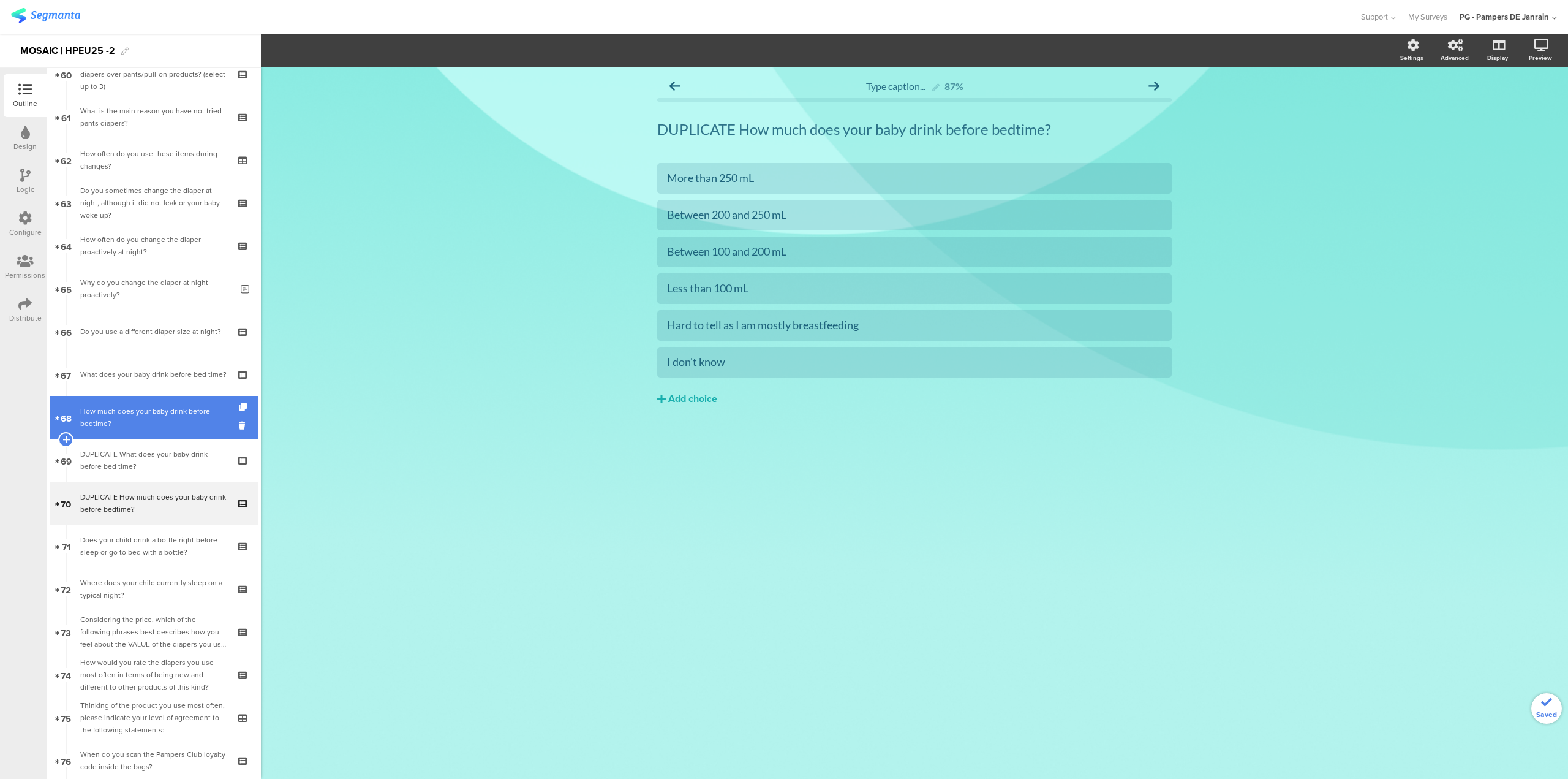
click at [151, 402] on link "68 How much does your baby drink before bedtime?" at bounding box center [153, 417] width 208 height 43
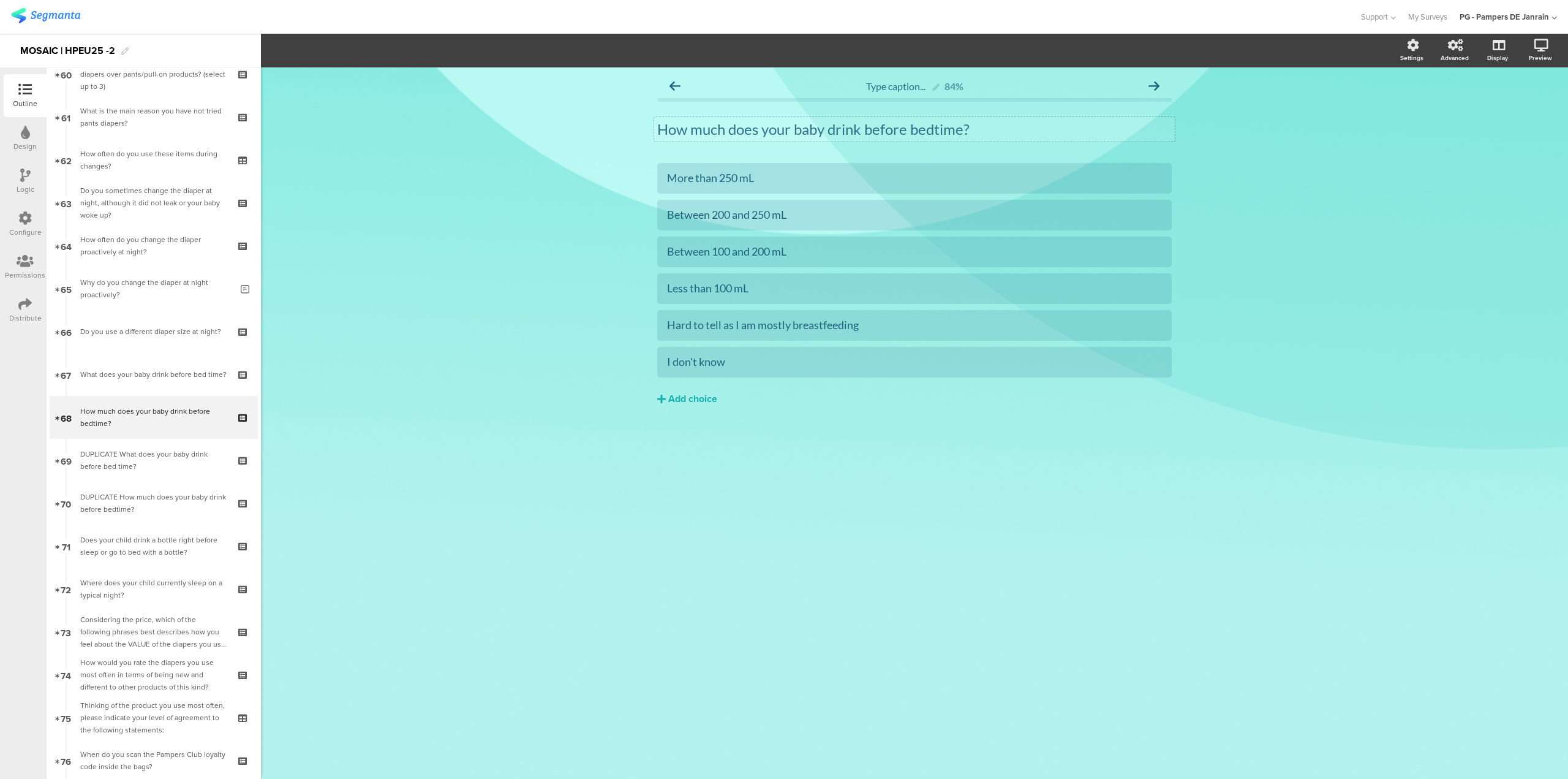
click at [887, 125] on p "How much does your baby drink before bedtime?" at bounding box center [914, 129] width 515 height 18
click at [292, 50] on button "button" at bounding box center [286, 51] width 17 height 15
click at [152, 372] on div "What does your baby drink before bed time?" at bounding box center [153, 374] width 147 height 12
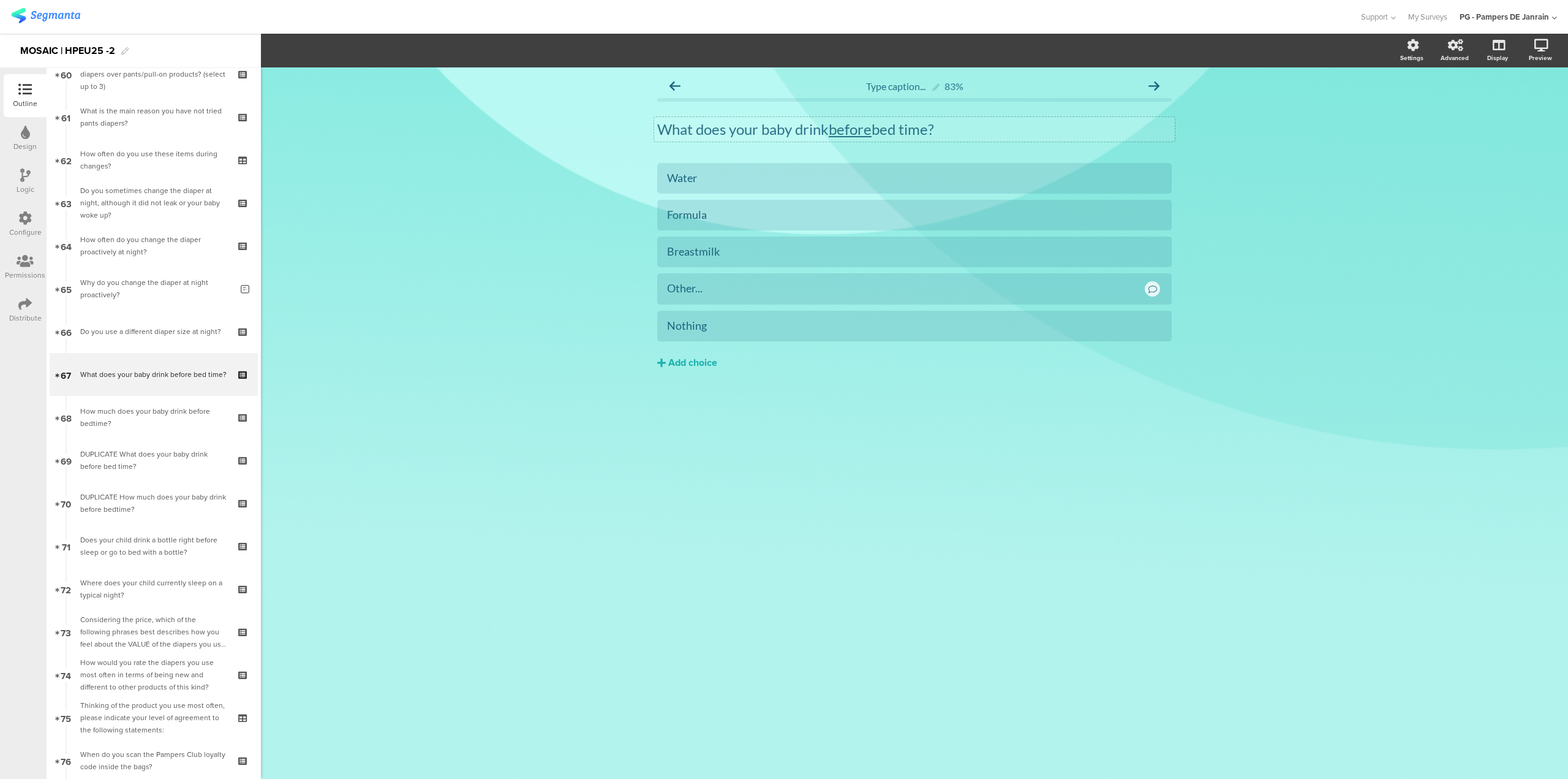
click at [880, 134] on p "What does your baby drink before bed time?" at bounding box center [914, 129] width 515 height 18
click at [289, 46] on icon "button" at bounding box center [286, 51] width 11 height 11
click at [142, 463] on div "DUPLICATE What does your baby drink before bed time?" at bounding box center [153, 460] width 147 height 24
click at [713, 123] on p "DUPLICATE What does your baby drink before bed time?" at bounding box center [914, 129] width 515 height 18
click at [874, 130] on u "during the night" at bounding box center [878, 129] width 101 height 18
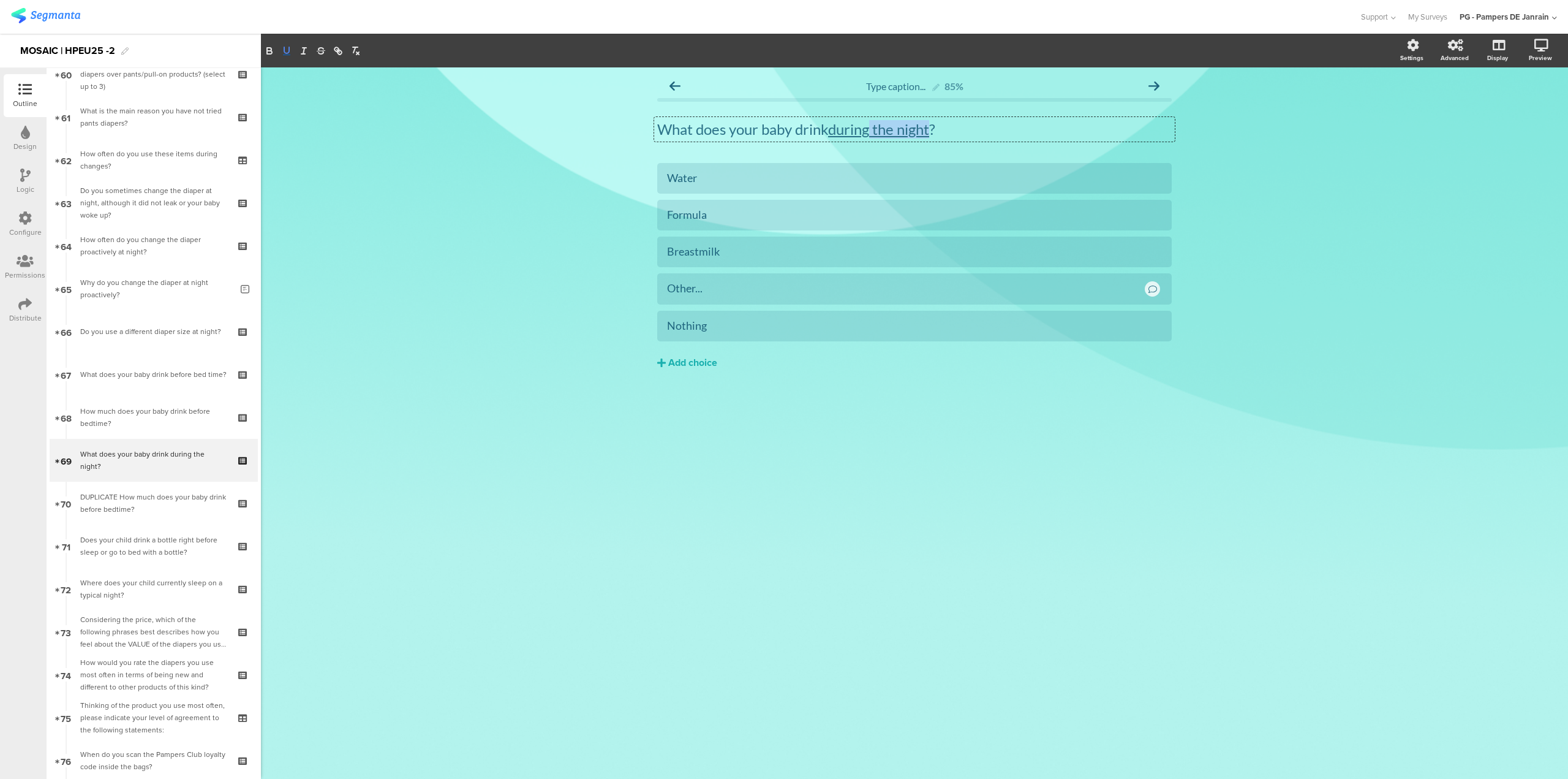
click at [292, 54] on button "button" at bounding box center [286, 51] width 17 height 15
click at [134, 503] on div "DUPLICATE How much does your baby drink before bedtime?" at bounding box center [153, 503] width 147 height 24
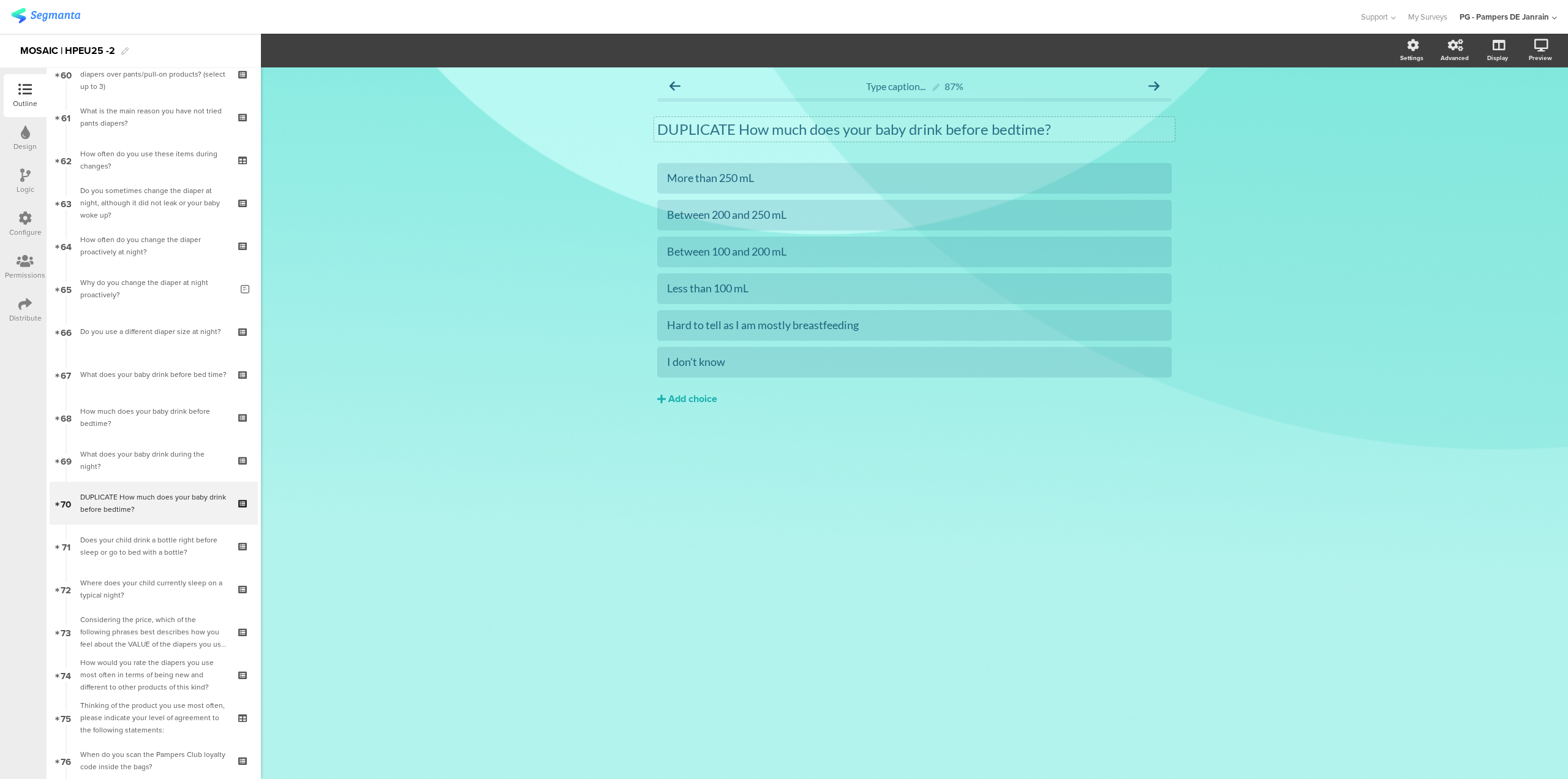
click at [738, 126] on p "DUPLICATE How much does your baby drink before bedtime?" at bounding box center [914, 129] width 515 height 18
click at [524, 573] on div "Type caption... 87% How much does your baby drink during the night? How much do…" at bounding box center [914, 423] width 1307 height 712
click at [70, 528] on div at bounding box center [65, 545] width 10 height 43
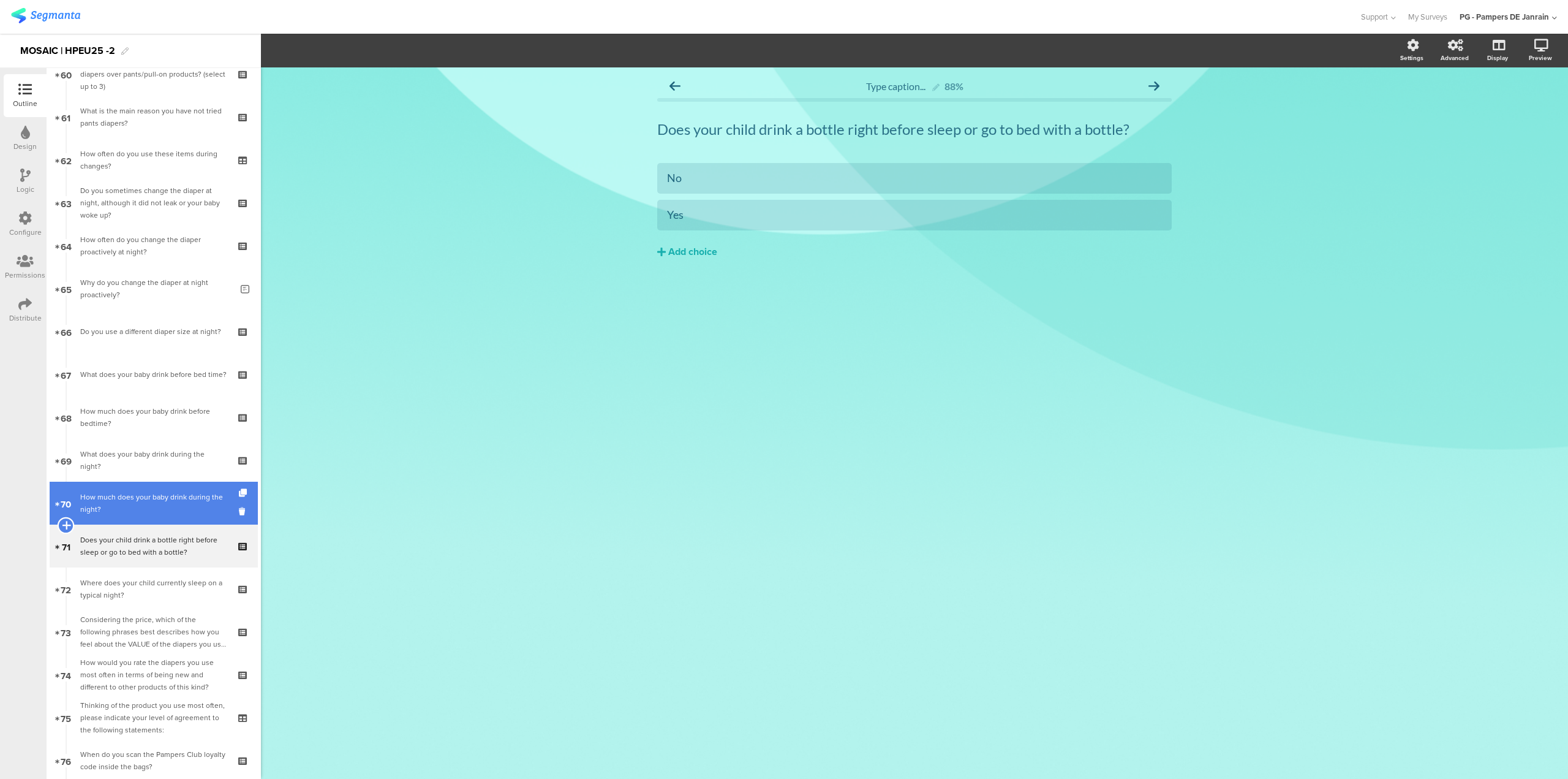
click at [62, 520] on icon at bounding box center [66, 525] width 8 height 11
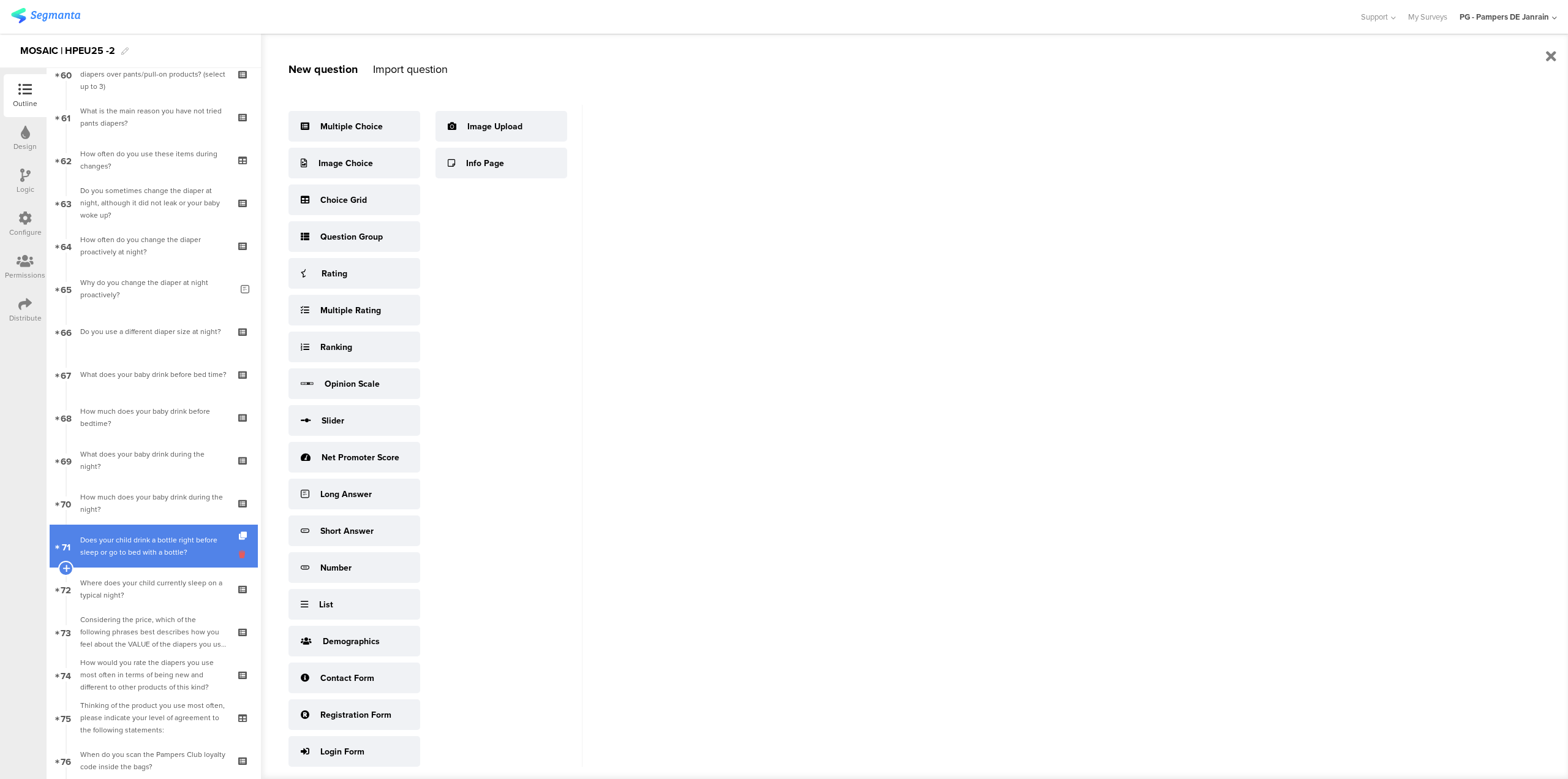
click at [239, 556] on icon at bounding box center [244, 554] width 10 height 12
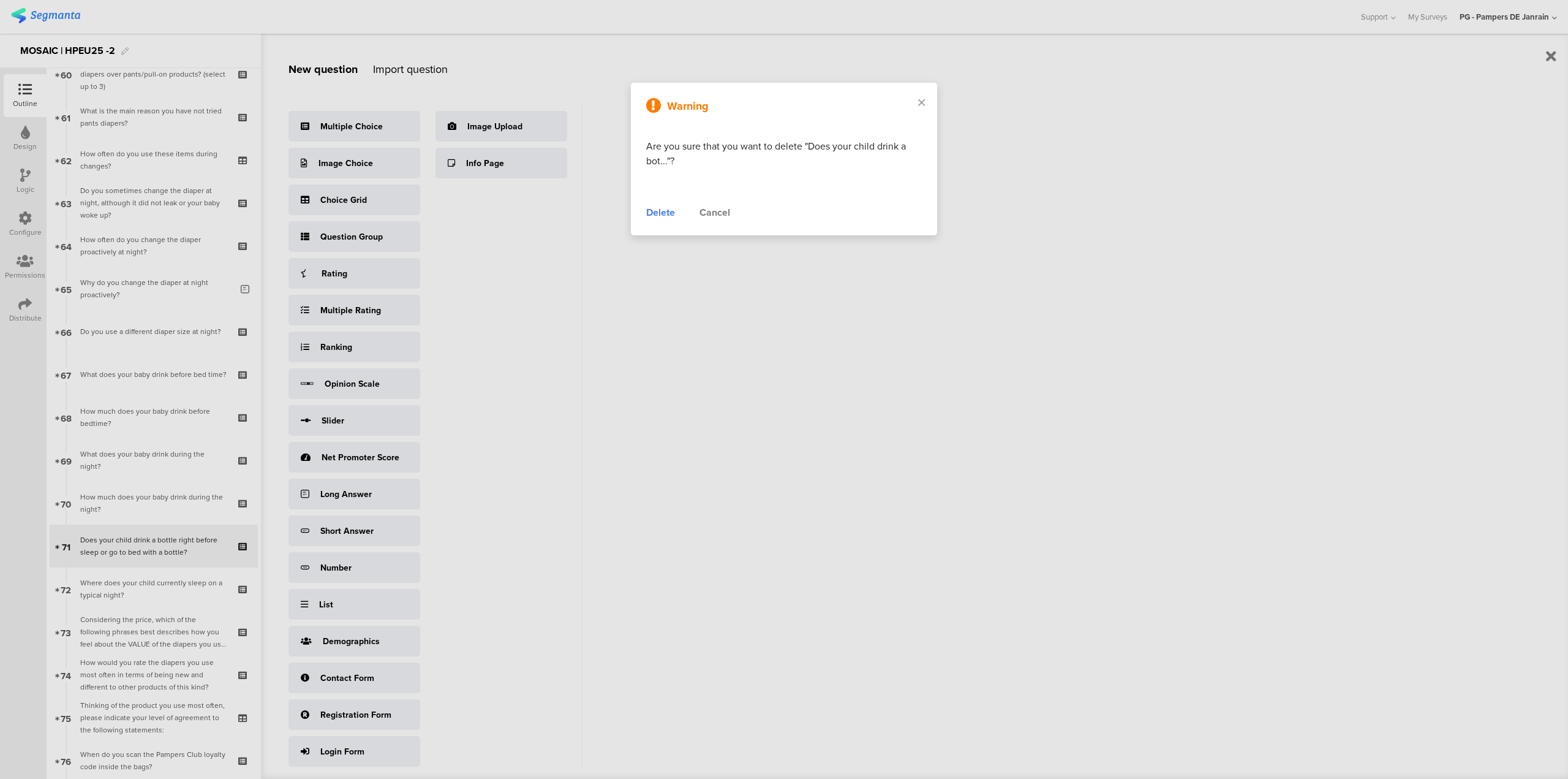
click at [671, 218] on div "Delete" at bounding box center [660, 213] width 29 height 15
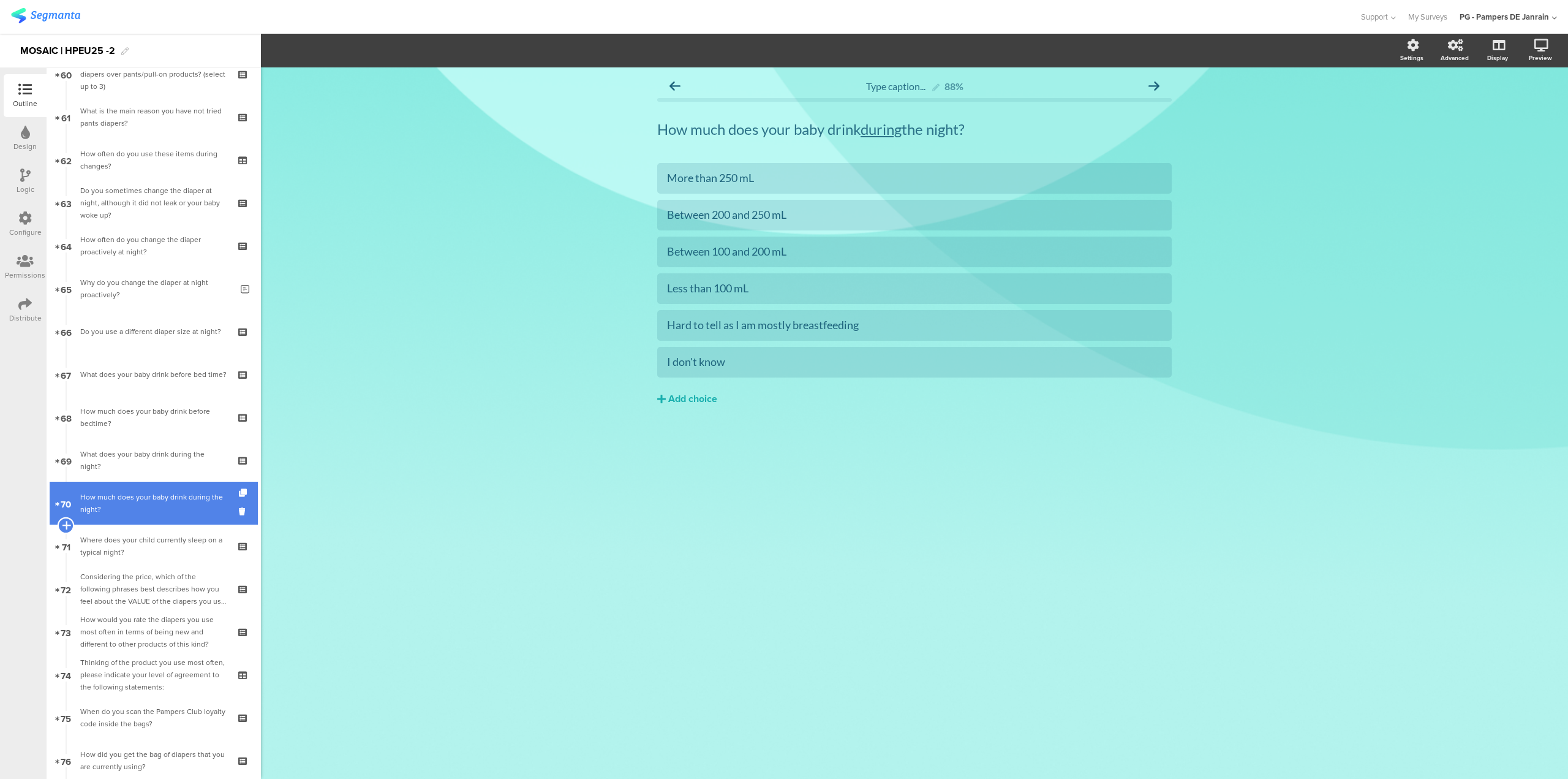
click at [67, 528] on icon at bounding box center [66, 525] width 8 height 11
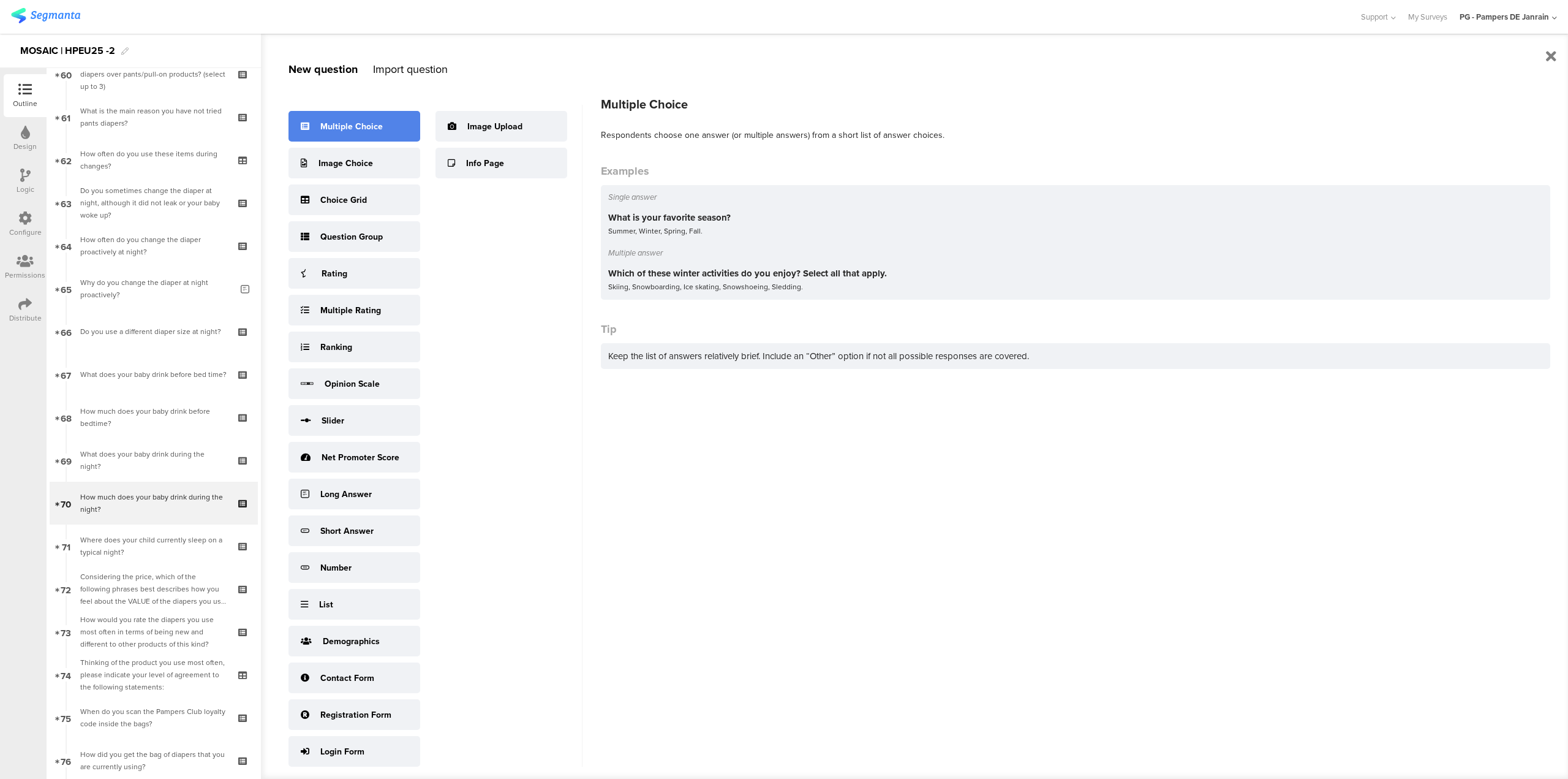
click at [368, 124] on div "Multiple Choice" at bounding box center [352, 126] width 62 height 13
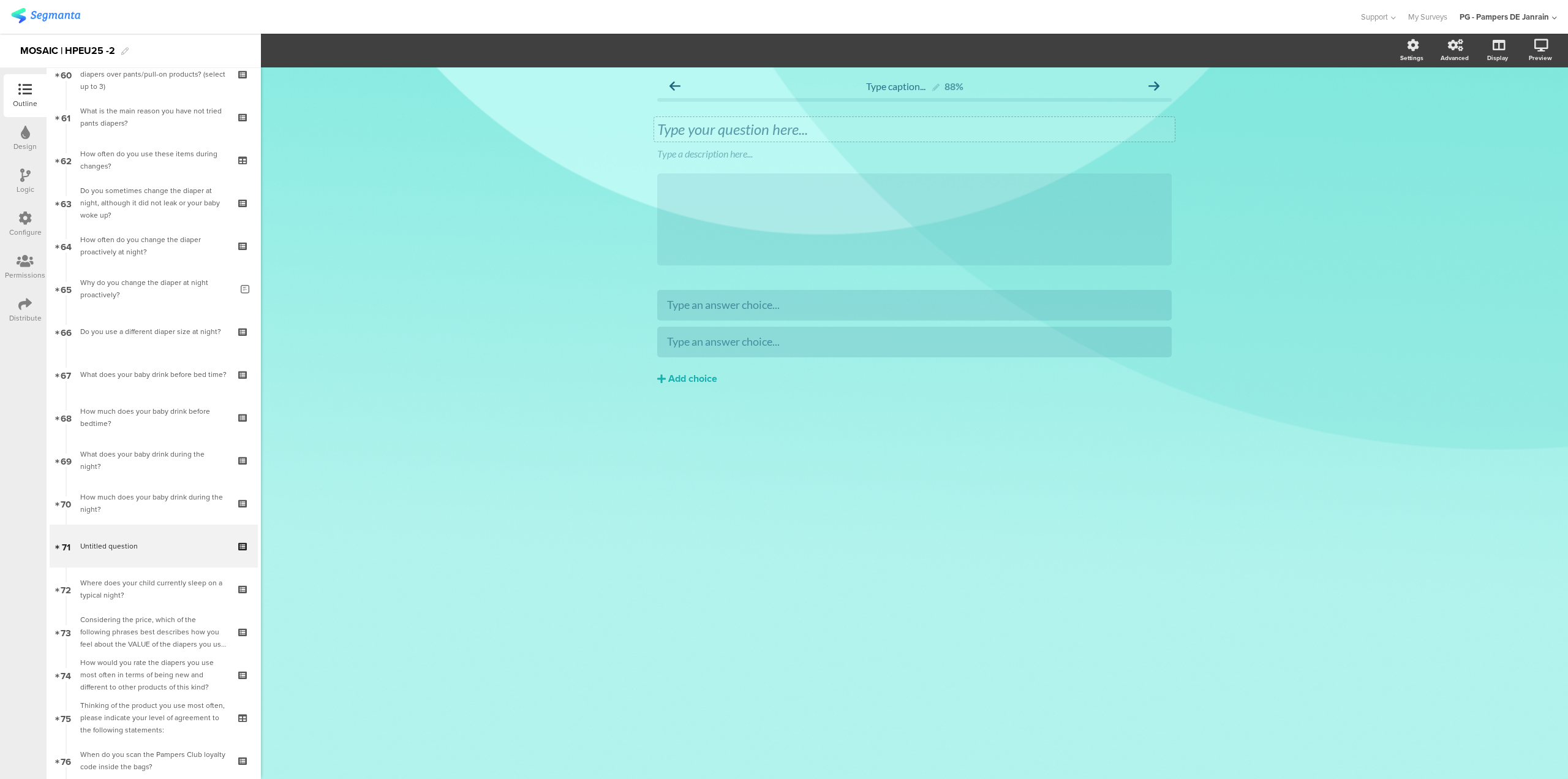
click at [704, 130] on div "Type your question here..." at bounding box center [914, 129] width 515 height 18
click at [912, 137] on p at bounding box center [914, 129] width 515 height 18
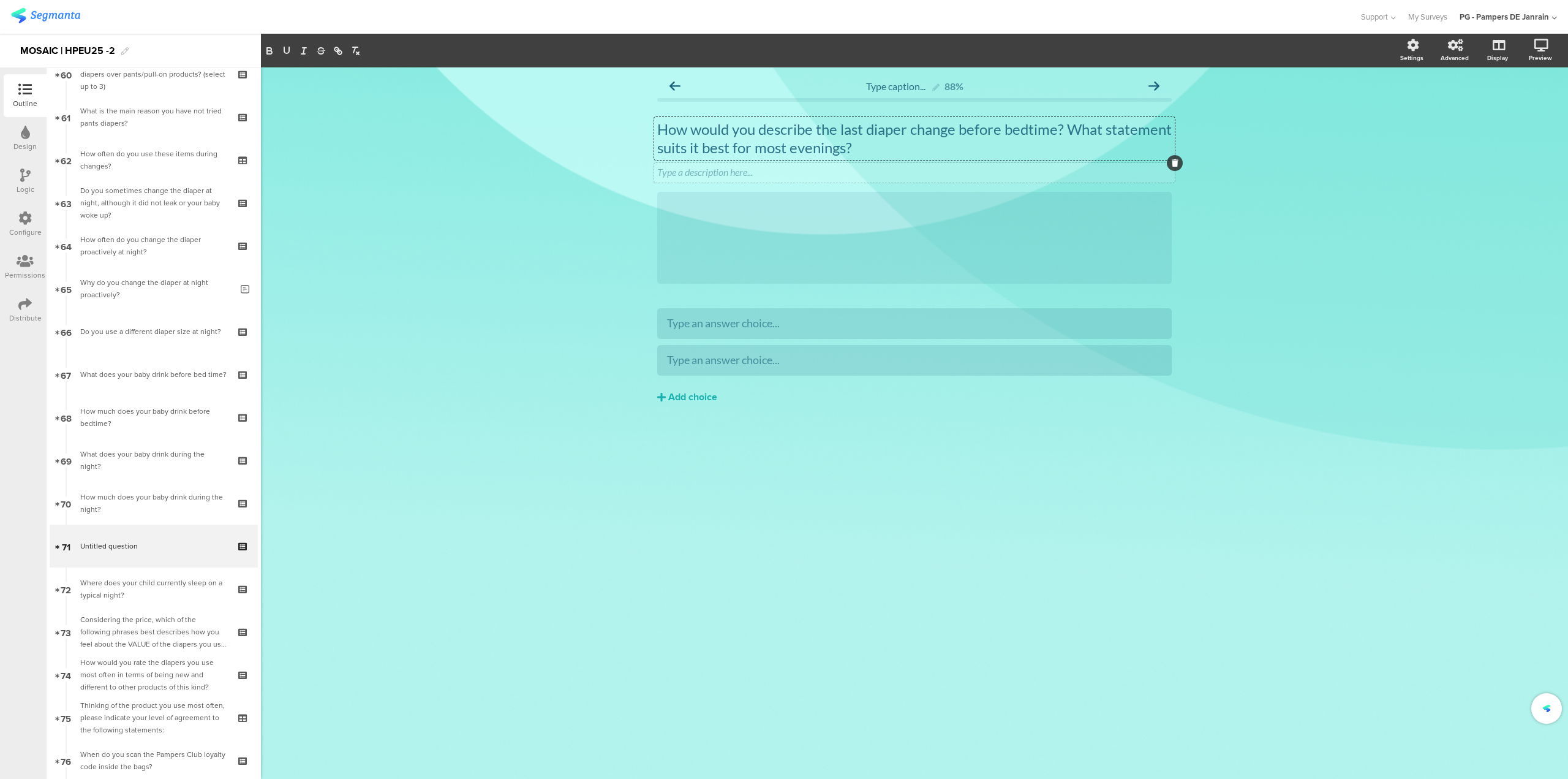
click at [1169, 164] on div at bounding box center [1174, 162] width 16 height 16
click at [1174, 164] on icon at bounding box center [1175, 163] width 7 height 7
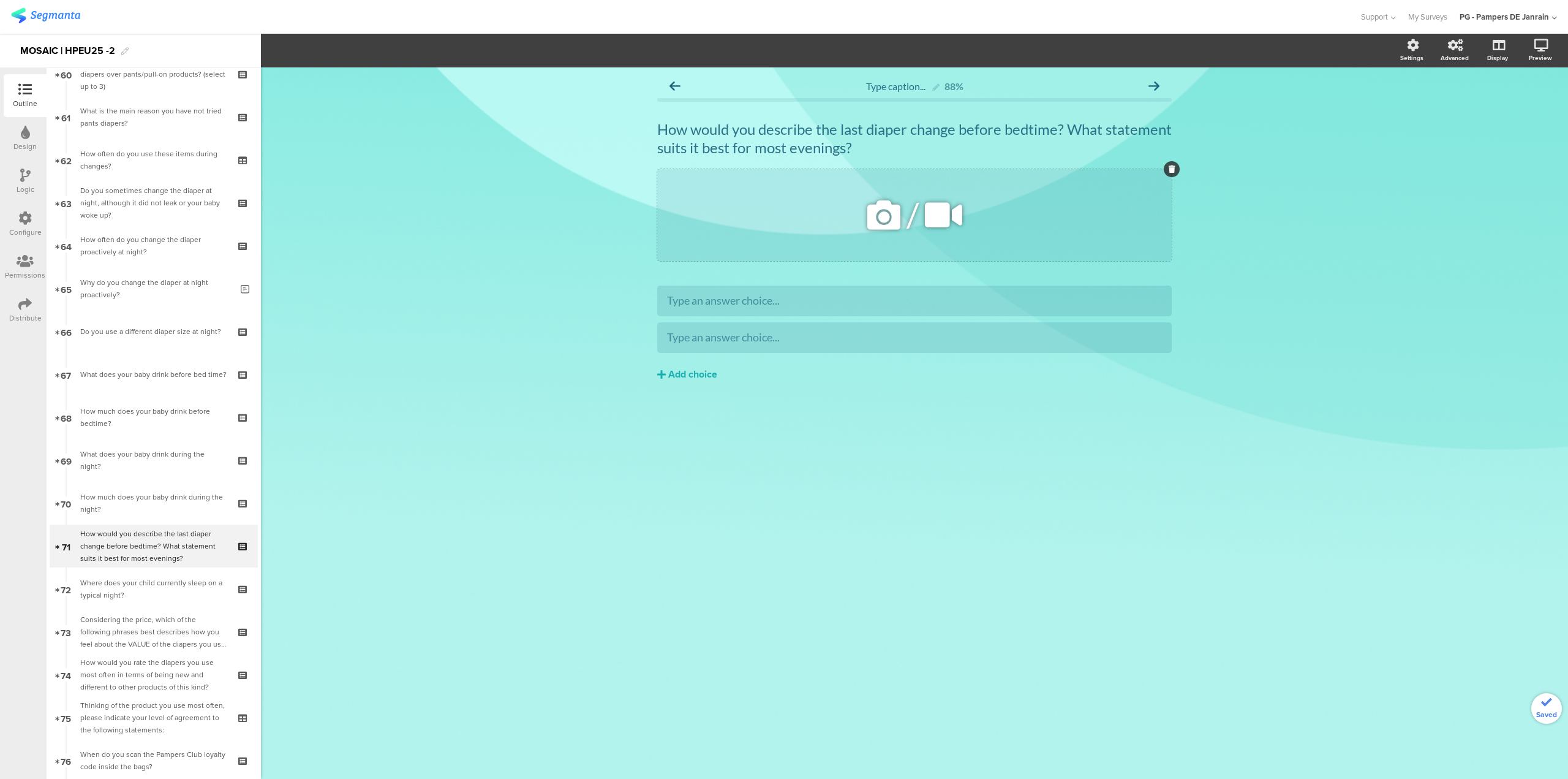
click at [1169, 171] on icon at bounding box center [1172, 169] width 7 height 7
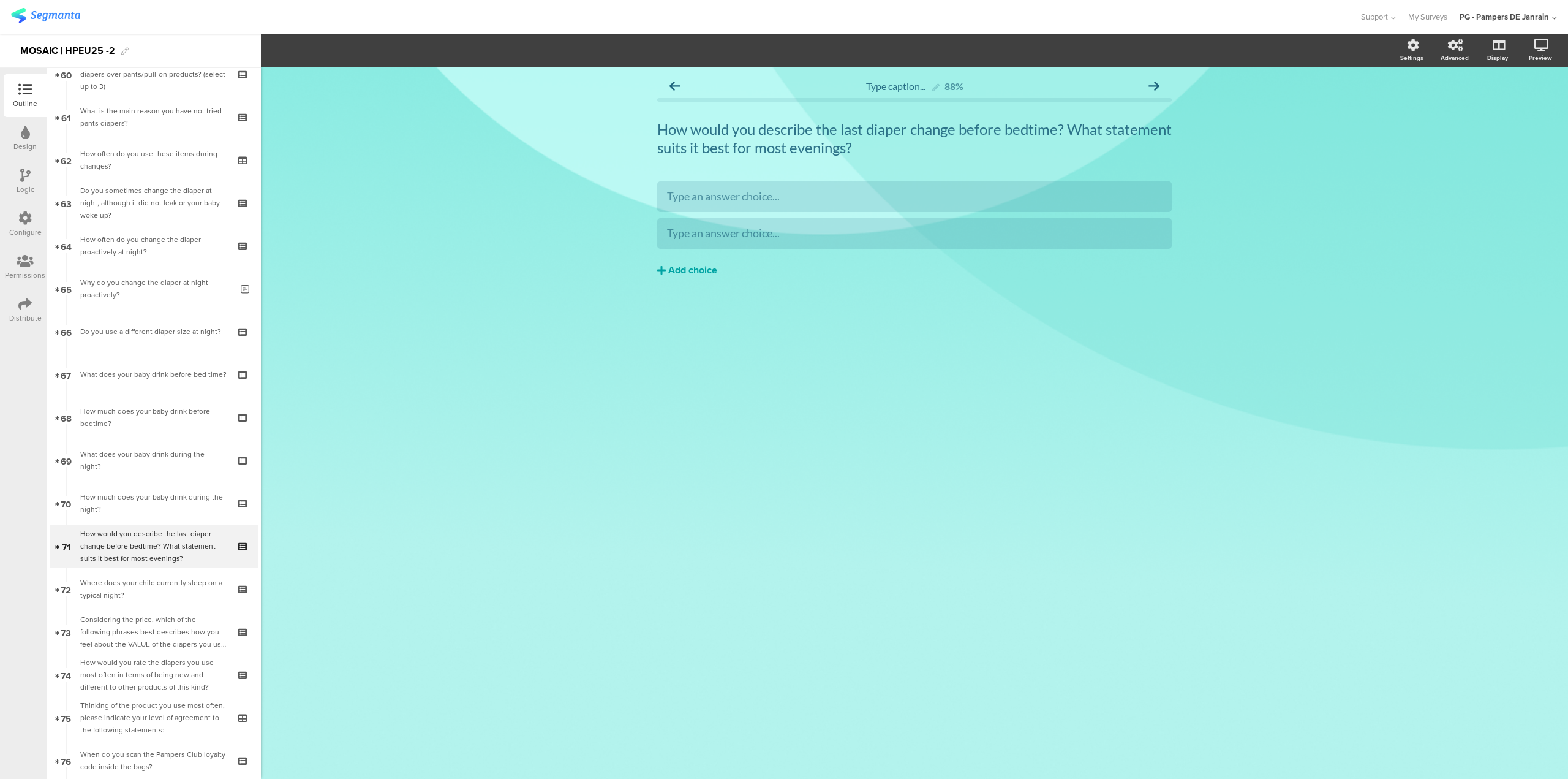
click at [677, 261] on button "Add choice" at bounding box center [914, 270] width 515 height 31
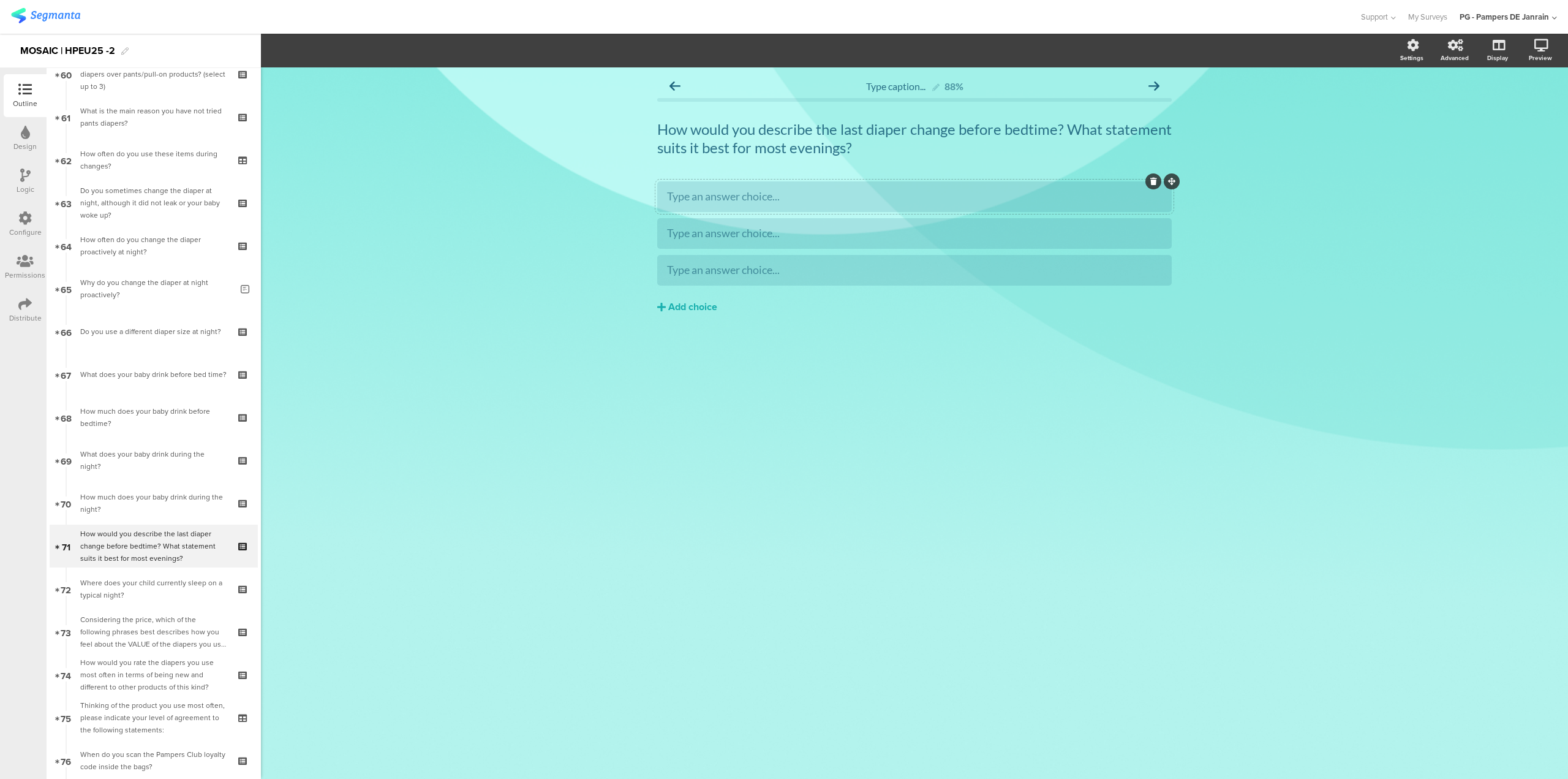
click at [982, 211] on div at bounding box center [914, 196] width 515 height 31
click at [986, 201] on div at bounding box center [914, 196] width 495 height 14
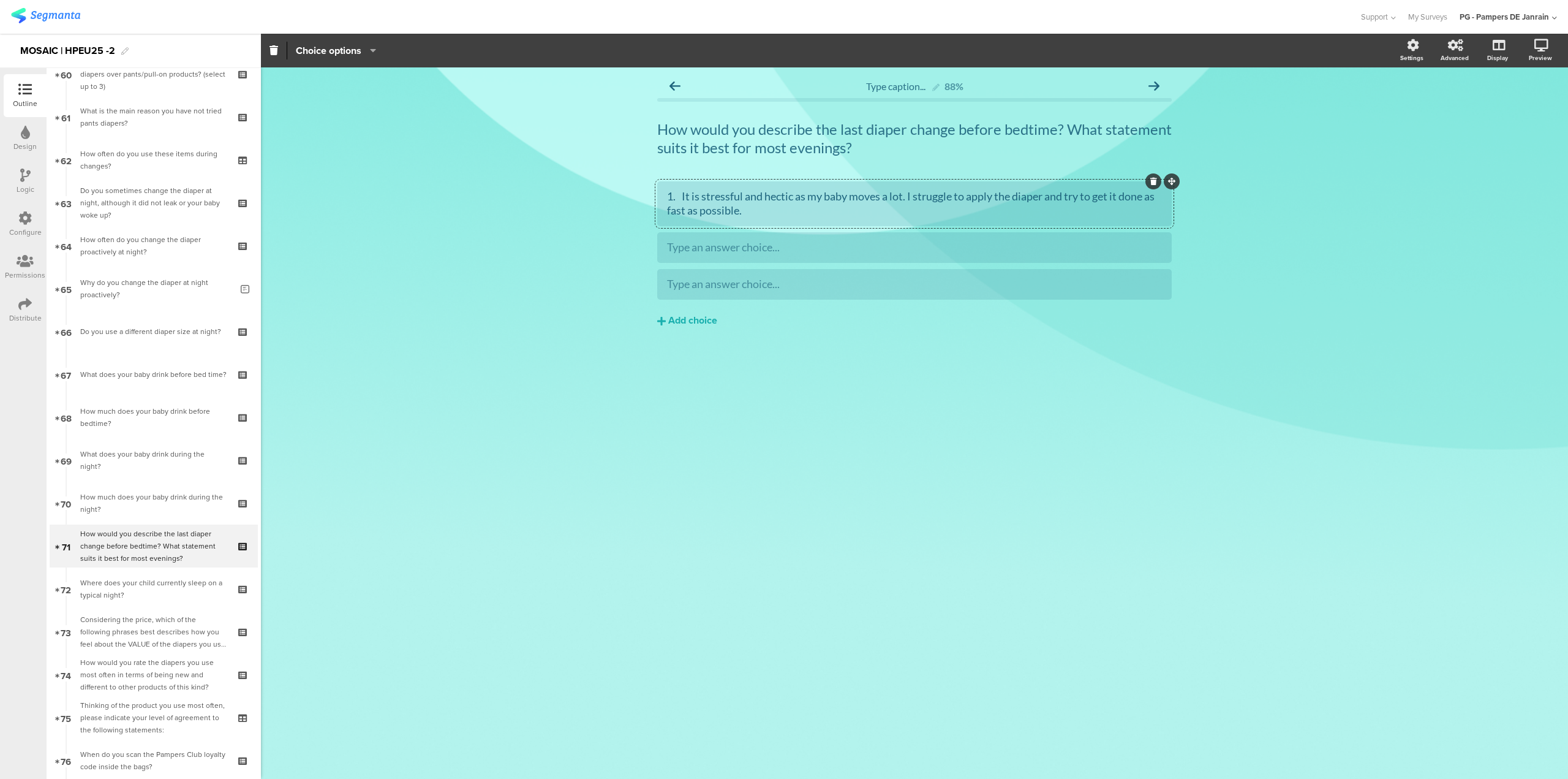
click at [687, 195] on div "1. It is stressful and hectic as my baby moves a lot. I struggle to apply the d…" at bounding box center [914, 204] width 495 height 29
click at [1043, 297] on div at bounding box center [914, 284] width 515 height 31
click at [1035, 286] on div "Type an answer choice..." at bounding box center [914, 284] width 495 height 14
click at [928, 435] on div "Type caption... 88% How would you describe the last diaper change before bedtim…" at bounding box center [914, 423] width 1307 height 712
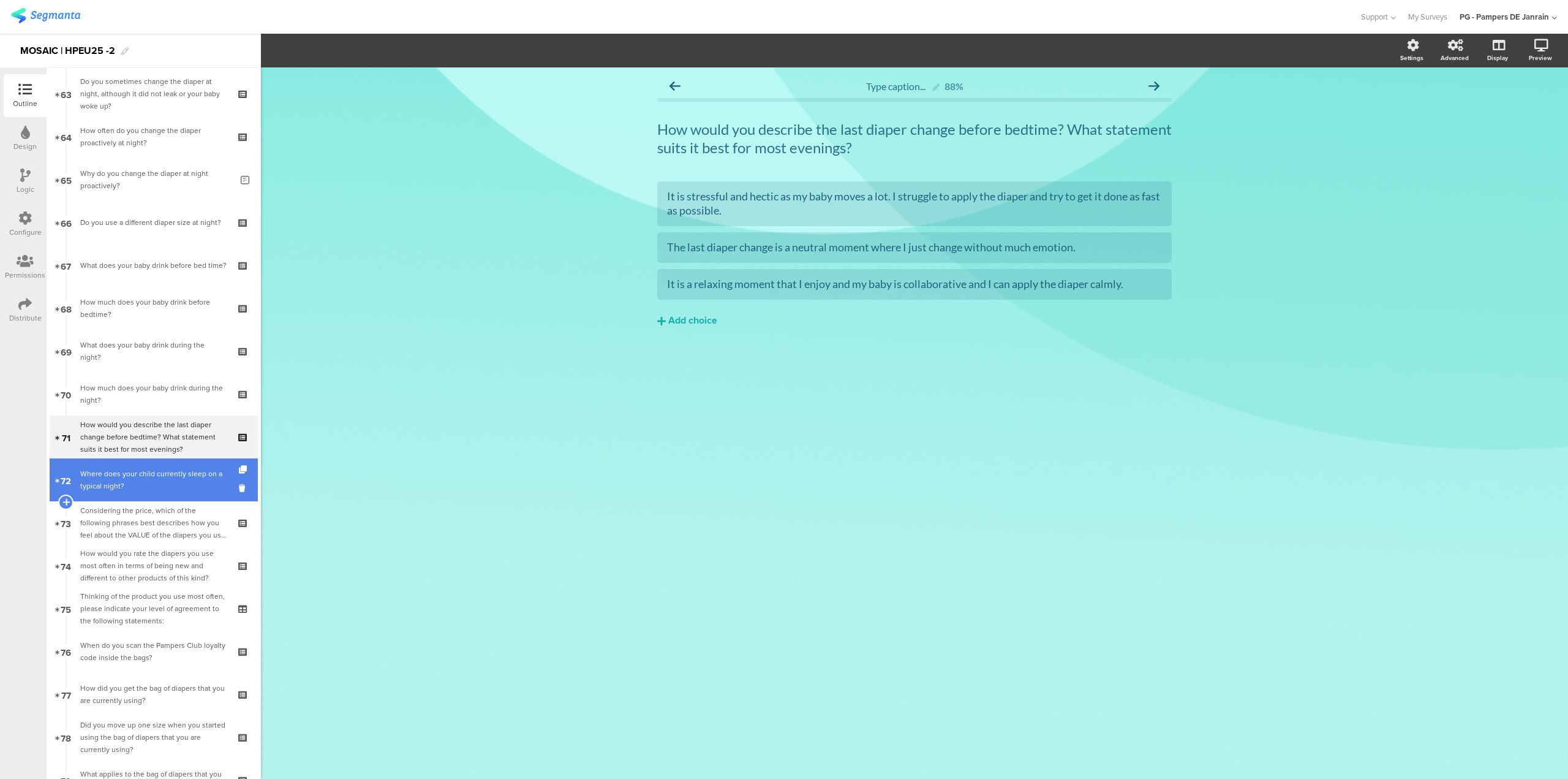
scroll to position [2718, 0]
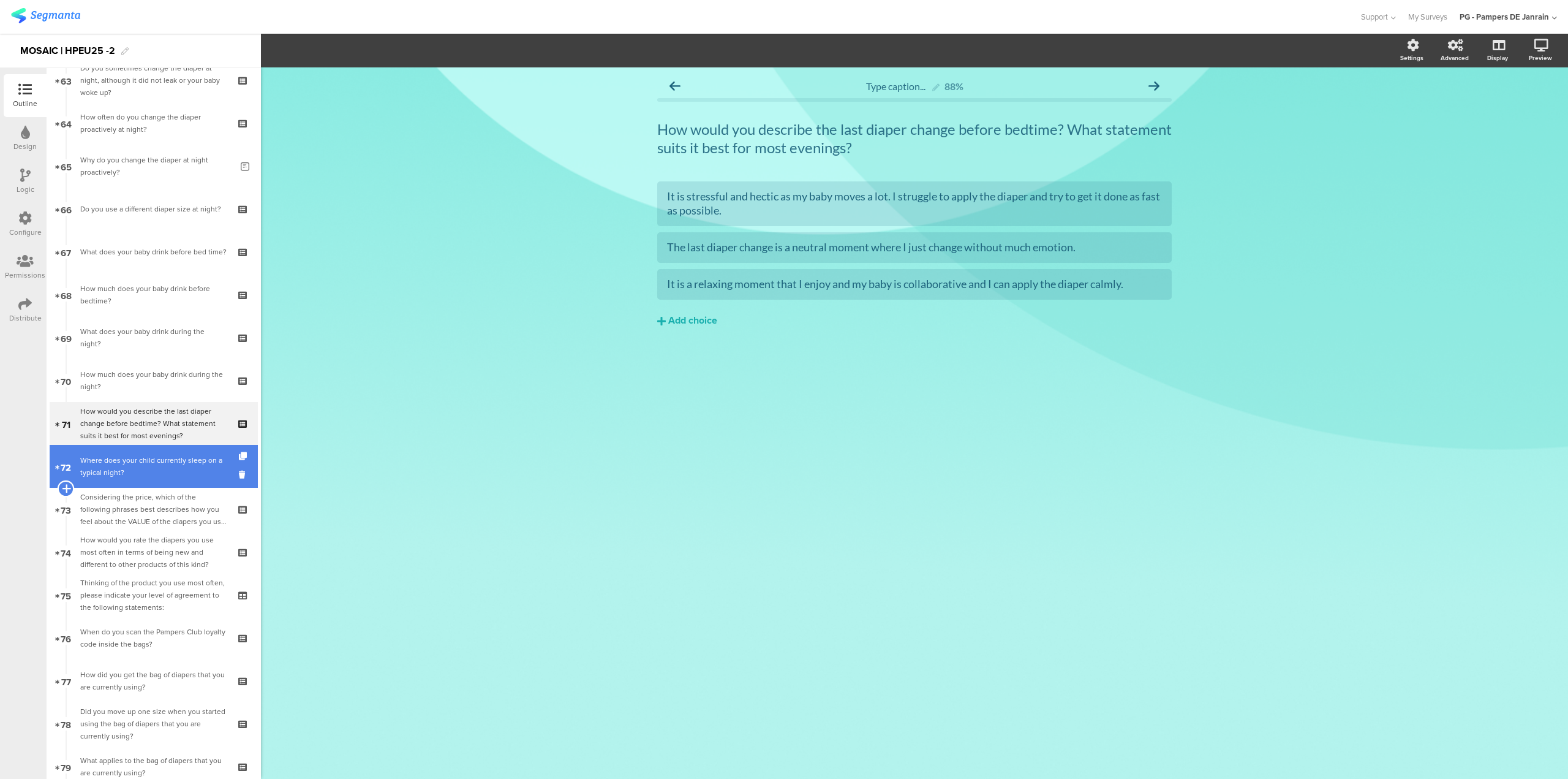
click at [65, 485] on icon at bounding box center [66, 488] width 8 height 11
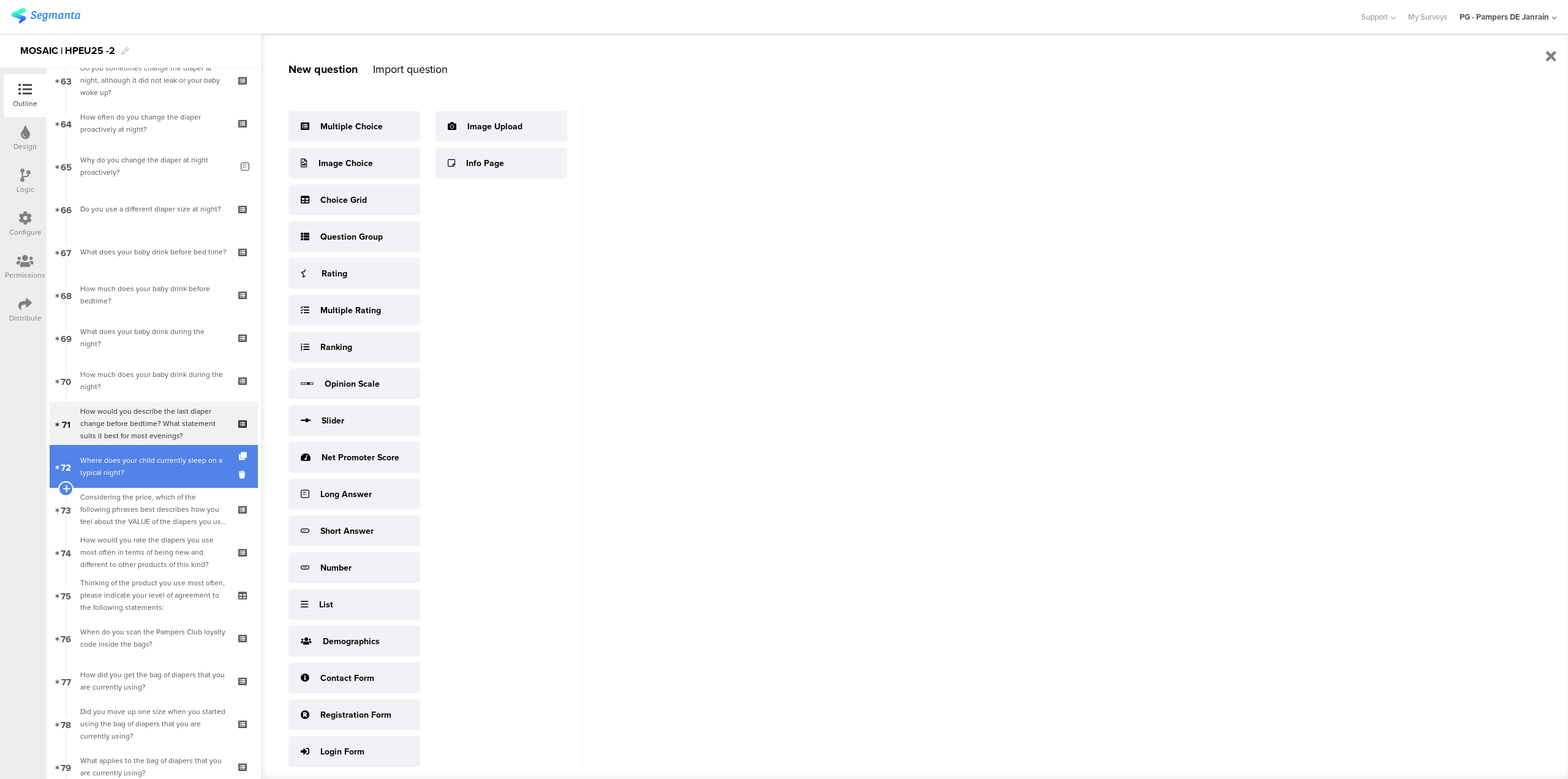
click at [111, 460] on div "Where does your child currently sleep on a typical night?" at bounding box center [153, 467] width 147 height 24
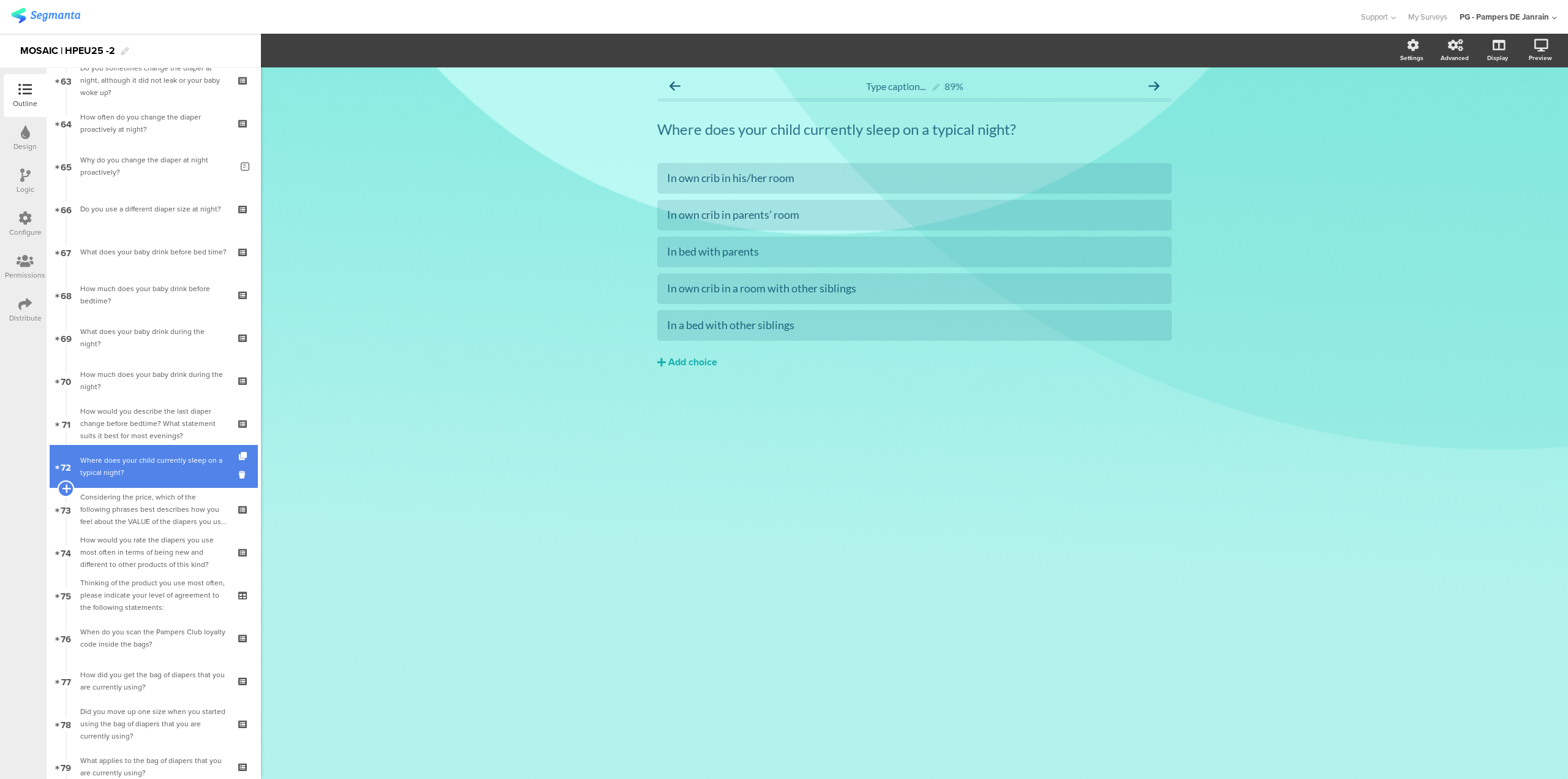
click at [67, 488] on icon at bounding box center [66, 488] width 8 height 11
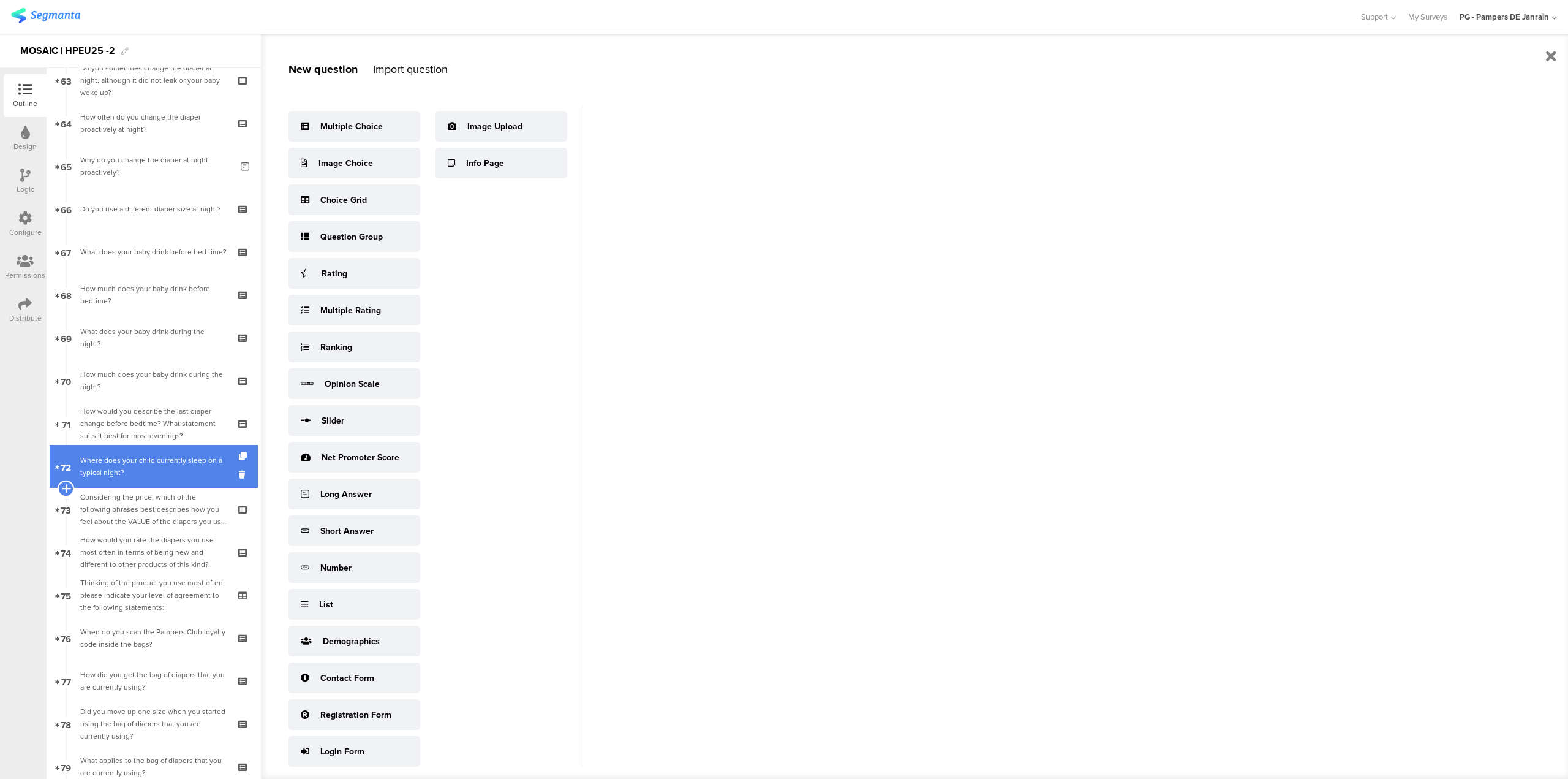
click at [66, 490] on icon at bounding box center [66, 488] width 8 height 11
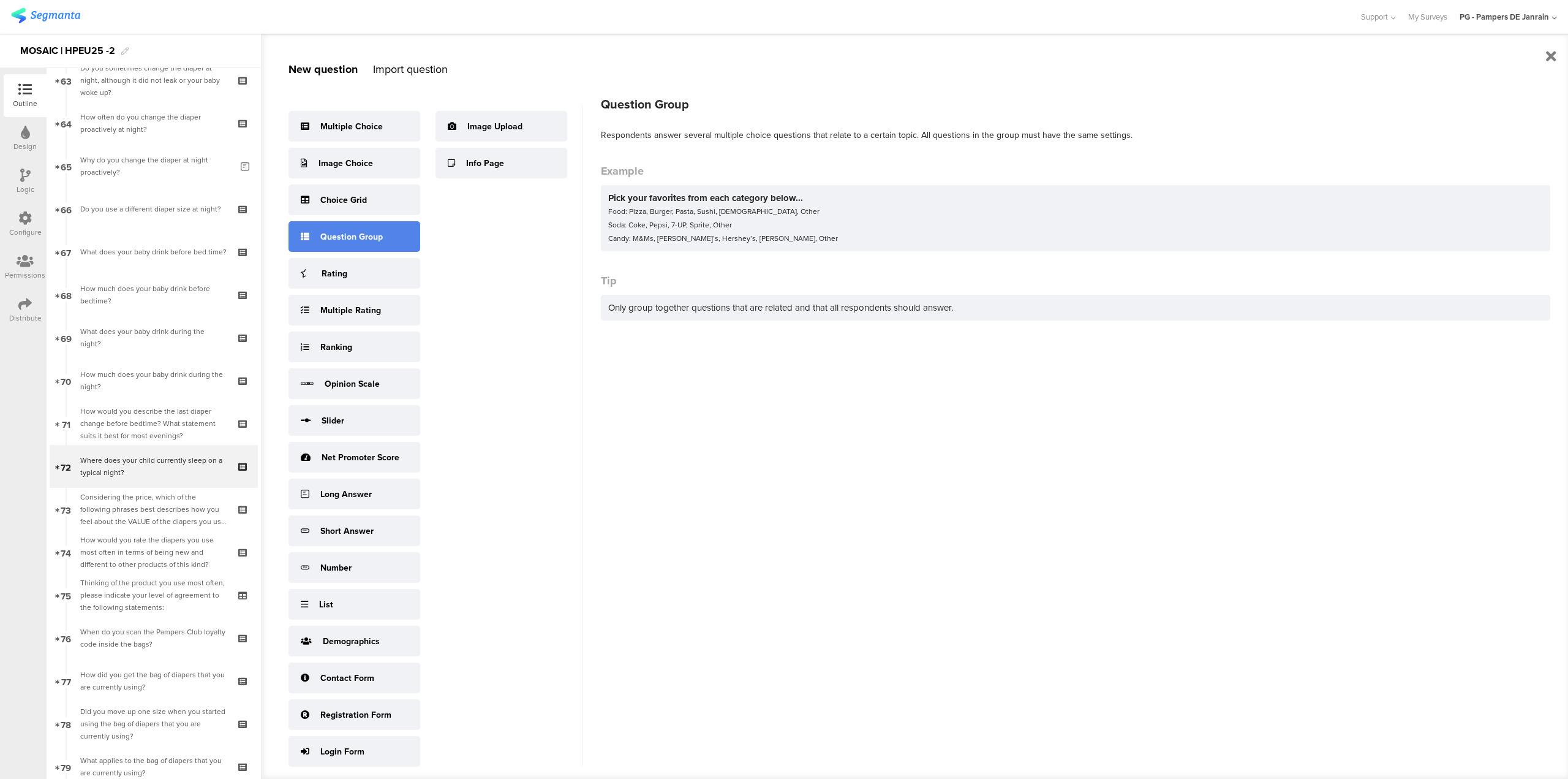
click at [367, 234] on div "Question Group" at bounding box center [352, 236] width 62 height 13
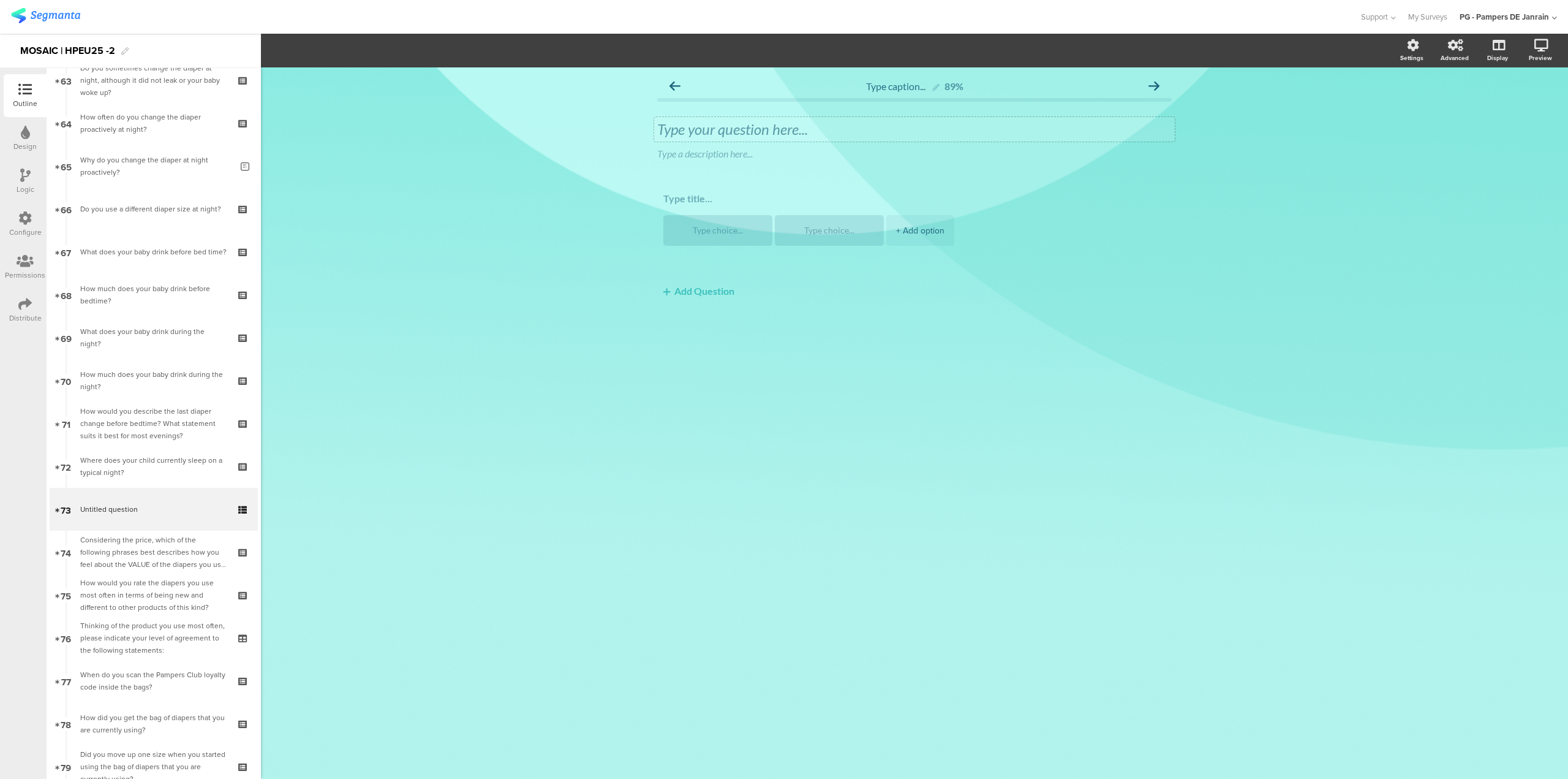
click at [674, 125] on div "Type your question here..." at bounding box center [914, 129] width 521 height 24
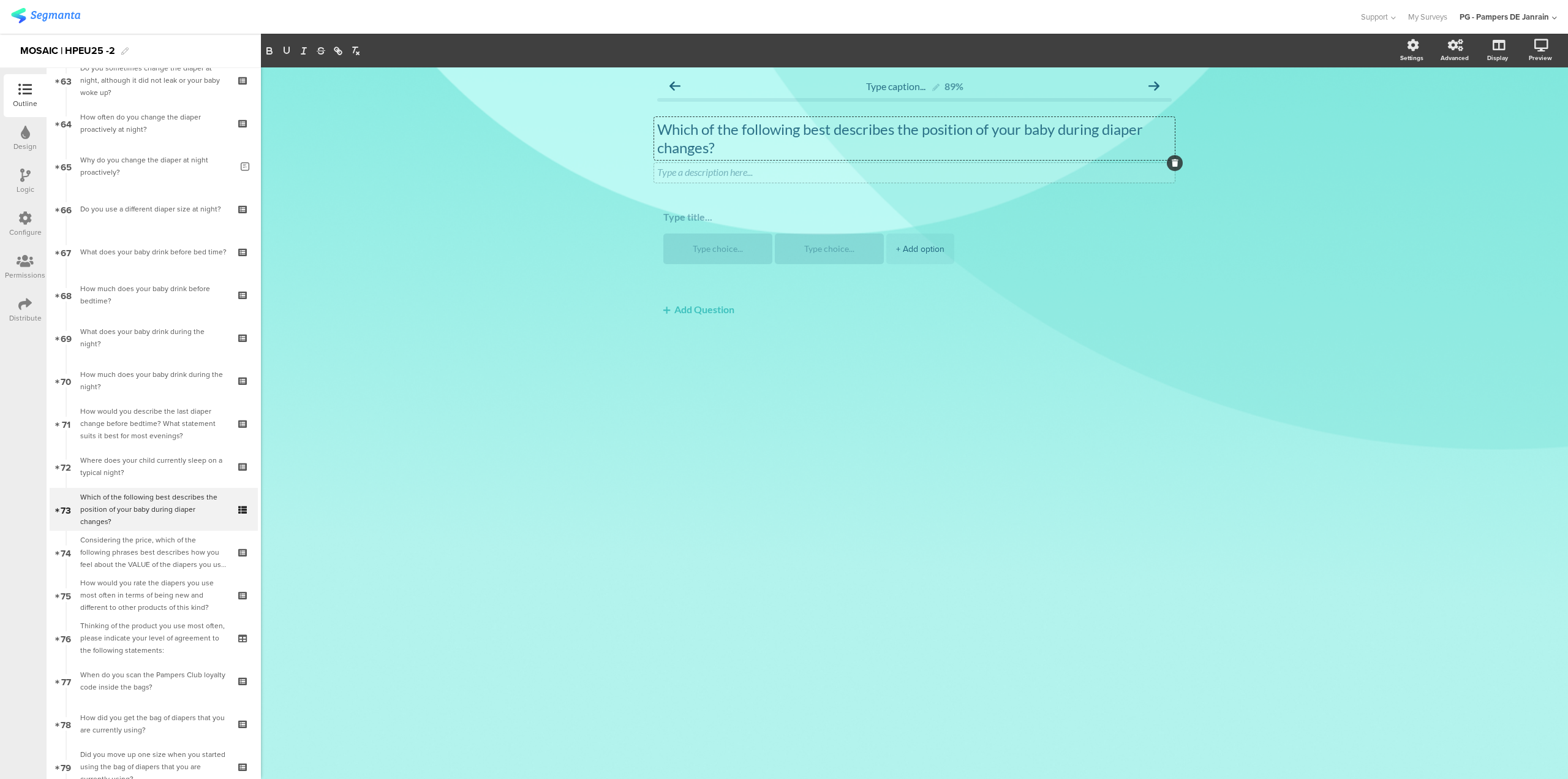
click at [1177, 165] on icon at bounding box center [1175, 163] width 7 height 7
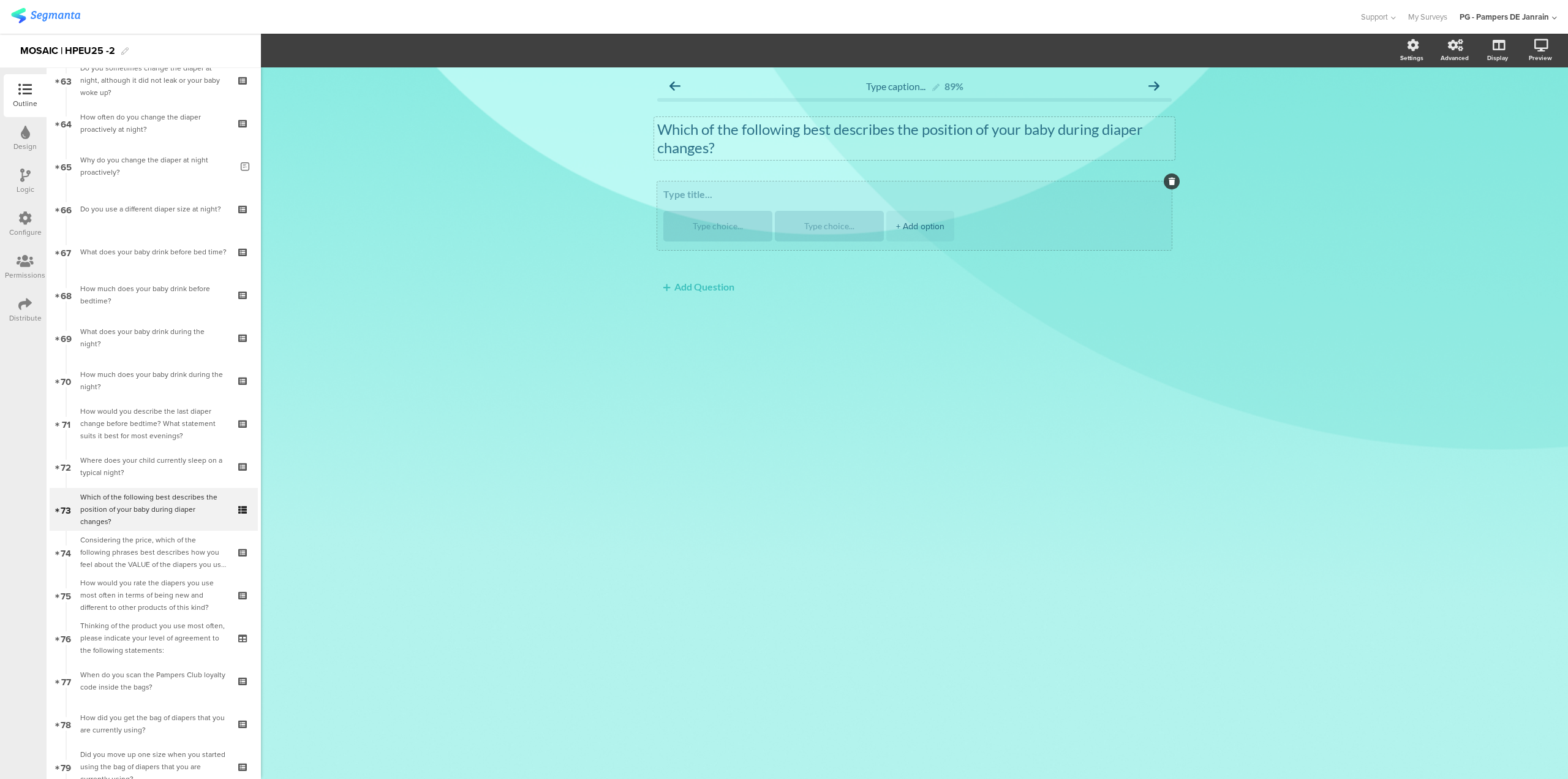
click at [711, 197] on textarea at bounding box center [914, 194] width 502 height 12
type textarea "Urine diaper changes"
click at [688, 289] on button "Add Question" at bounding box center [698, 286] width 83 height 24
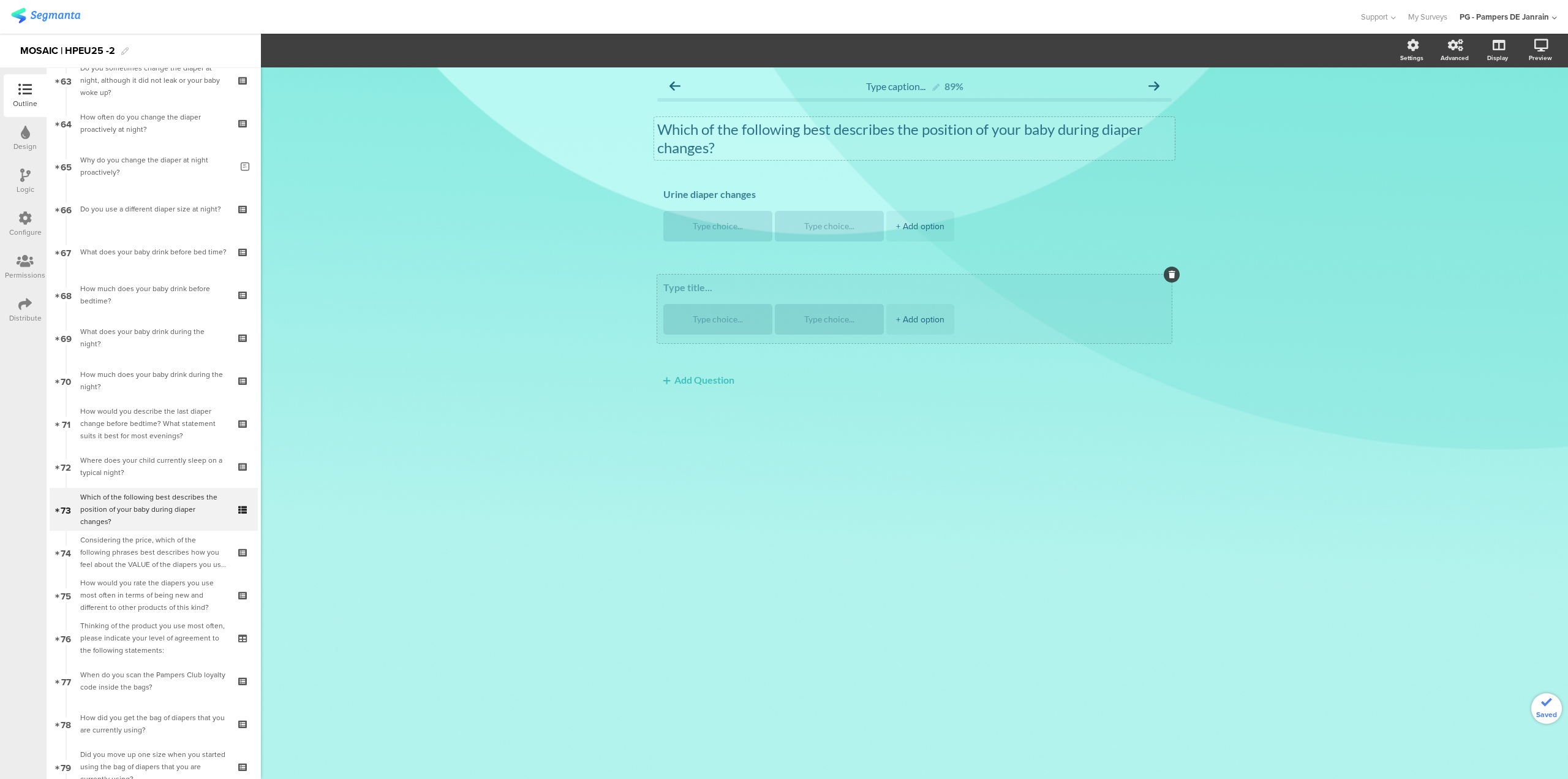
click at [722, 289] on textarea at bounding box center [914, 287] width 502 height 12
type textarea "Bowel movement diaper changes"
click at [766, 244] on div "Urine diaper changes + Add option" at bounding box center [914, 215] width 515 height 69
click at [718, 228] on textarea at bounding box center [718, 227] width 90 height 10
type textarea "K"
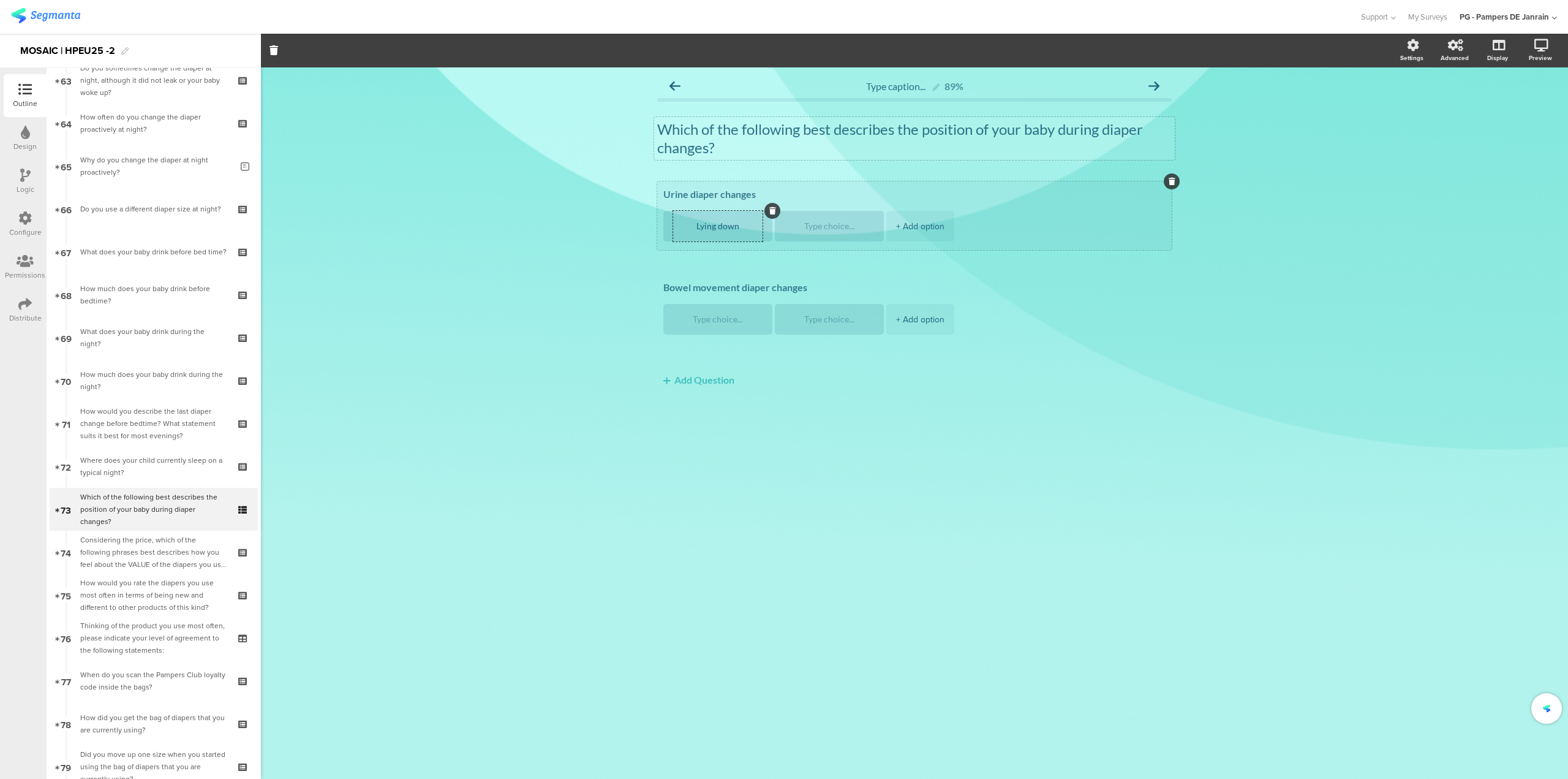
type textarea "Lying down"
type textarea "Standing up"
click at [945, 232] on li "+ Add option" at bounding box center [920, 225] width 68 height 31
click at [920, 227] on div "+ Add option" at bounding box center [920, 225] width 48 height 31
click at [322, 51] on span "Question options" at bounding box center [333, 50] width 75 height 14
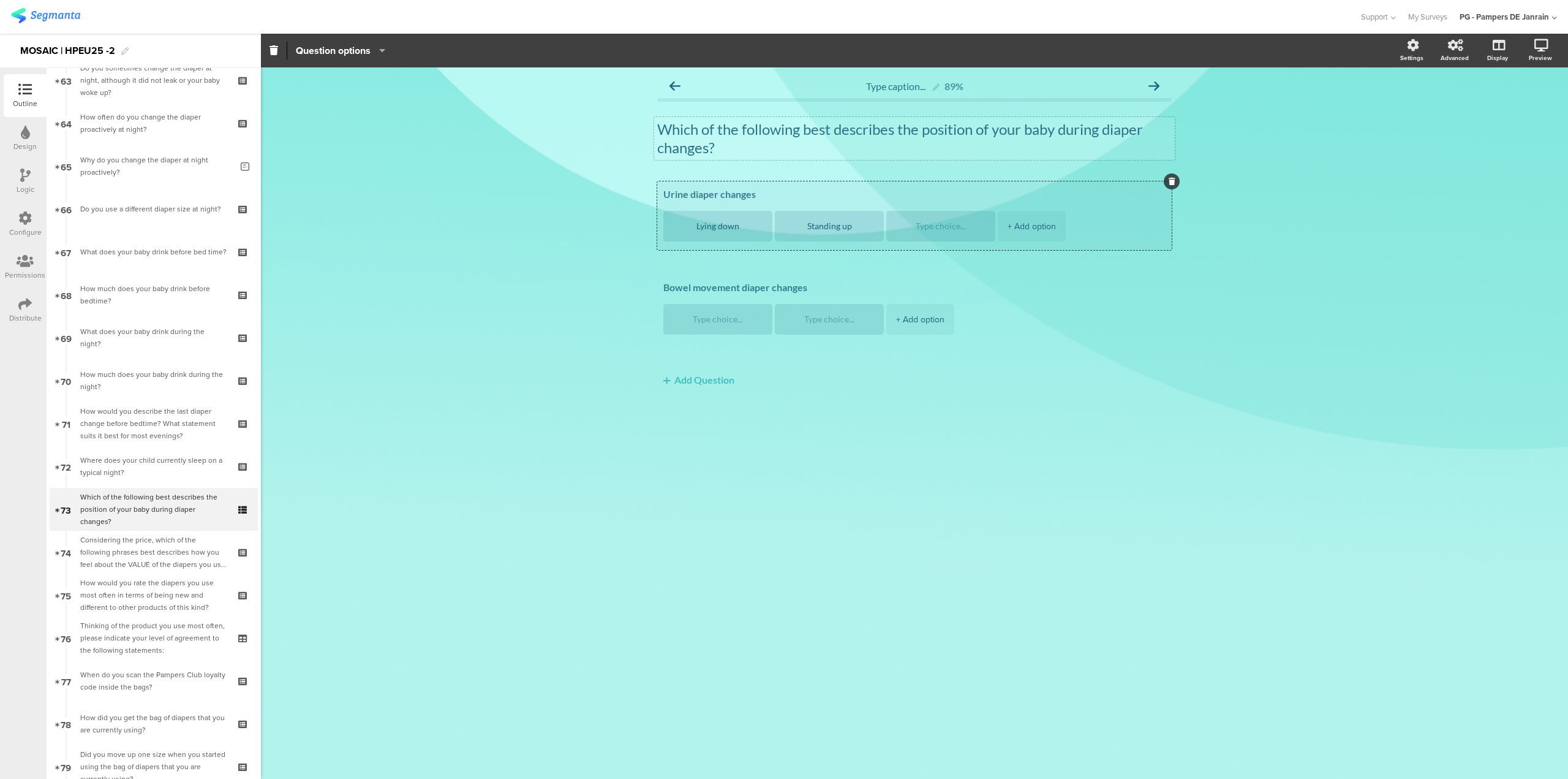
click at [1014, 226] on div "+ Add option" at bounding box center [1032, 225] width 48 height 31
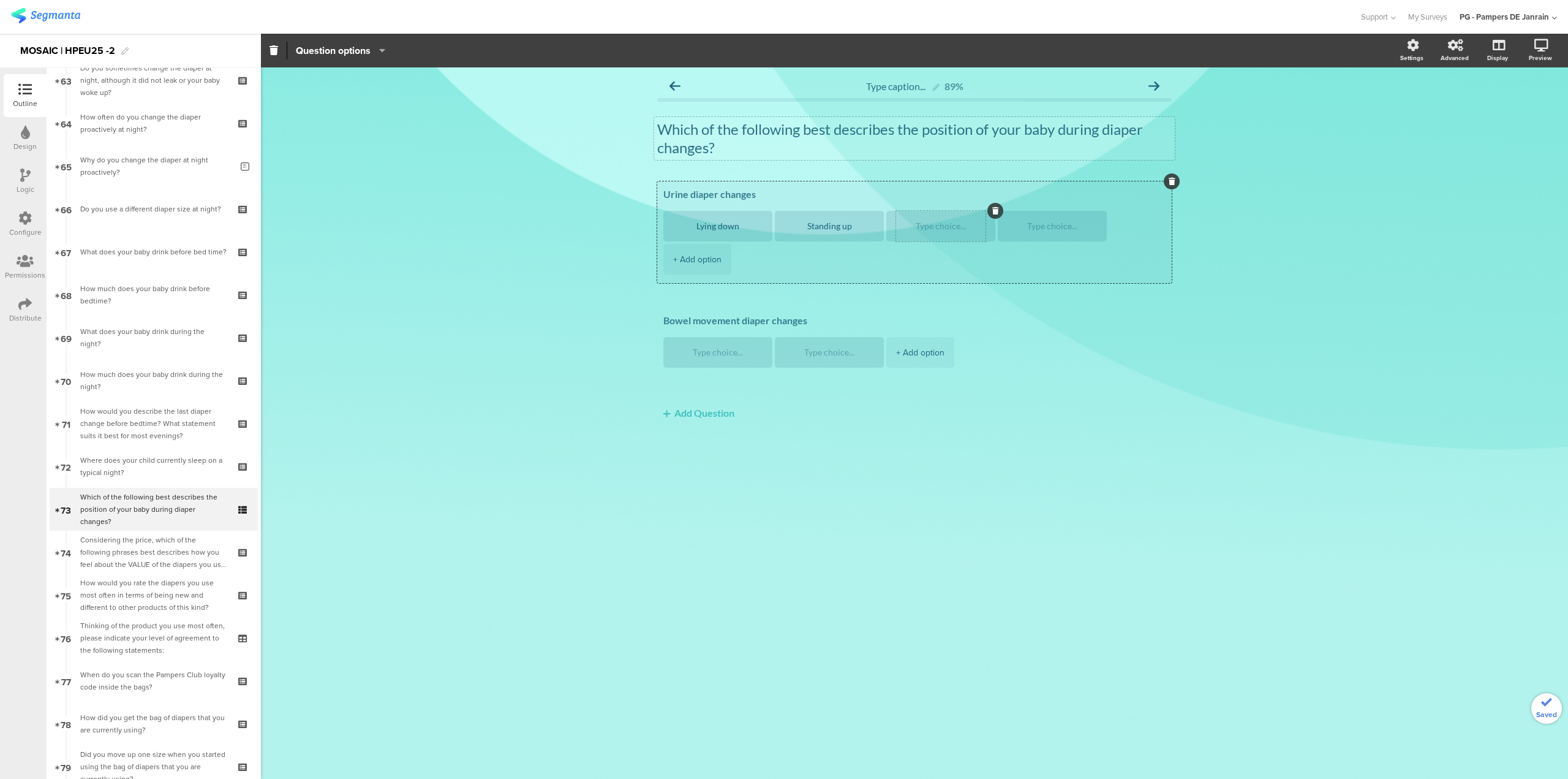
click at [946, 229] on textarea at bounding box center [941, 227] width 90 height 10
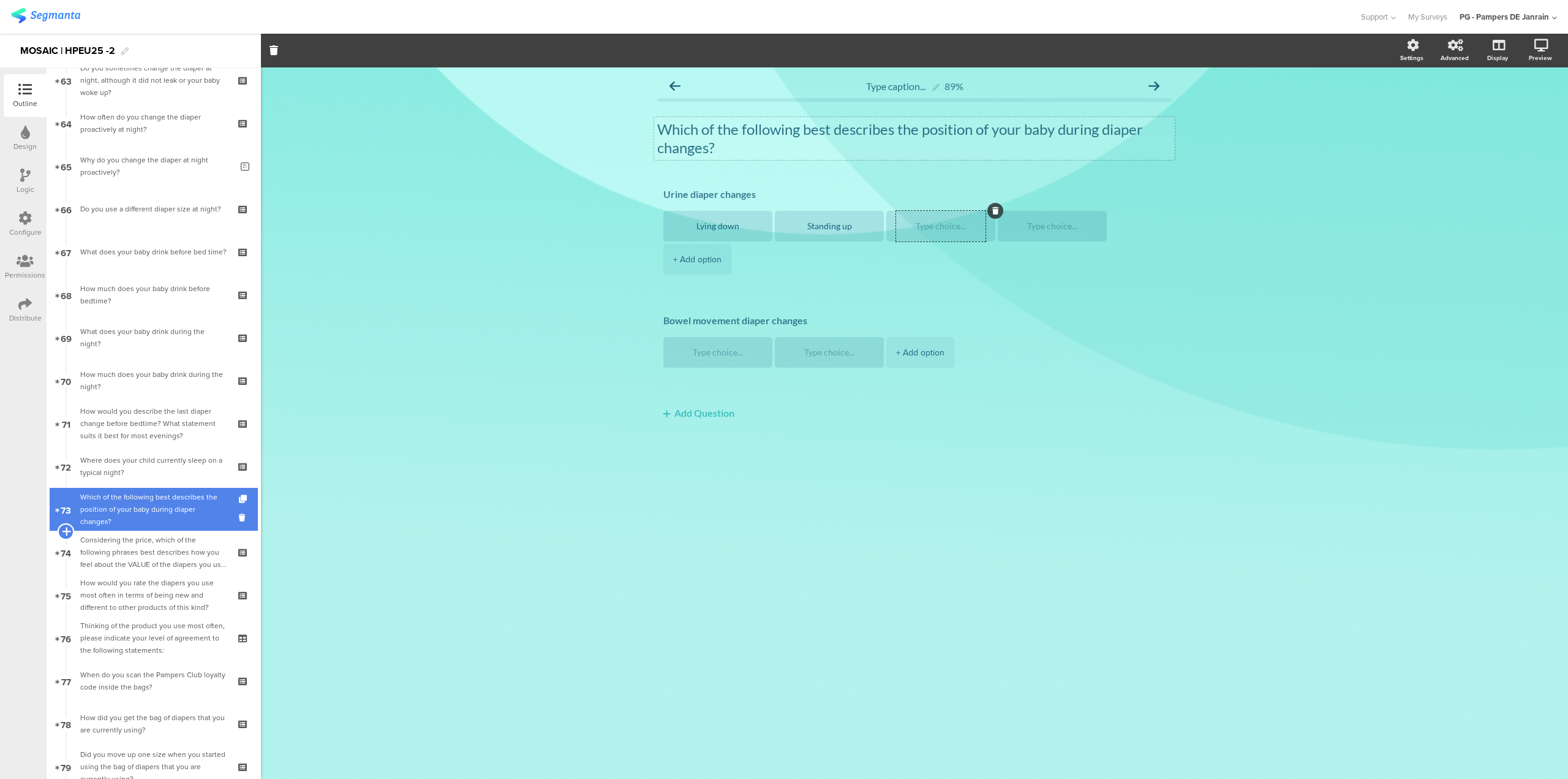
click at [64, 528] on icon at bounding box center [66, 531] width 8 height 11
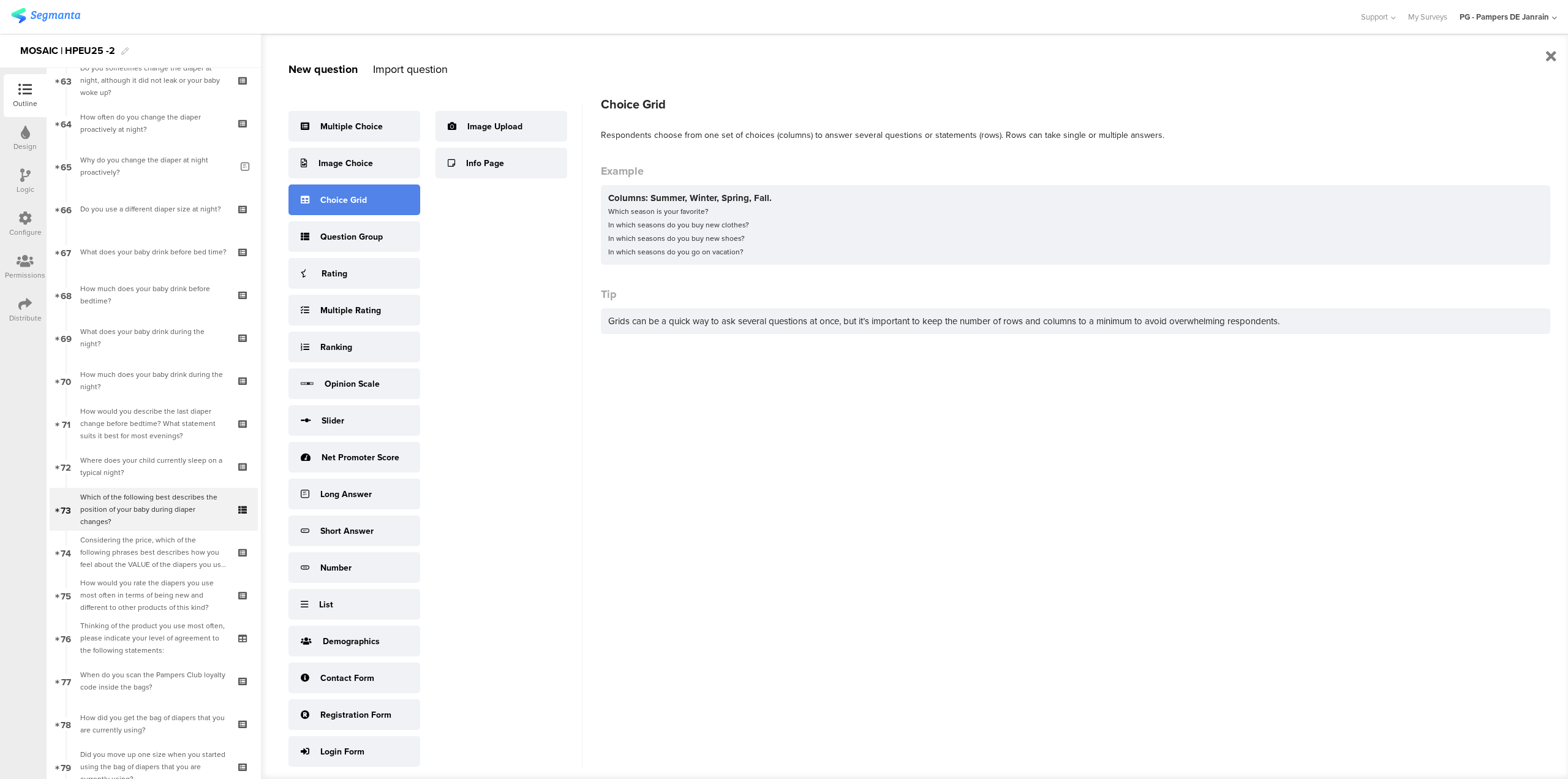
click at [369, 196] on div "Choice Grid" at bounding box center [354, 200] width 132 height 31
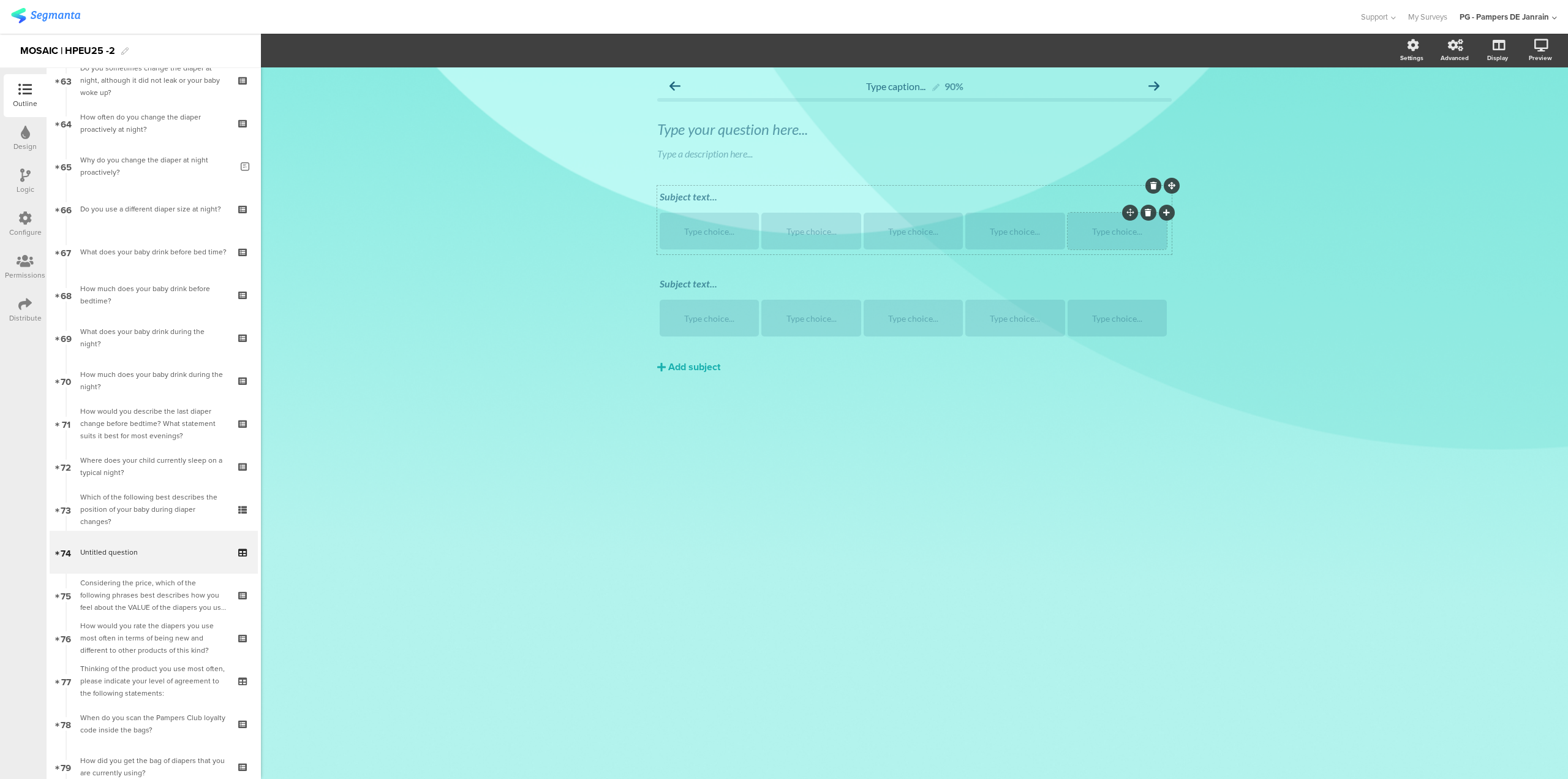
click at [1144, 213] on div at bounding box center [1148, 212] width 16 height 16
click at [1149, 217] on div at bounding box center [1148, 212] width 16 height 16
click at [1150, 211] on icon at bounding box center [1149, 213] width 7 height 7
click at [720, 135] on div "Type your question here..." at bounding box center [914, 129] width 515 height 18
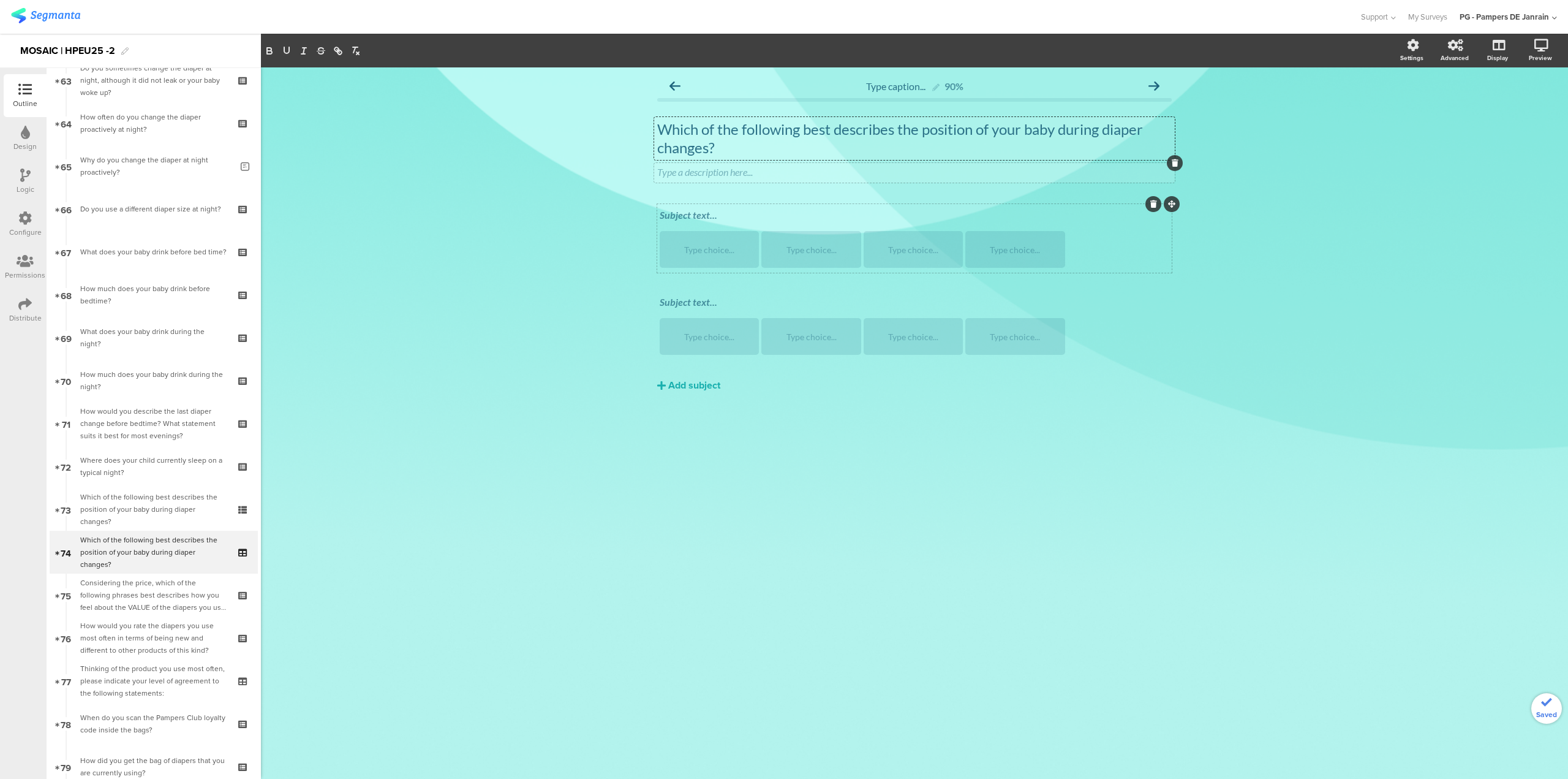
click at [1180, 165] on div at bounding box center [1174, 162] width 16 height 16
click at [1177, 166] on div at bounding box center [1174, 162] width 16 height 16
click at [1176, 162] on icon at bounding box center [1175, 163] width 7 height 7
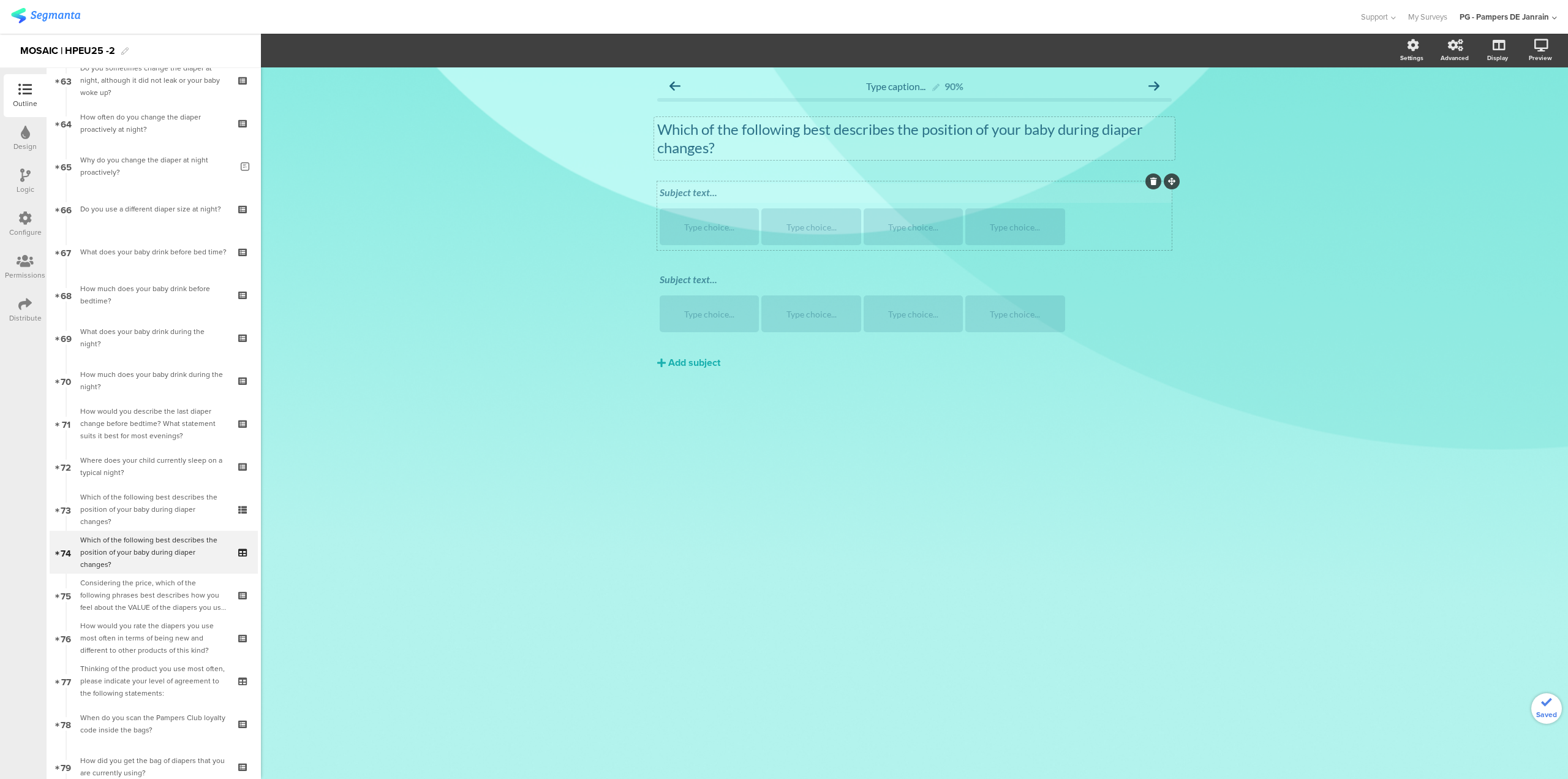
click at [769, 185] on div "Subject text..." at bounding box center [914, 193] width 516 height 20
click at [733, 235] on div "Type choice..." at bounding box center [709, 227] width 96 height 37
click at [710, 234] on div "Type choice..." at bounding box center [709, 227] width 96 height 37
click at [695, 273] on div "Subject text..." at bounding box center [914, 278] width 510 height 12
click at [601, 513] on div "Type caption... 90% Which of the following best describes the position of your …" at bounding box center [914, 423] width 1307 height 712
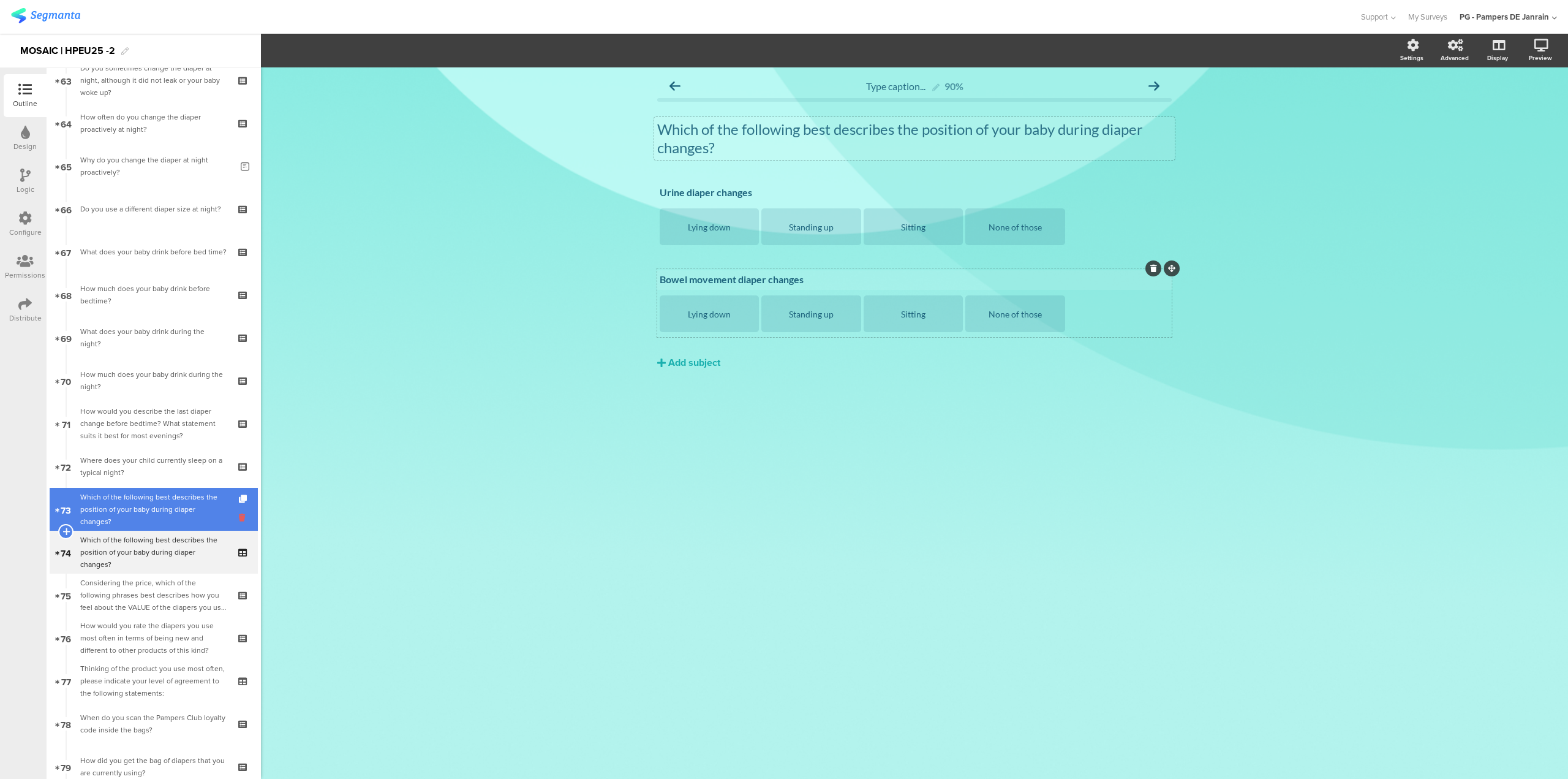
click at [239, 517] on icon at bounding box center [244, 518] width 10 height 12
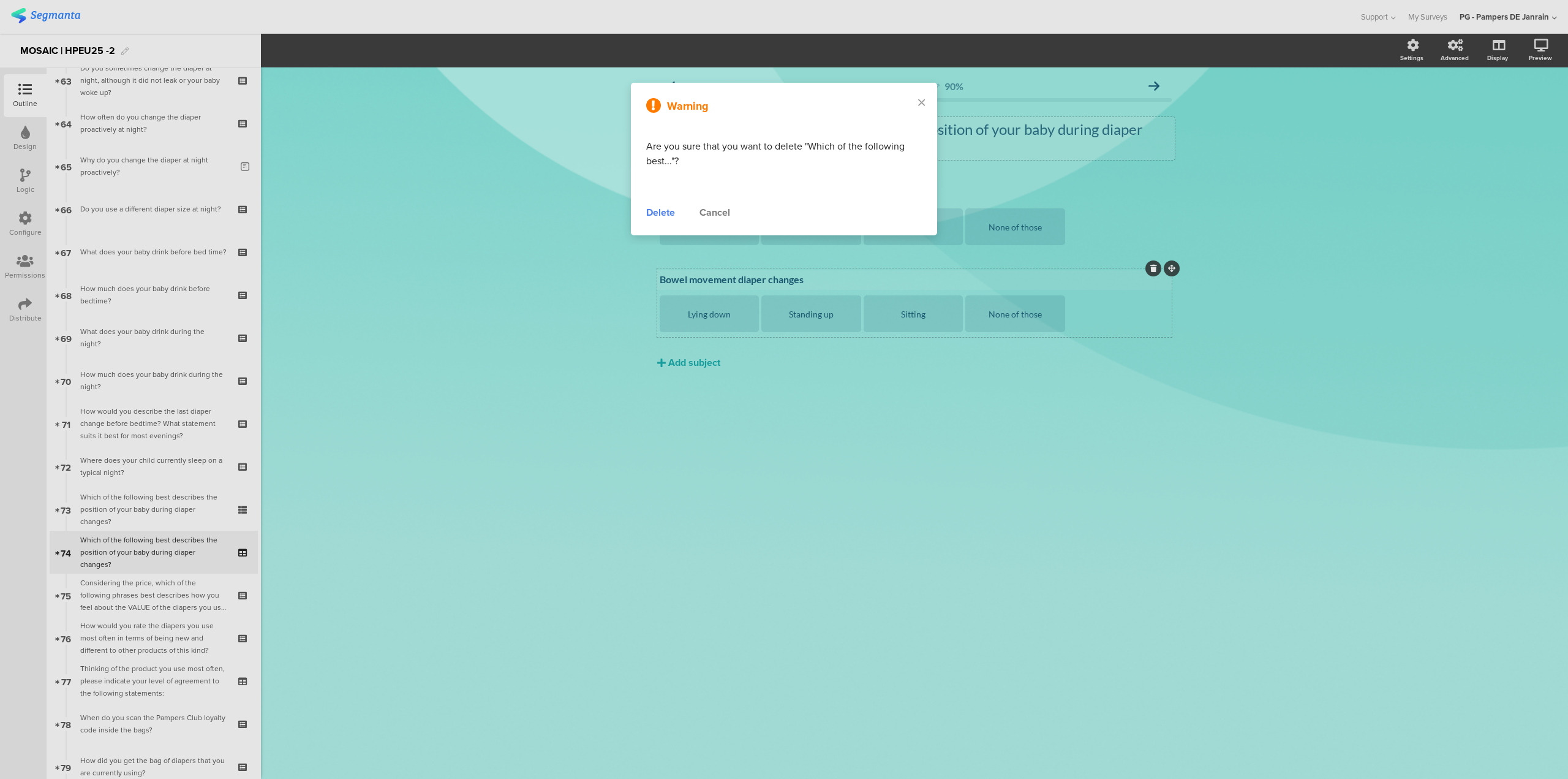
click at [656, 211] on div "Delete" at bounding box center [660, 213] width 29 height 15
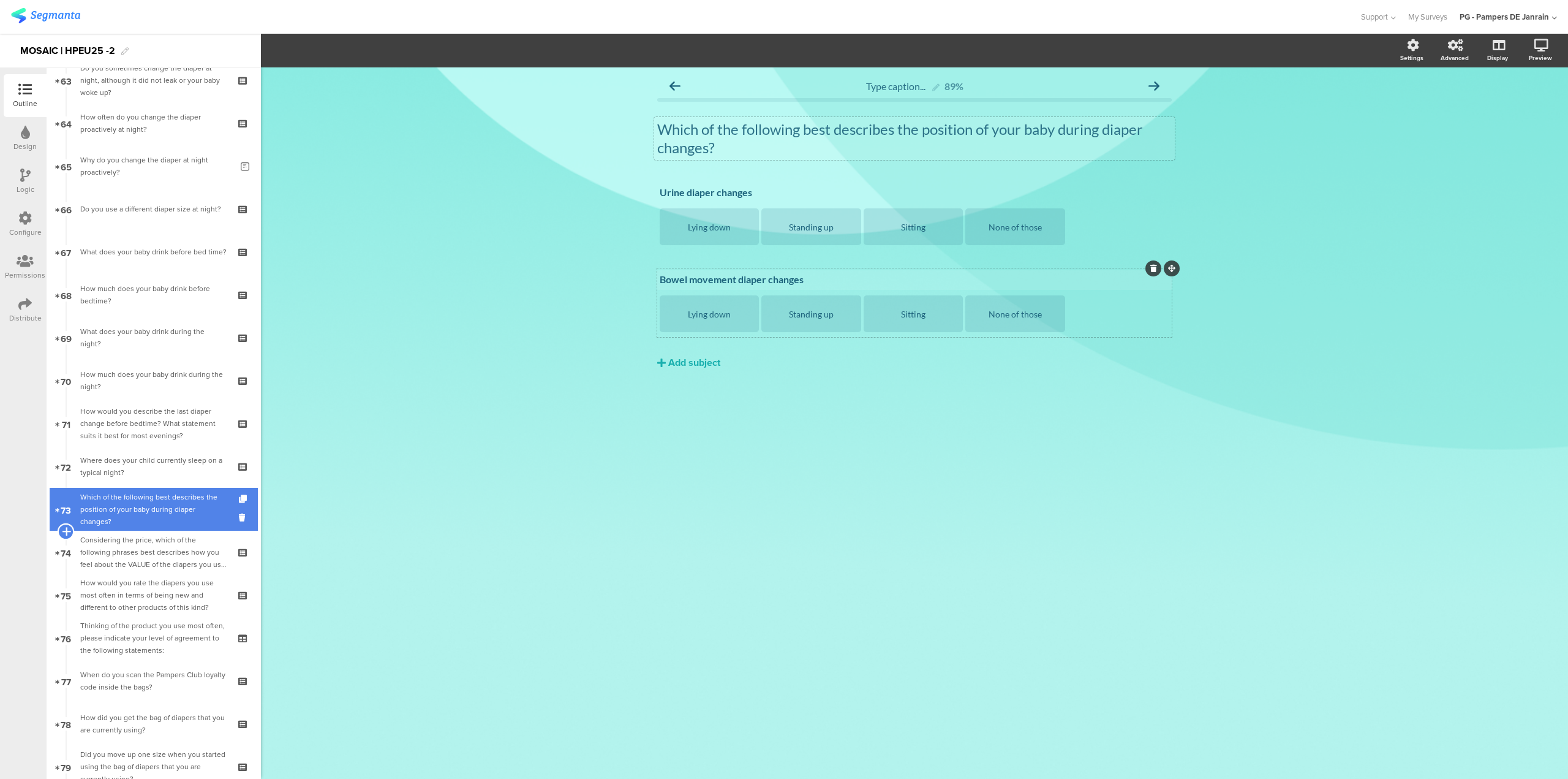
click at [66, 532] on icon at bounding box center [66, 531] width 8 height 11
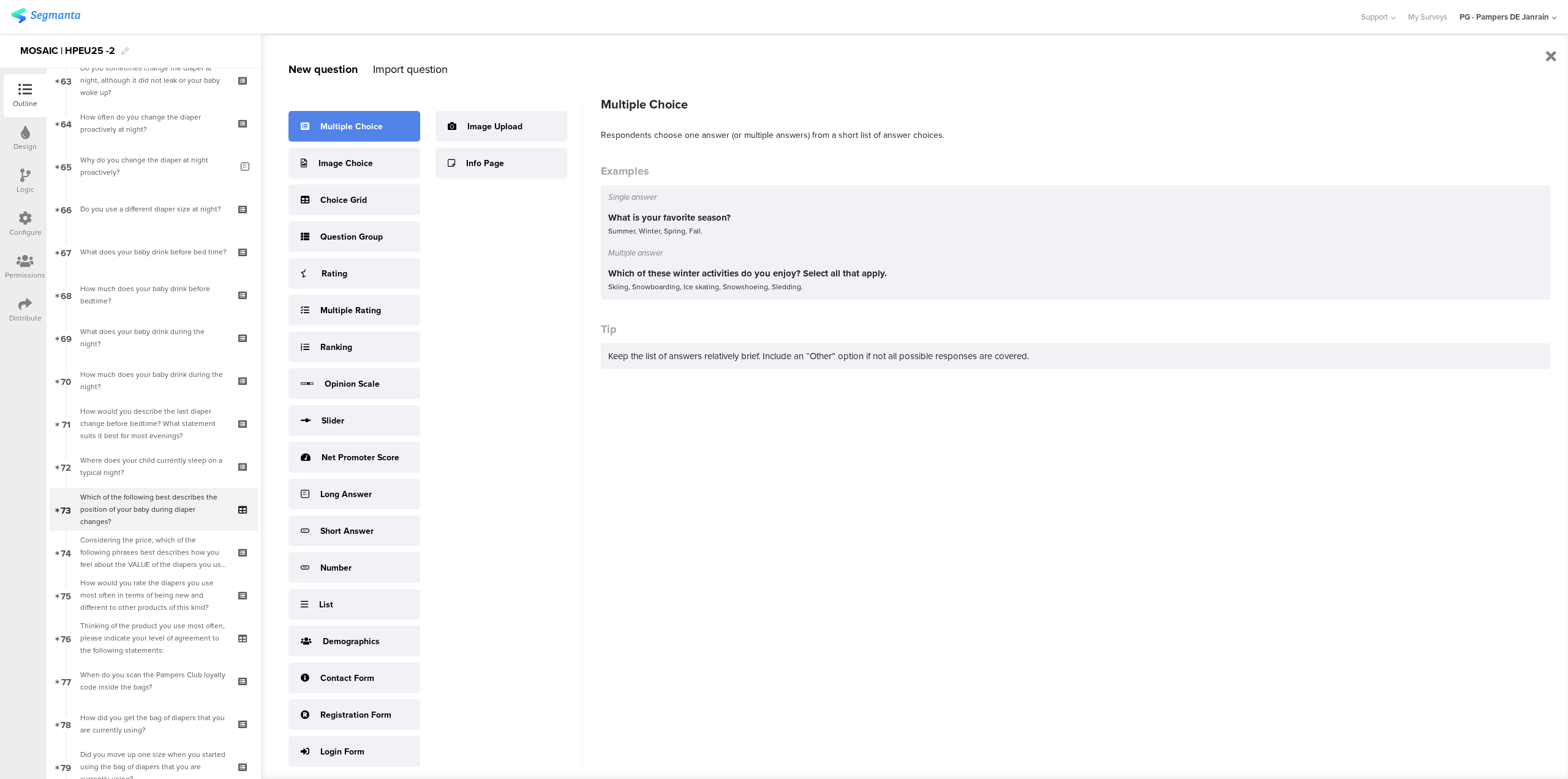
click at [373, 121] on div "Multiple Choice" at bounding box center [352, 126] width 62 height 13
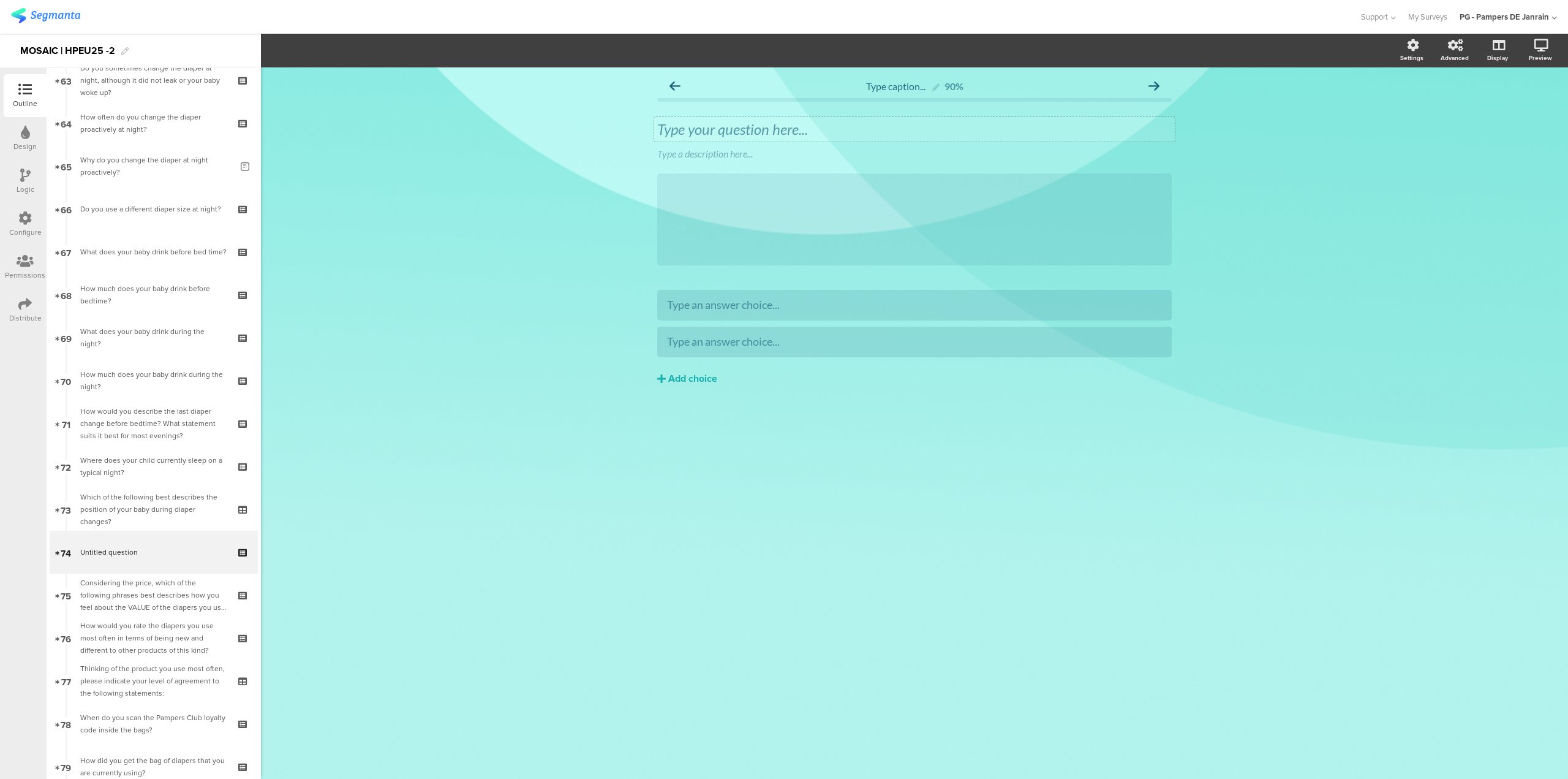
click at [742, 120] on div "Type your question here..." at bounding box center [914, 129] width 521 height 24
click at [1174, 149] on div at bounding box center [1174, 144] width 16 height 16
click at [1177, 147] on icon at bounding box center [1175, 145] width 7 height 7
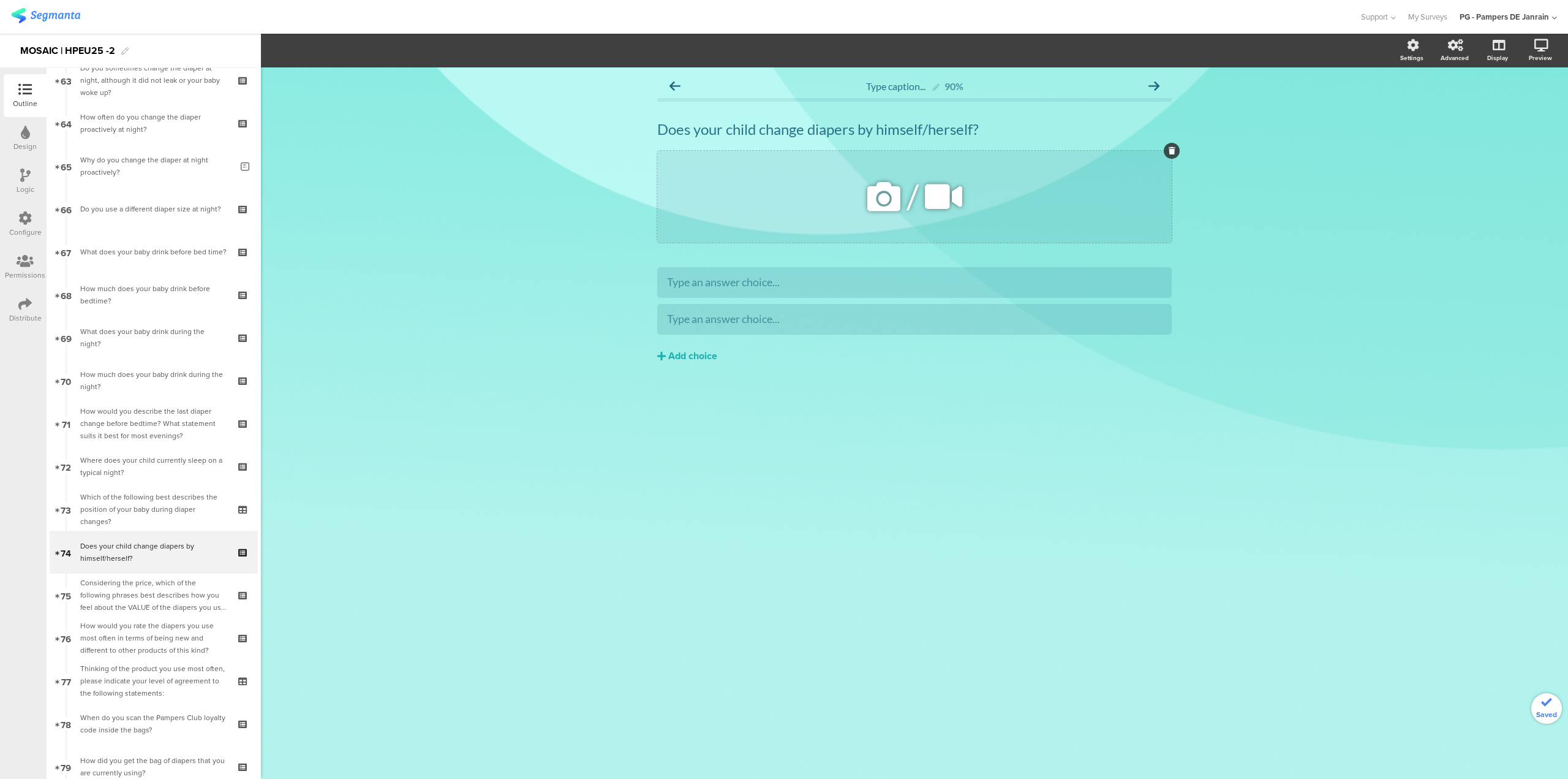
click at [1172, 148] on icon at bounding box center [1172, 151] width 7 height 7
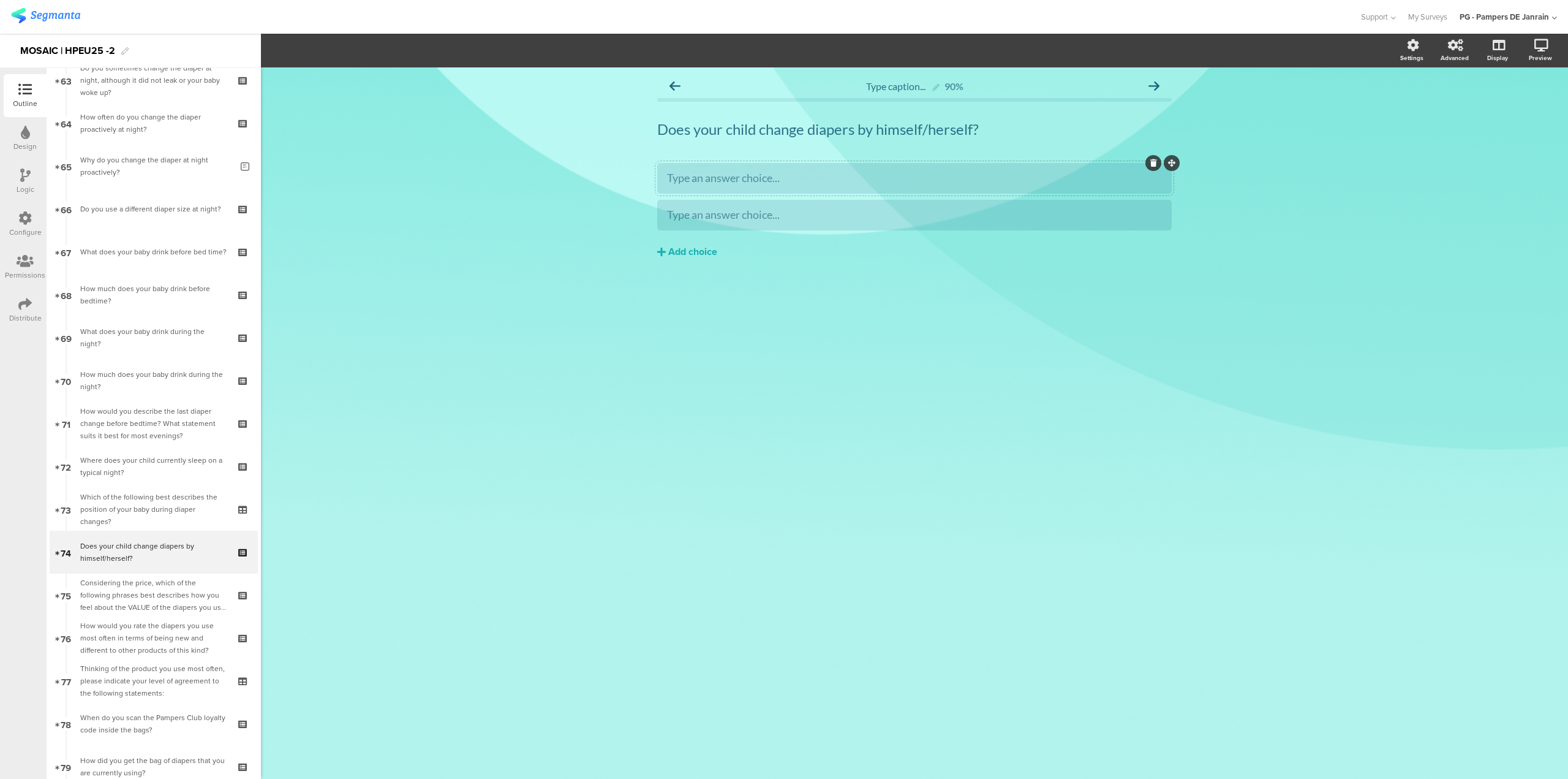
click at [884, 189] on div at bounding box center [914, 178] width 515 height 31
click at [884, 185] on div "Type an answer choice..." at bounding box center [914, 178] width 495 height 14
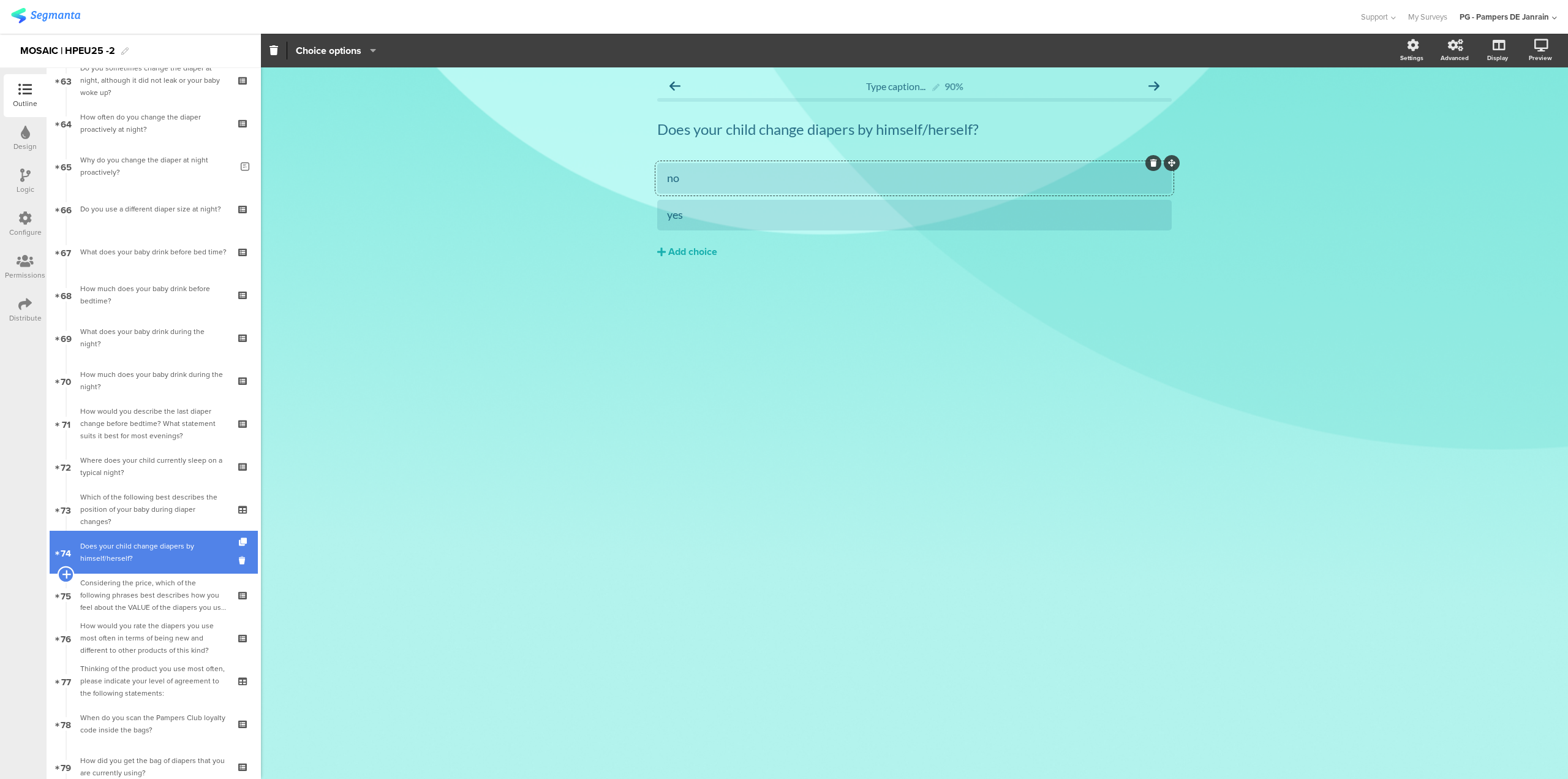
click at [67, 573] on icon at bounding box center [66, 574] width 8 height 11
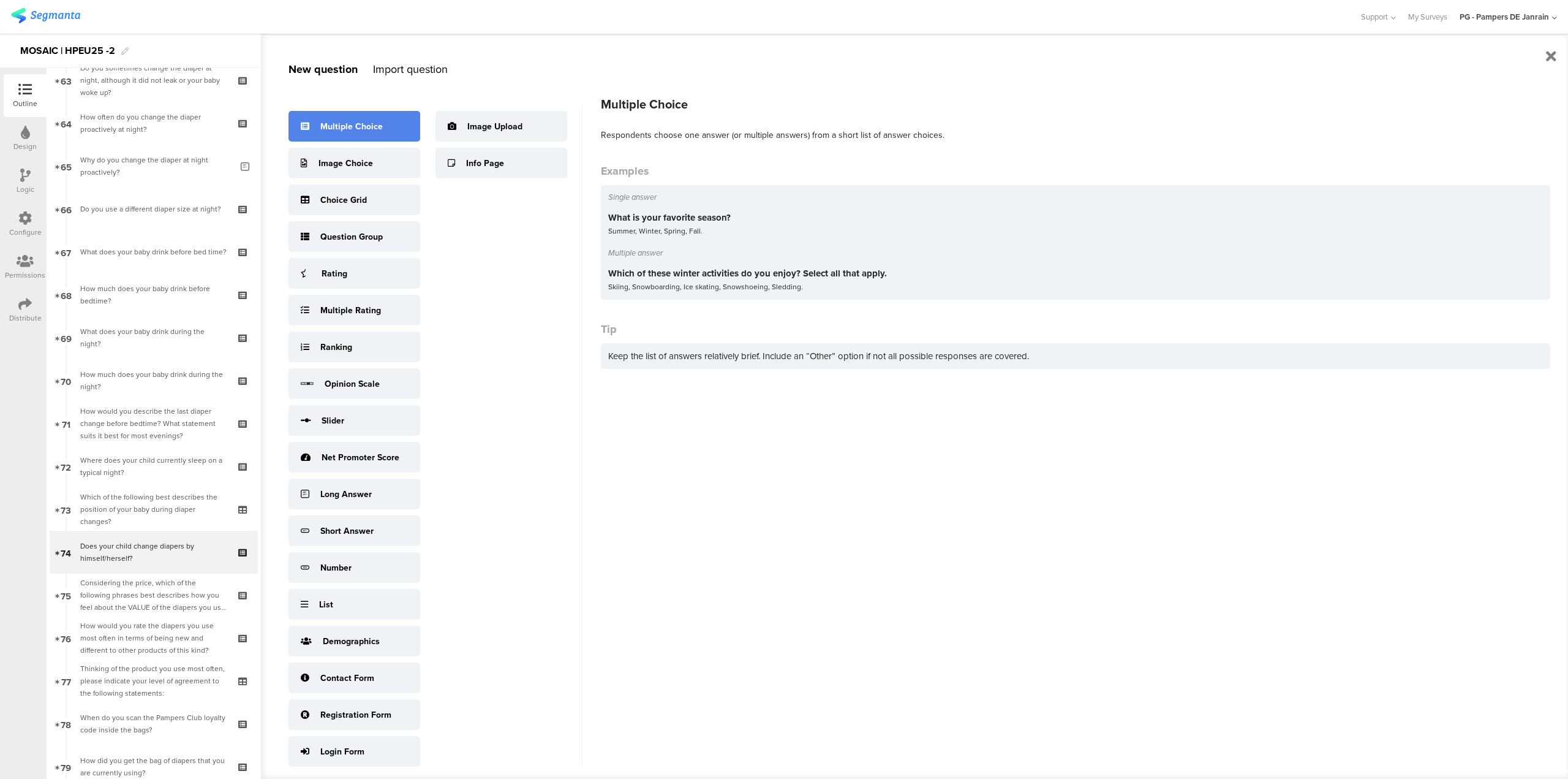
click at [368, 128] on div "Multiple Choice" at bounding box center [352, 126] width 62 height 13
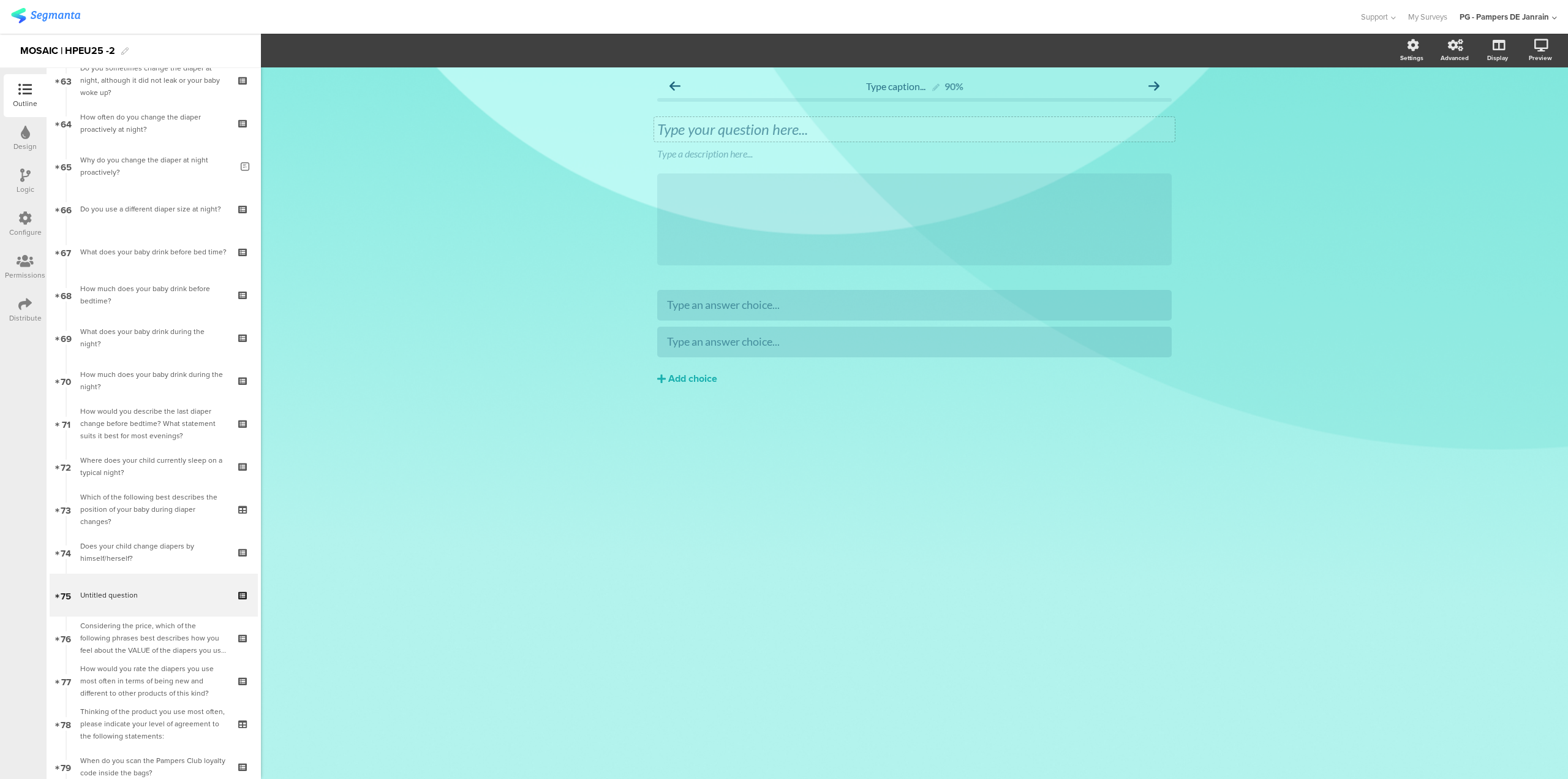
click at [914, 134] on div "Type your question here..." at bounding box center [914, 129] width 515 height 18
click at [1170, 143] on div at bounding box center [1174, 144] width 16 height 16
click at [1174, 143] on icon at bounding box center [1175, 145] width 7 height 7
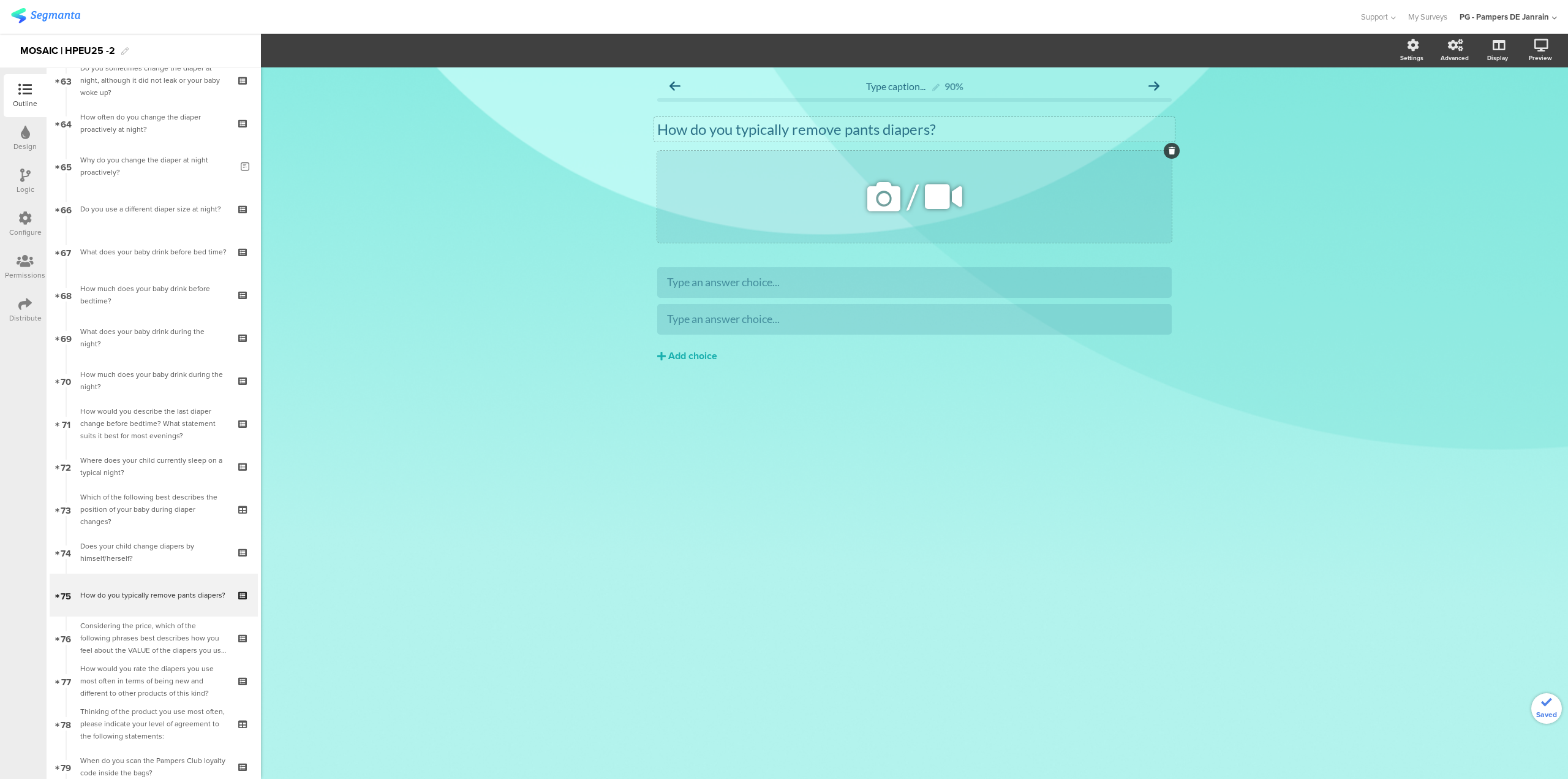
click at [1171, 149] on icon at bounding box center [1172, 151] width 7 height 7
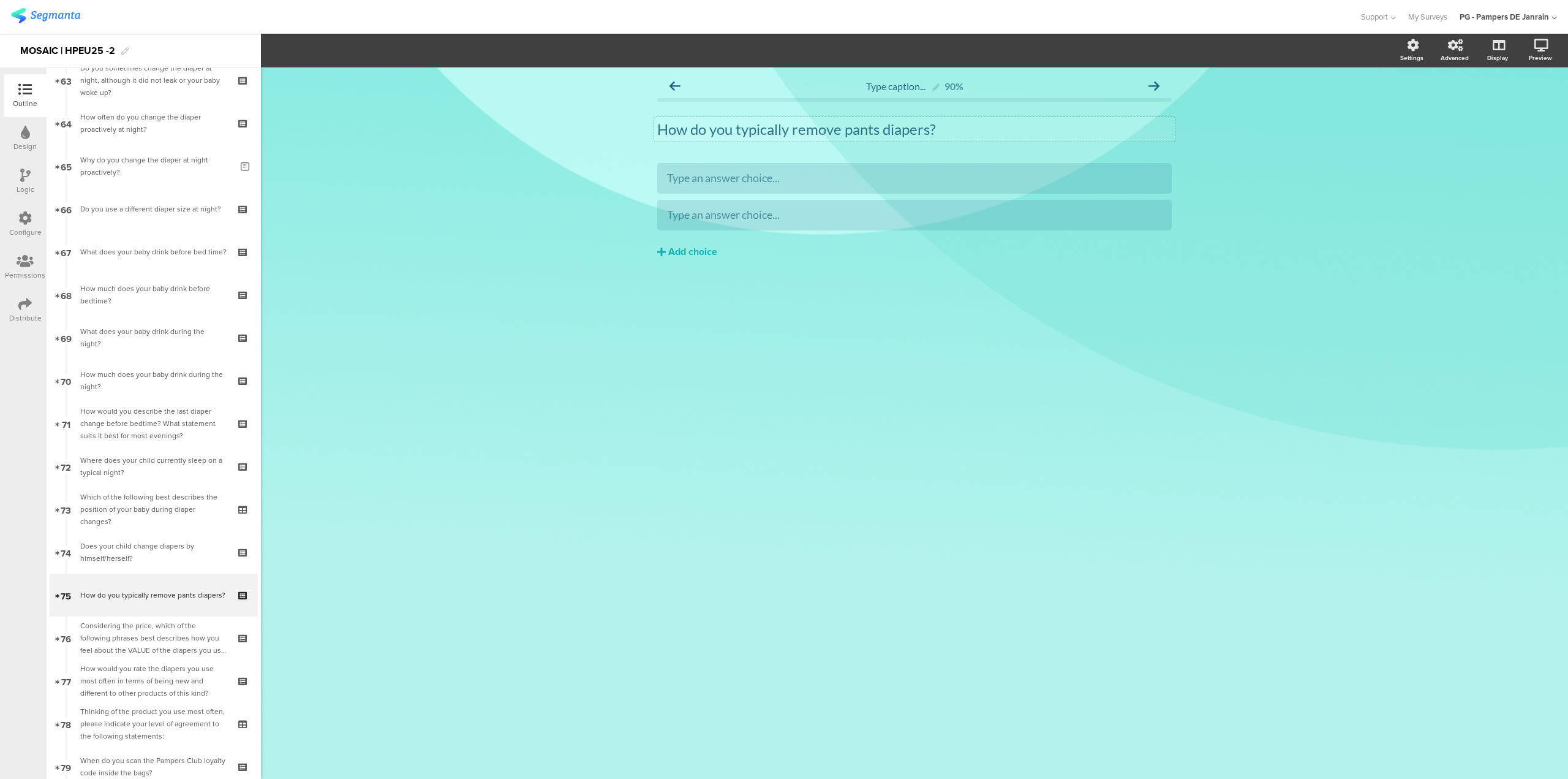
click at [772, 194] on div "Type an answer choice... Type an answer choice..." at bounding box center [914, 196] width 515 height 67
click at [677, 253] on div "Add choice" at bounding box center [693, 252] width 49 height 13
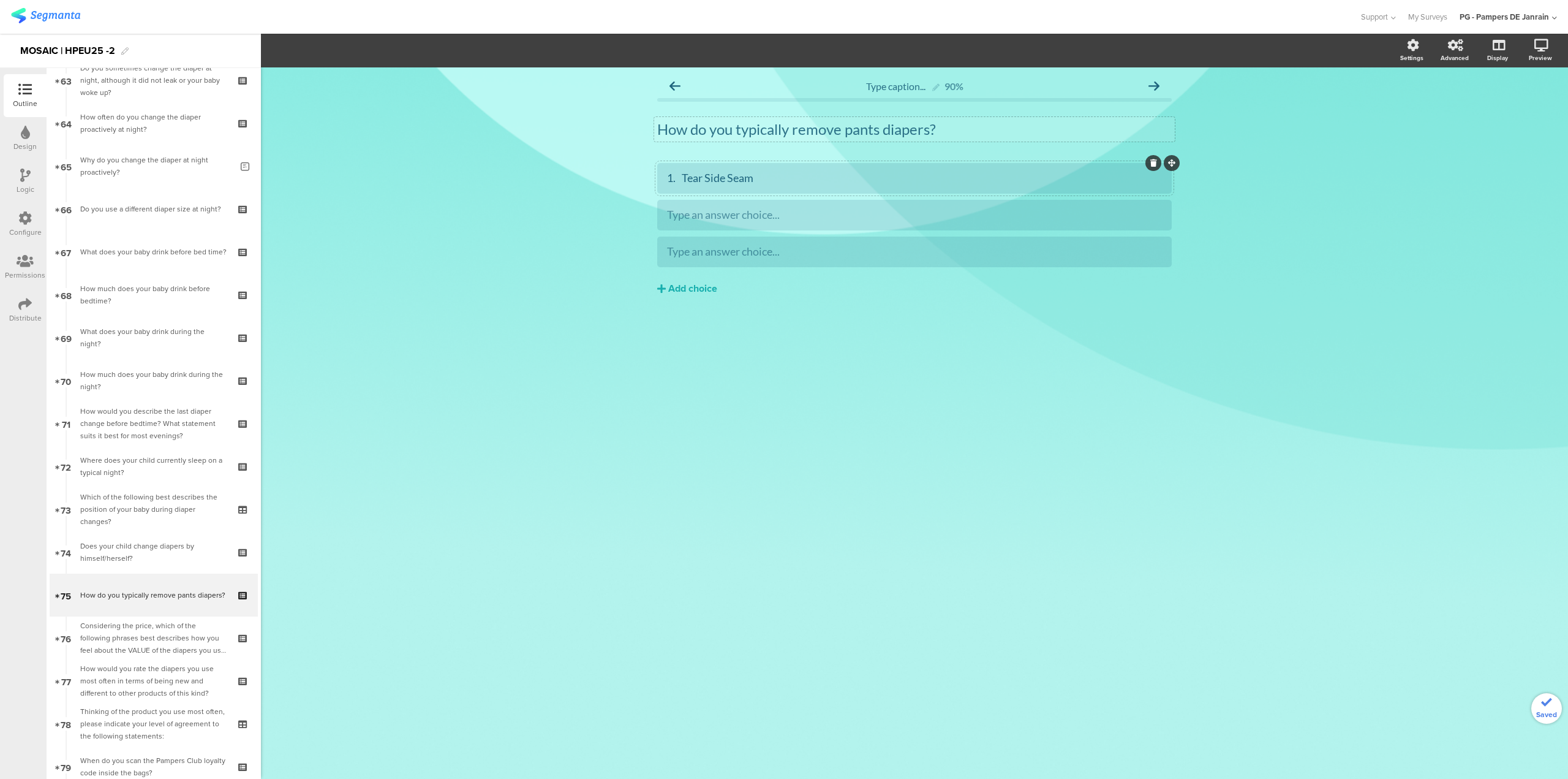
click at [684, 179] on div "1. Tear Side Seam" at bounding box center [914, 178] width 495 height 14
click at [371, 54] on icon "button" at bounding box center [370, 50] width 12 height 10
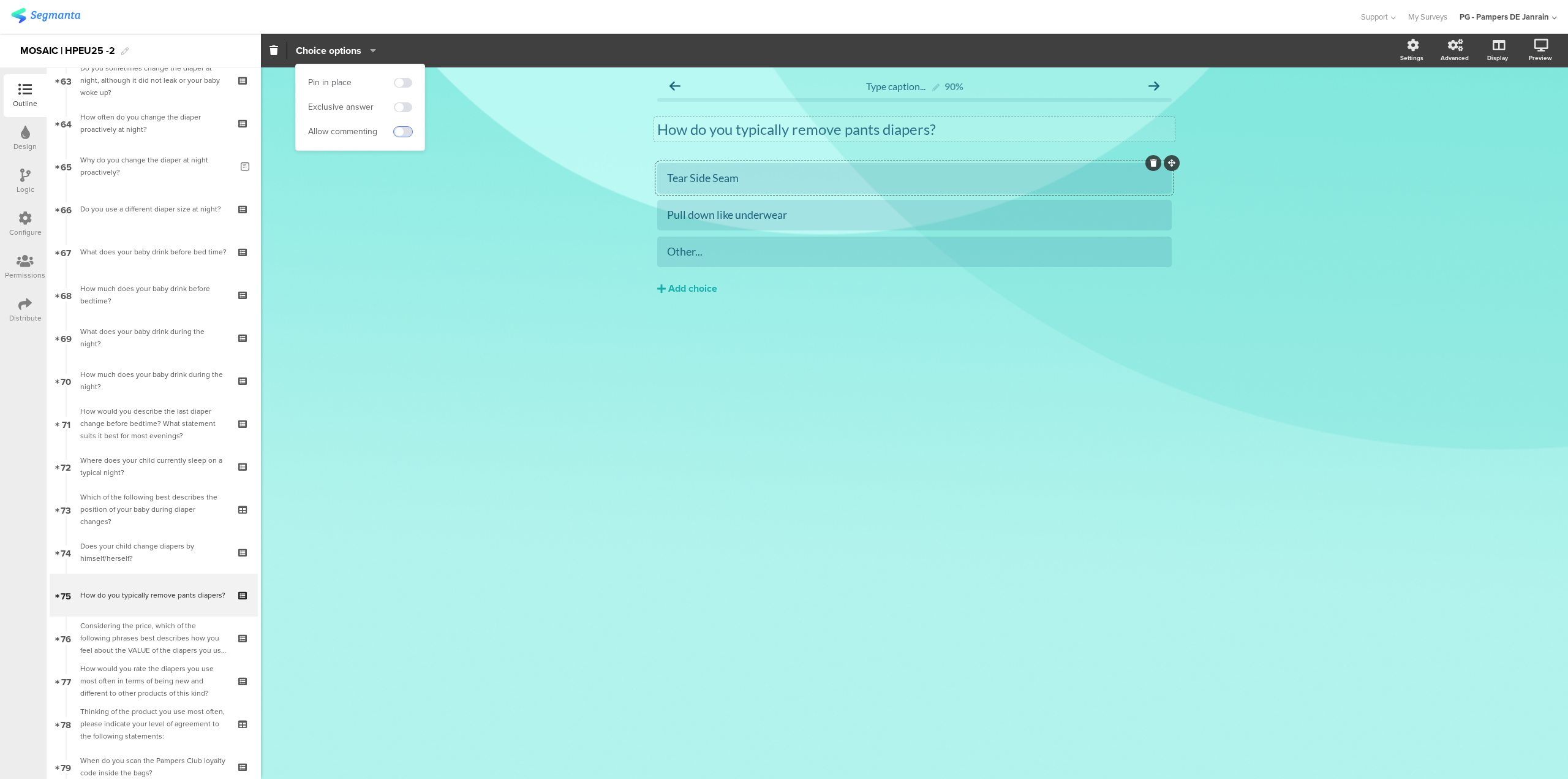
click at [402, 132] on span at bounding box center [403, 132] width 18 height 10
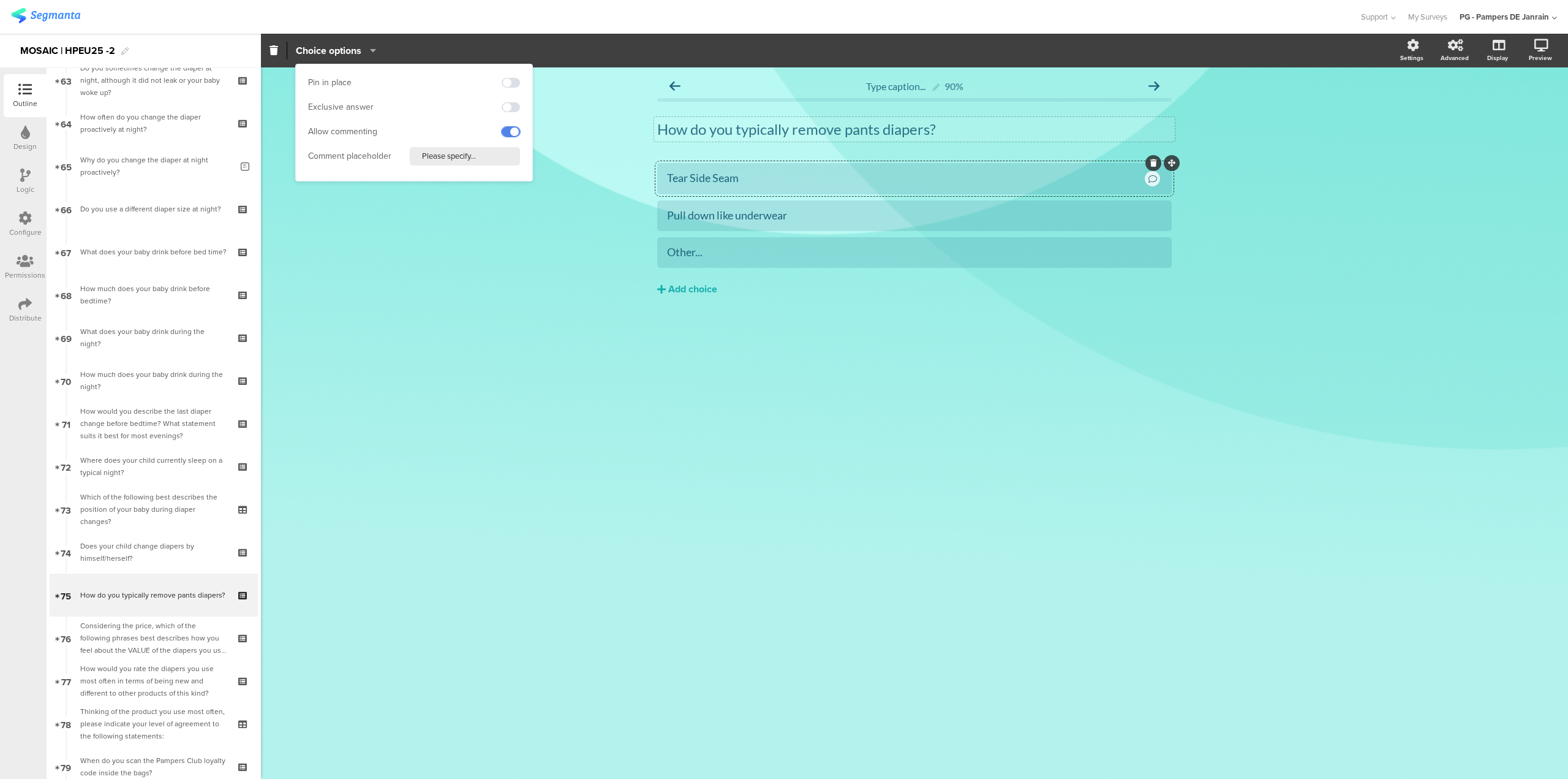
drag, startPoint x: 506, startPoint y: 132, endPoint x: 512, endPoint y: 135, distance: 6.7
click at [506, 130] on span at bounding box center [510, 132] width 18 height 10
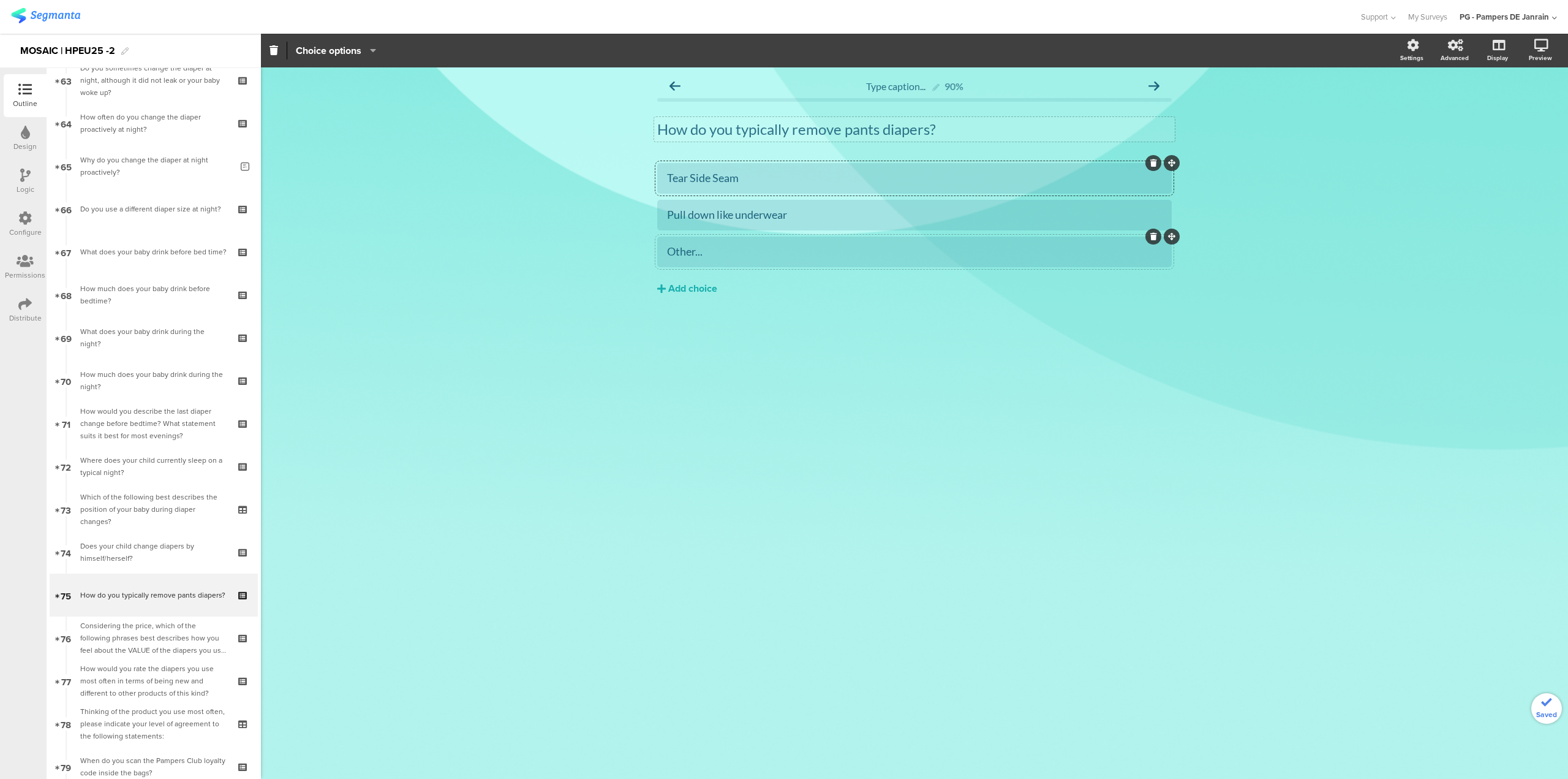
drag, startPoint x: 690, startPoint y: 269, endPoint x: 684, endPoint y: 255, distance: 15.2
click at [688, 268] on div "Tear Side Seam Pull down like underwear Other... Add choice" at bounding box center [914, 234] width 515 height 141
drag, startPoint x: 684, startPoint y: 253, endPoint x: 678, endPoint y: 251, distance: 6.3
click at [684, 253] on div "Other..." at bounding box center [914, 251] width 495 height 14
click at [376, 53] on icon "button" at bounding box center [370, 50] width 12 height 10
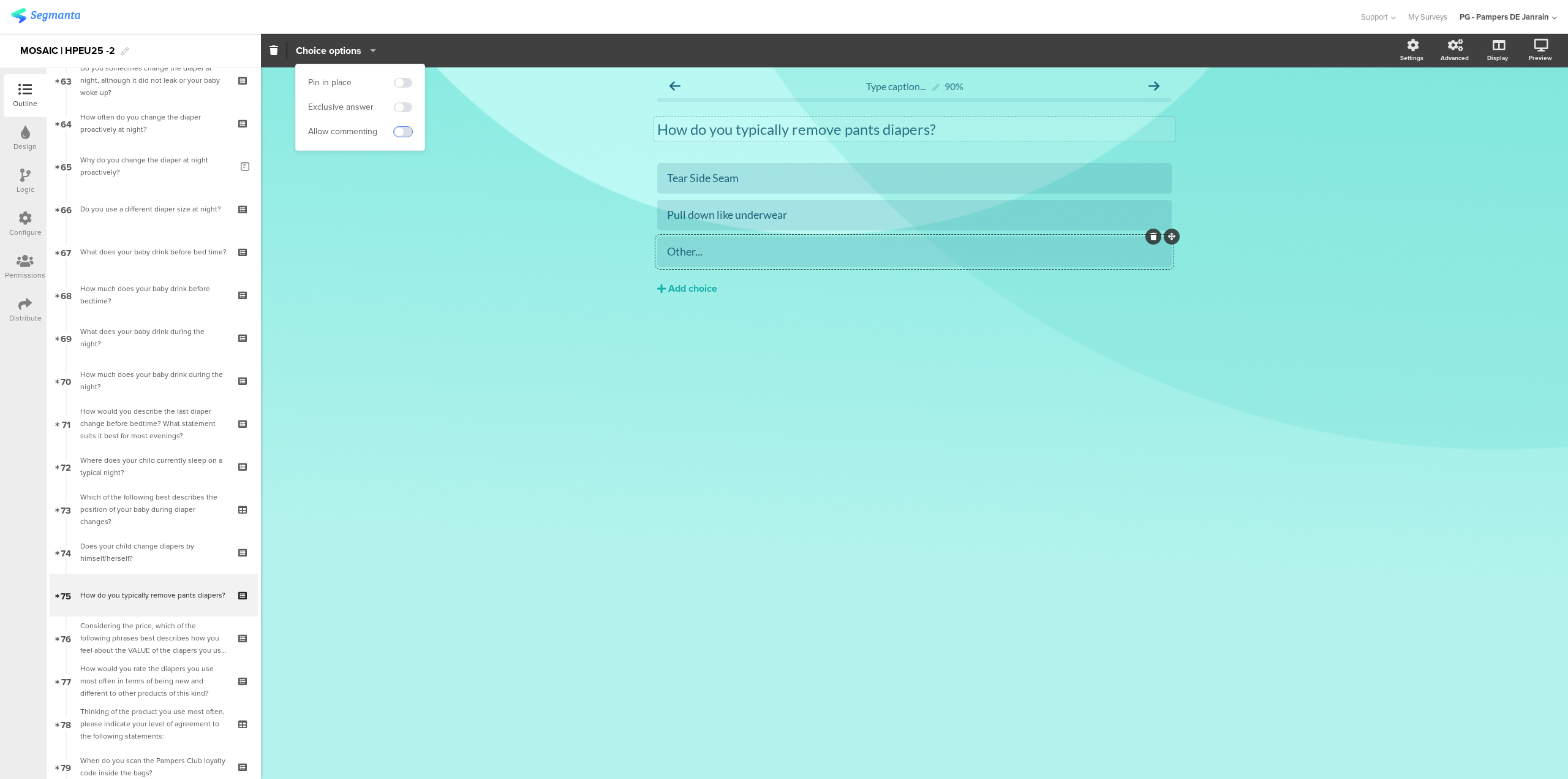
click at [405, 131] on span at bounding box center [403, 132] width 18 height 10
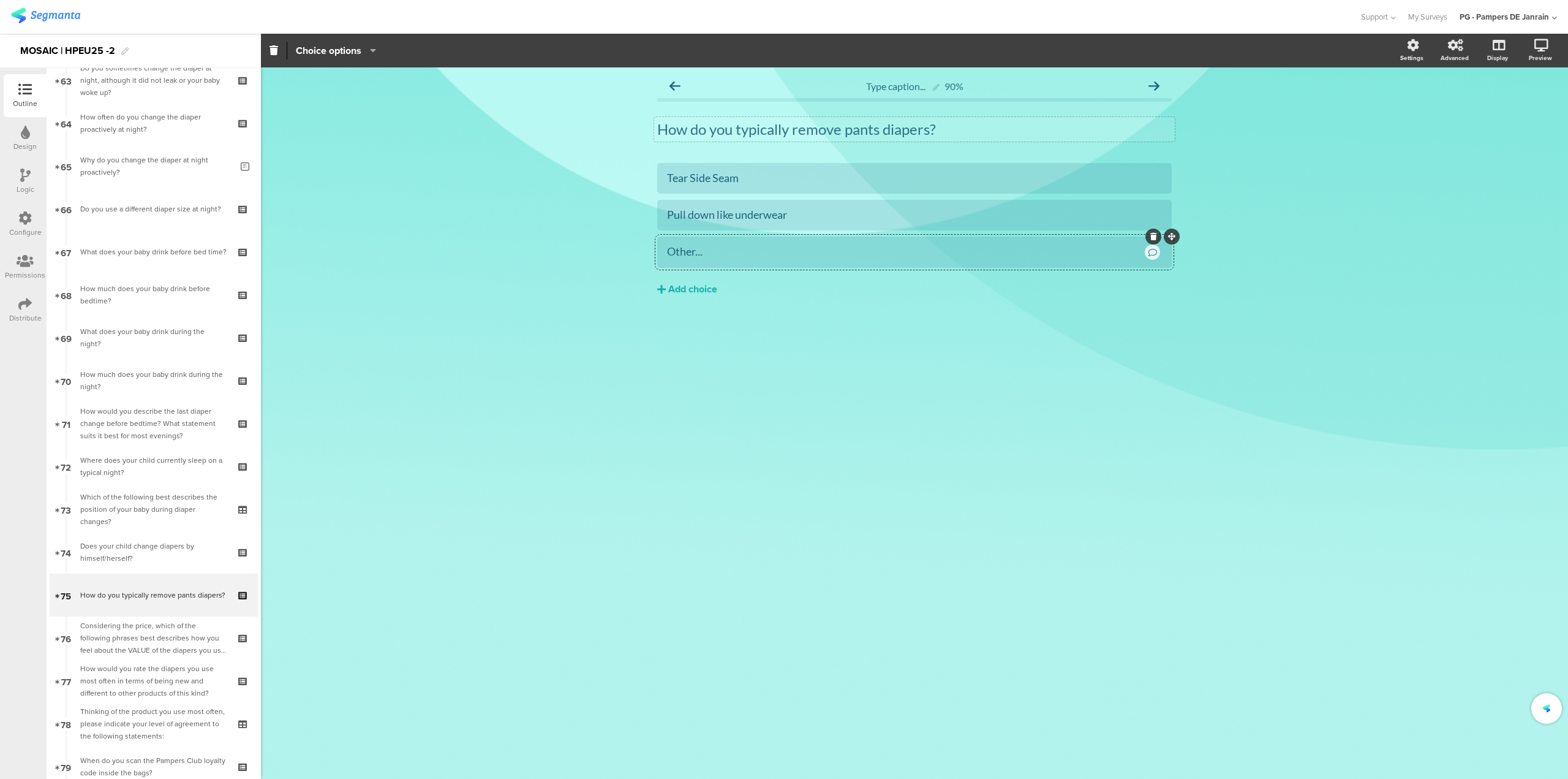
click at [392, 418] on div "Type caption... 90% How do you typically remove pants diapers? How do you typic…" at bounding box center [914, 423] width 1307 height 712
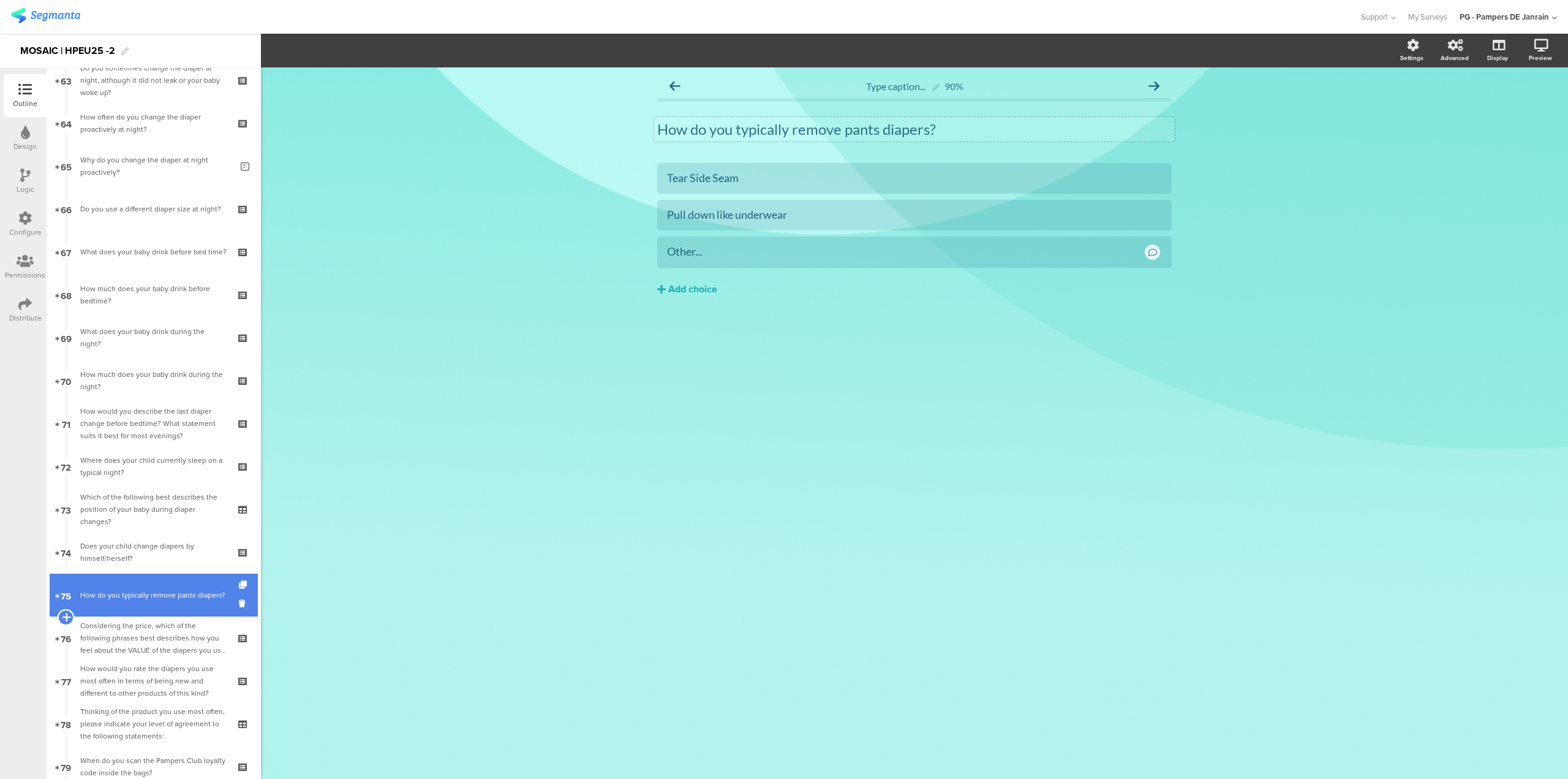
click at [60, 615] on div at bounding box center [66, 617] width 17 height 17
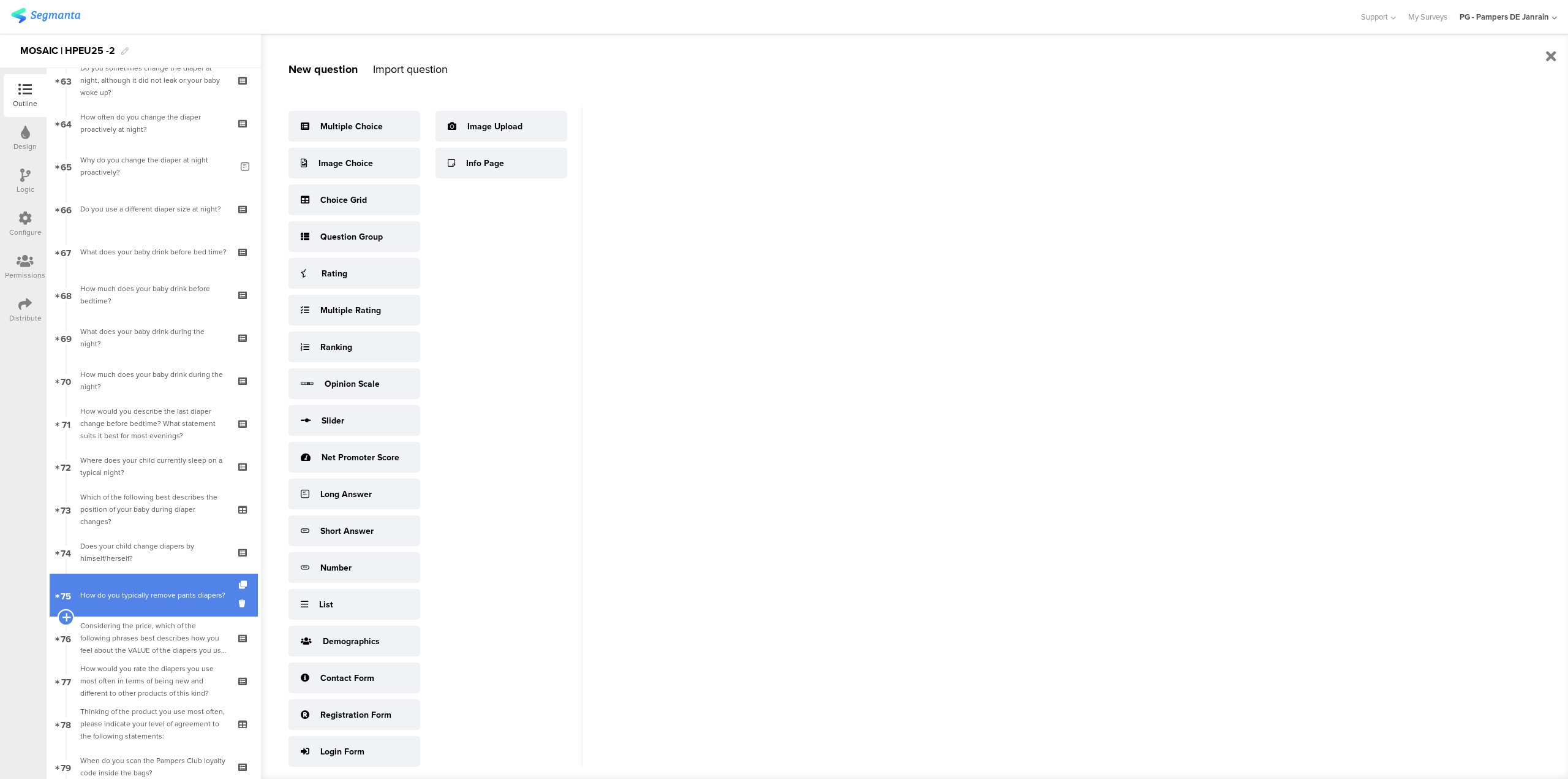
click at [62, 616] on icon at bounding box center [66, 617] width 8 height 11
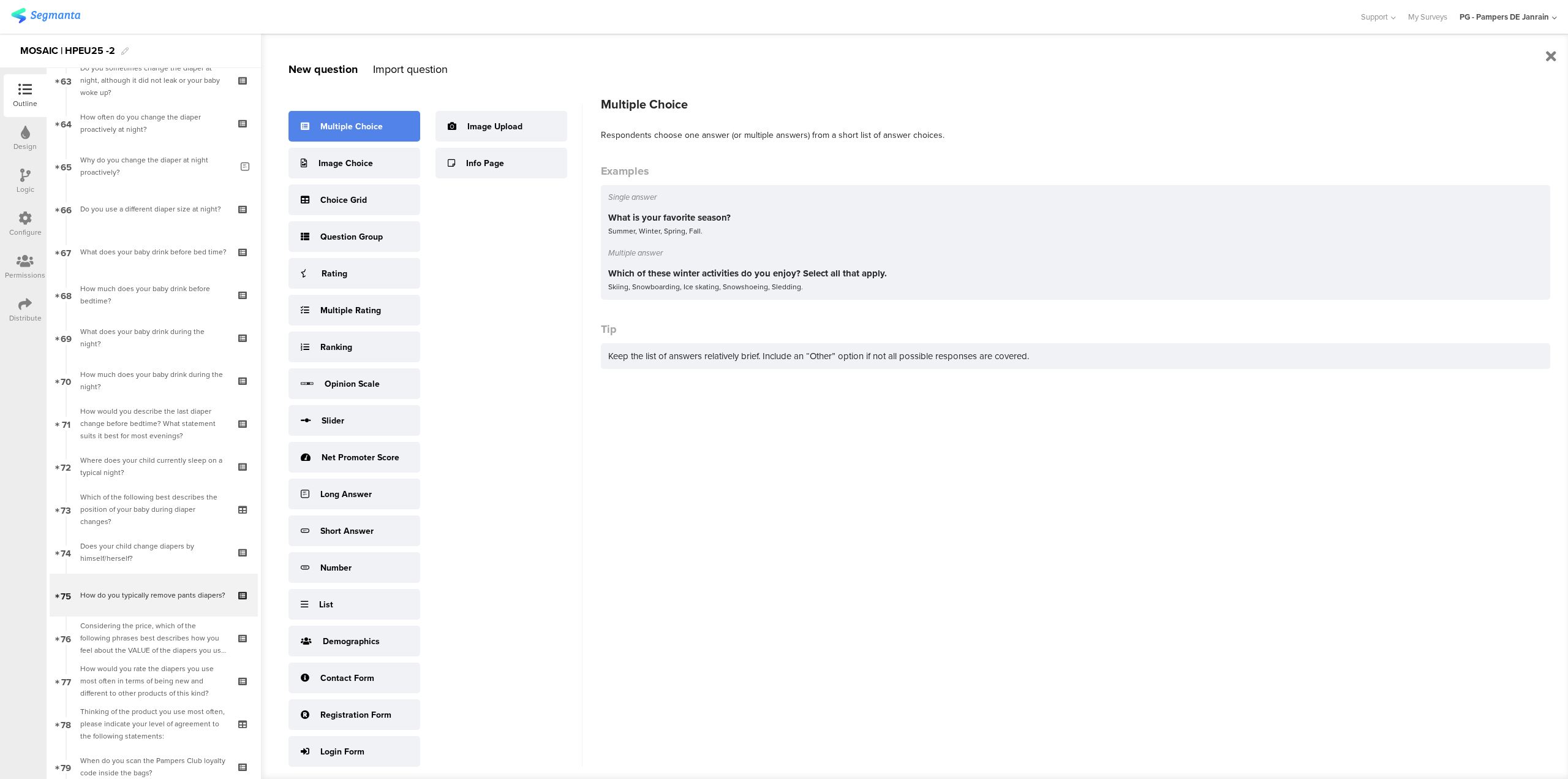
click at [333, 125] on div "Multiple Choice" at bounding box center [352, 126] width 62 height 13
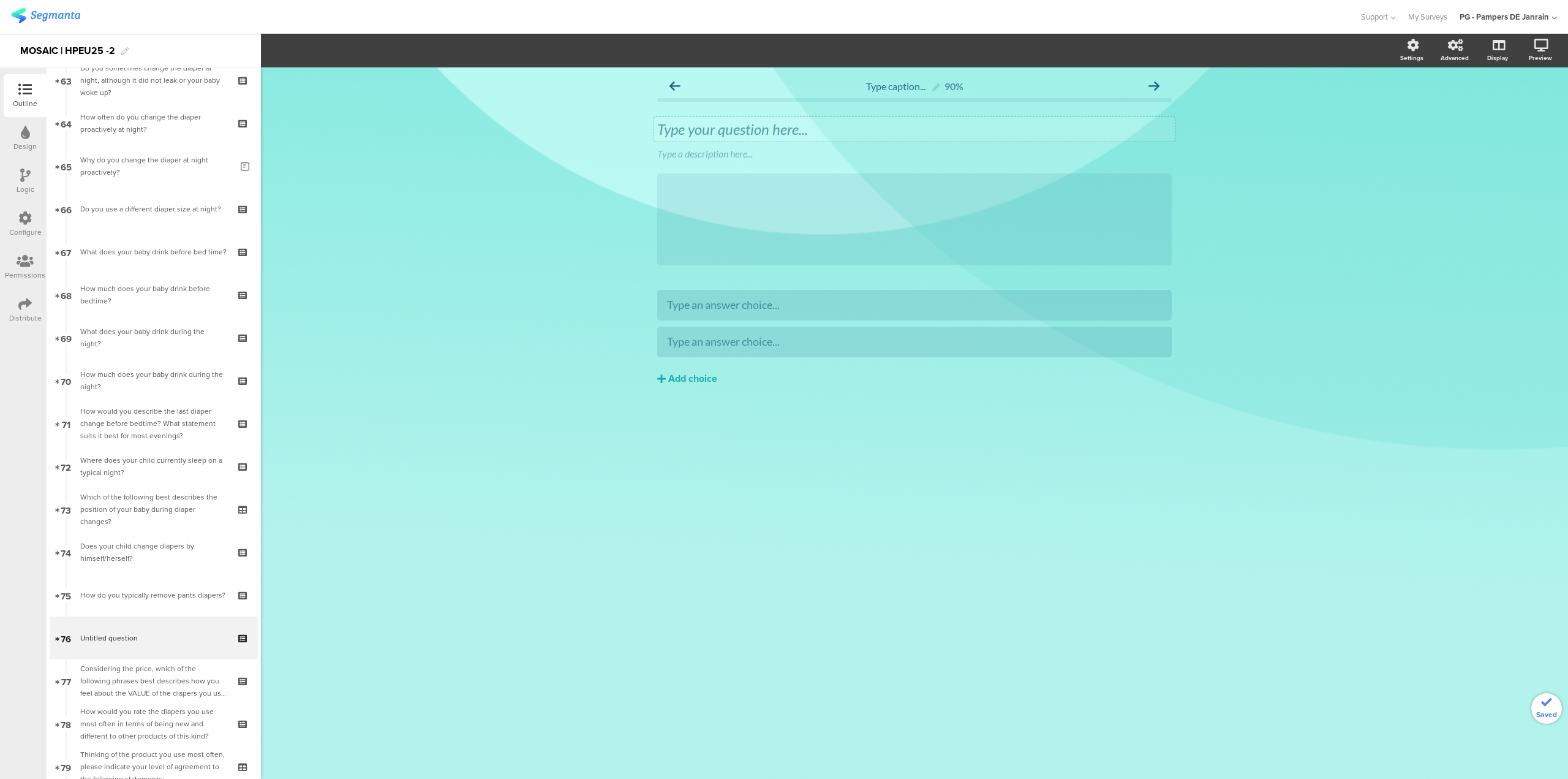
click at [775, 136] on div "Type your question here..." at bounding box center [914, 129] width 515 height 18
click at [1172, 146] on icon at bounding box center [1175, 145] width 7 height 7
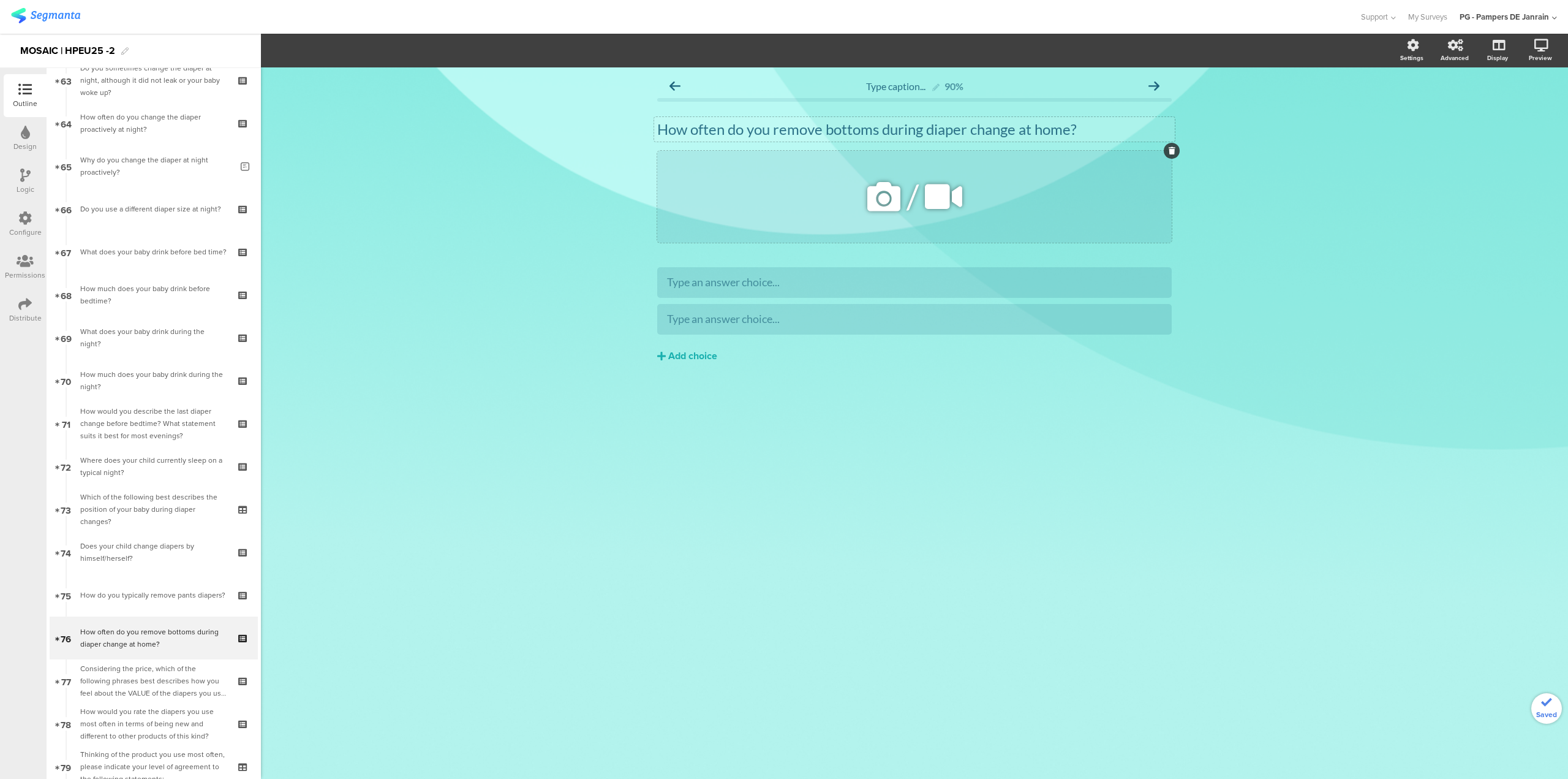
click at [1172, 154] on div at bounding box center [1172, 150] width 16 height 16
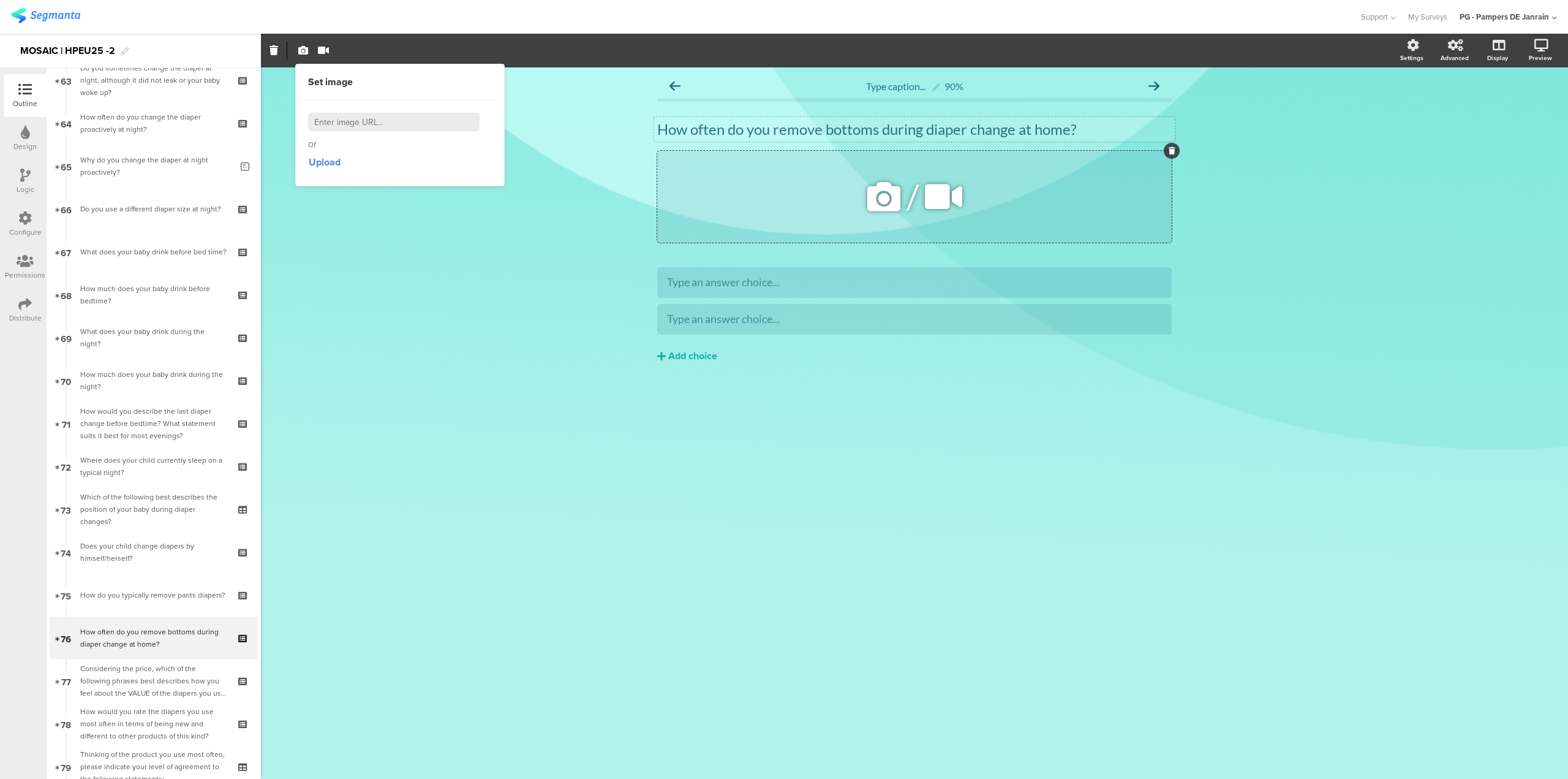
click at [1169, 147] on icon at bounding box center [1172, 151] width 7 height 7
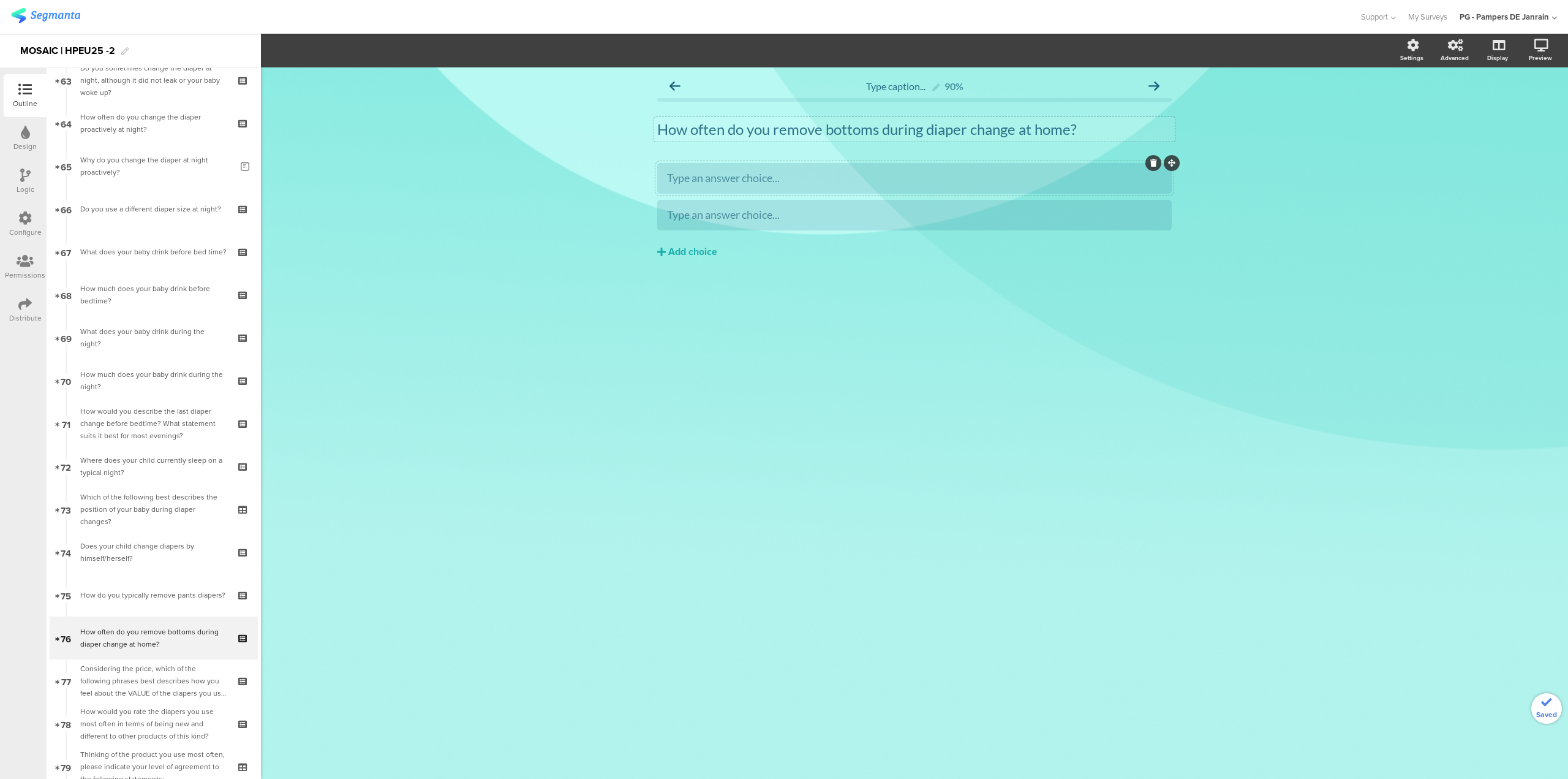
click at [958, 170] on div "Type an answer choice..." at bounding box center [914, 178] width 495 height 20
click at [688, 252] on div "Add choice" at bounding box center [693, 252] width 49 height 13
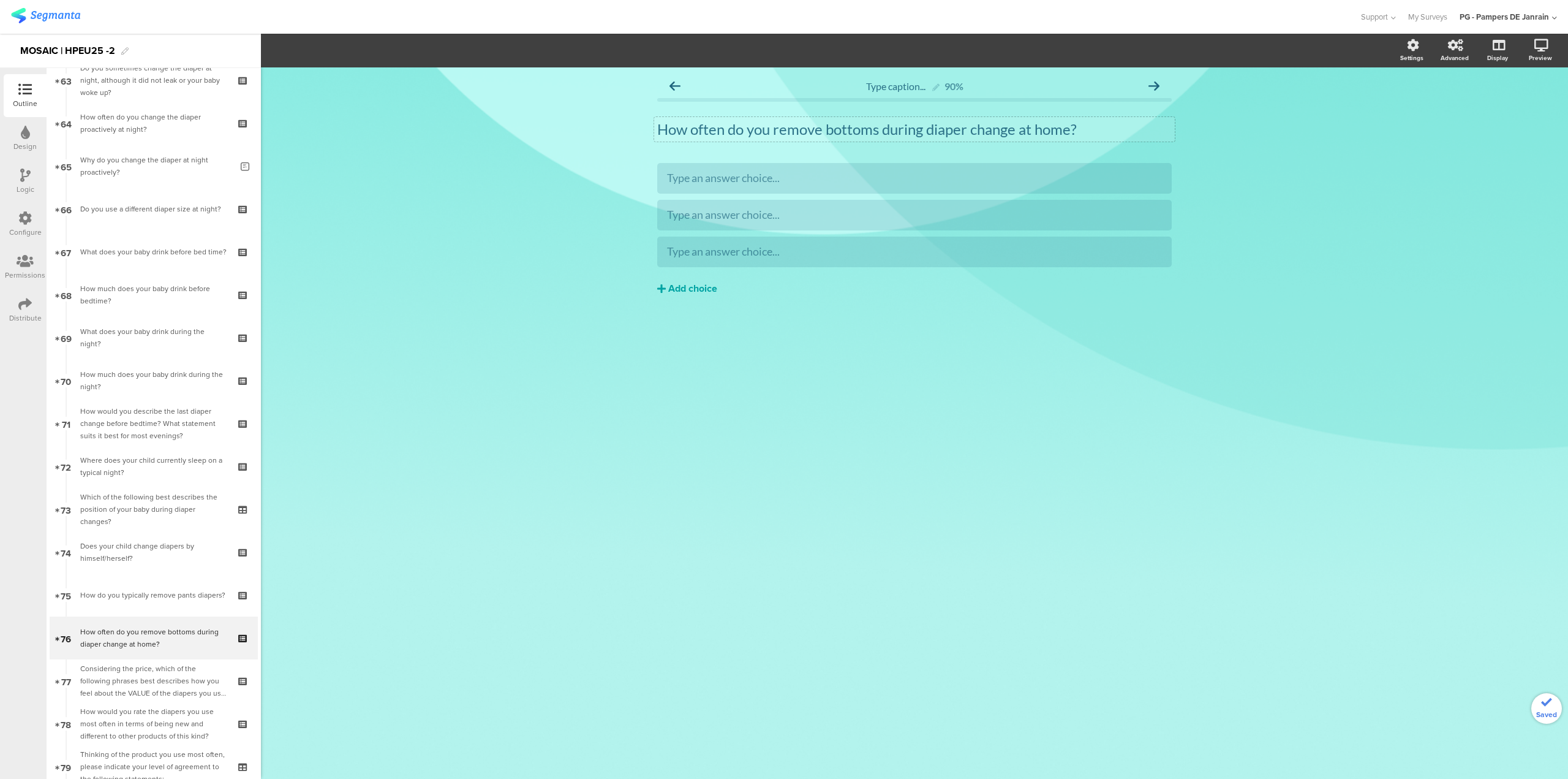
click at [691, 283] on div "Add choice" at bounding box center [693, 289] width 49 height 13
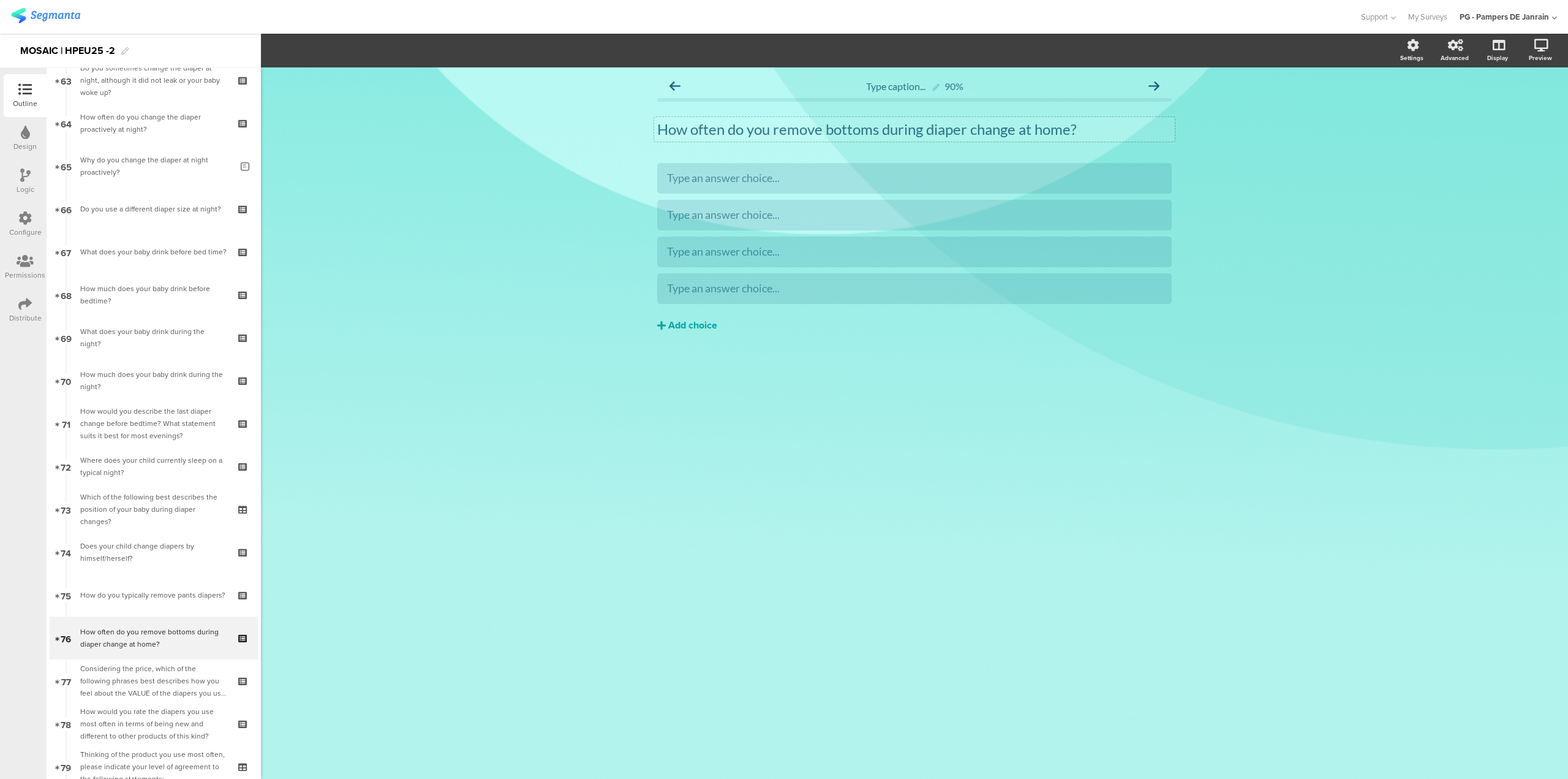
click at [692, 331] on div "Add choice" at bounding box center [693, 325] width 49 height 13
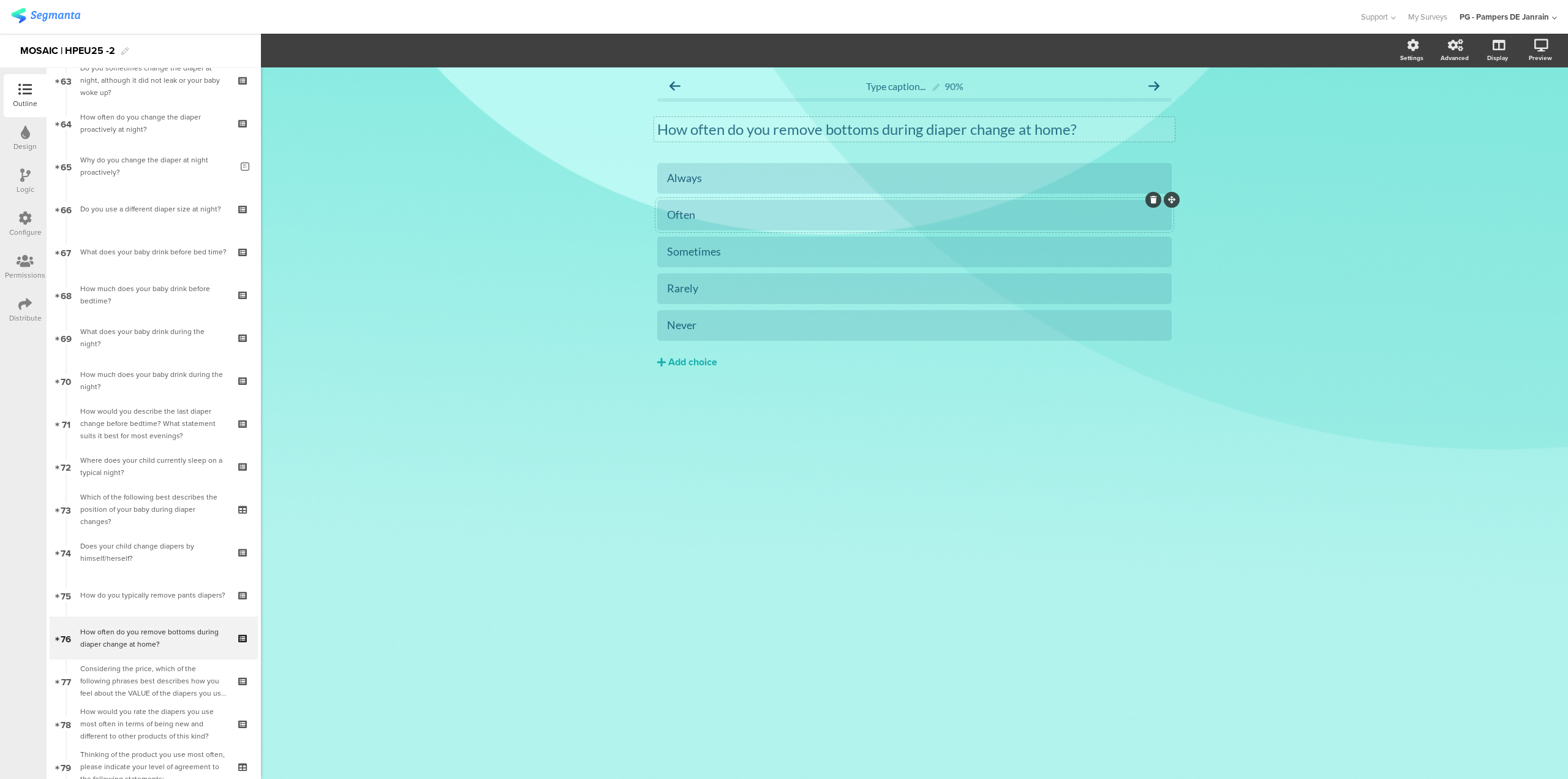
click at [827, 205] on div "Often" at bounding box center [914, 215] width 495 height 20
drag, startPoint x: 977, startPoint y: 427, endPoint x: 973, endPoint y: 445, distance: 18.4
click at [977, 425] on div "Type caption... 90% How often do you remove bottoms during diaper change at hom…" at bounding box center [914, 423] width 1307 height 712
click at [69, 615] on icon at bounding box center [66, 617] width 8 height 11
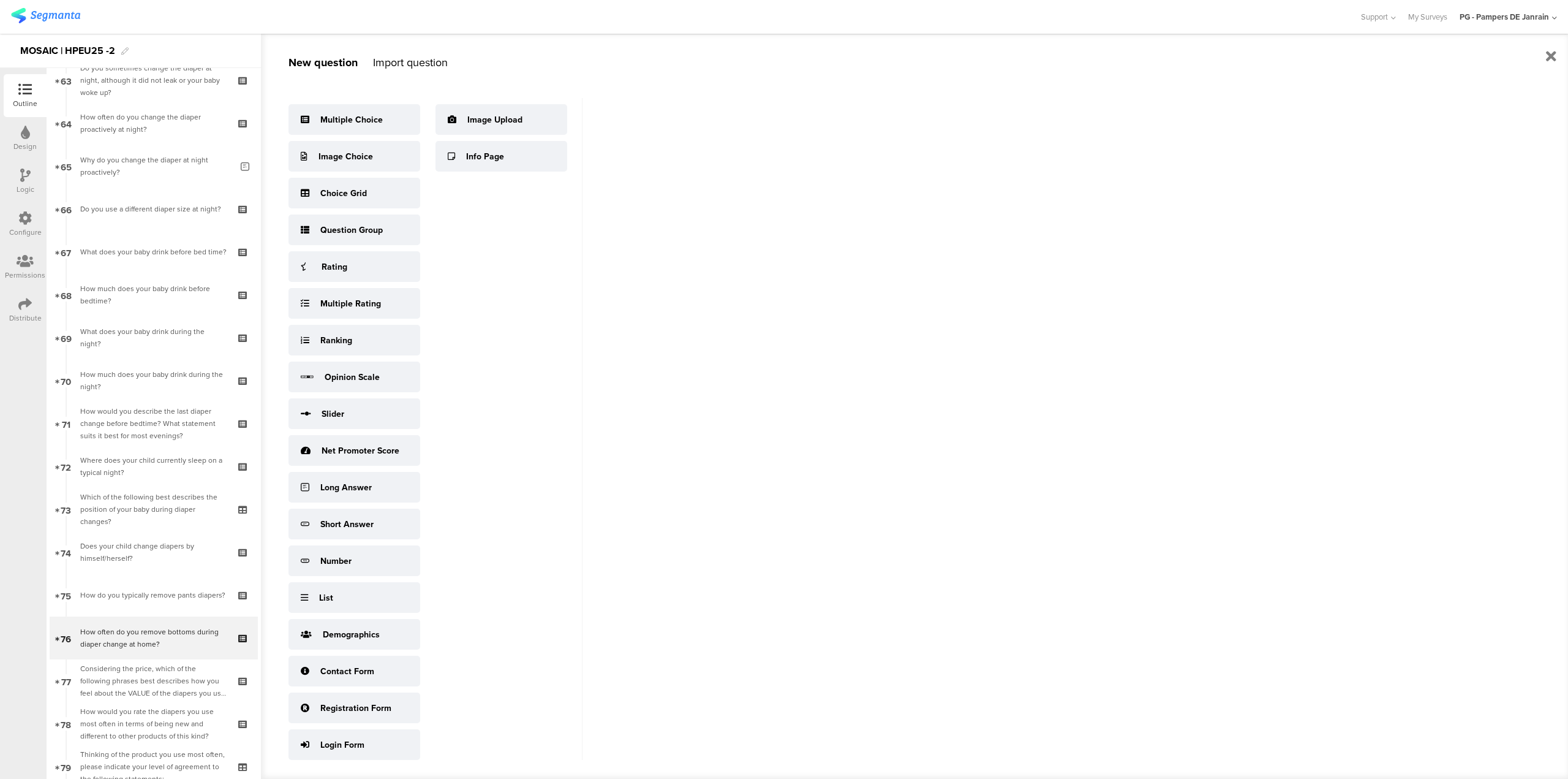
scroll to position [16, 0]
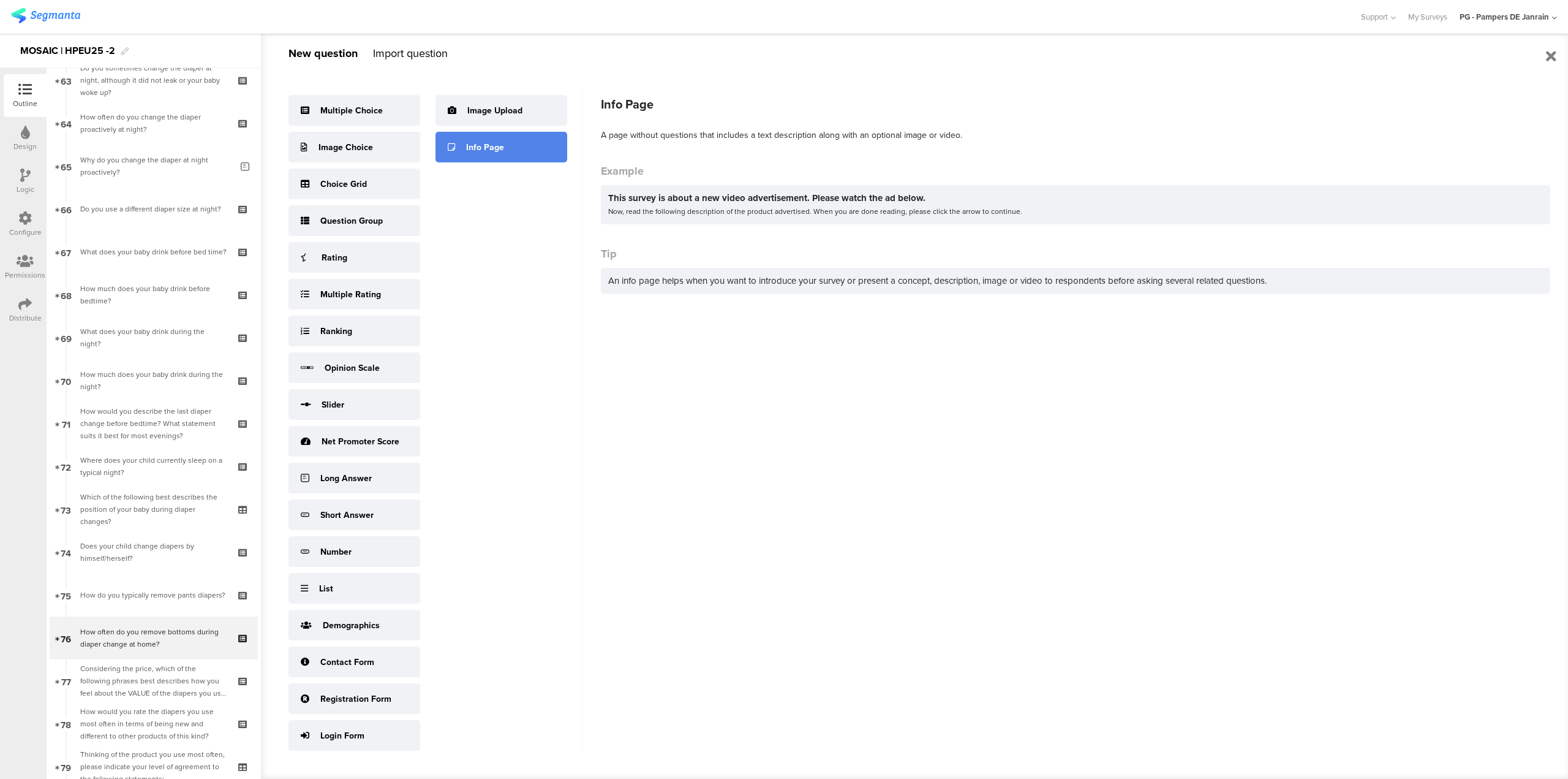
click at [495, 151] on div "Info Page" at bounding box center [485, 147] width 38 height 13
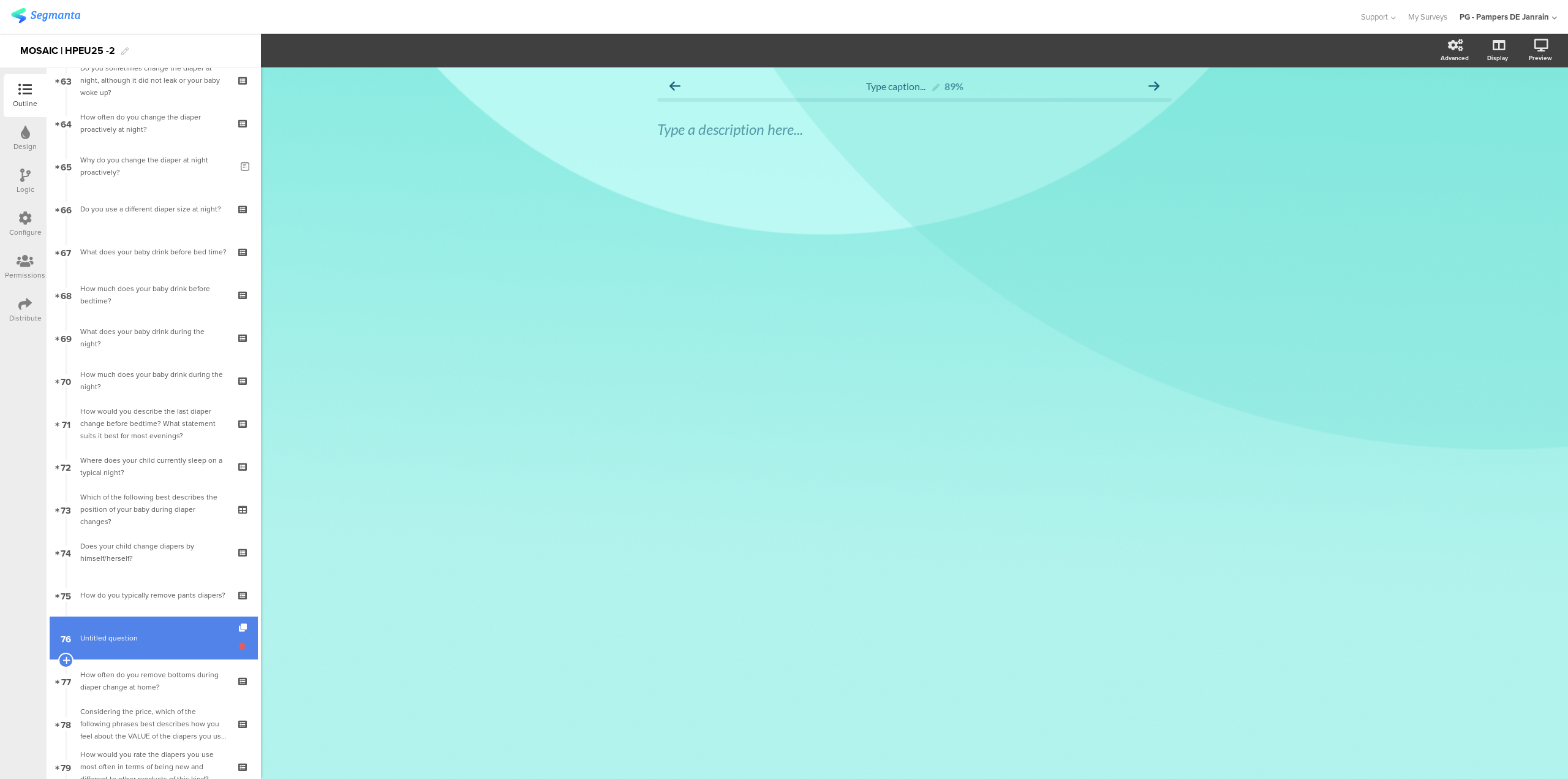
click at [239, 650] on icon at bounding box center [244, 646] width 10 height 12
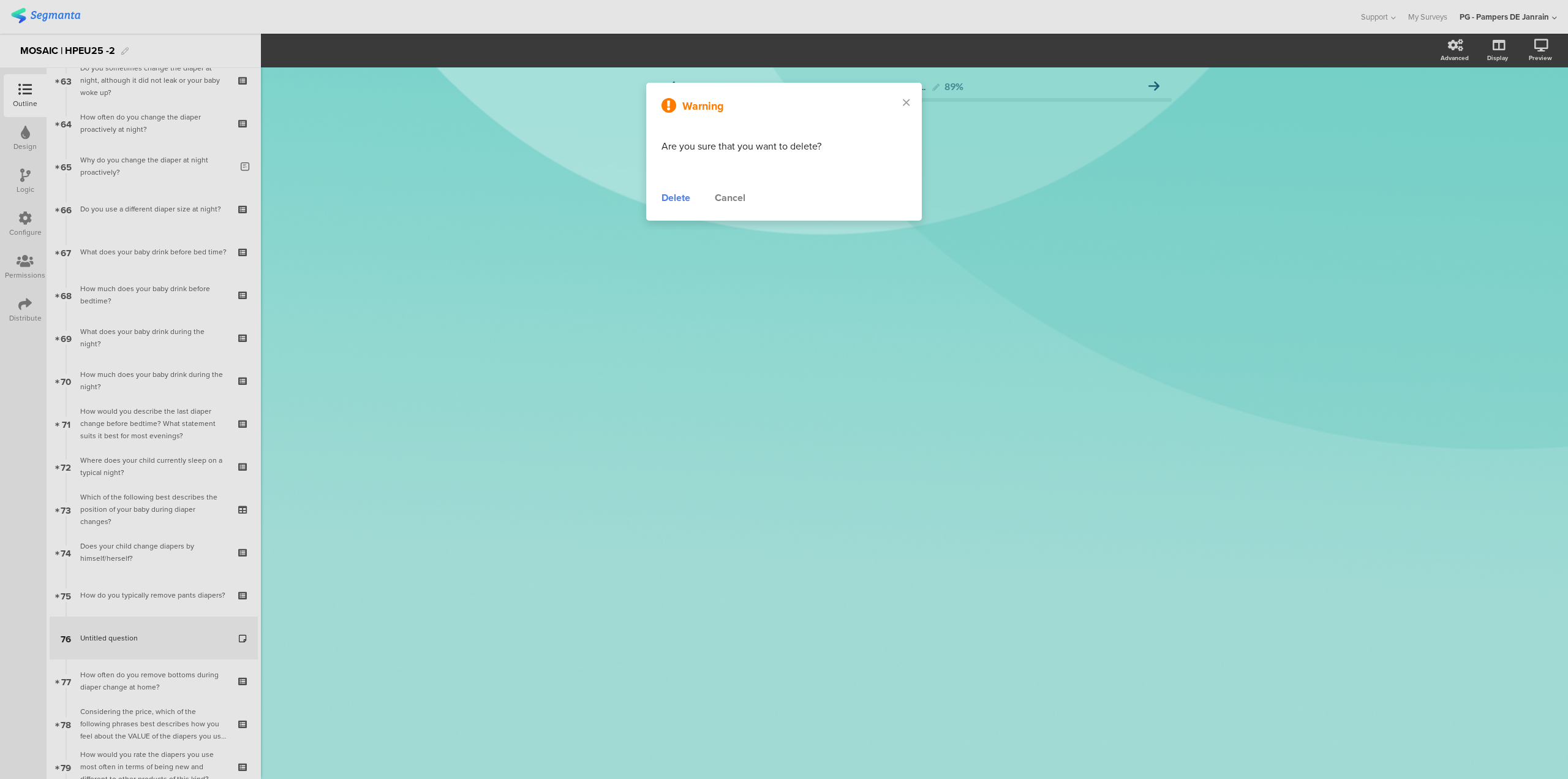
click at [682, 200] on div "Delete" at bounding box center [676, 198] width 29 height 15
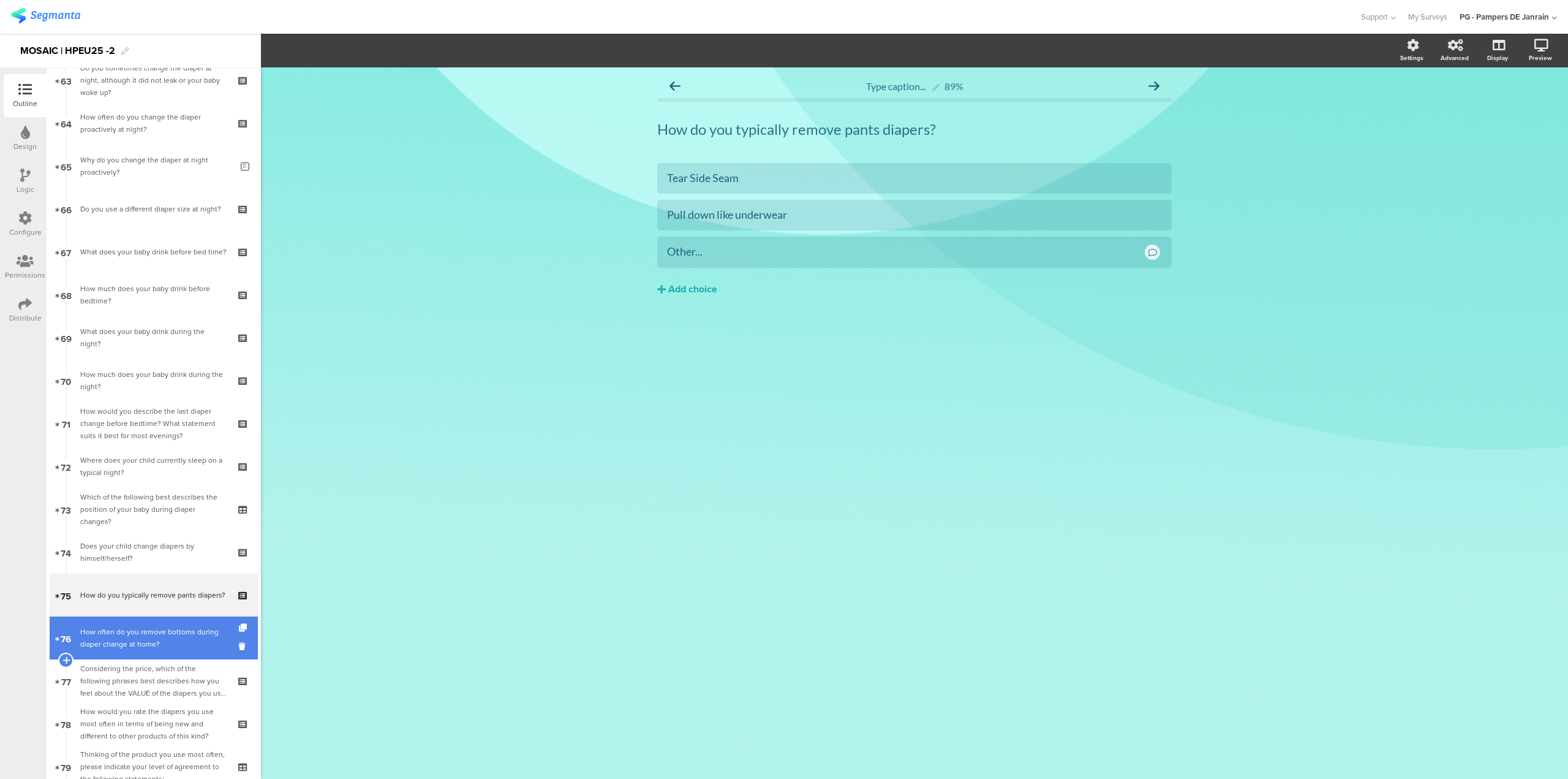
click at [147, 644] on div "How often do you remove bottoms during diaper change at home?" at bounding box center [153, 638] width 147 height 24
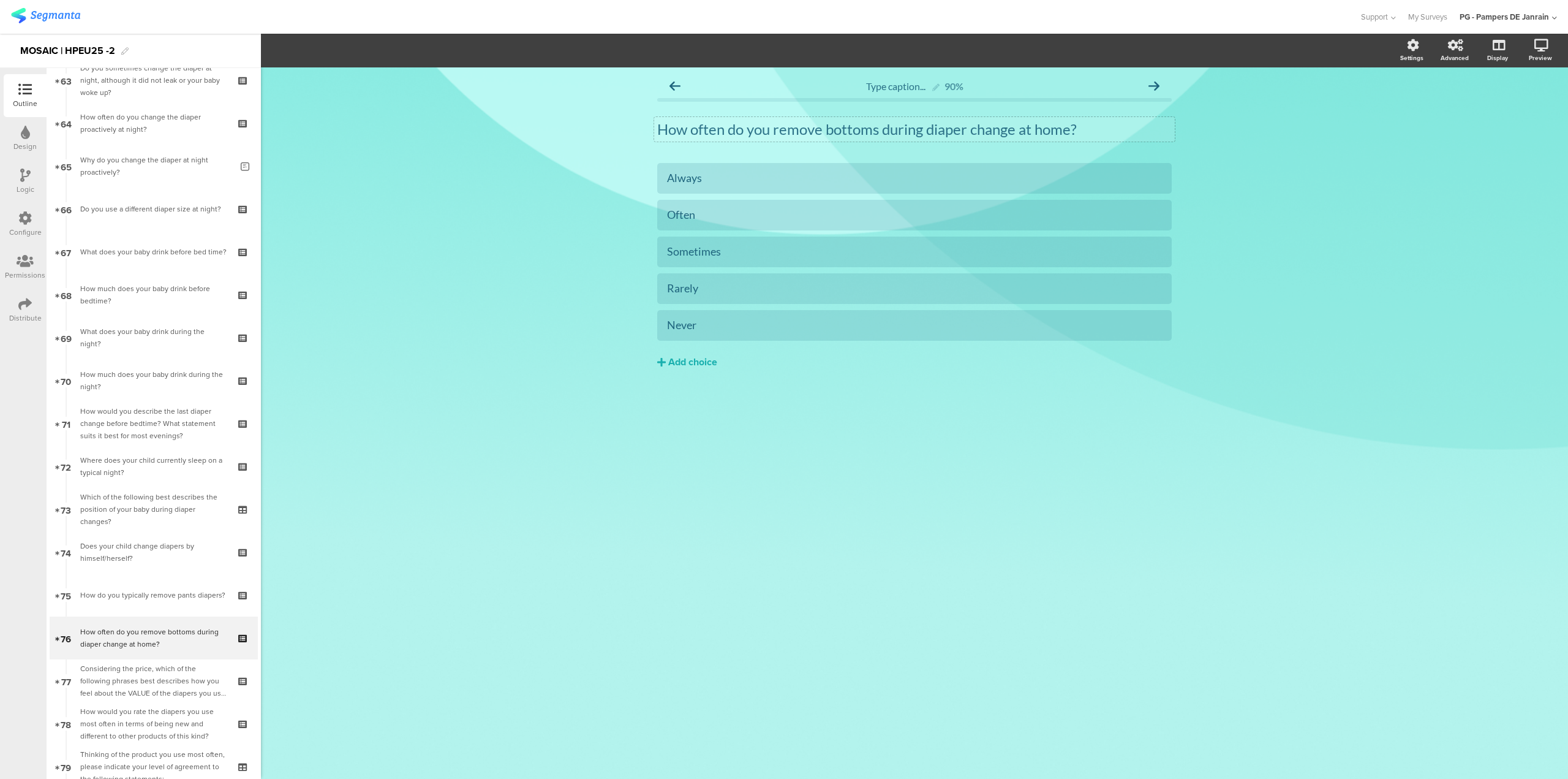
click at [1020, 128] on p "How often do you remove bottoms during diaper change at home?" at bounding box center [914, 129] width 515 height 18
click at [1056, 128] on p "How often do you remove bottoms during diaper change at home?" at bounding box center [914, 129] width 515 height 18
click at [286, 52] on icon "button" at bounding box center [286, 51] width 11 height 11
click at [586, 676] on div "Type caption... 90% How often do you remove bottoms during diaper changes at ho…" at bounding box center [914, 423] width 1307 height 712
click at [239, 626] on icon at bounding box center [244, 628] width 10 height 8
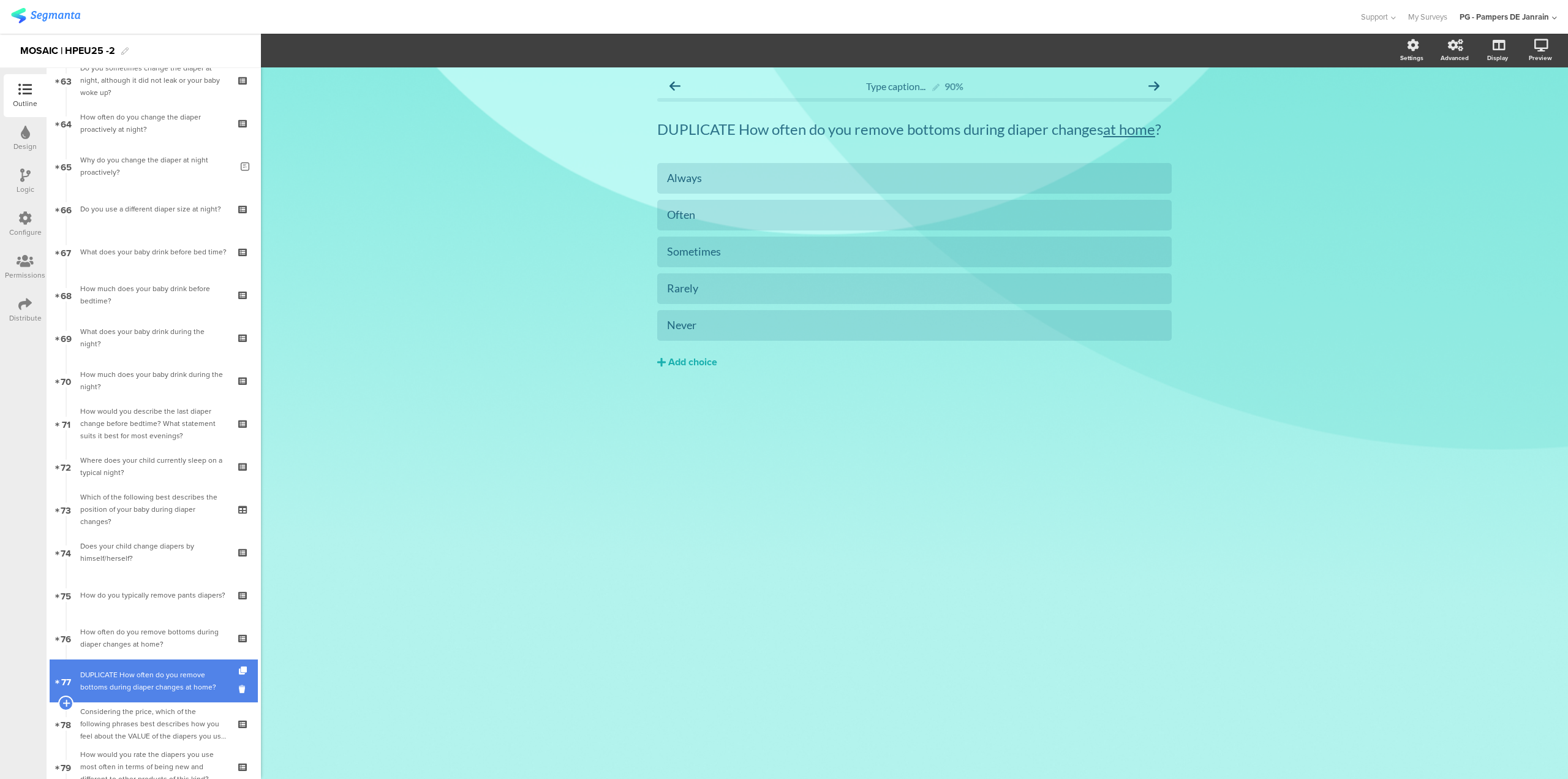
click at [141, 675] on div "DUPLICATE How often do you remove bottoms during diaper changes at home?" at bounding box center [153, 681] width 147 height 24
click at [675, 128] on p "DUPLICATE How often do you remove bottoms during diaper changes at home ?" at bounding box center [914, 129] width 515 height 18
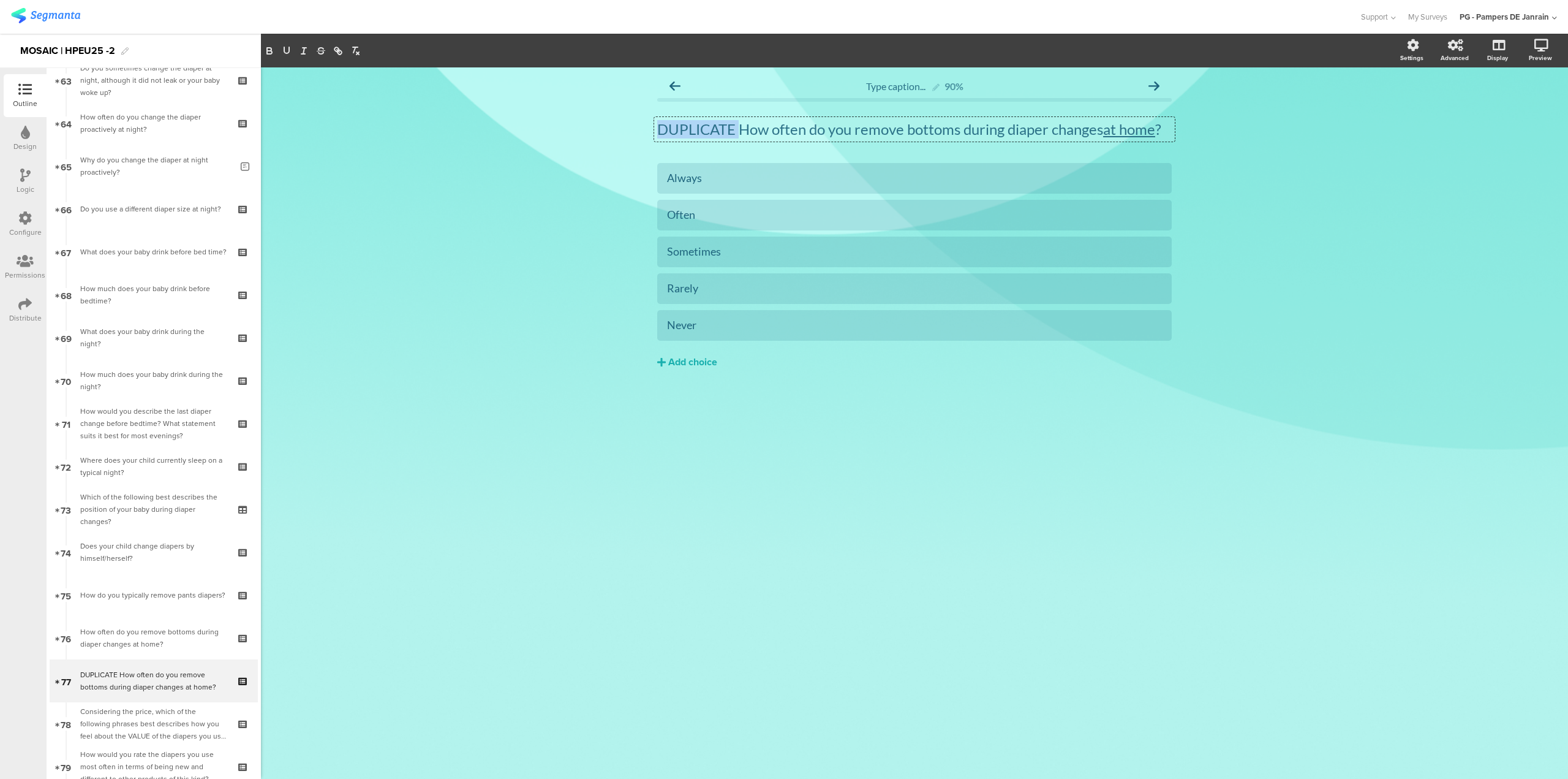
click at [675, 128] on p "DUPLICATE How often do you remove bottoms during diaper changes at home ?" at bounding box center [914, 129] width 515 height 18
click at [839, 548] on div "Type caption... 90% How often do you remove bottoms during diaper changes outsi…" at bounding box center [914, 423] width 1307 height 712
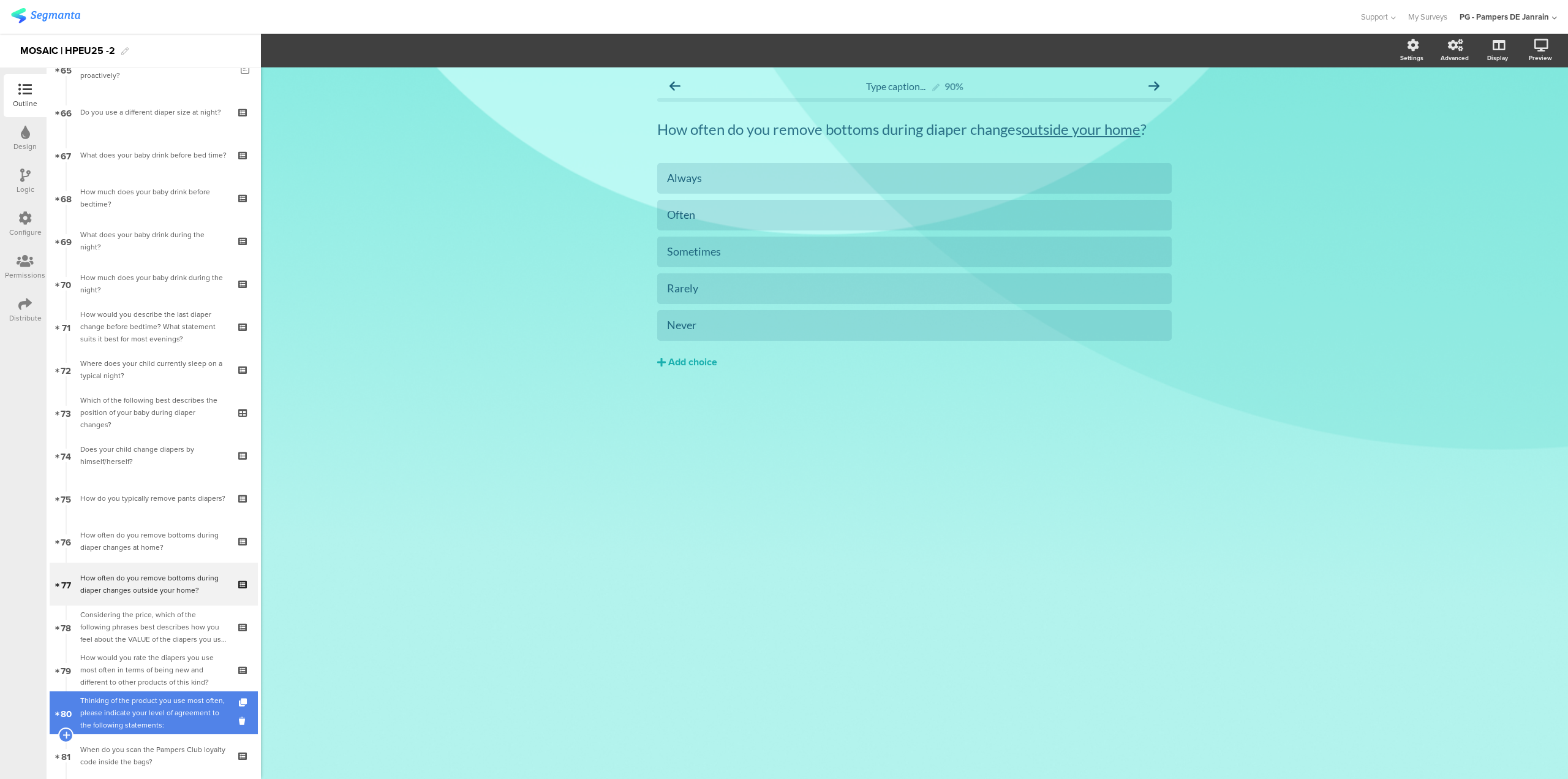
scroll to position [2902, 0]
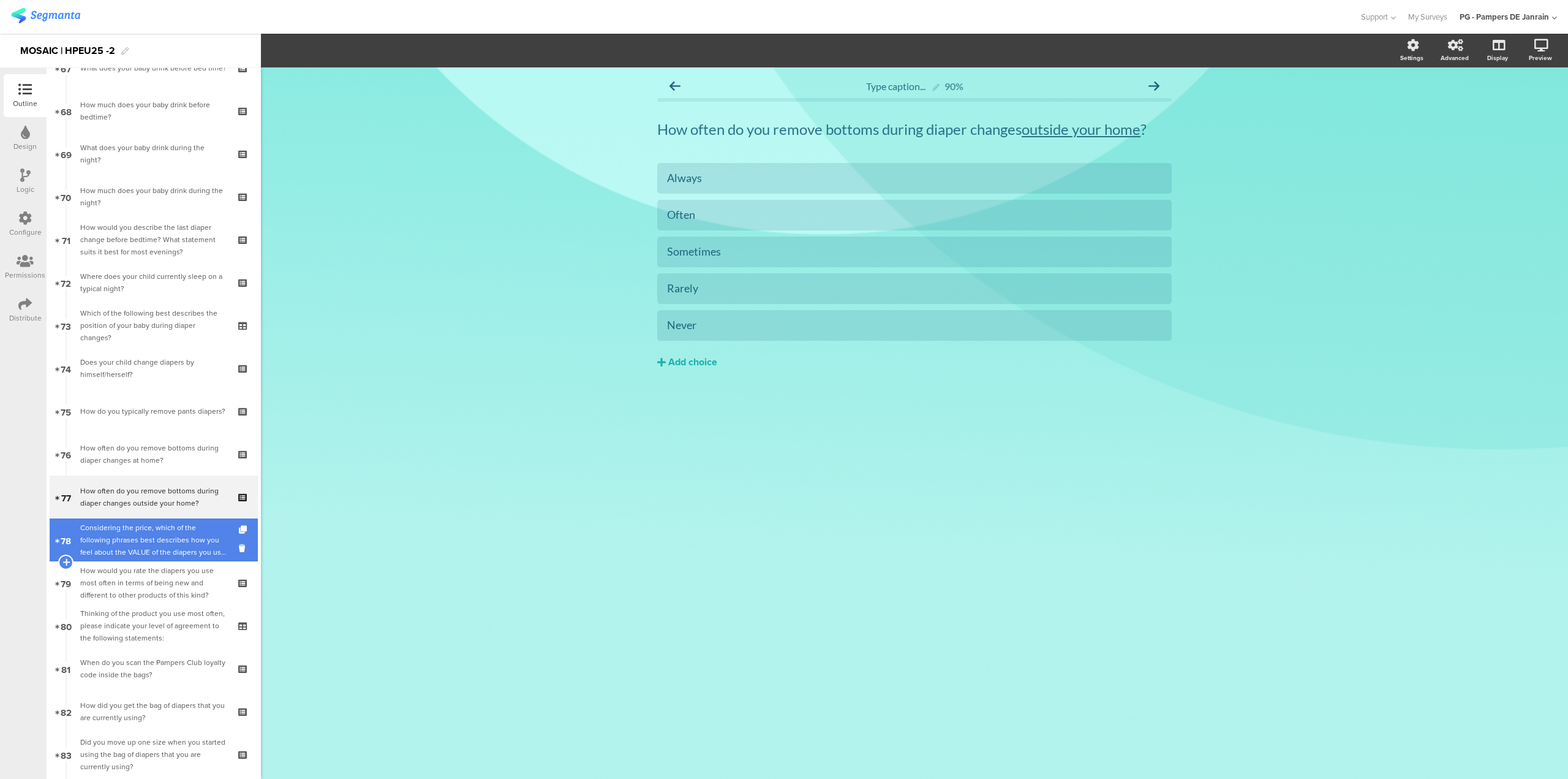
click at [67, 519] on div at bounding box center [65, 539] width 10 height 43
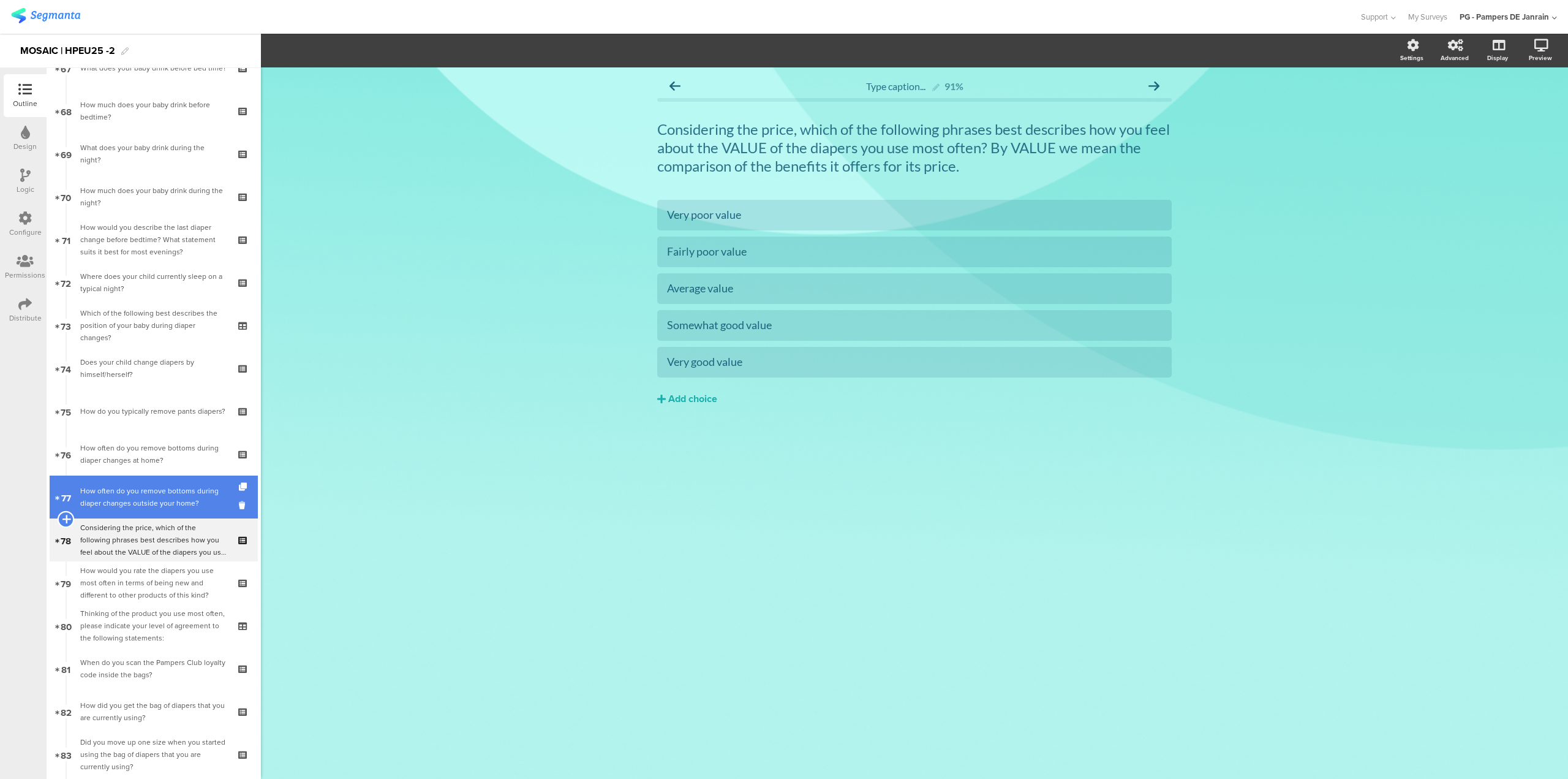
click at [68, 515] on icon at bounding box center [66, 519] width 8 height 11
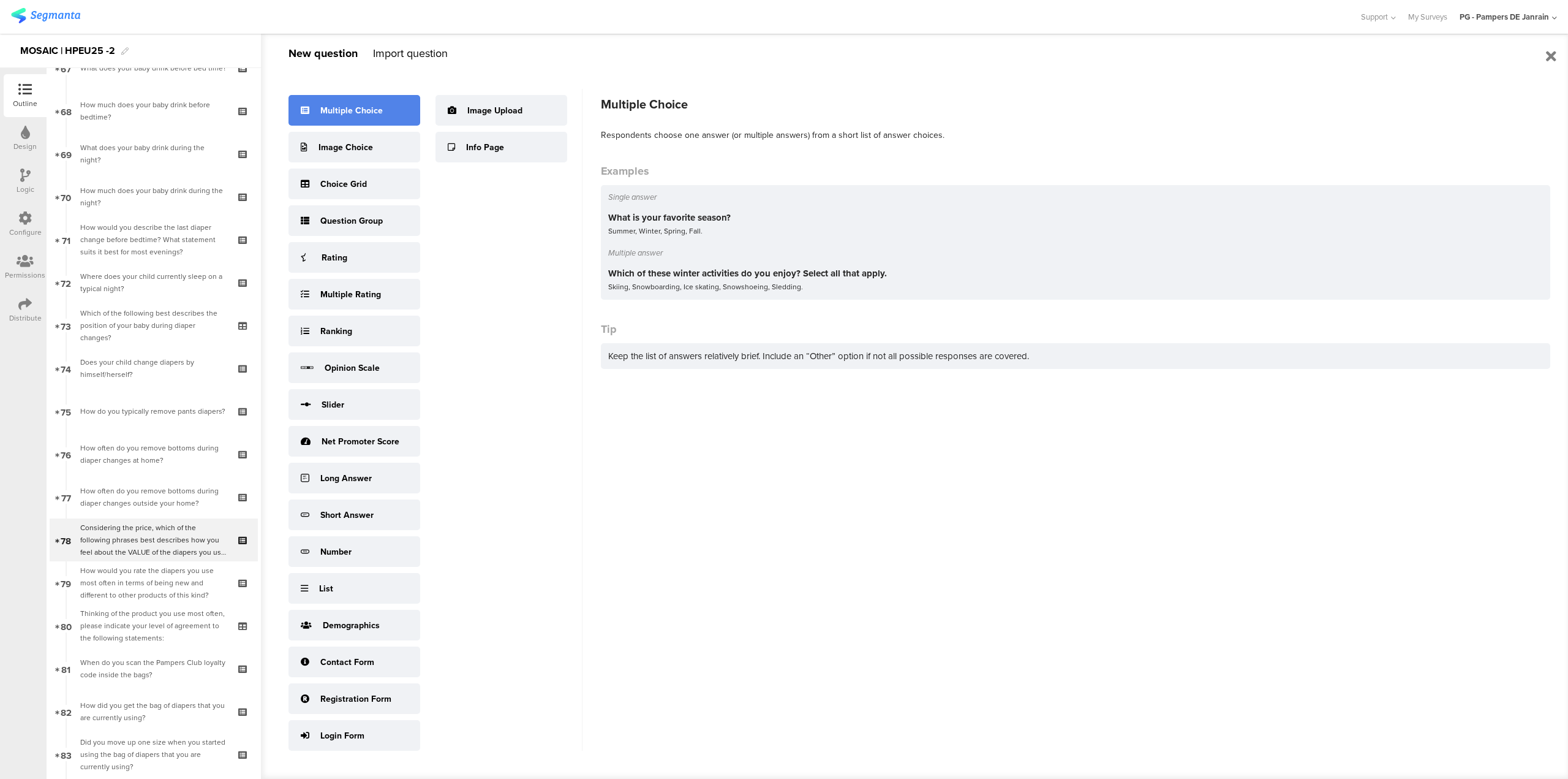
click at [354, 109] on div "Multiple Choice" at bounding box center [352, 110] width 62 height 13
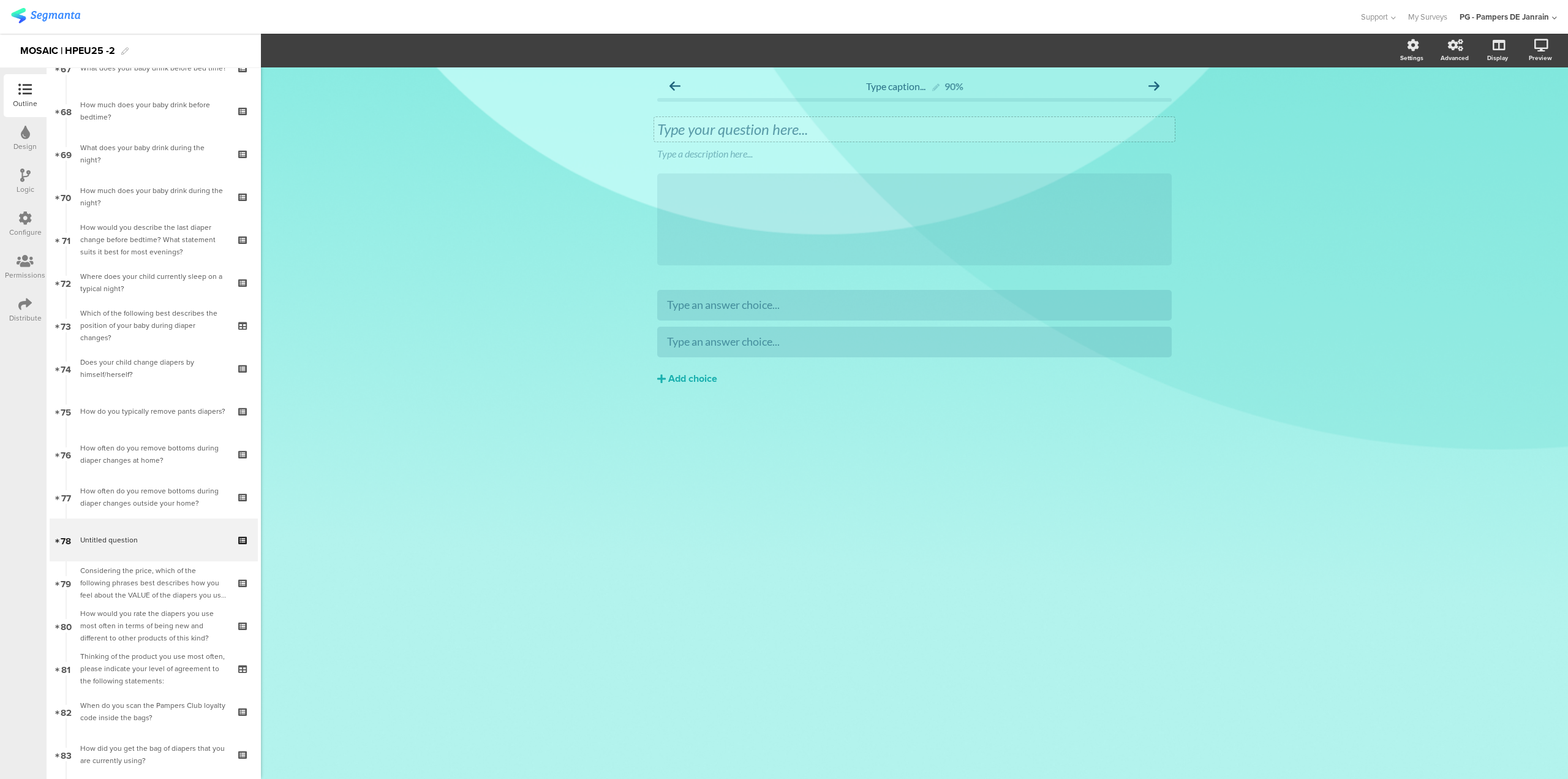
click at [833, 134] on div "Type your question here..." at bounding box center [914, 129] width 515 height 18
click at [1171, 147] on div at bounding box center [1174, 144] width 16 height 16
click at [1176, 147] on icon at bounding box center [1175, 145] width 7 height 7
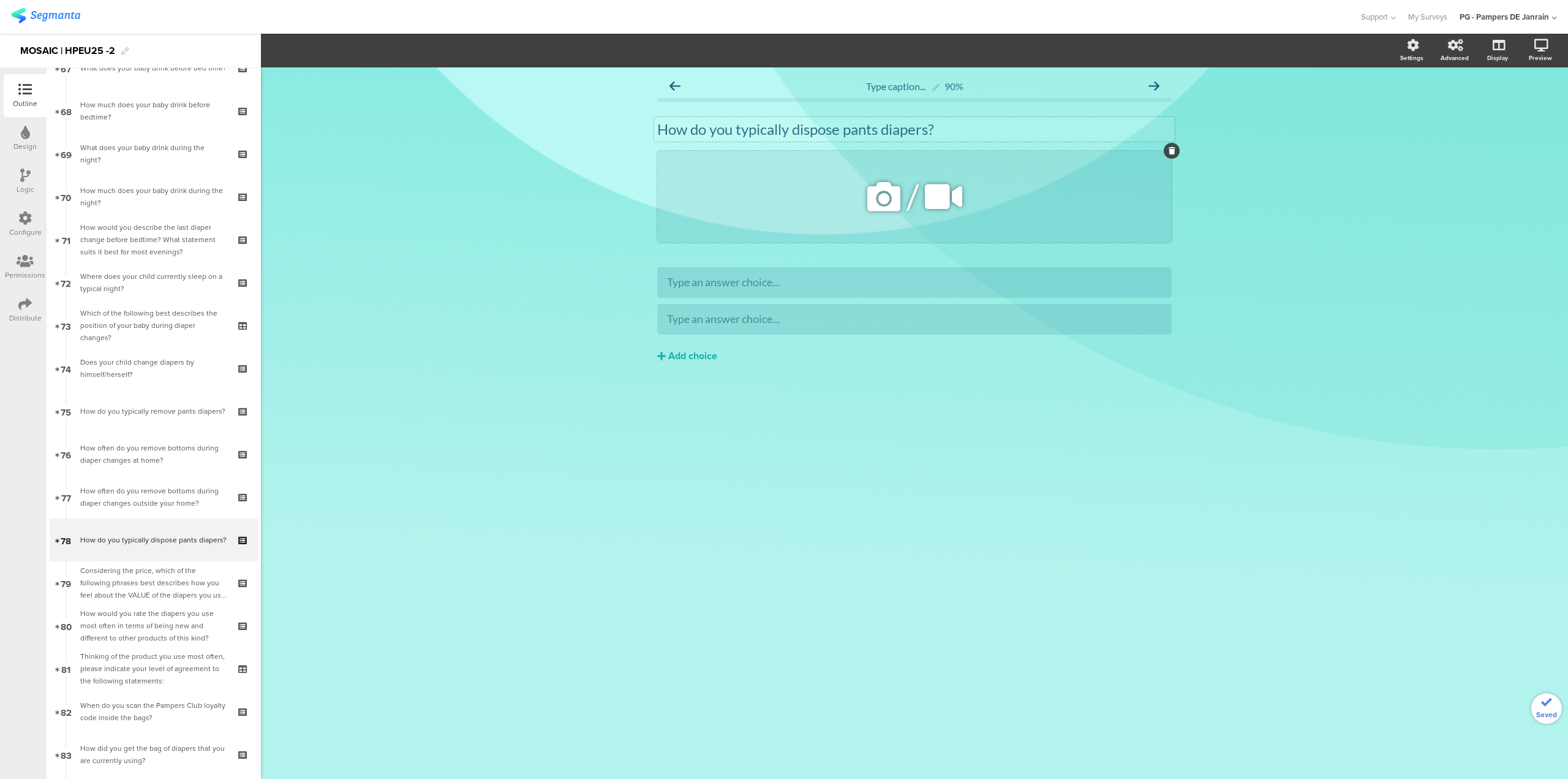
click at [1172, 151] on icon at bounding box center [1172, 151] width 7 height 7
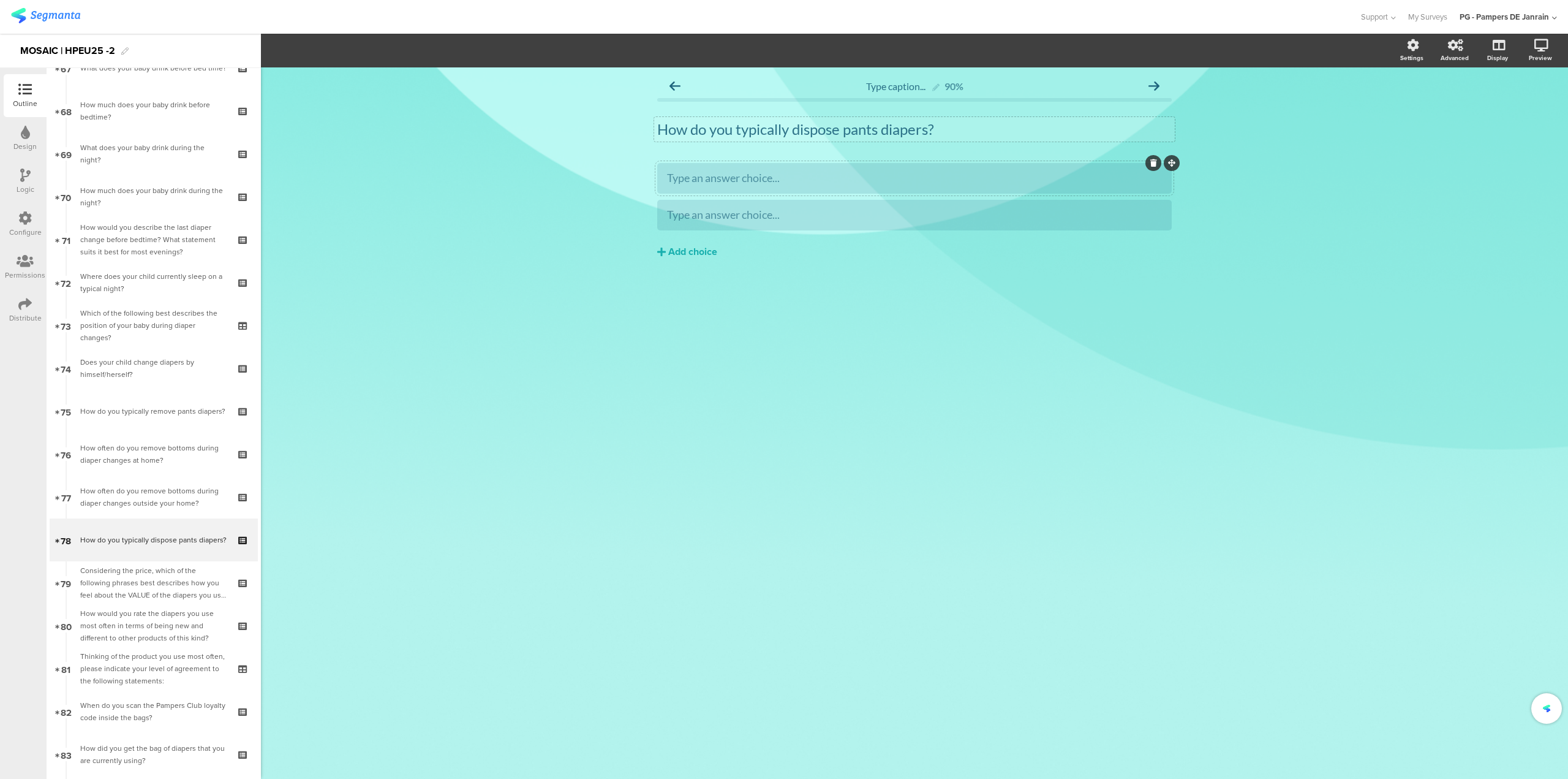
click at [1079, 168] on div "Type an answer choice..." at bounding box center [914, 178] width 495 height 20
click at [673, 250] on div "Add choice" at bounding box center [693, 252] width 49 height 13
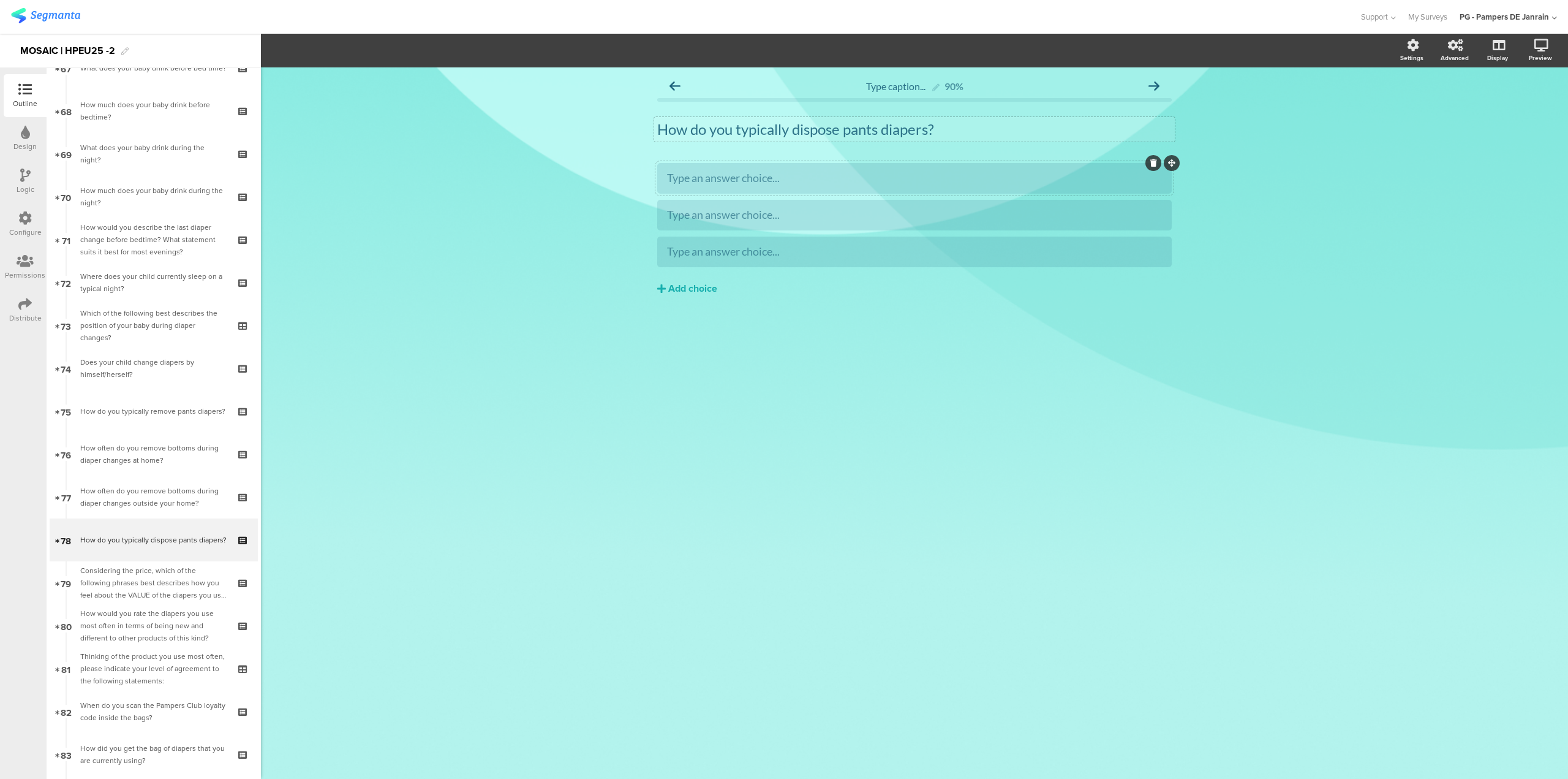
click at [890, 177] on div "Type an answer choice..." at bounding box center [914, 178] width 495 height 14
click at [805, 217] on div "Type an answer choice..." at bounding box center [914, 215] width 495 height 14
click at [863, 254] on div "Type an answer choice..." at bounding box center [914, 251] width 495 height 14
click at [359, 48] on span "Choice options" at bounding box center [329, 50] width 66 height 14
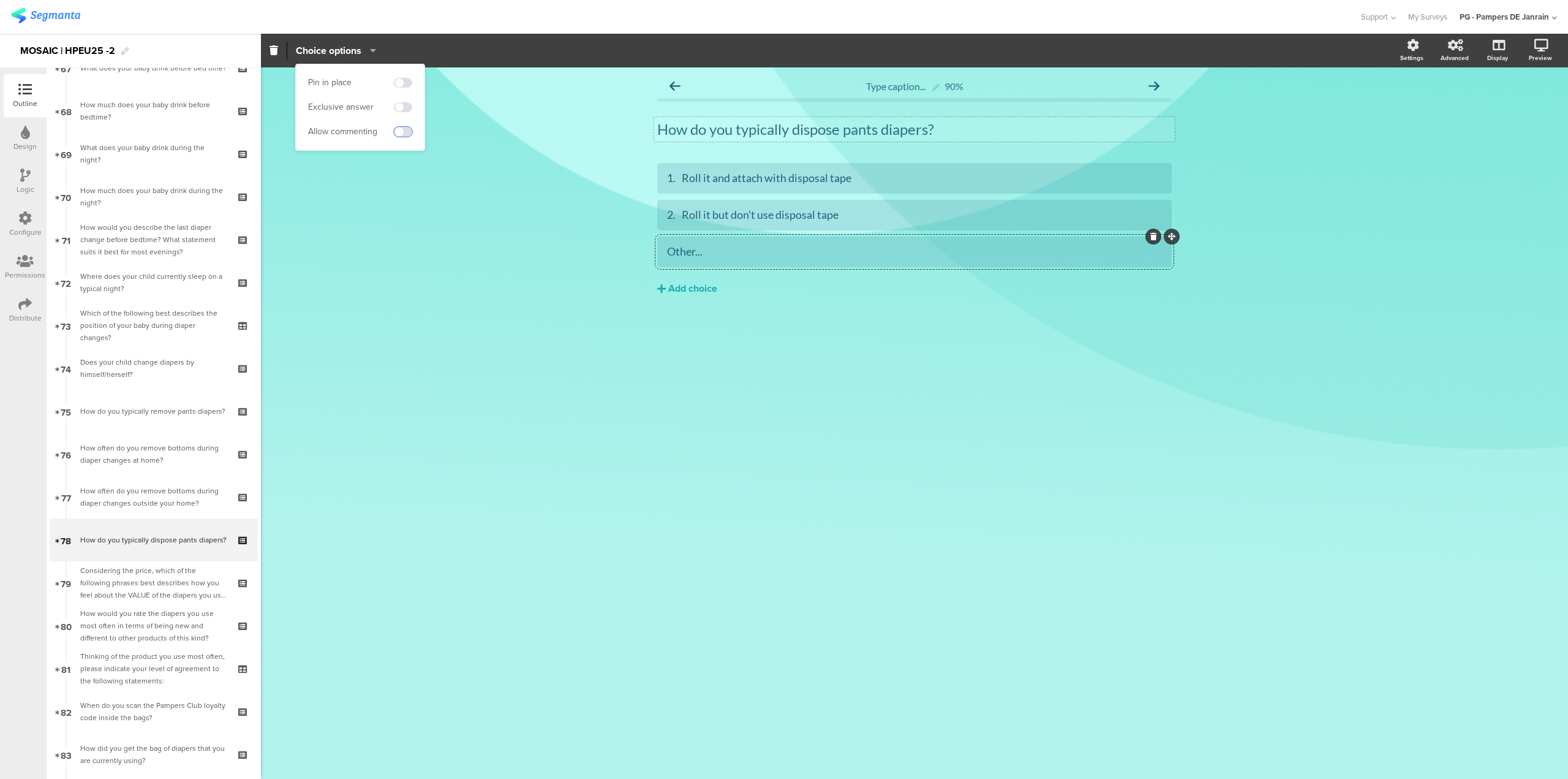
click at [405, 128] on span at bounding box center [403, 132] width 18 height 10
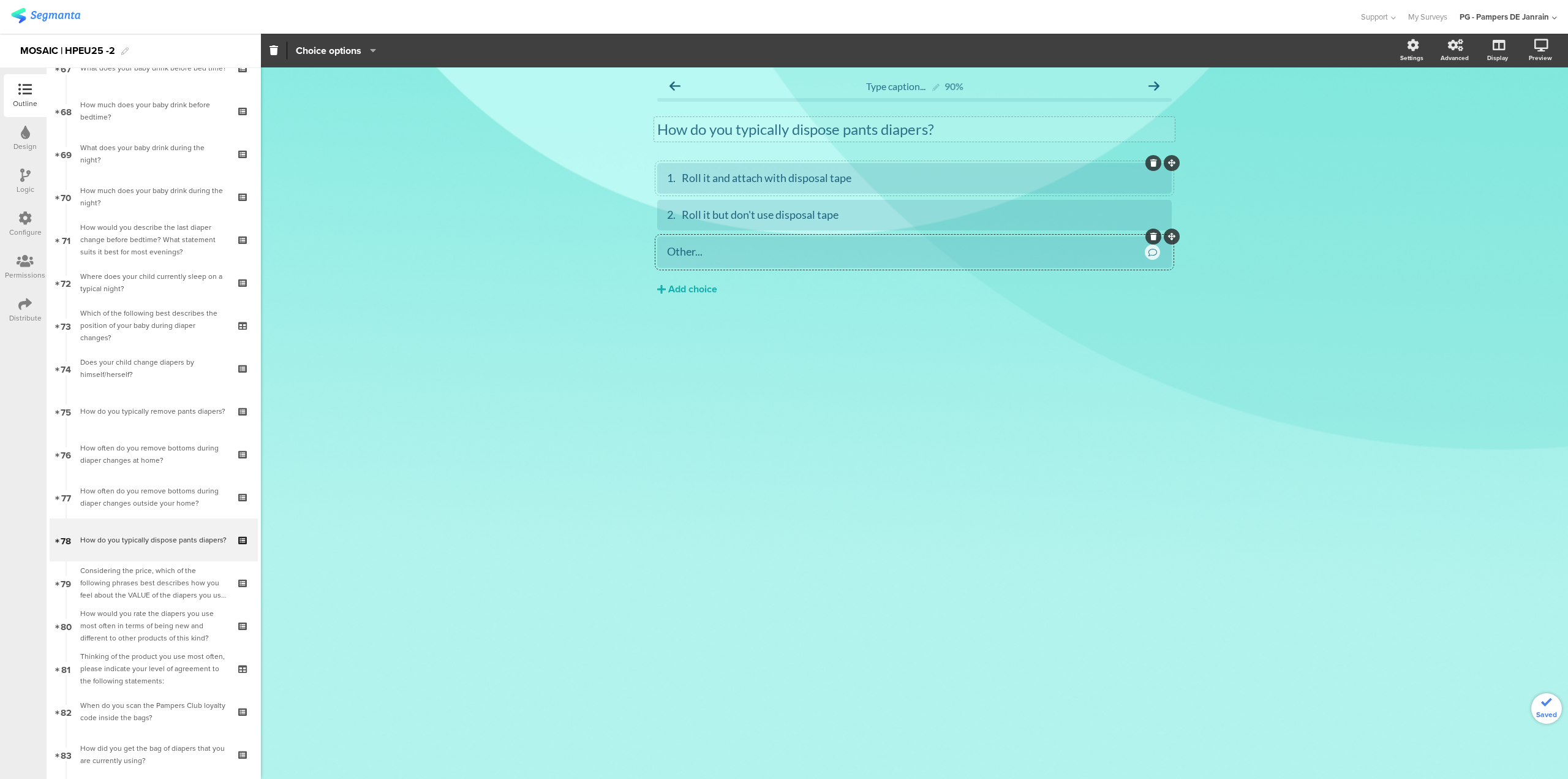
click at [684, 173] on div "1. Roll it and attach with disposal tape" at bounding box center [914, 178] width 495 height 14
click at [870, 513] on div "Type caption... 90% How do you typically dispose pants diapers? How do you typi…" at bounding box center [914, 423] width 1307 height 712
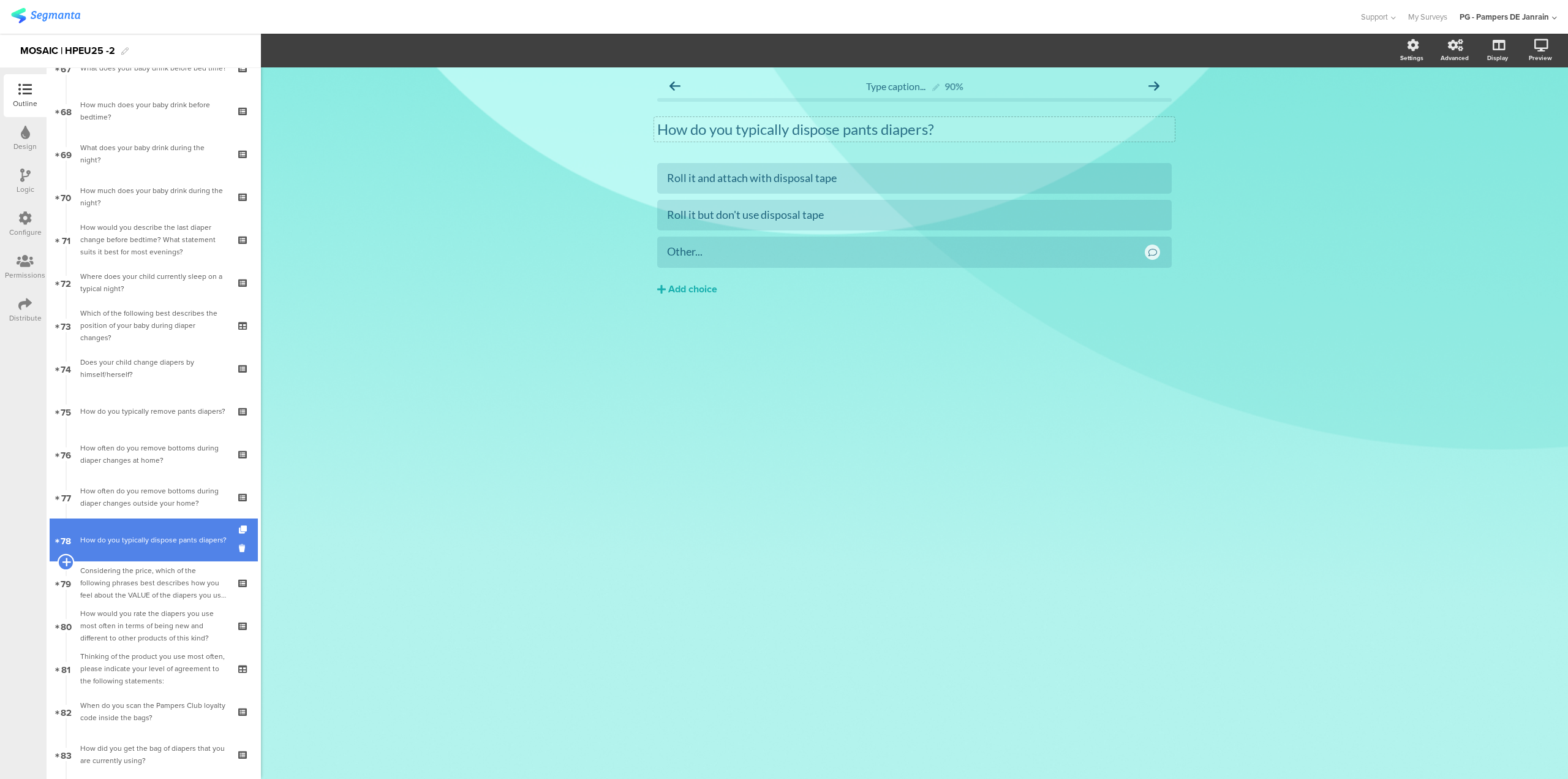
click at [69, 558] on icon at bounding box center [66, 562] width 8 height 11
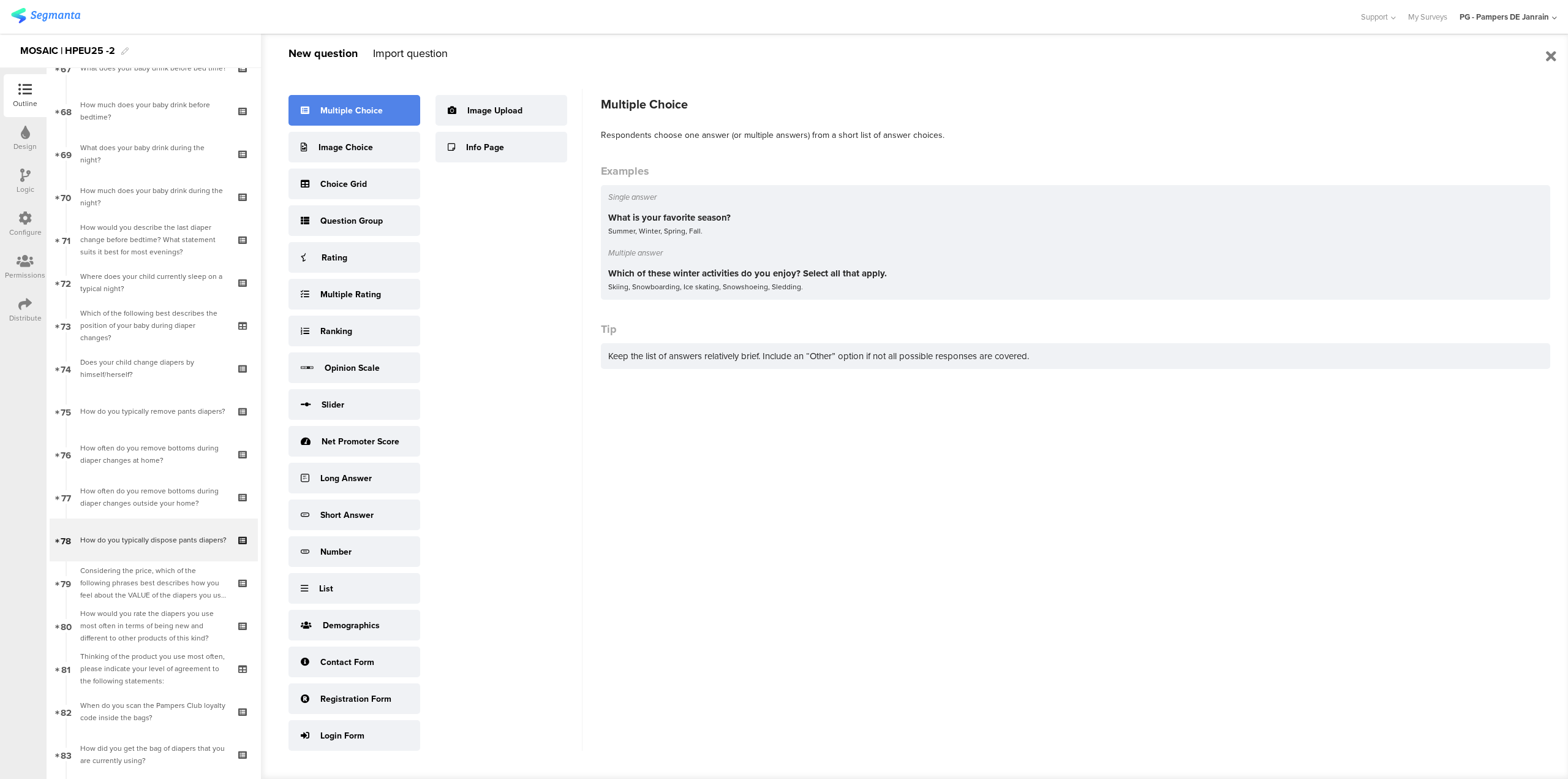
click at [324, 110] on div "Multiple Choice" at bounding box center [352, 110] width 62 height 13
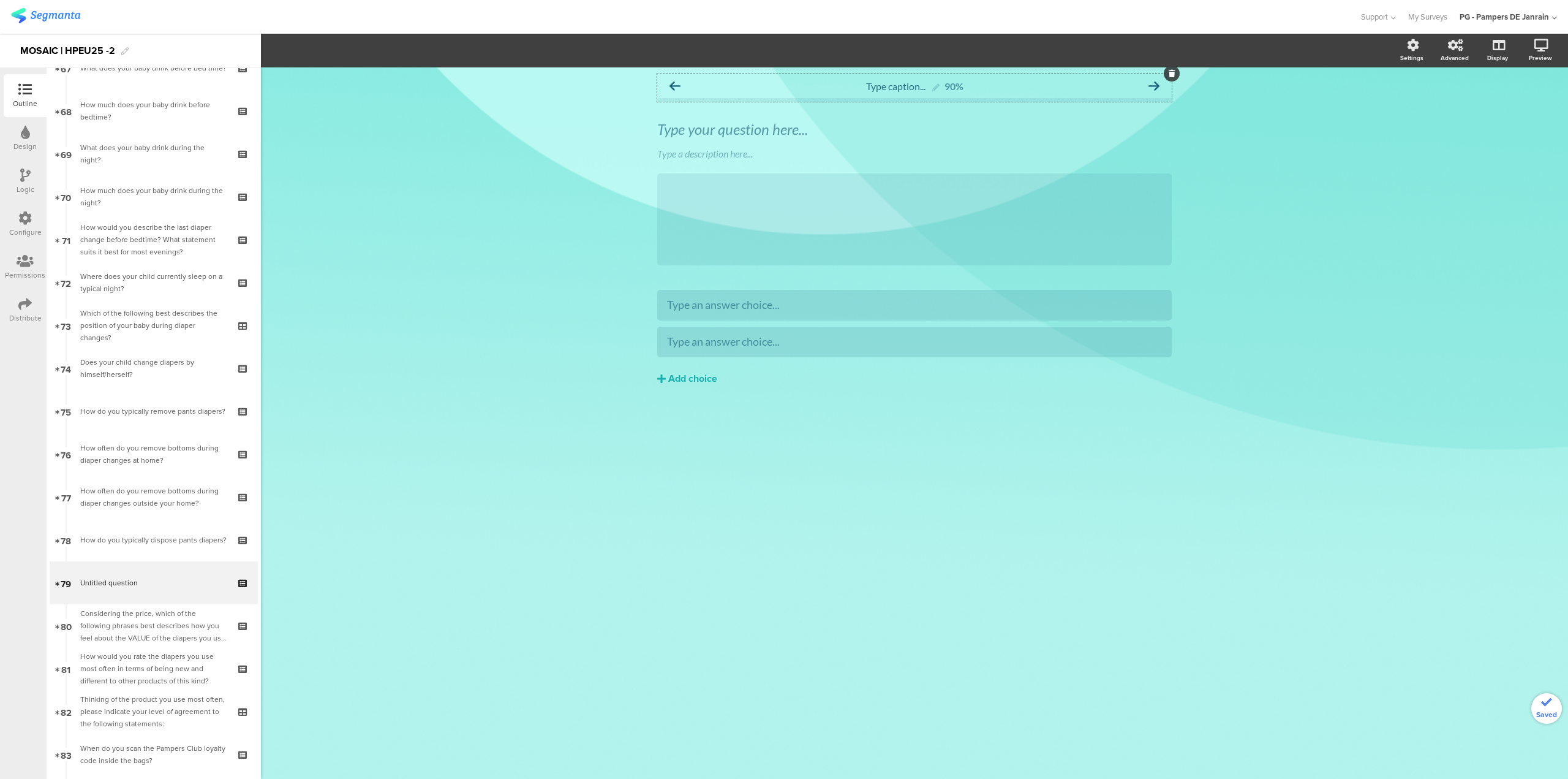
click at [770, 90] on div "Type caption... 90%" at bounding box center [914, 86] width 515 height 24
click at [759, 130] on div "Type your question here..." at bounding box center [914, 129] width 521 height 24
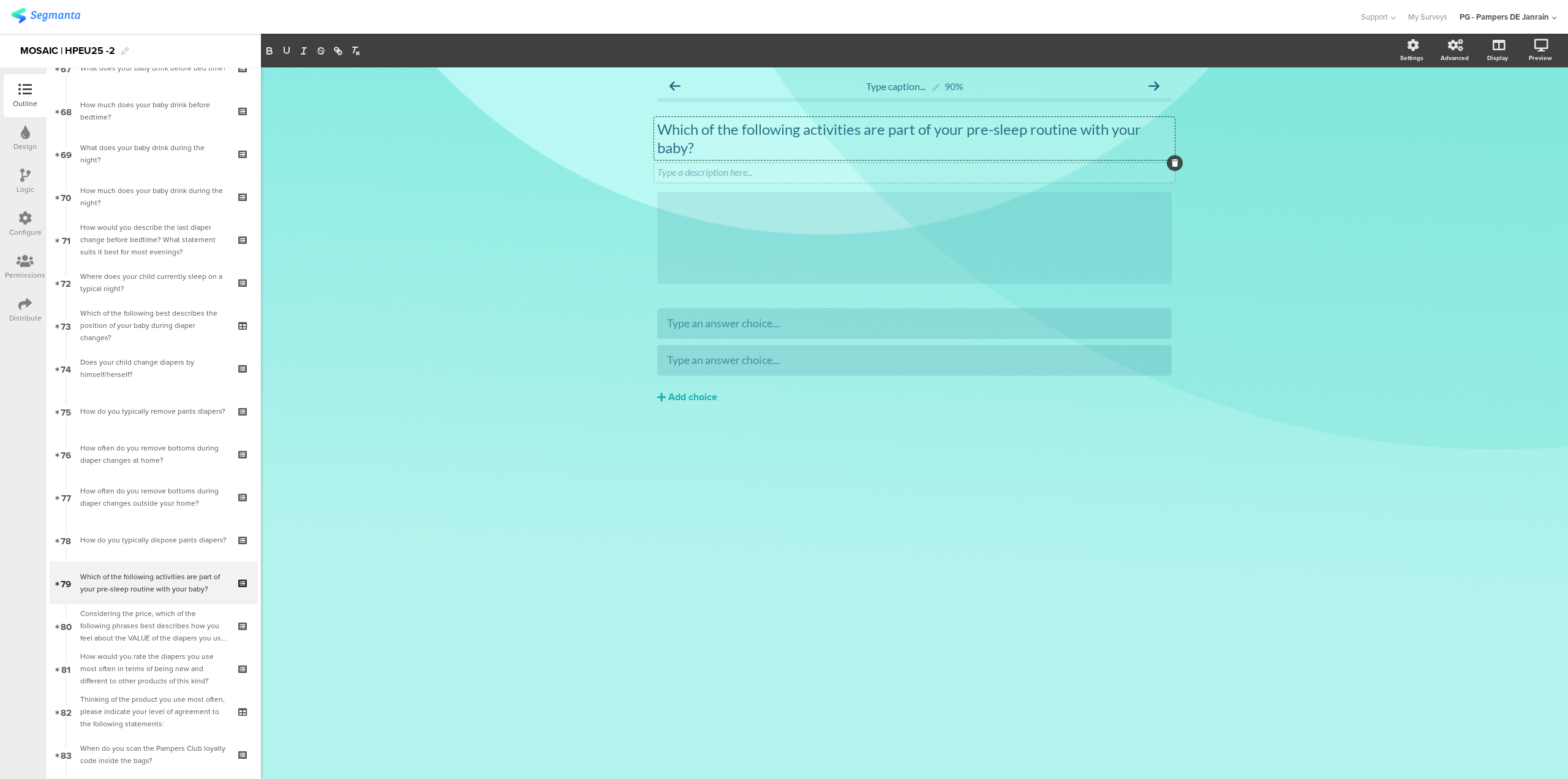
click at [1178, 165] on div at bounding box center [1174, 162] width 16 height 16
click at [1176, 166] on icon at bounding box center [1175, 163] width 7 height 7
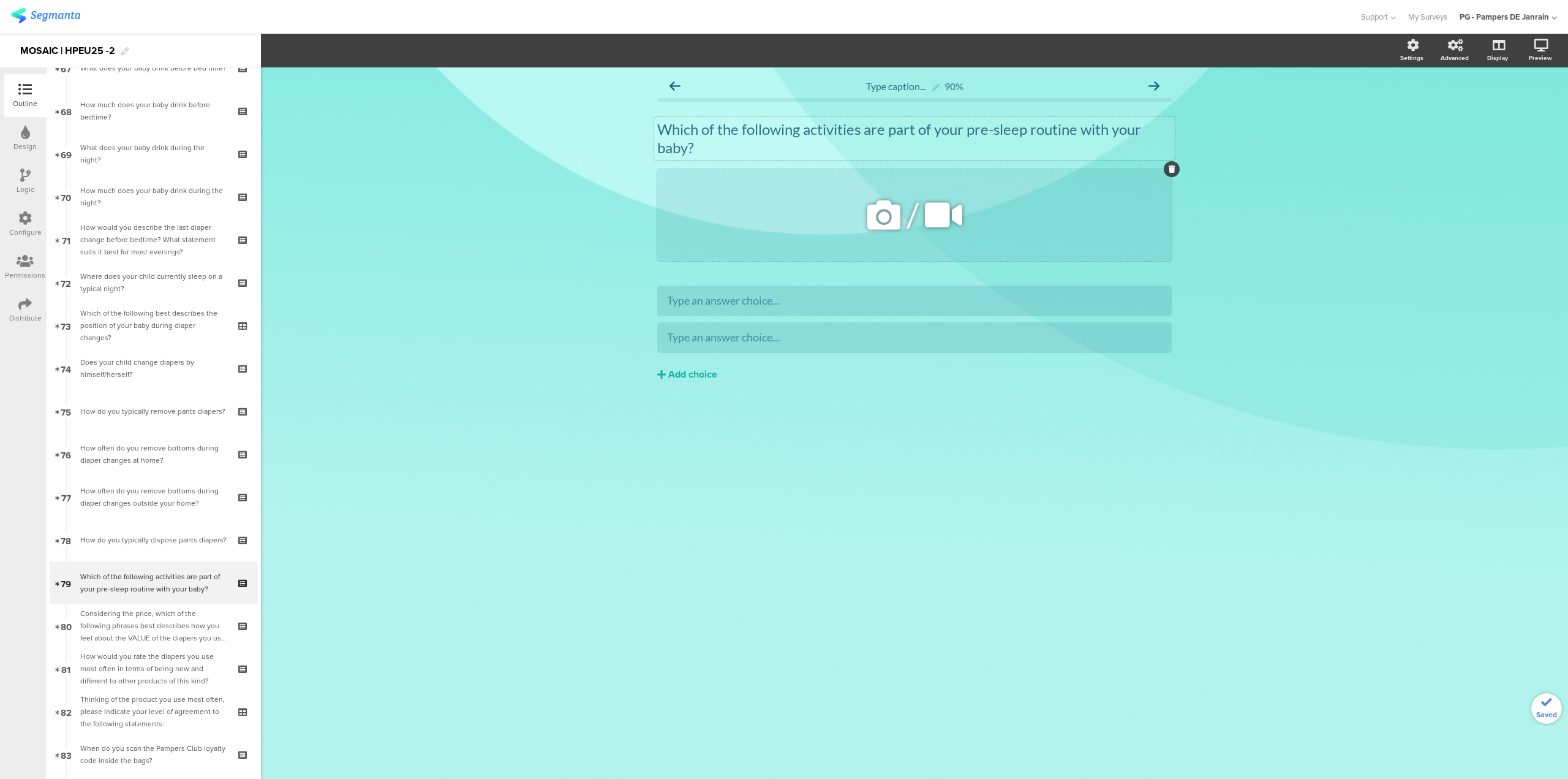
click at [1172, 169] on icon at bounding box center [1172, 169] width 7 height 7
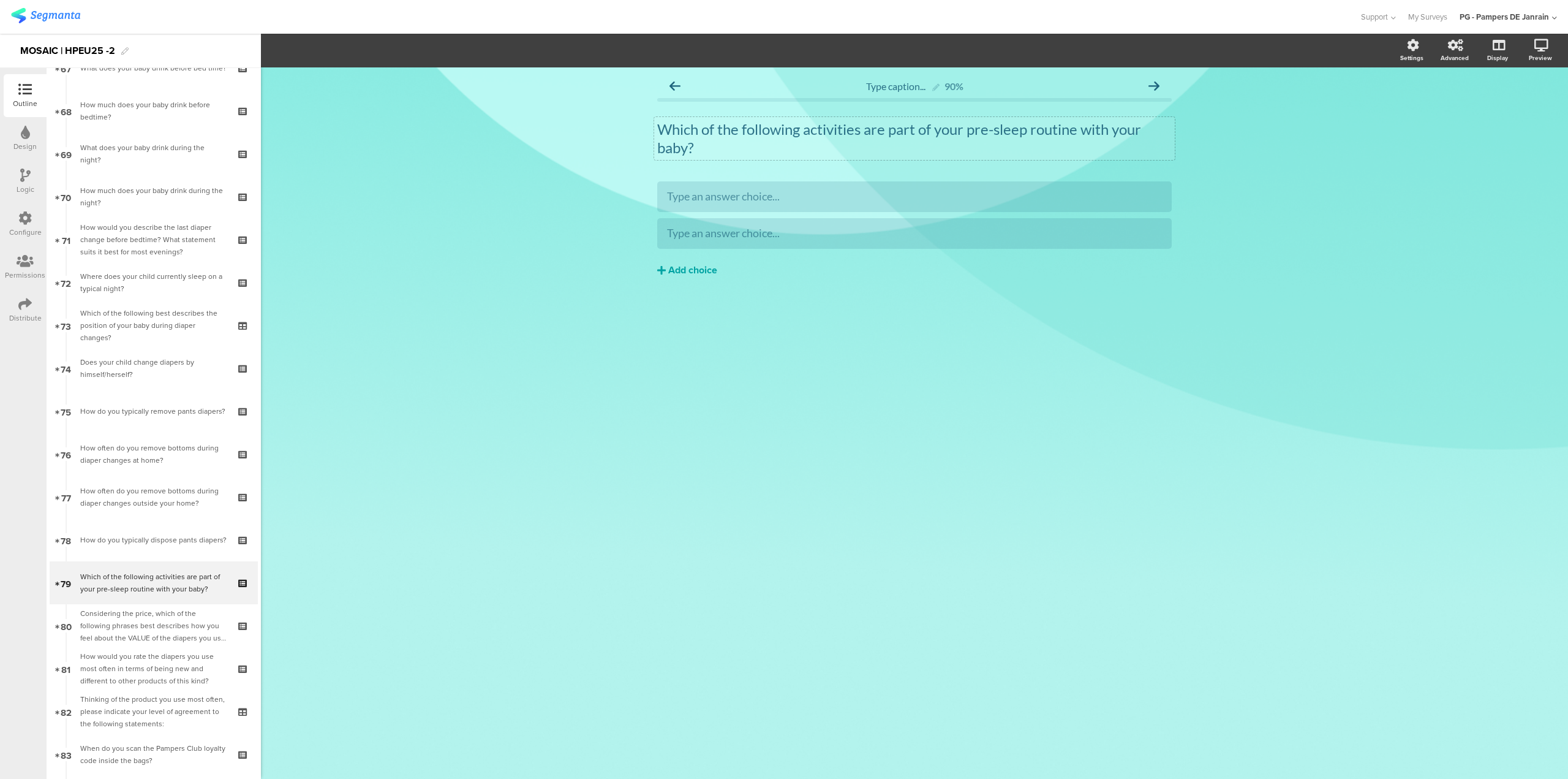
click at [691, 268] on div "Add choice" at bounding box center [693, 270] width 49 height 13
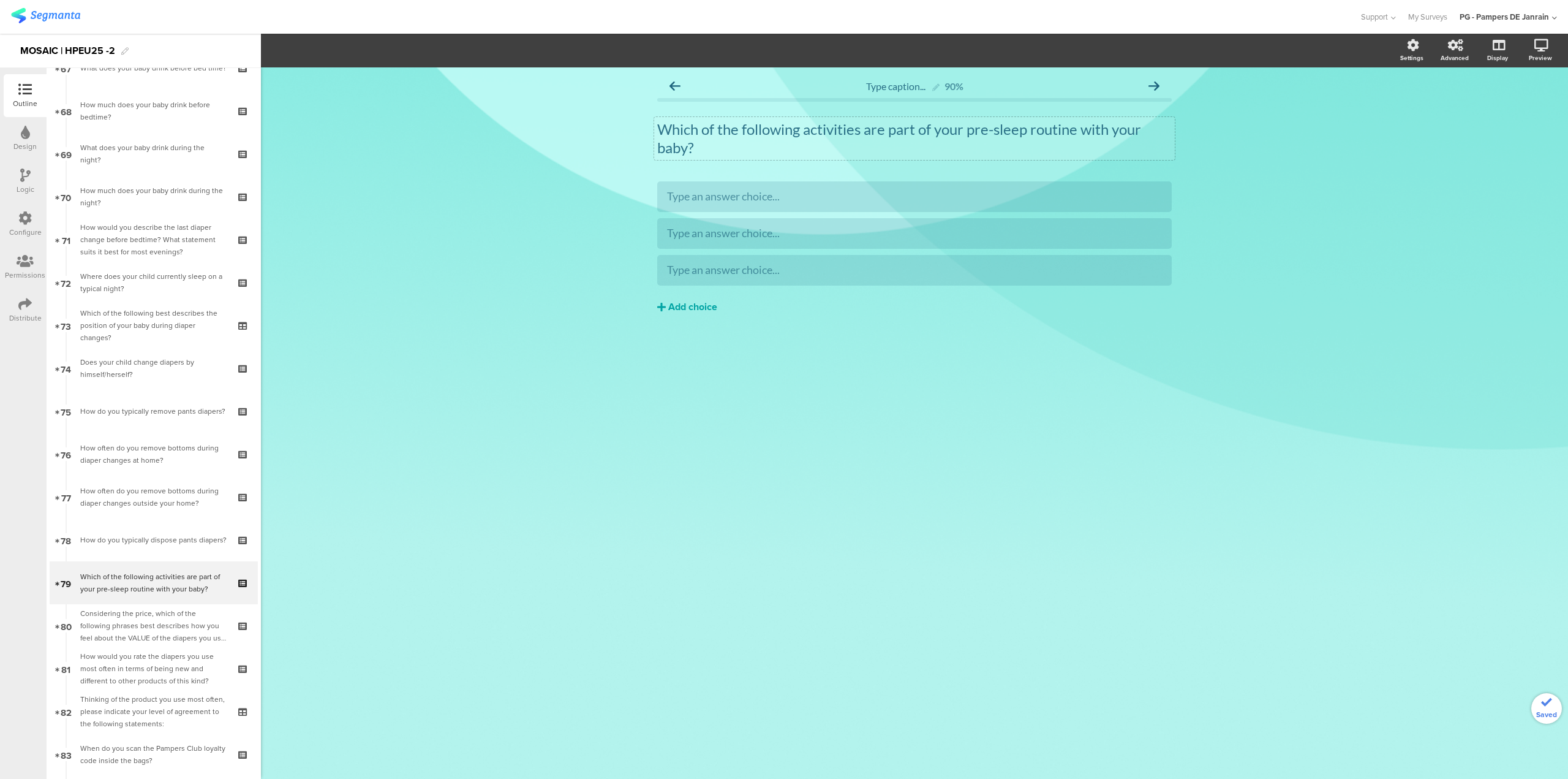
click at [678, 297] on button "Add choice" at bounding box center [914, 307] width 515 height 31
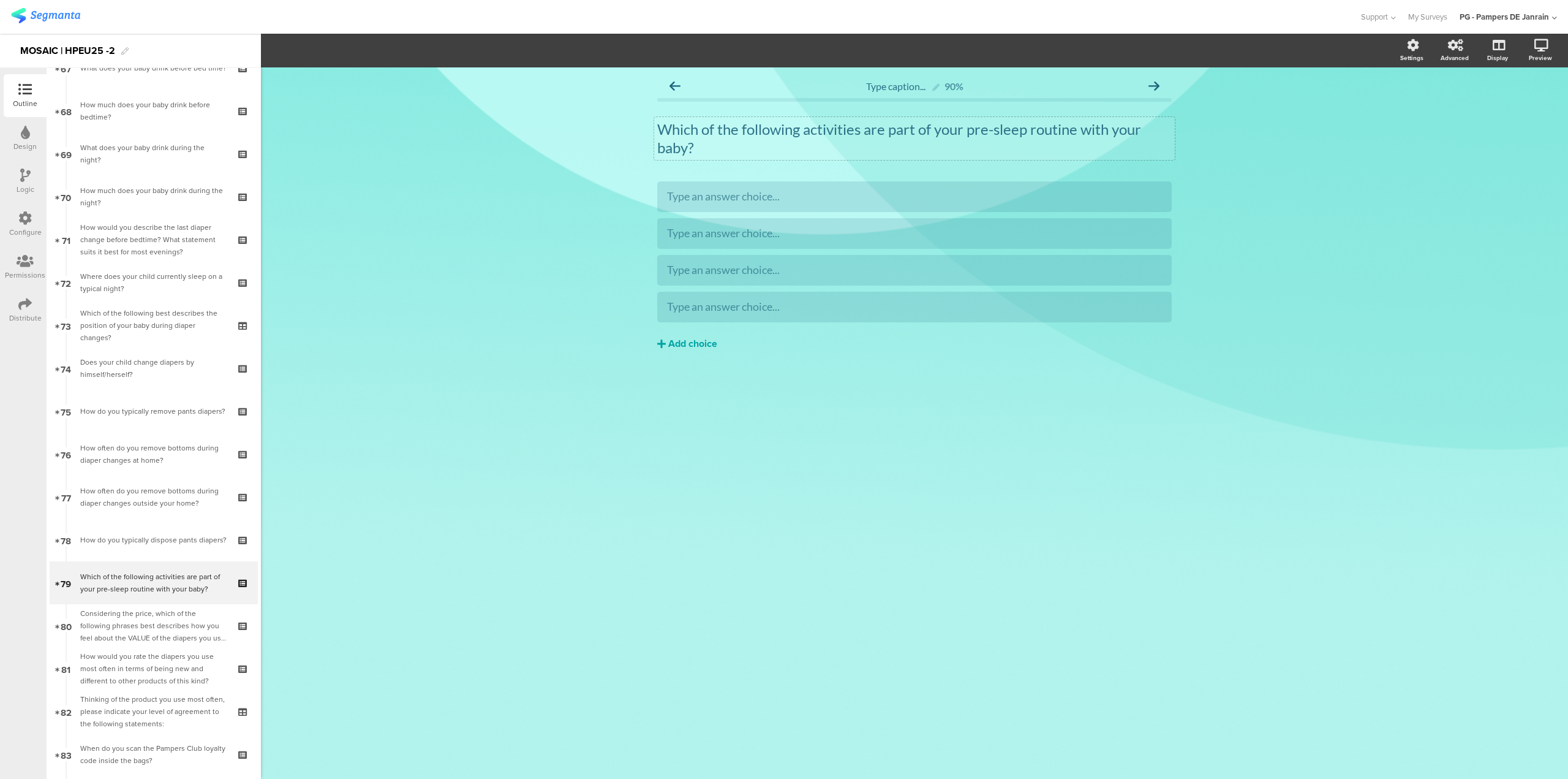
click at [679, 348] on div "Add choice" at bounding box center [693, 344] width 49 height 13
click at [678, 379] on div "Add choice" at bounding box center [693, 380] width 49 height 13
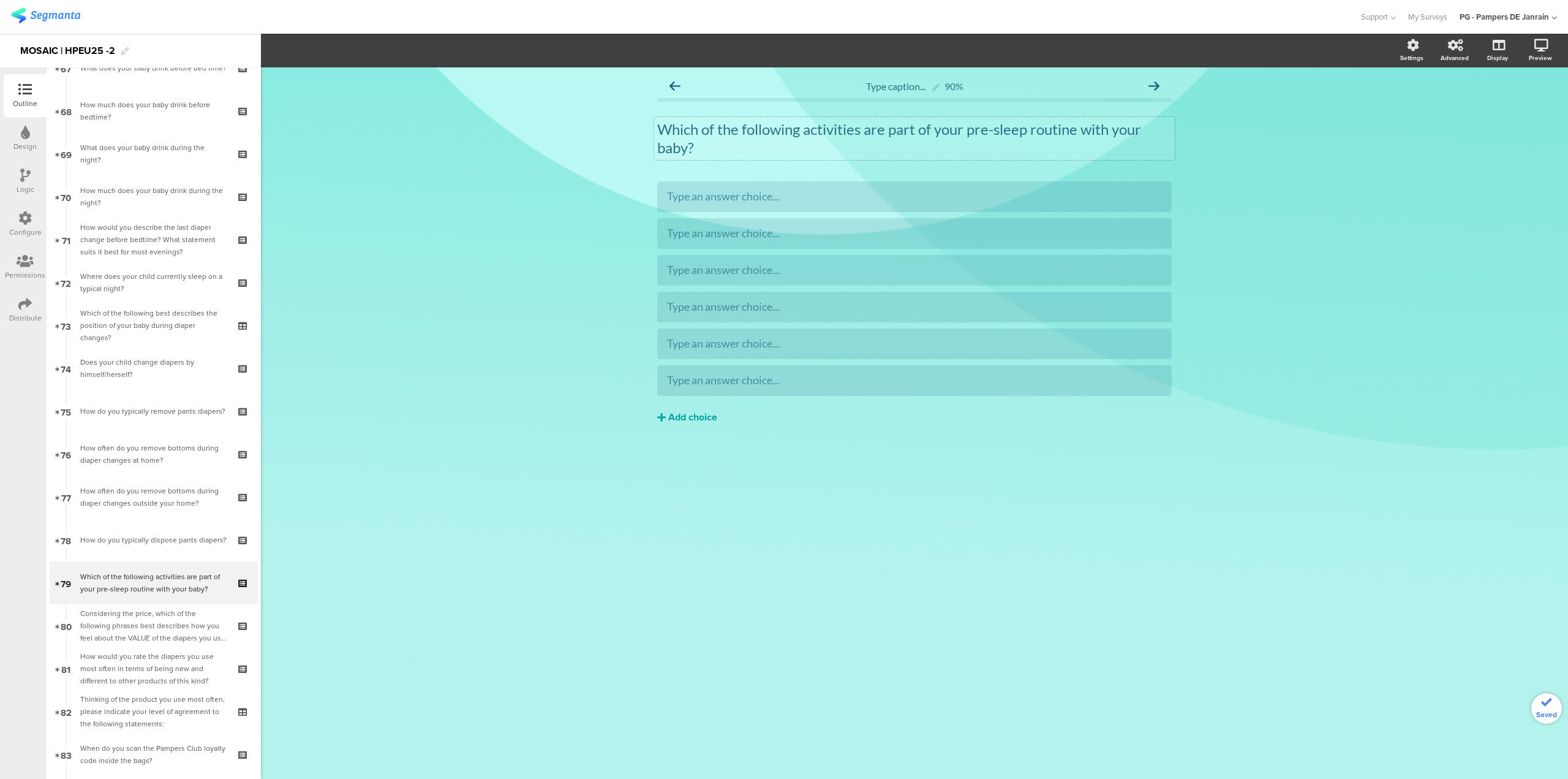
click at [684, 414] on div "Add choice" at bounding box center [693, 418] width 49 height 13
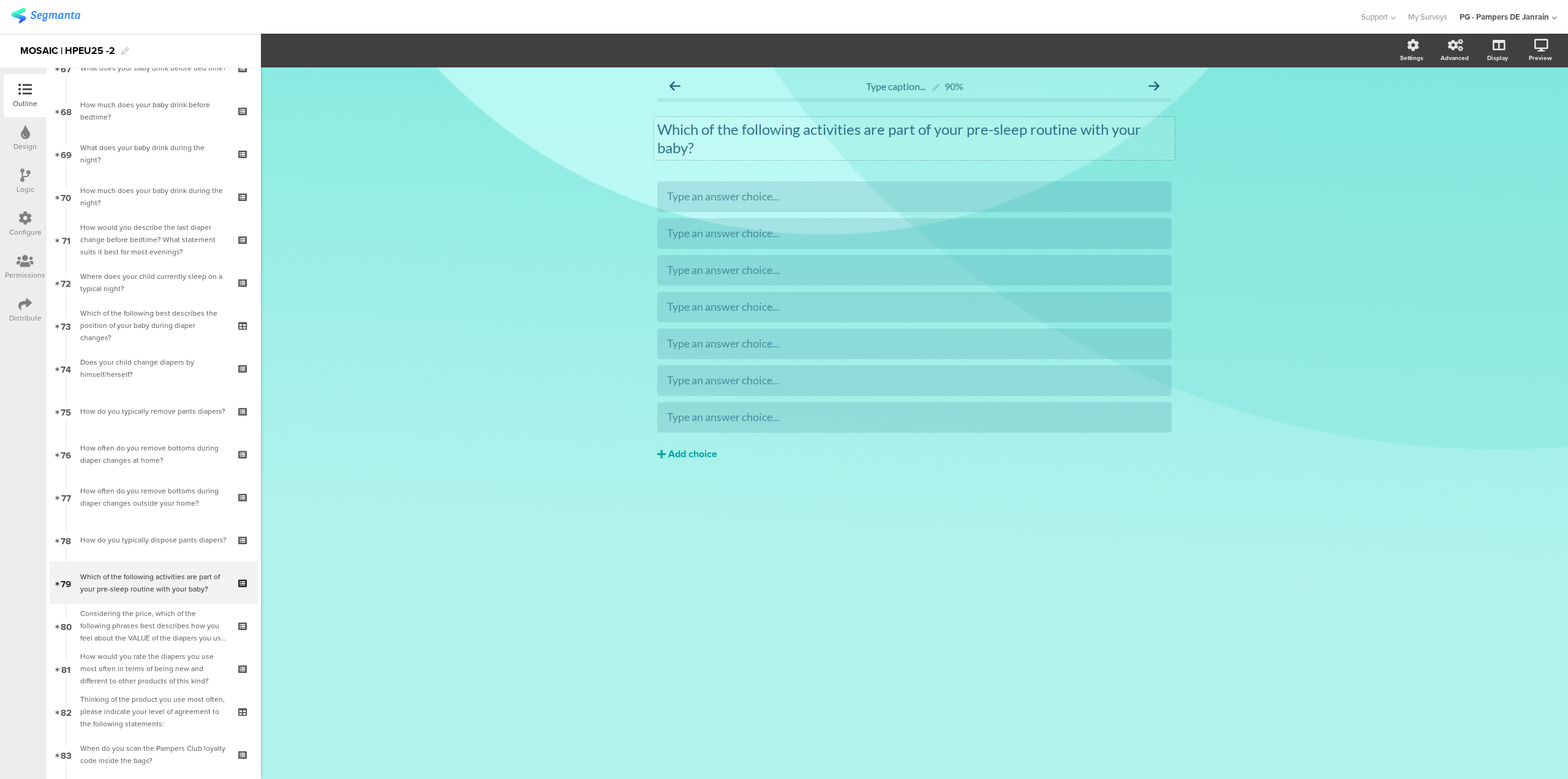
click at [684, 450] on div "Add choice" at bounding box center [693, 454] width 49 height 13
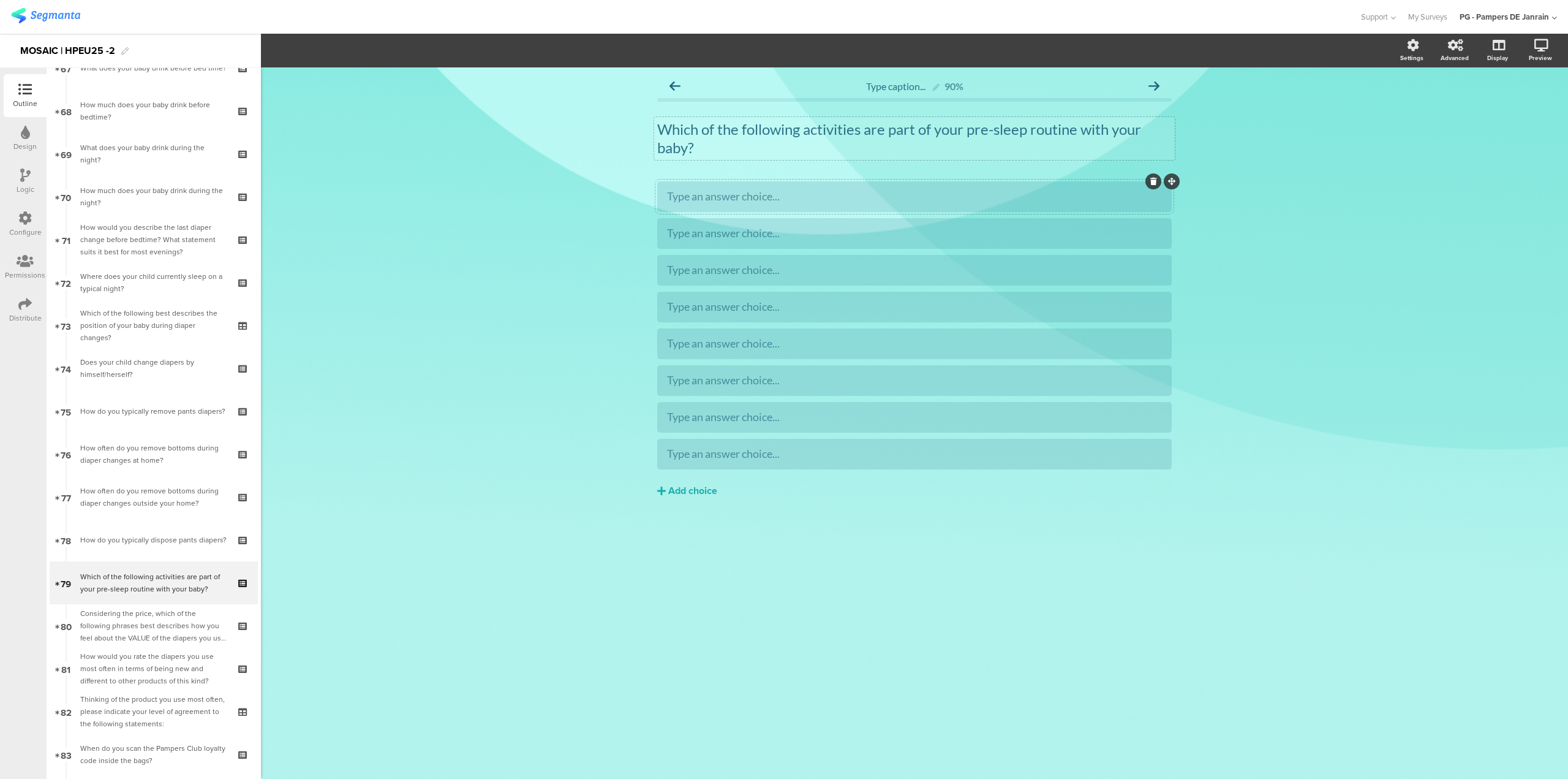
click at [1121, 199] on div "Type an answer choice..." at bounding box center [914, 196] width 495 height 14
click at [1063, 230] on div "Type an answer choice..." at bounding box center [914, 233] width 495 height 14
drag, startPoint x: 902, startPoint y: 285, endPoint x: 908, endPoint y: 280, distance: 7.8
click at [903, 283] on div at bounding box center [914, 270] width 515 height 31
click at [910, 276] on div "Type an answer choice..." at bounding box center [914, 270] width 495 height 14
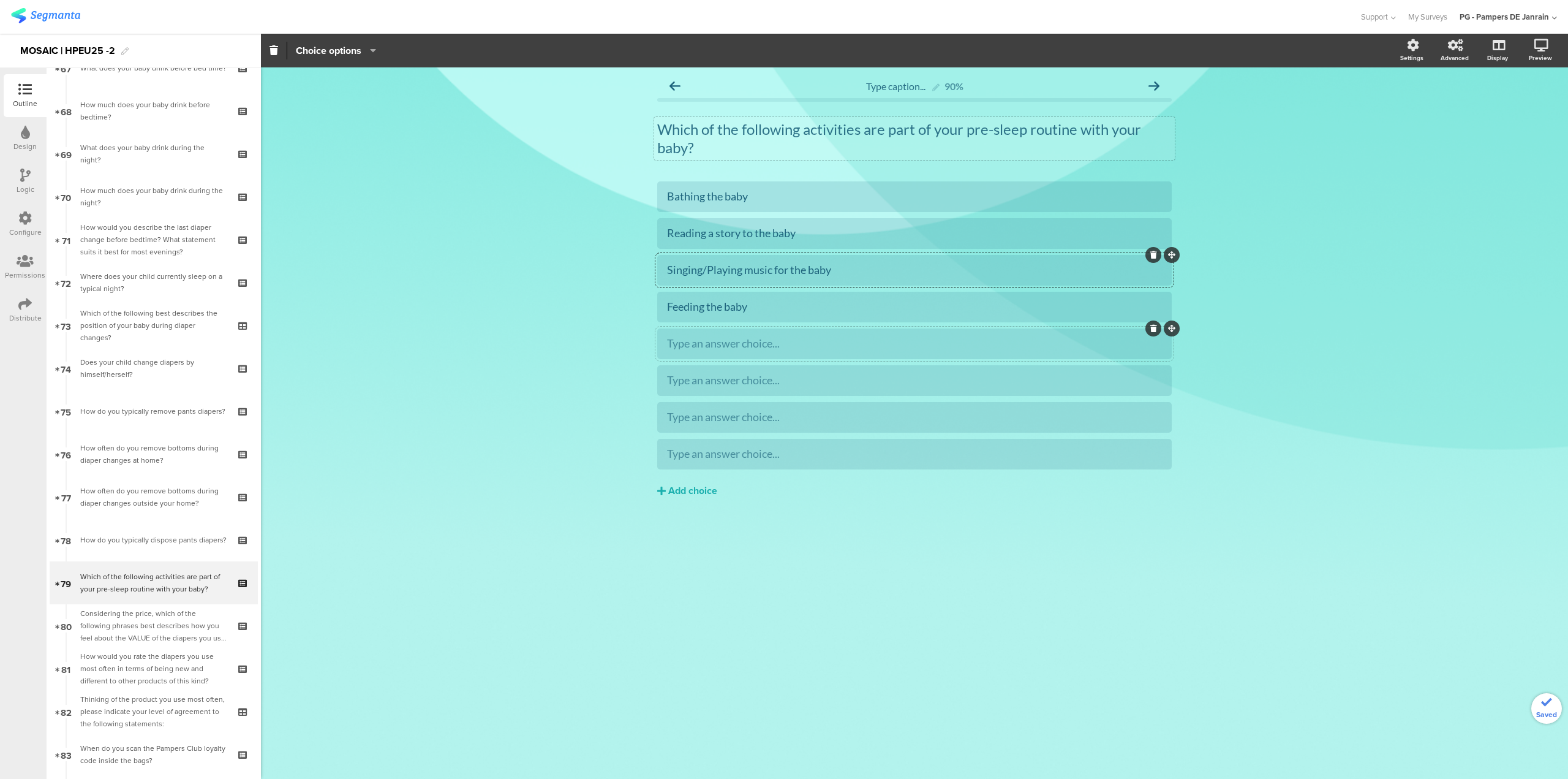
click at [944, 340] on div "Type an answer choice..." at bounding box center [914, 343] width 495 height 14
click at [859, 355] on div at bounding box center [914, 344] width 515 height 31
click at [863, 348] on div "Type an answer choice..." at bounding box center [914, 343] width 495 height 14
click at [732, 412] on div "Other" at bounding box center [914, 417] width 495 height 14
click at [925, 420] on div "Other" at bounding box center [914, 417] width 495 height 14
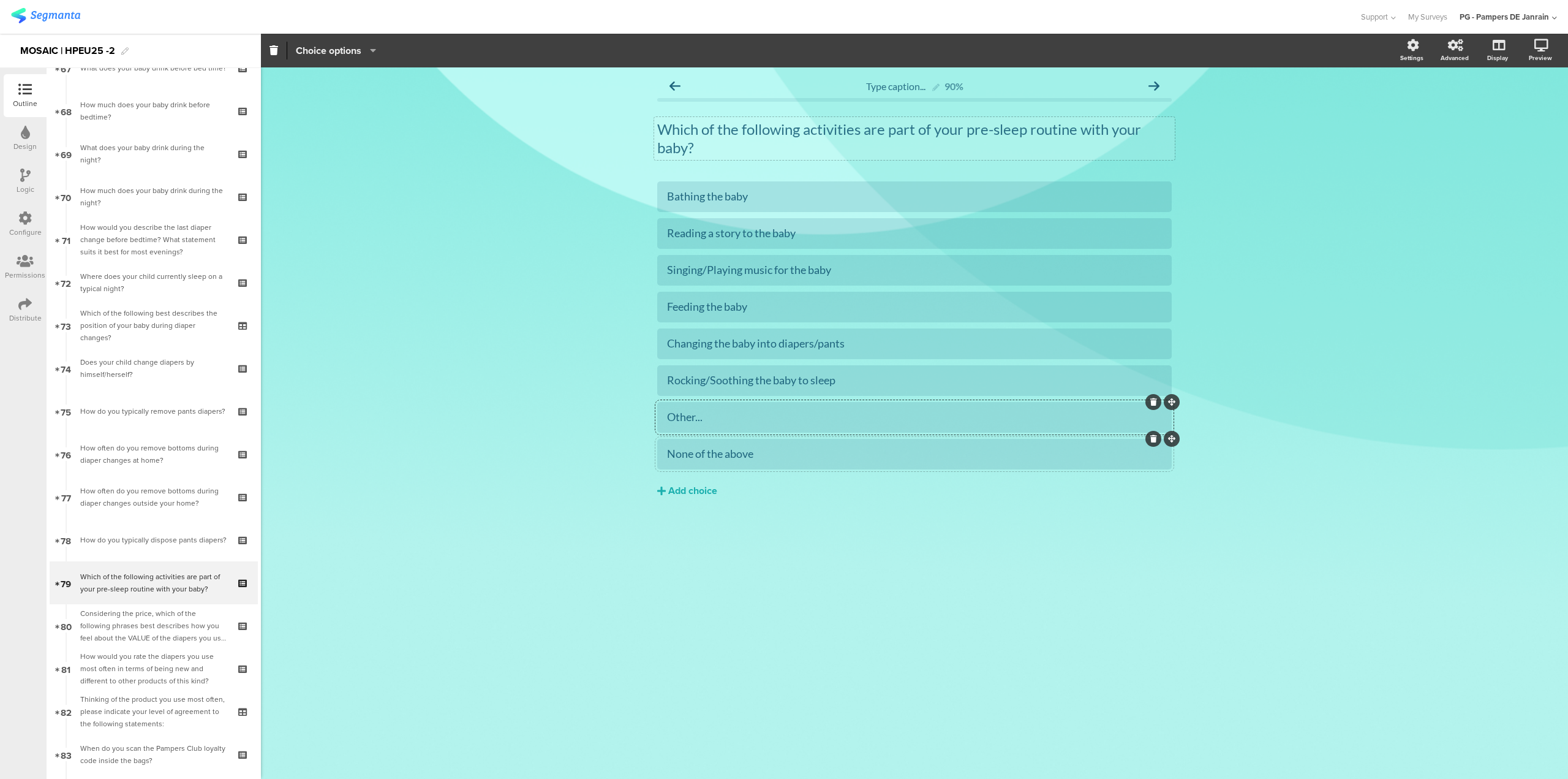
click at [336, 47] on span "Choice options" at bounding box center [329, 50] width 66 height 14
click at [405, 106] on span at bounding box center [403, 107] width 18 height 10
click at [407, 106] on span at bounding box center [403, 107] width 18 height 10
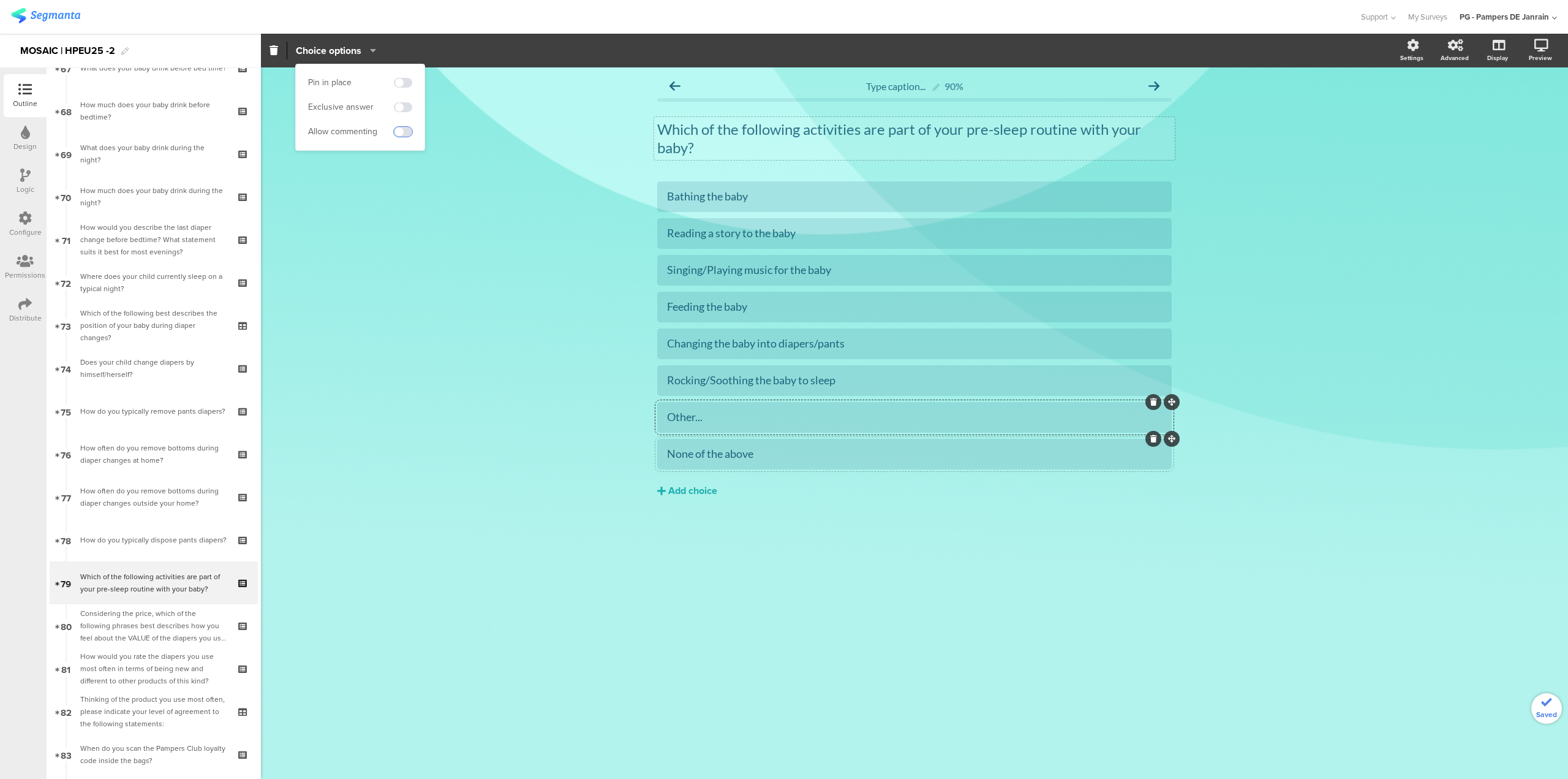
click at [400, 132] on span at bounding box center [403, 132] width 18 height 10
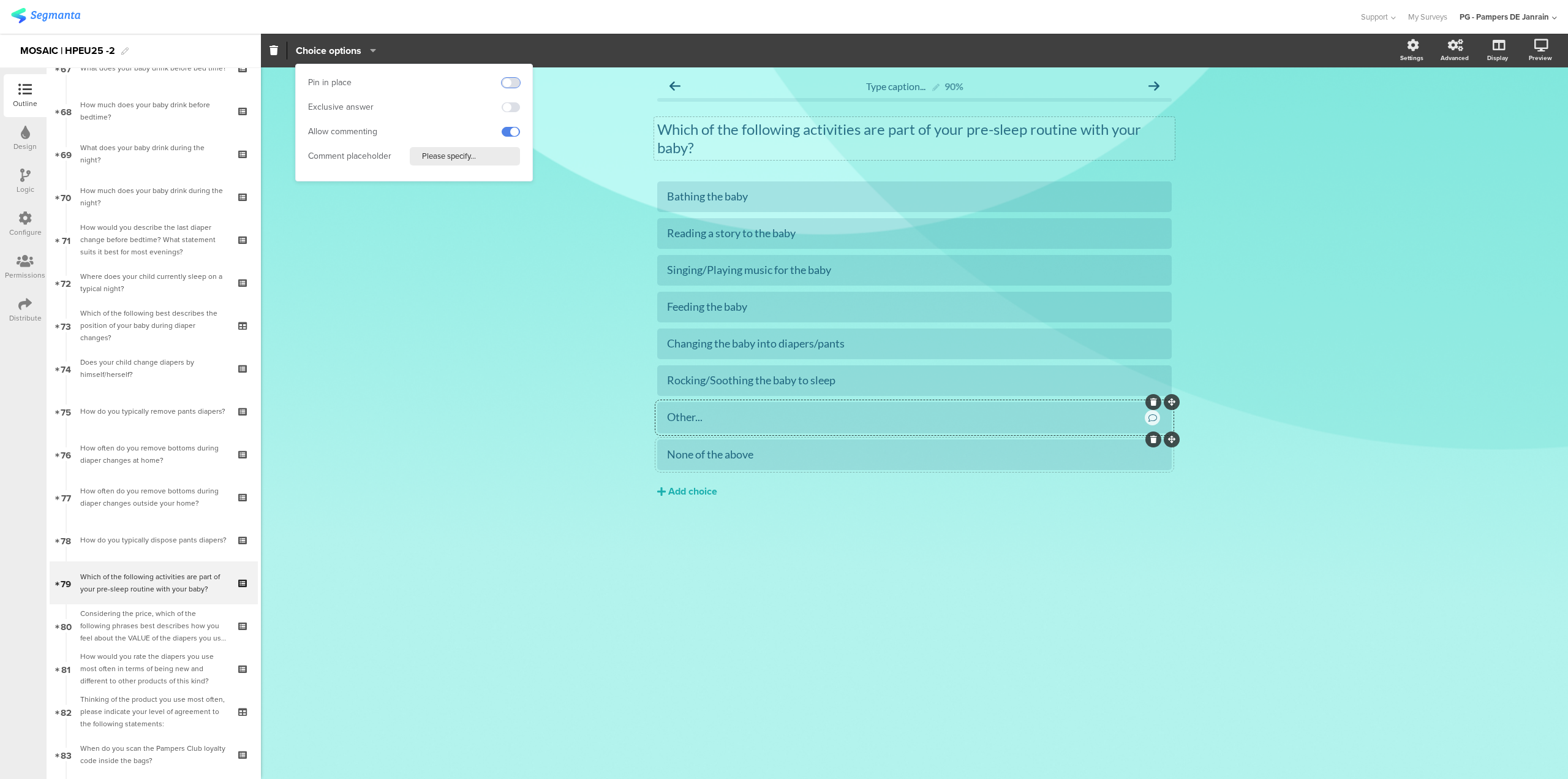
click at [516, 84] on span at bounding box center [510, 83] width 18 height 10
click at [746, 450] on div "None of the above" at bounding box center [914, 454] width 495 height 14
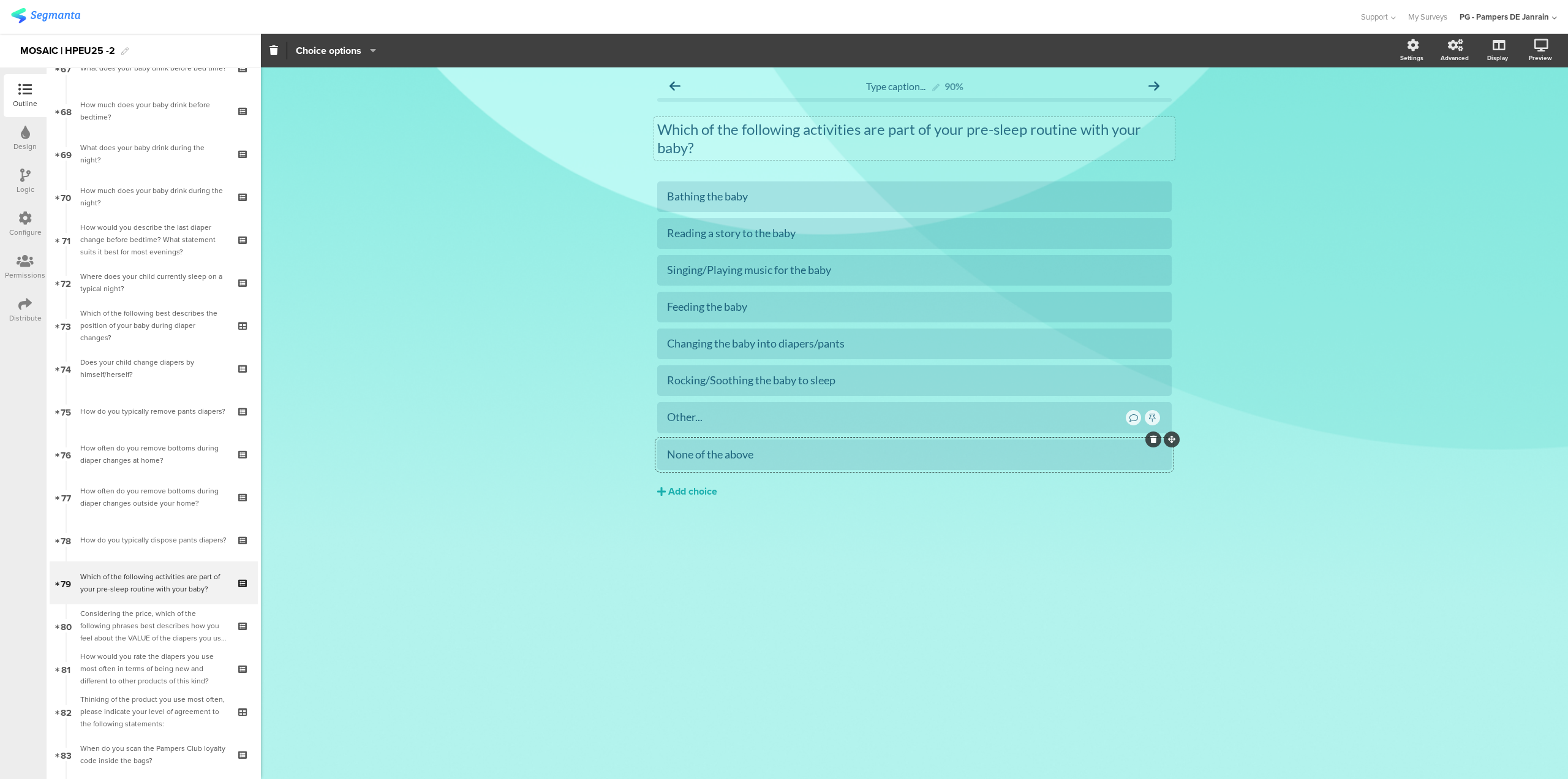
click at [788, 452] on div "None of the above" at bounding box center [914, 454] width 495 height 14
click at [354, 48] on span "Choice options" at bounding box center [329, 50] width 66 height 14
click at [402, 81] on span at bounding box center [403, 83] width 18 height 10
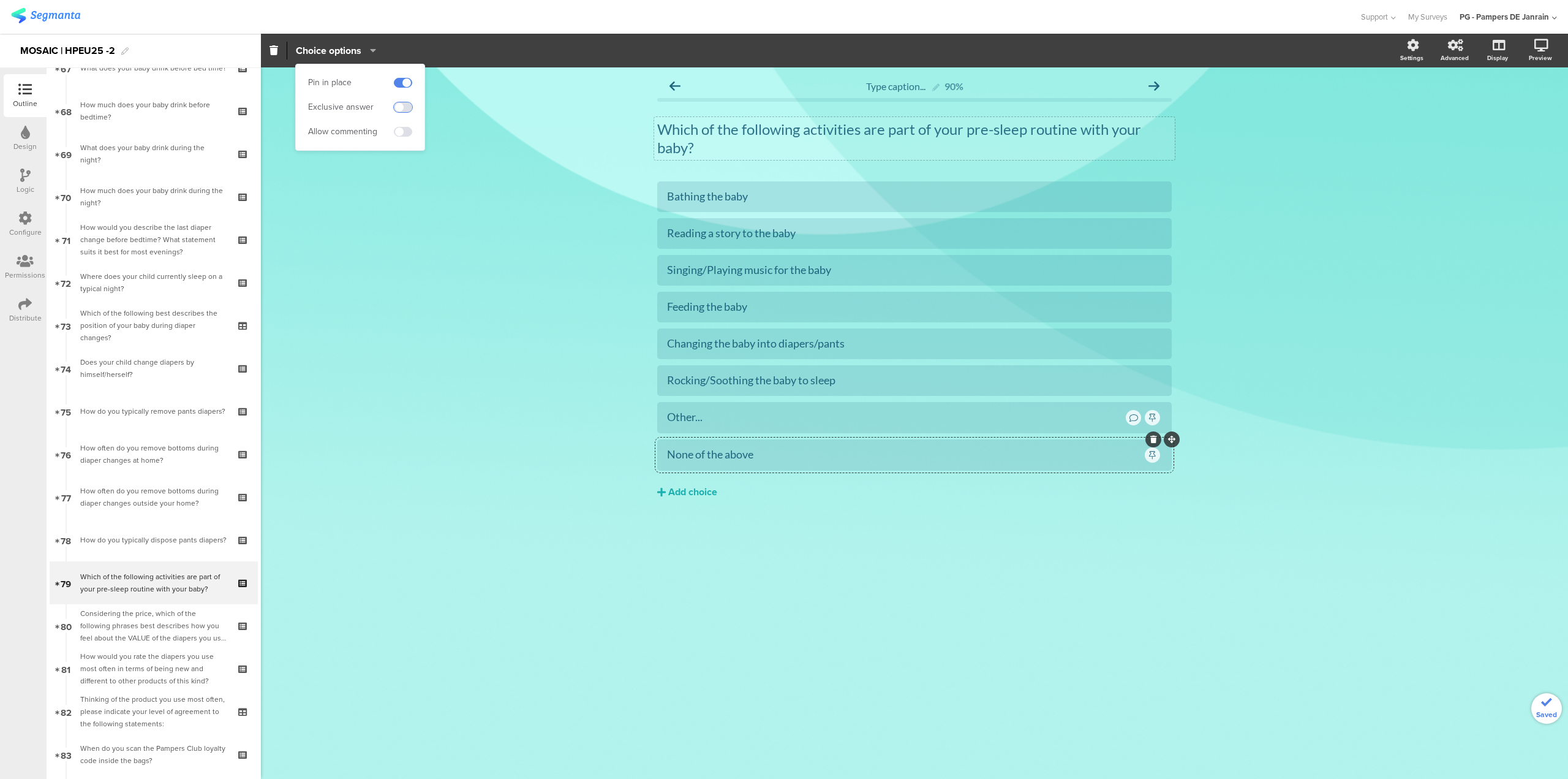
click at [409, 107] on span at bounding box center [403, 107] width 18 height 10
click at [1258, 640] on div "Type caption... 90% Which of the following activities are part of your pre-slee…" at bounding box center [914, 423] width 1307 height 712
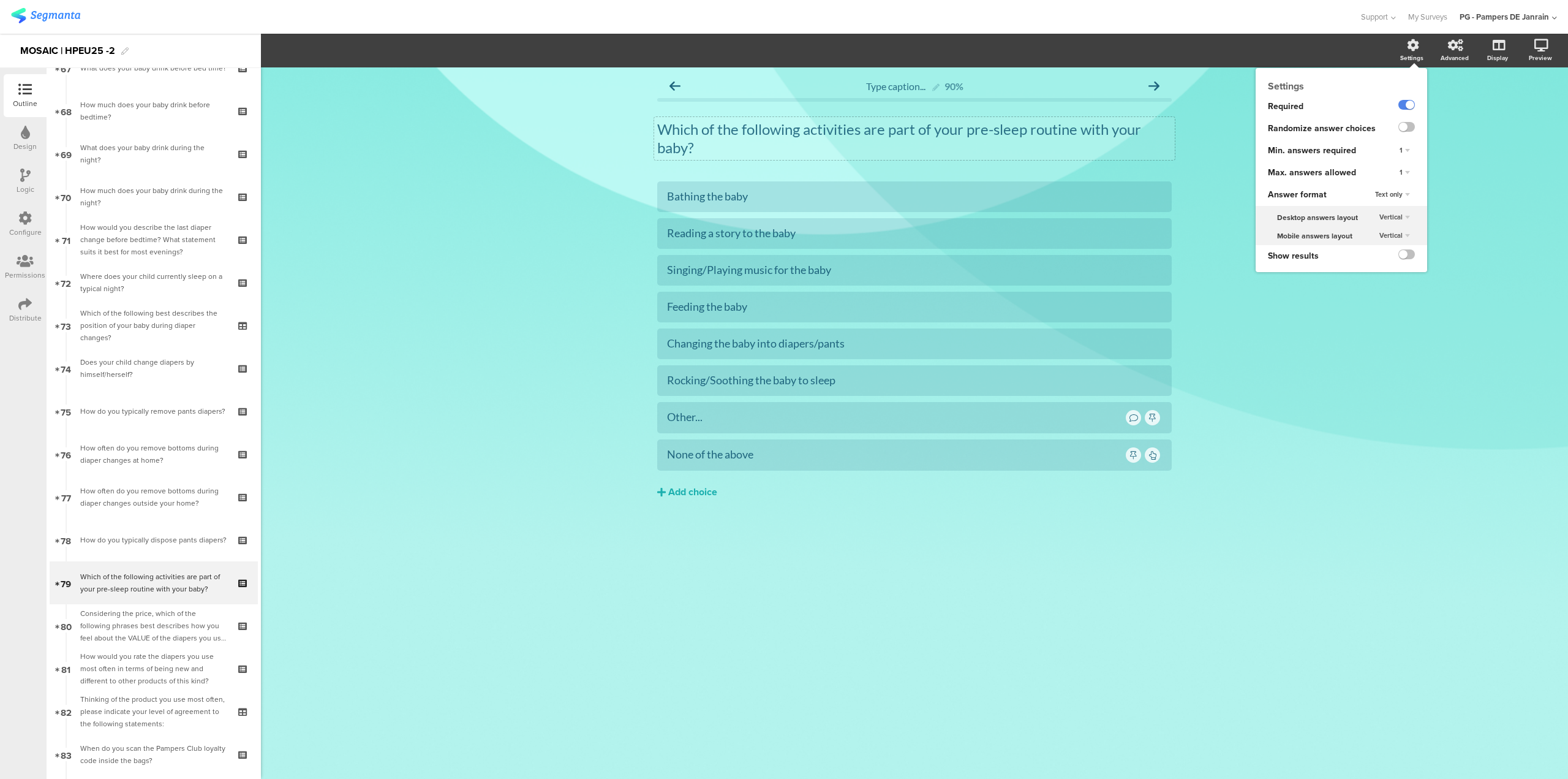
click at [1406, 198] on div "Text only" at bounding box center [1393, 195] width 45 height 15
click at [1407, 195] on div "Text only" at bounding box center [1406, 195] width 17 height 8
click at [1409, 175] on div "1" at bounding box center [1405, 173] width 20 height 15
click at [1387, 248] on div "5" at bounding box center [1387, 248] width 72 height 13
click at [1410, 128] on label at bounding box center [1406, 127] width 16 height 10
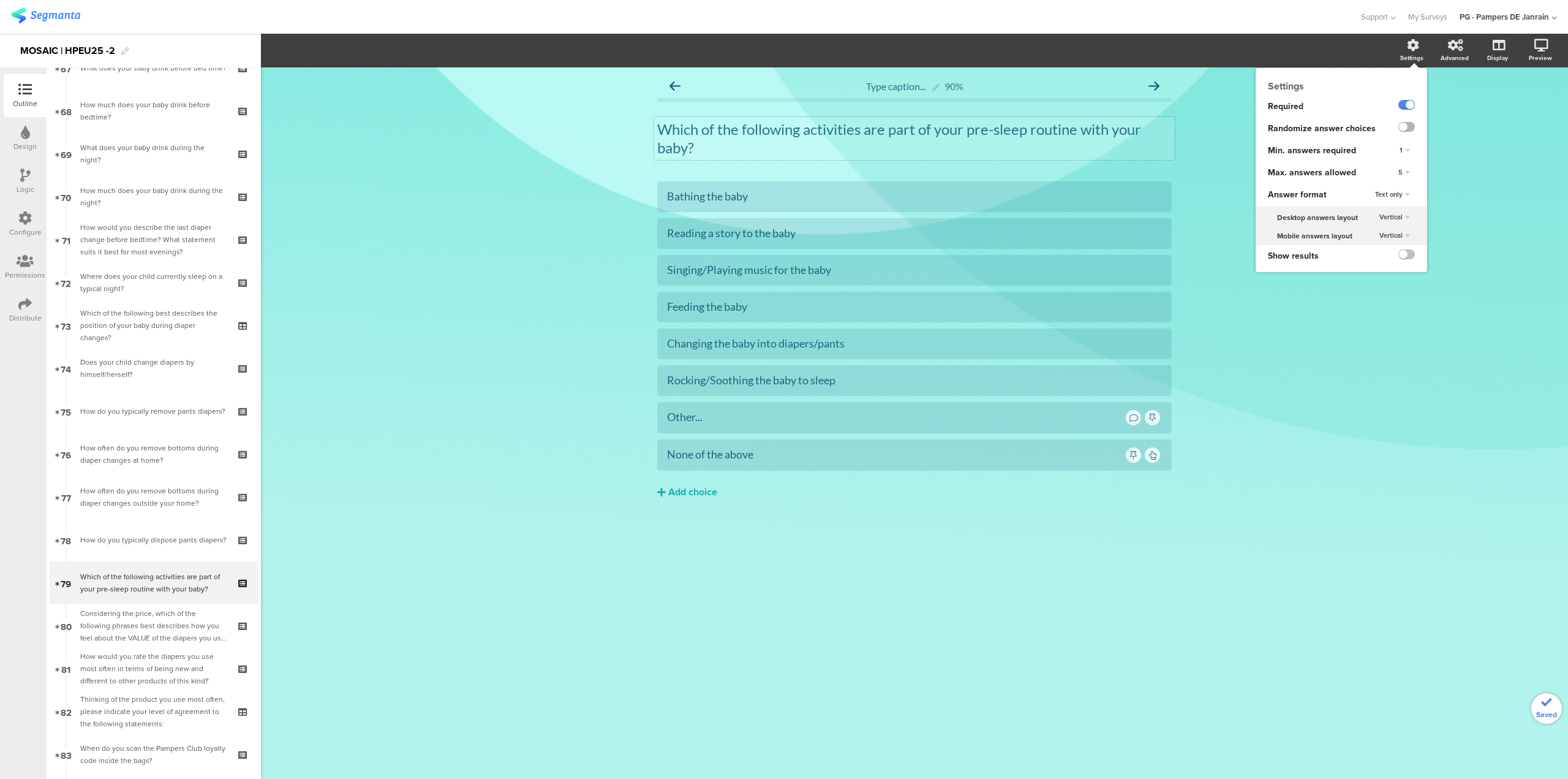
click at [0, 0] on input "checkbox" at bounding box center [0, 0] width 0 height 0
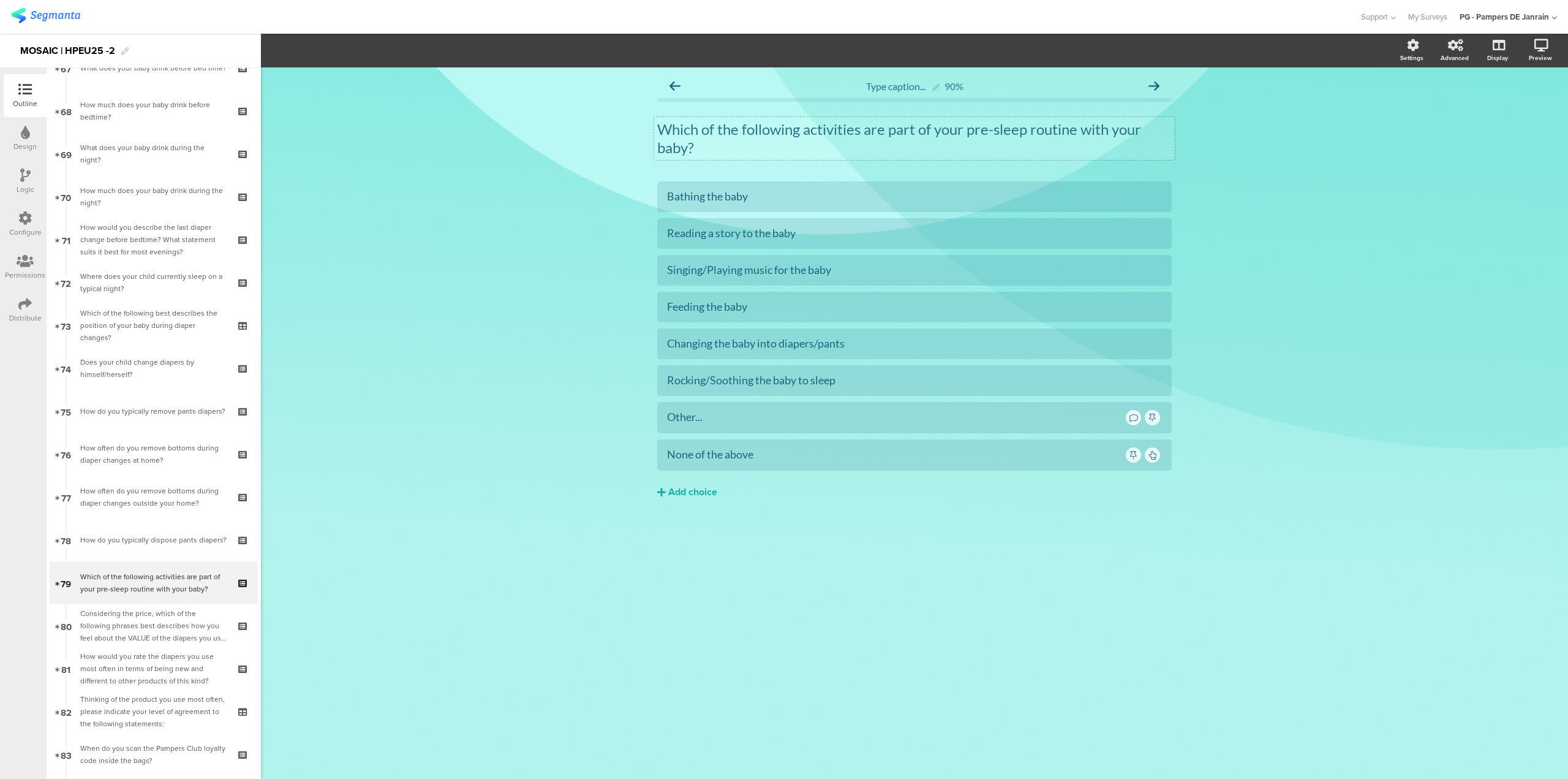
click at [1408, 340] on div "Type caption... 90% Which of the following activities are part of your pre-slee…" at bounding box center [914, 423] width 1307 height 712
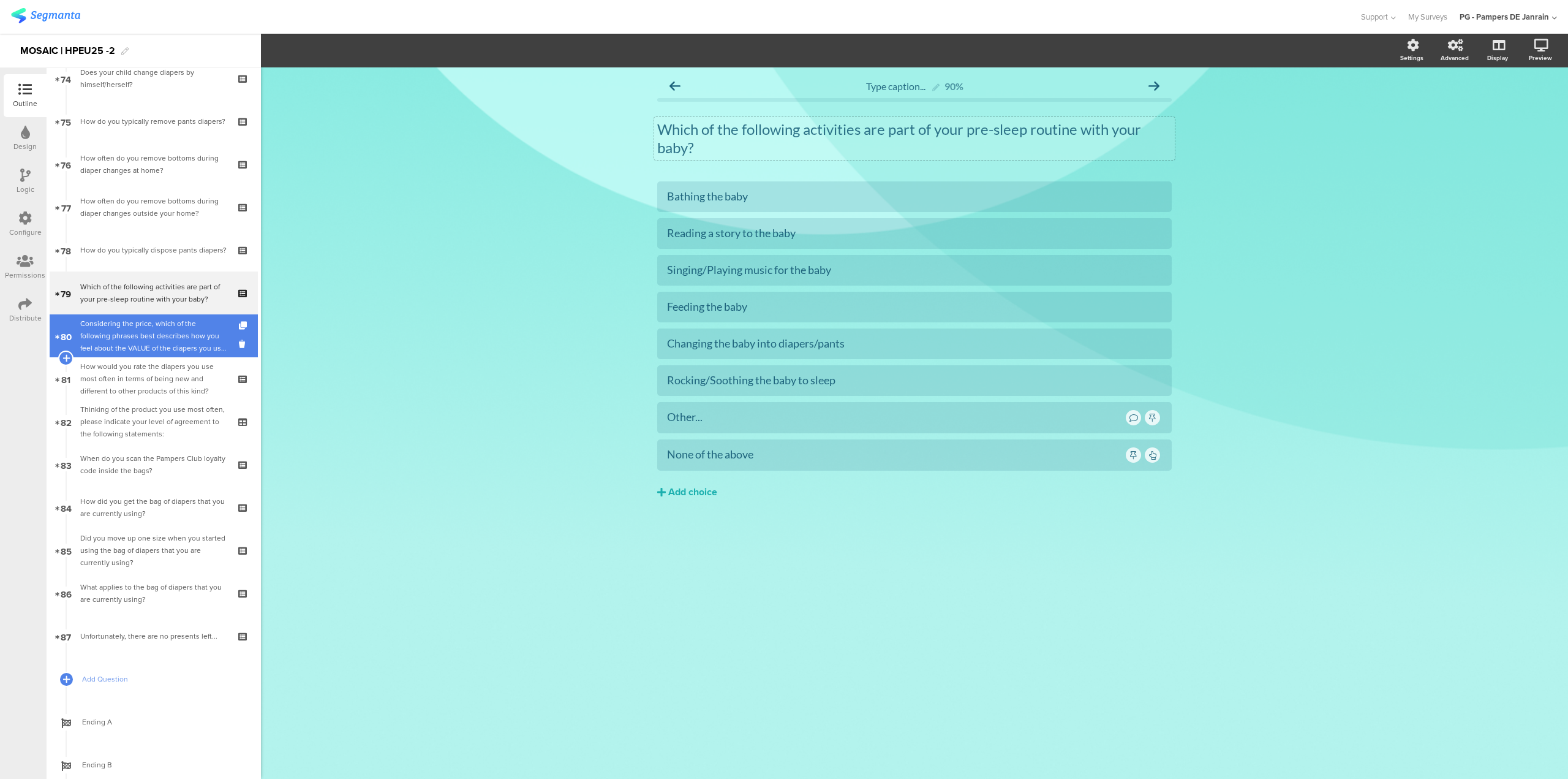
scroll to position [3269, 0]
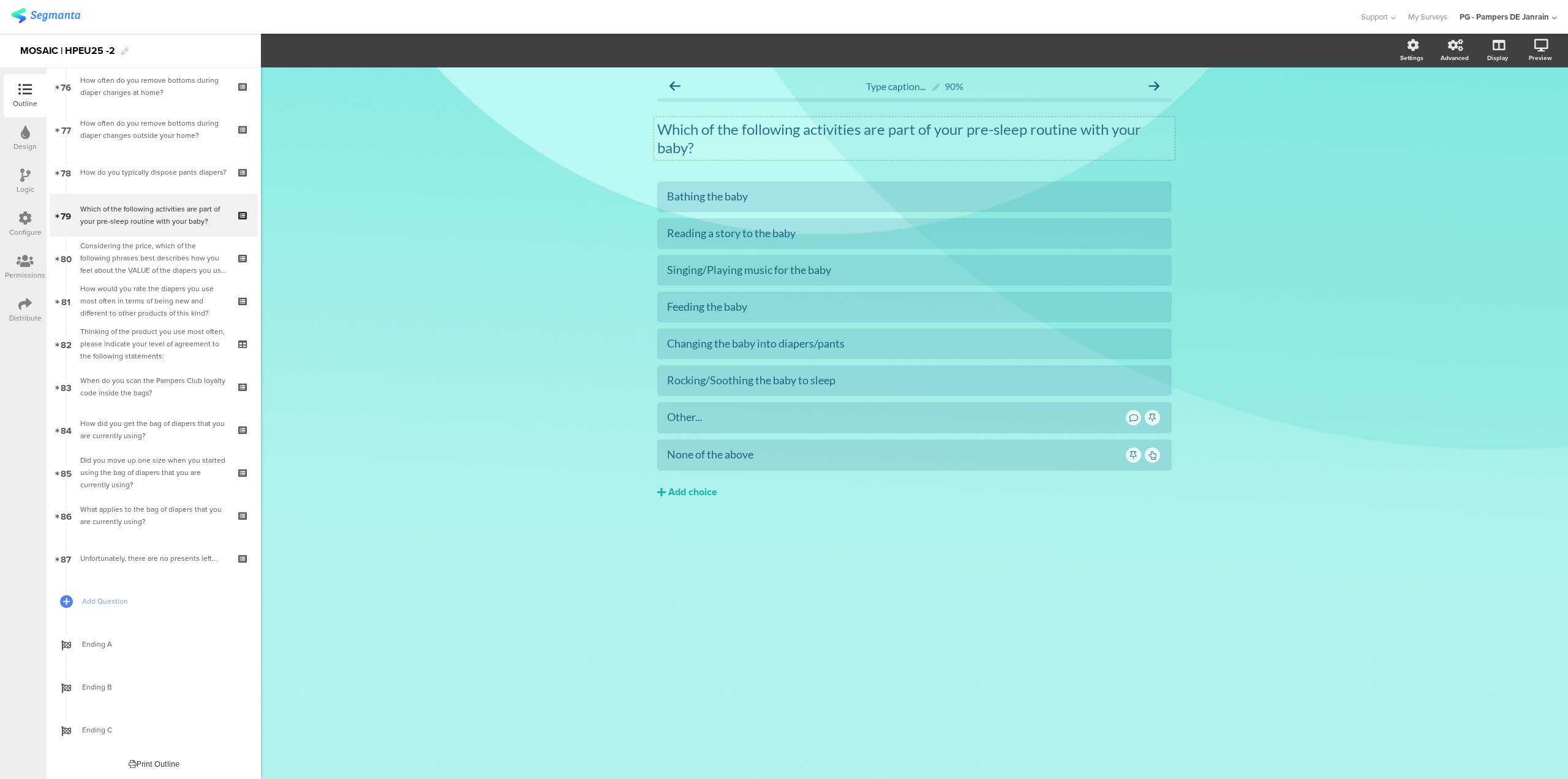
click at [973, 594] on div "Type caption... 90% Which of the following activities are part of your pre-slee…" at bounding box center [914, 423] width 1307 height 712
